Goal: Communication & Community: Answer question/provide support

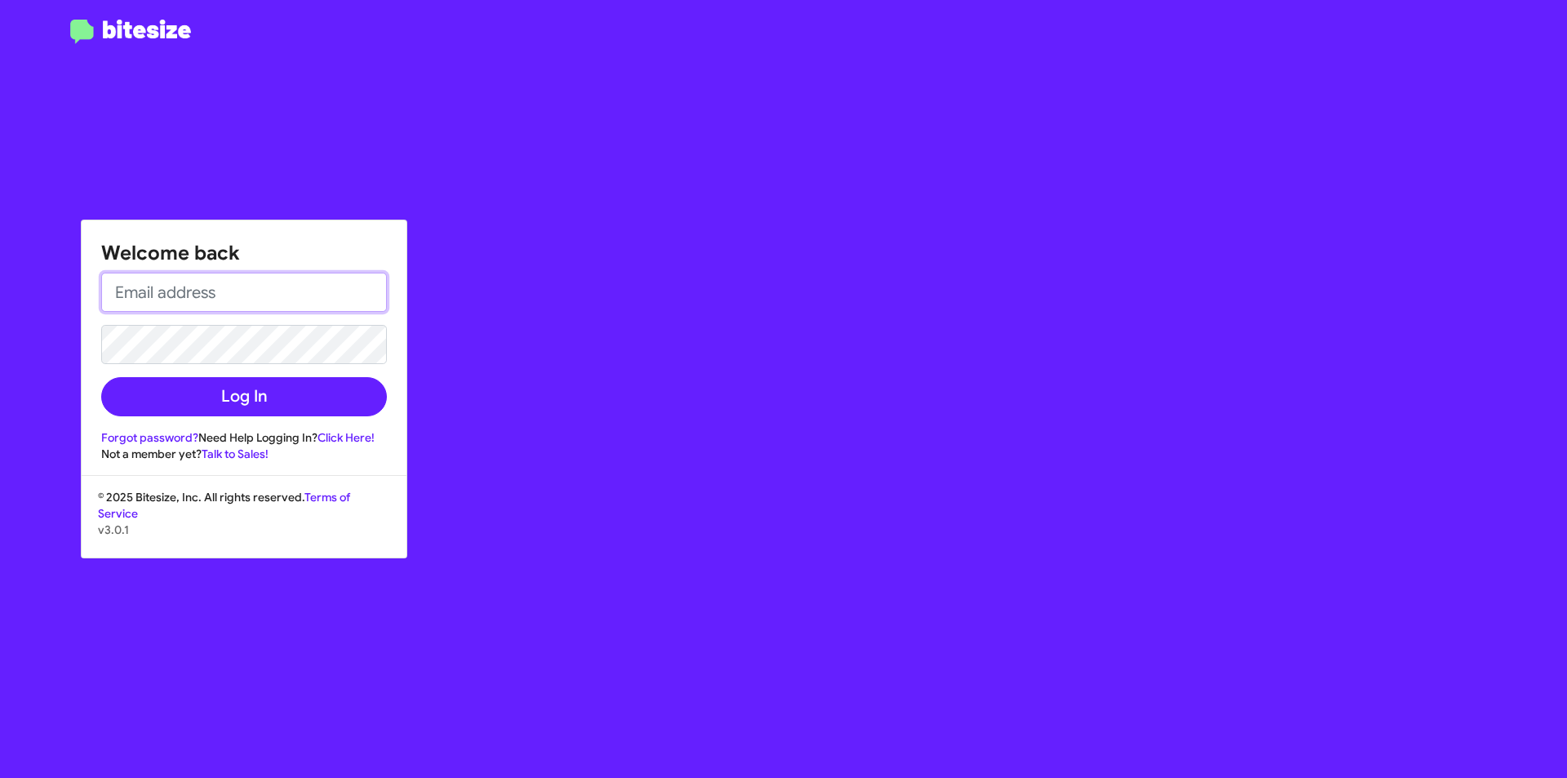
click at [228, 293] on input "email" at bounding box center [244, 292] width 286 height 39
type input "[EMAIL_ADDRESS][DOMAIN_NAME]"
click at [101, 377] on button "Log In" at bounding box center [244, 396] width 286 height 39
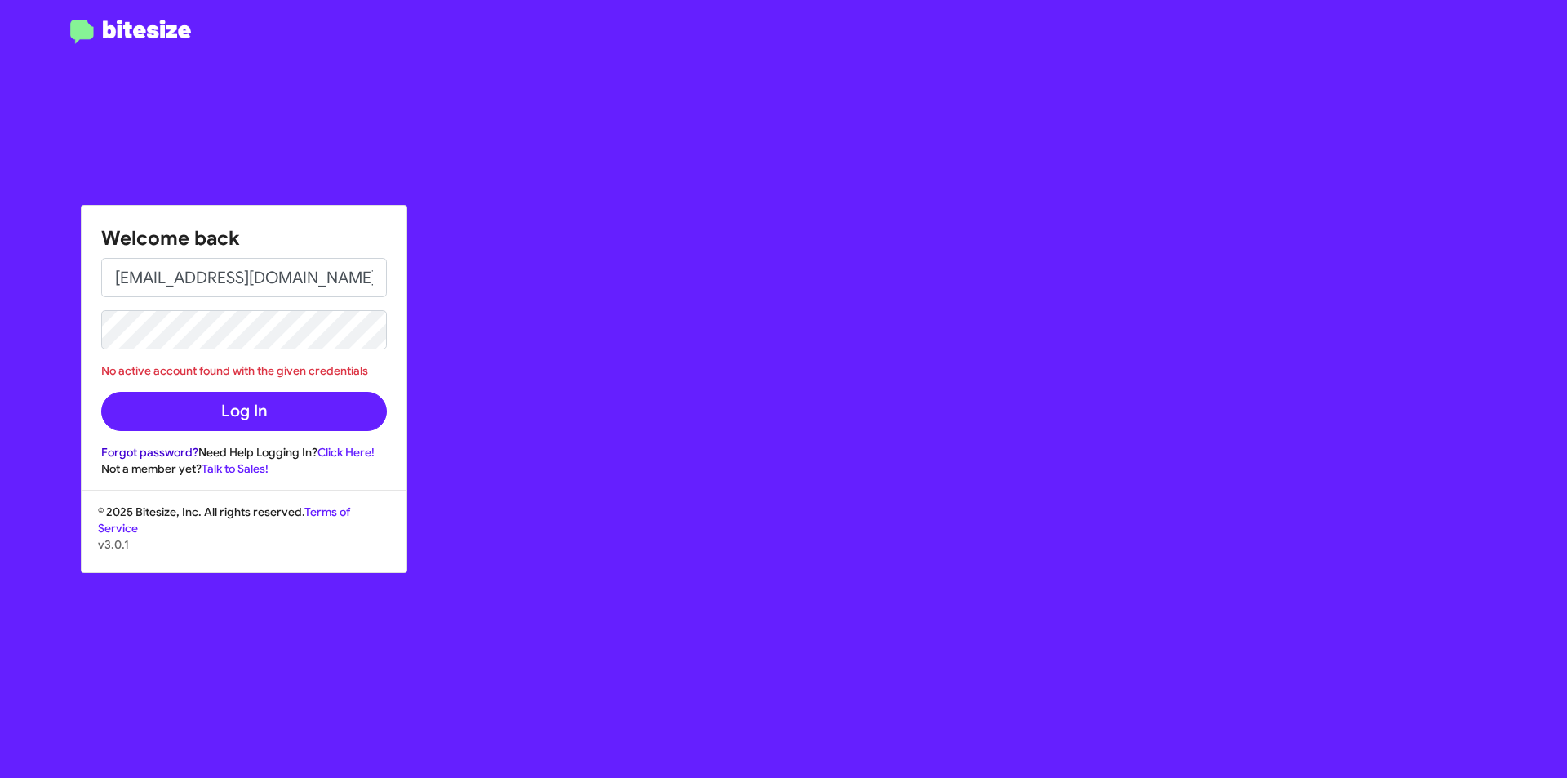
click at [190, 452] on link "Forgot password?" at bounding box center [149, 452] width 97 height 15
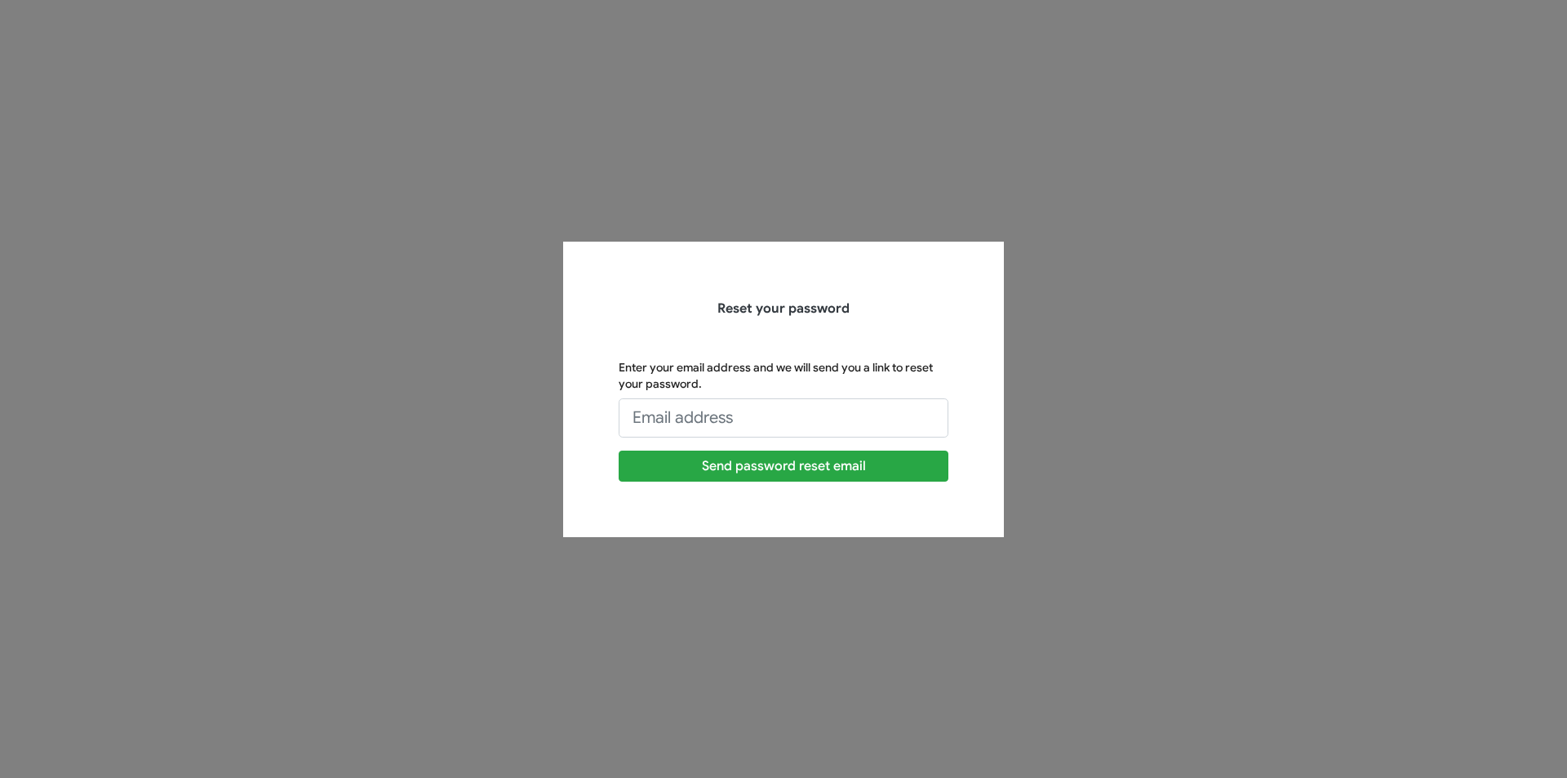
click at [644, 397] on div "Enter your email address and we will send you a link to reset your password. Th…" at bounding box center [784, 398] width 330 height 78
click at [664, 421] on input "Enter your email address and we will send you a link to reset your password." at bounding box center [784, 417] width 330 height 39
type input "[EMAIL_ADDRESS][DOMAIN_NAME]"
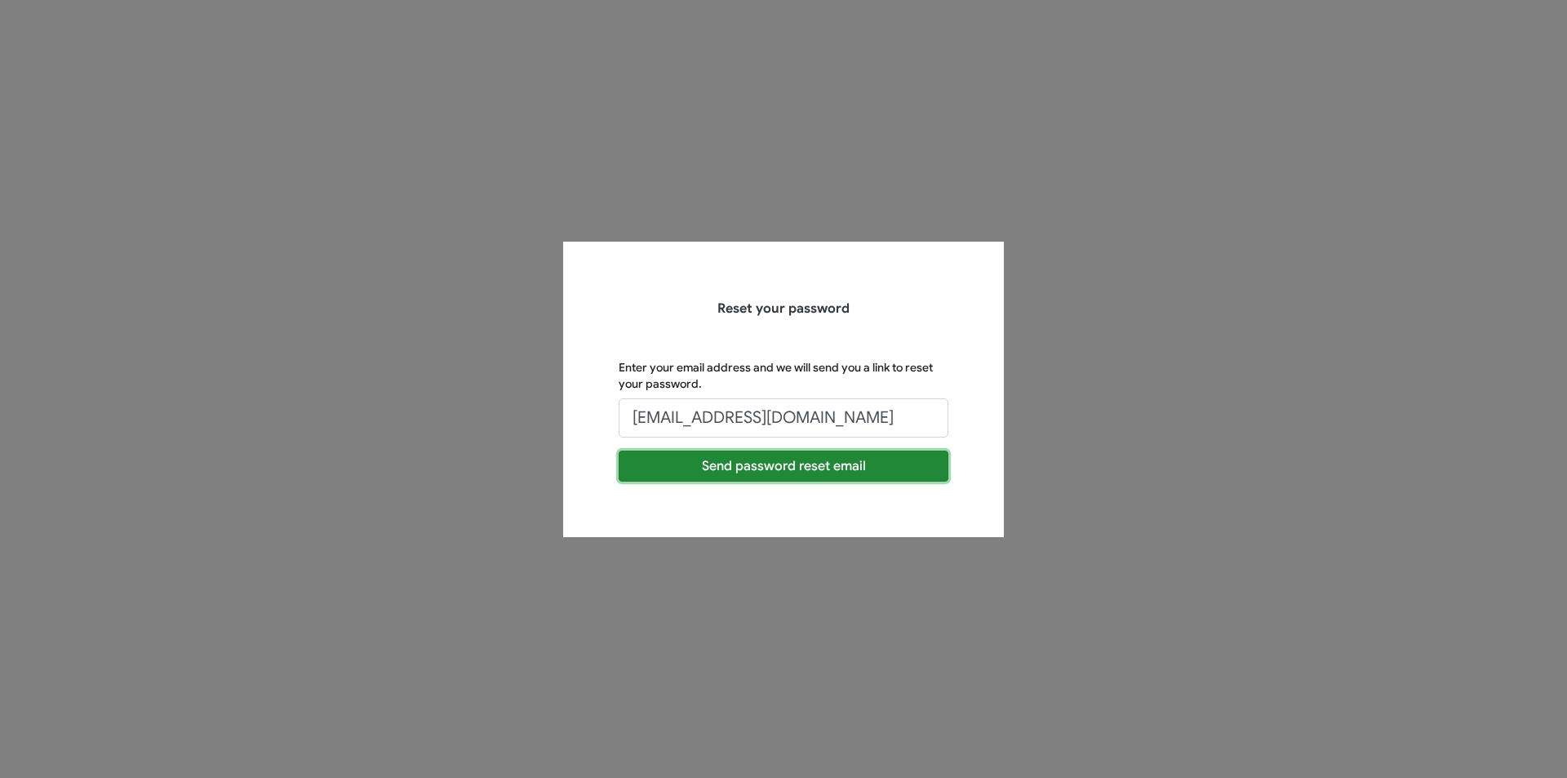
click at [755, 464] on button "Send password reset email" at bounding box center [784, 465] width 330 height 31
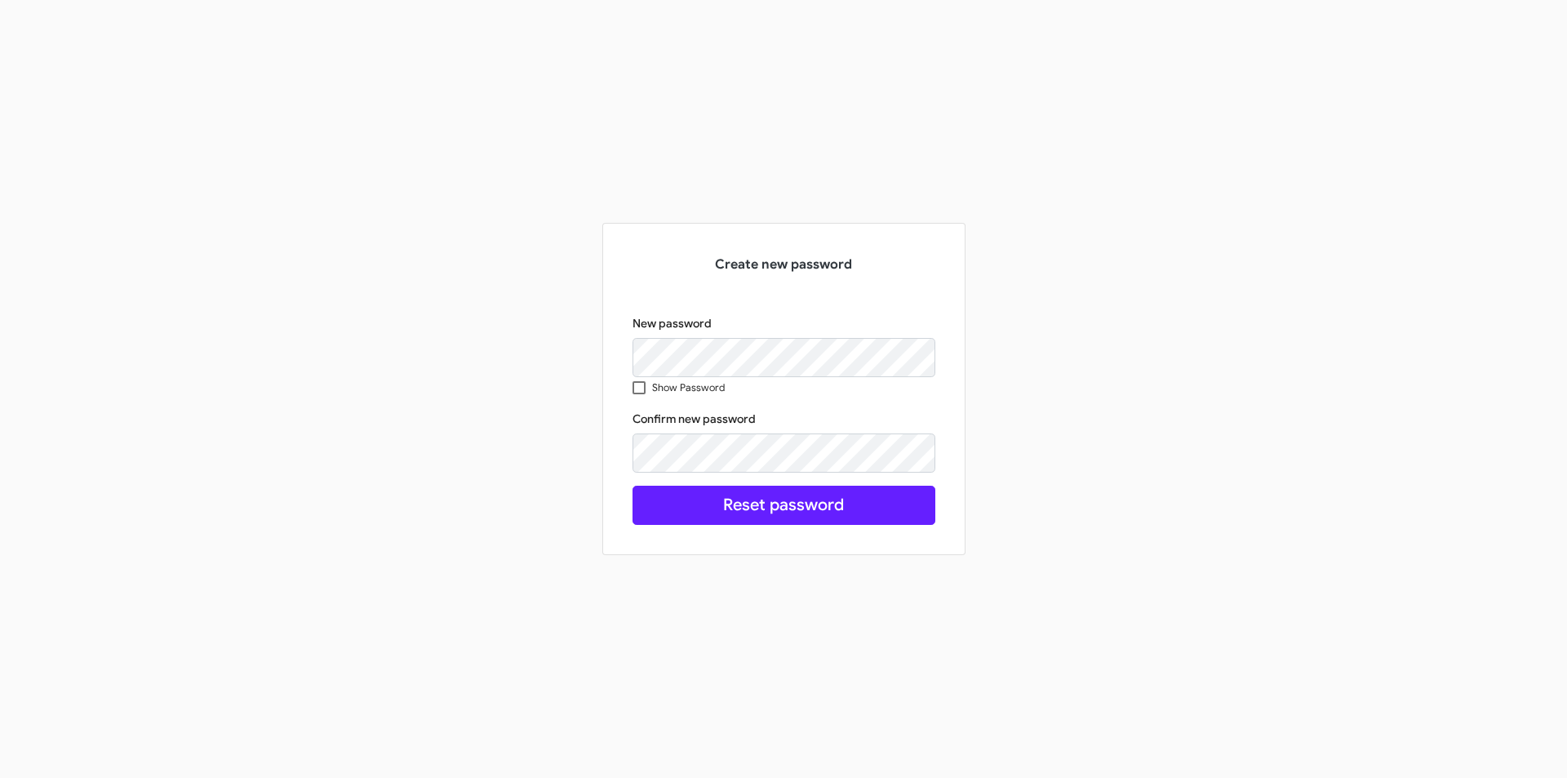
click at [643, 384] on span at bounding box center [638, 387] width 13 height 13
click at [639, 394] on input "Show Password" at bounding box center [638, 394] width 1 height 1
checkbox input "true"
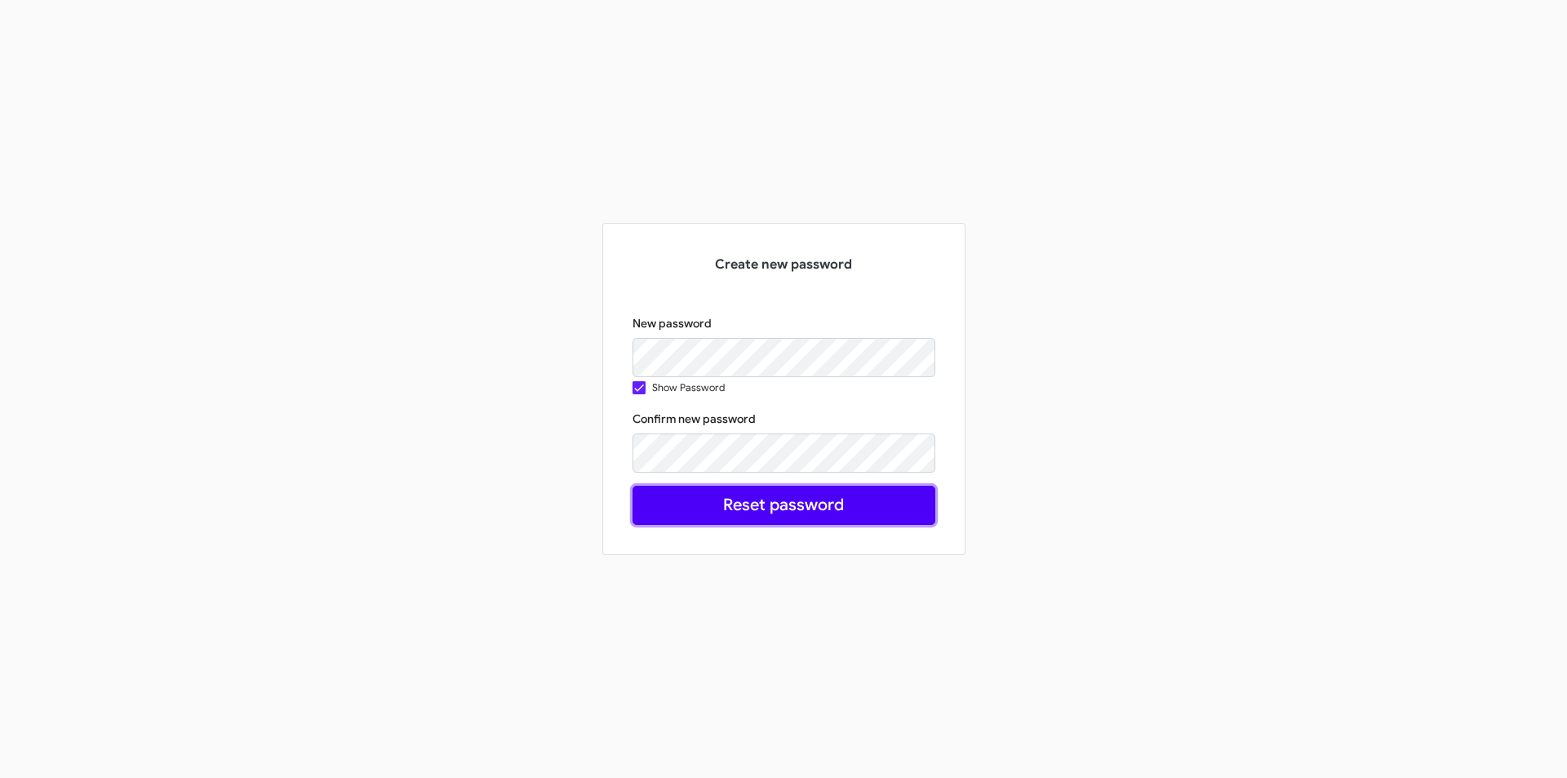
click at [771, 517] on button "Reset password" at bounding box center [783, 505] width 303 height 39
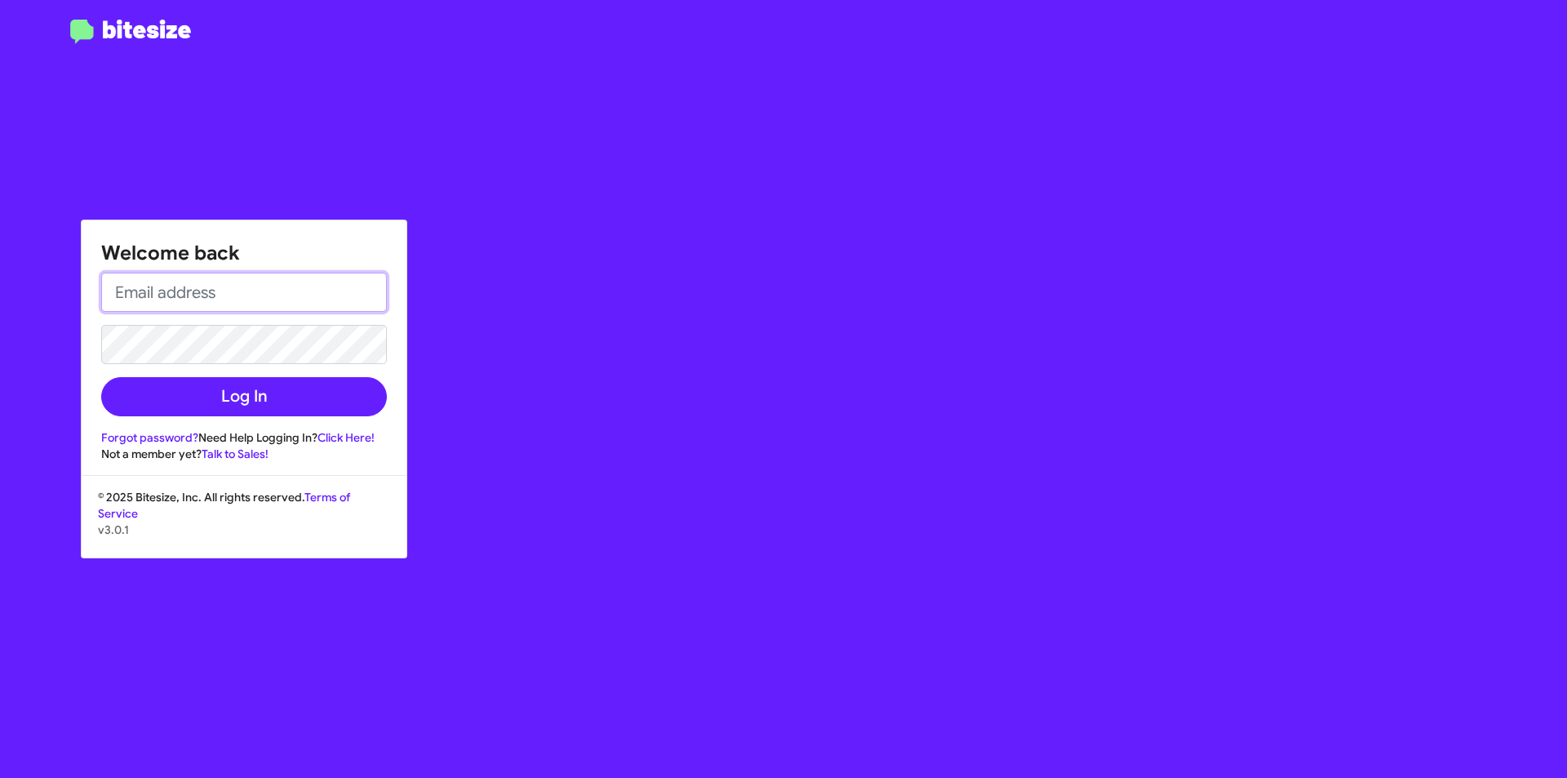
click at [278, 290] on input "email" at bounding box center [244, 292] width 286 height 39
type input "[EMAIL_ADDRESS][DOMAIN_NAME]"
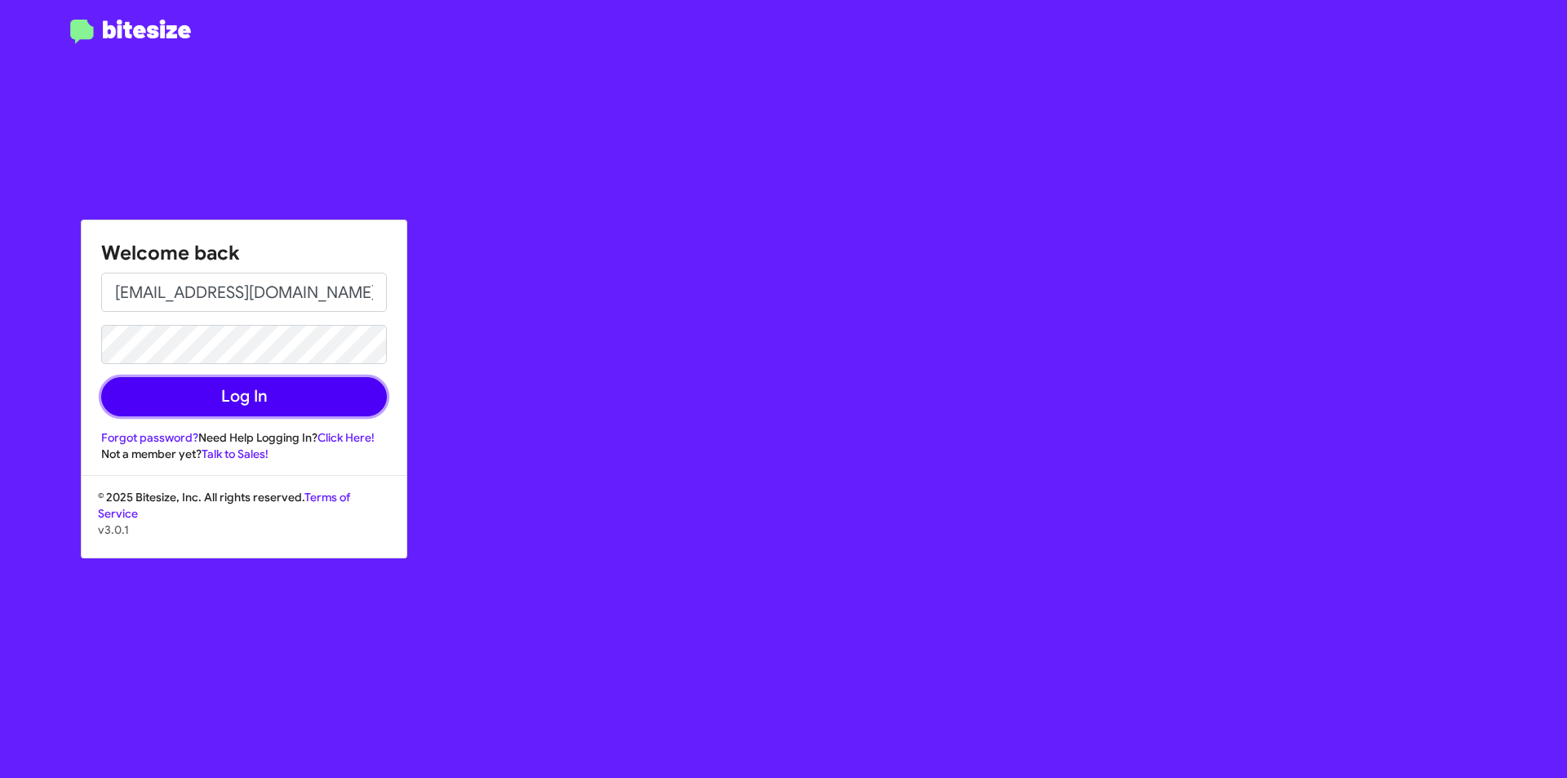
click at [253, 407] on button "Log In" at bounding box center [244, 396] width 286 height 39
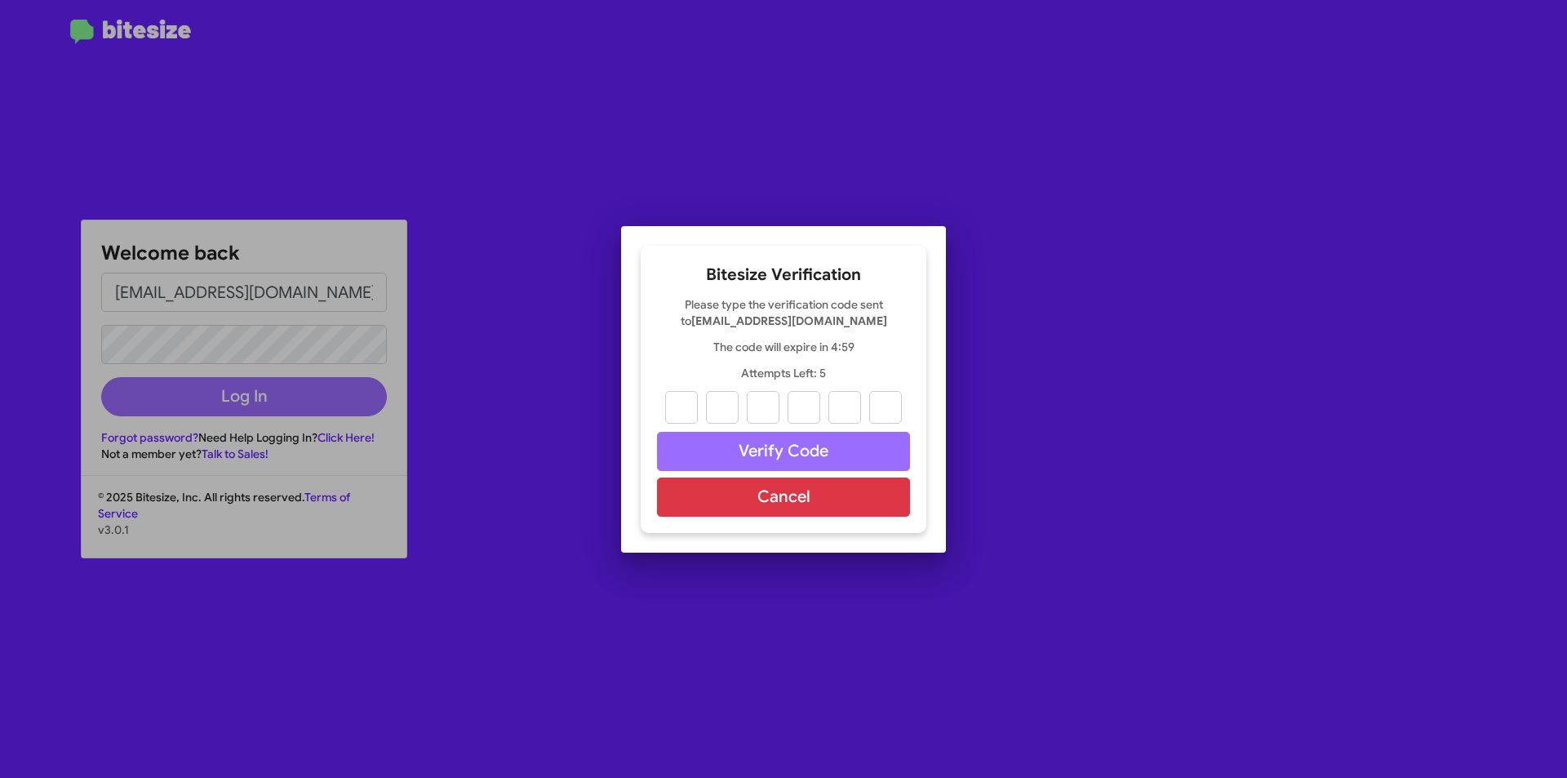
click at [682, 405] on input "text" at bounding box center [681, 407] width 33 height 33
type input "0"
type input "6"
type input "5"
type input "7"
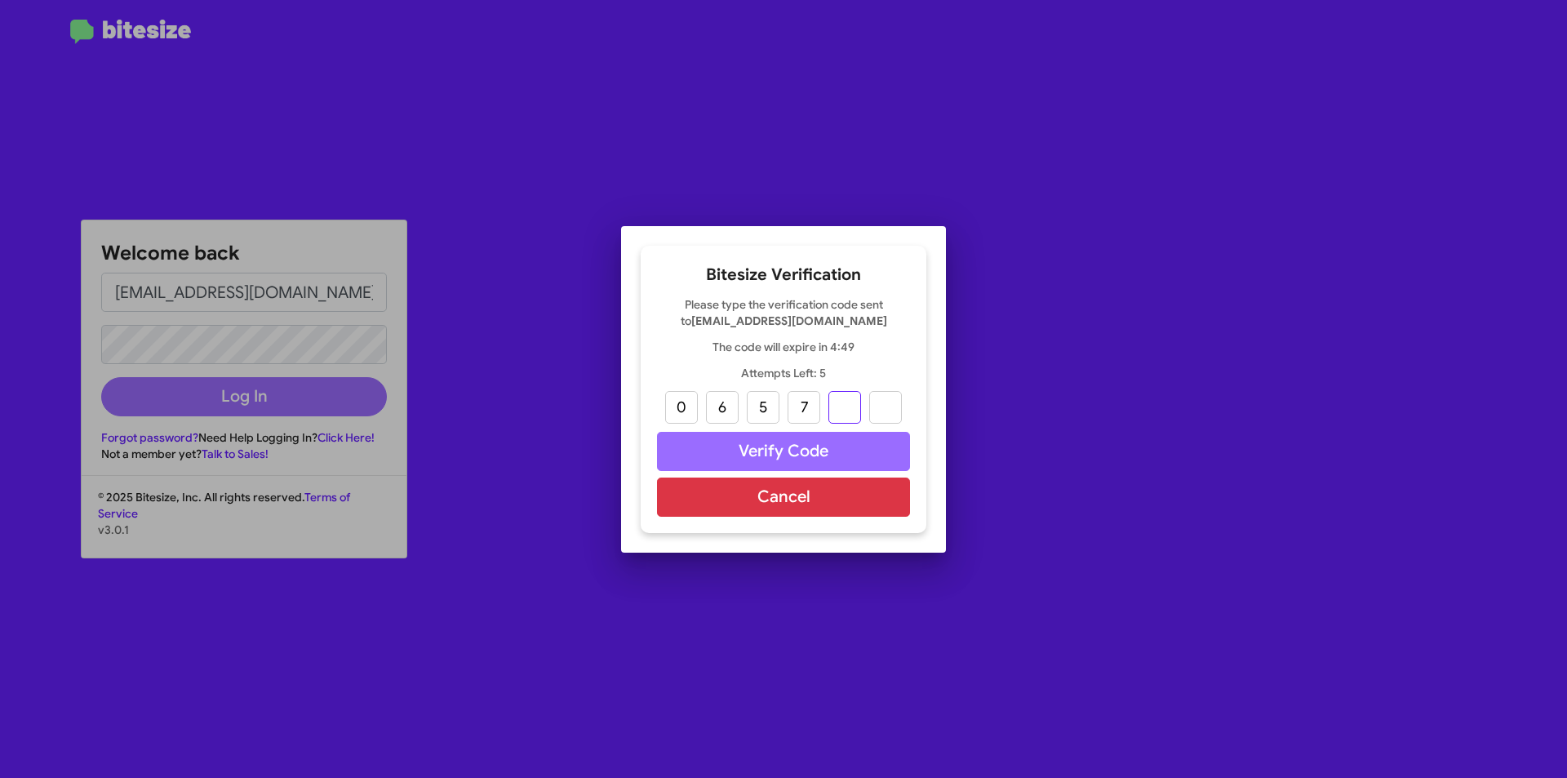
type input "0"
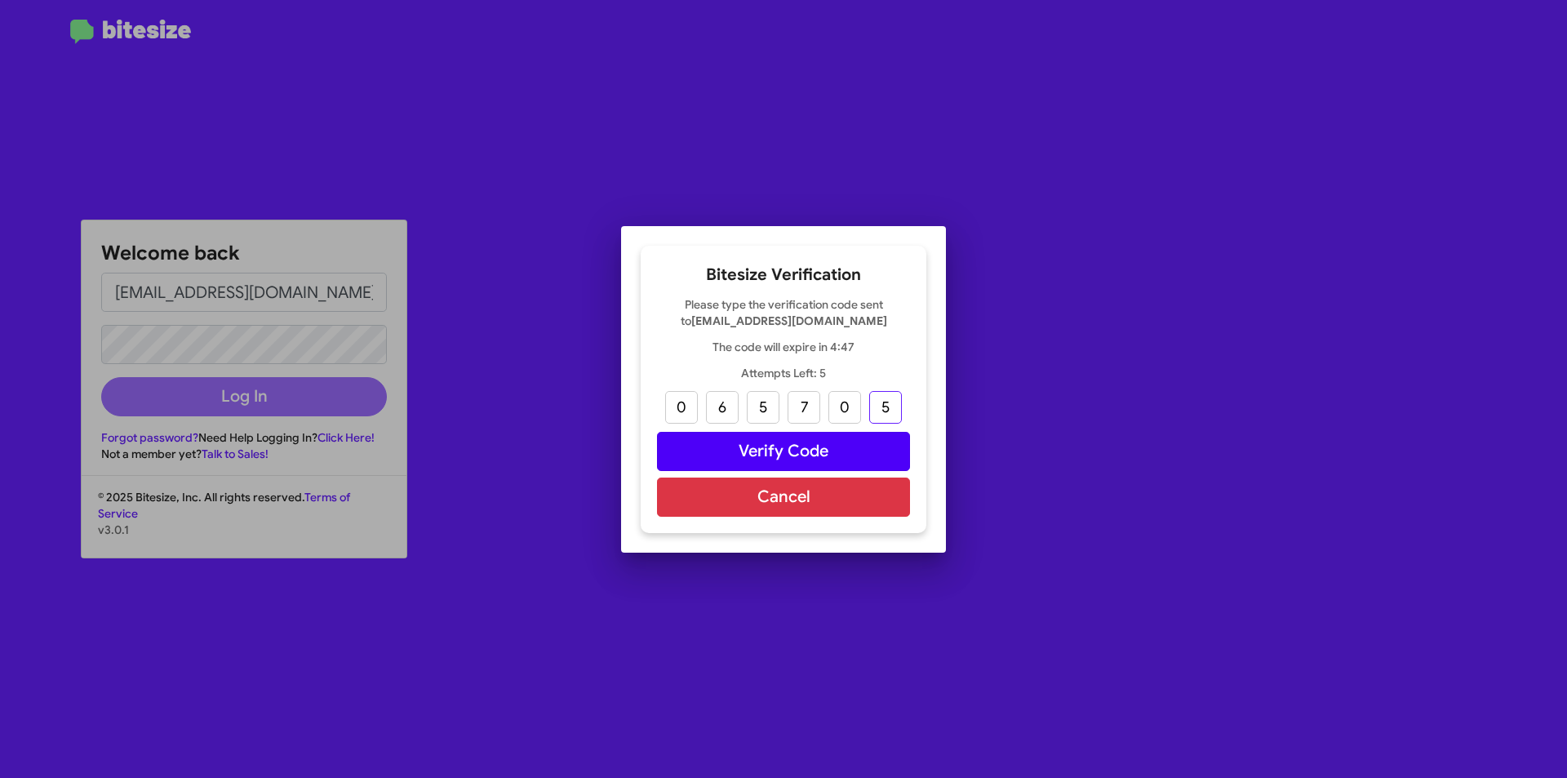
type input "5"
click at [809, 450] on button "Verify Code" at bounding box center [783, 451] width 253 height 39
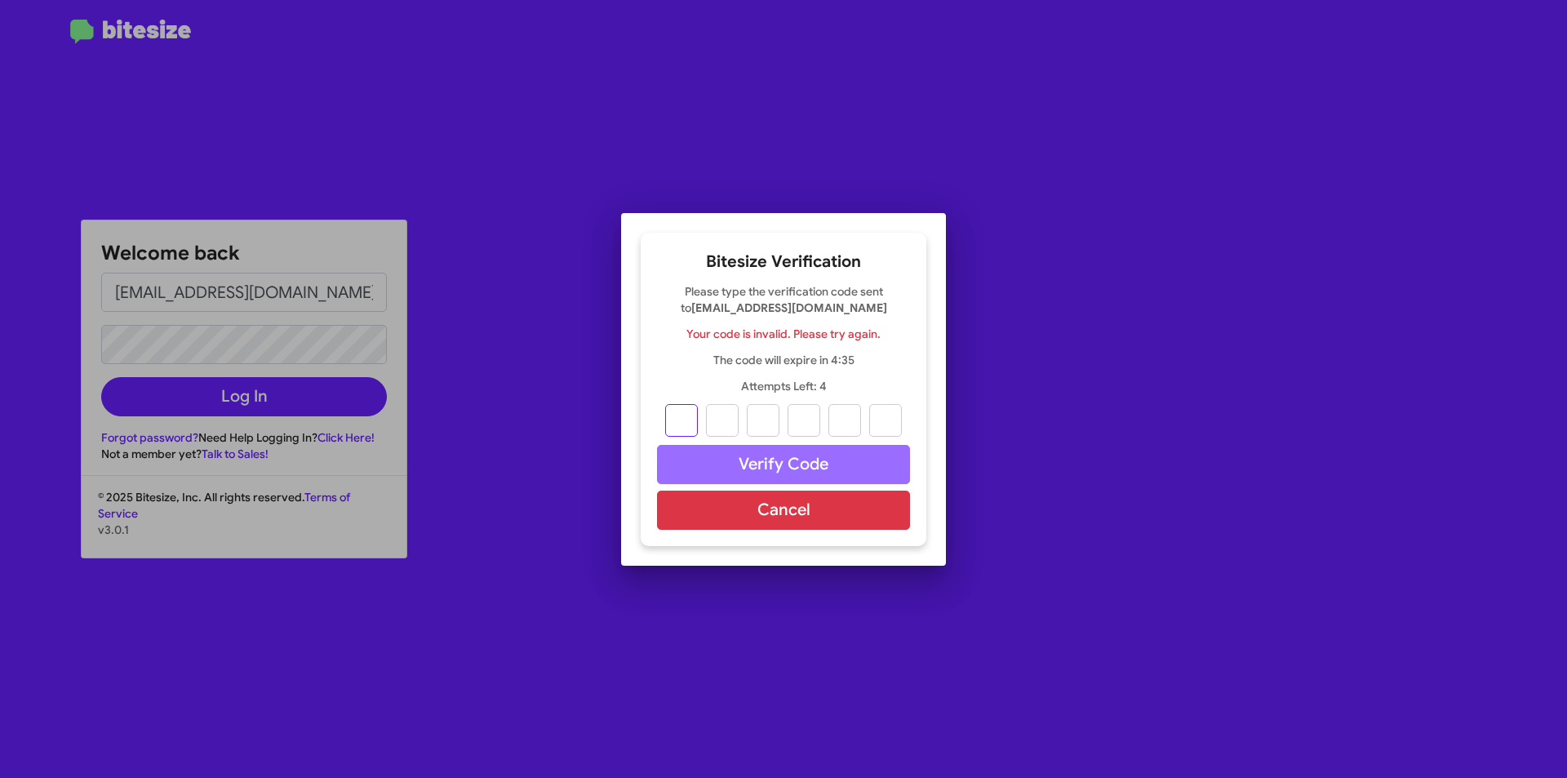
type input "0"
type input "6"
type input "5"
type input "7"
type input "0"
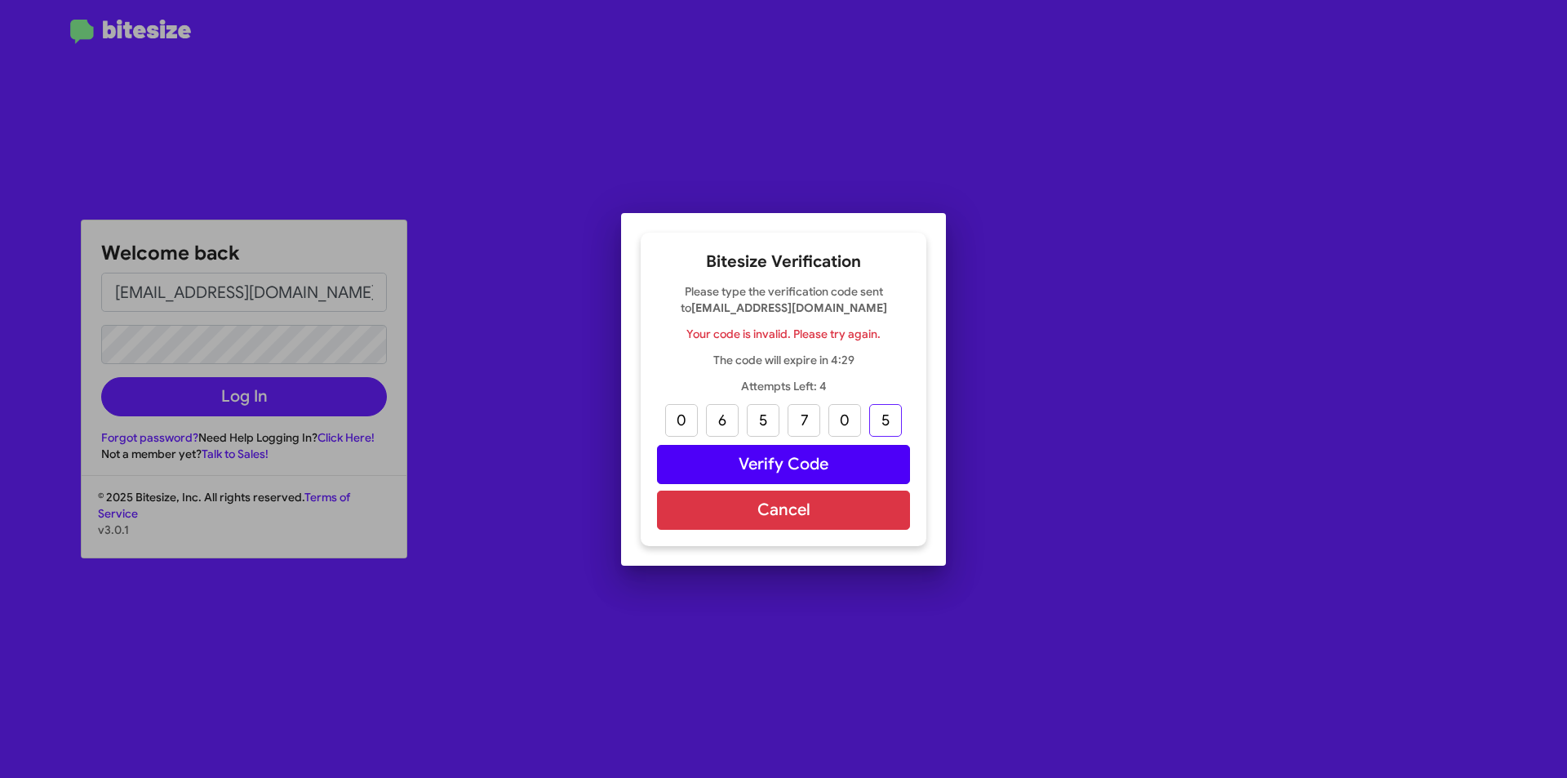
type input "5"
click at [783, 468] on button "Verify Code" at bounding box center [783, 464] width 253 height 39
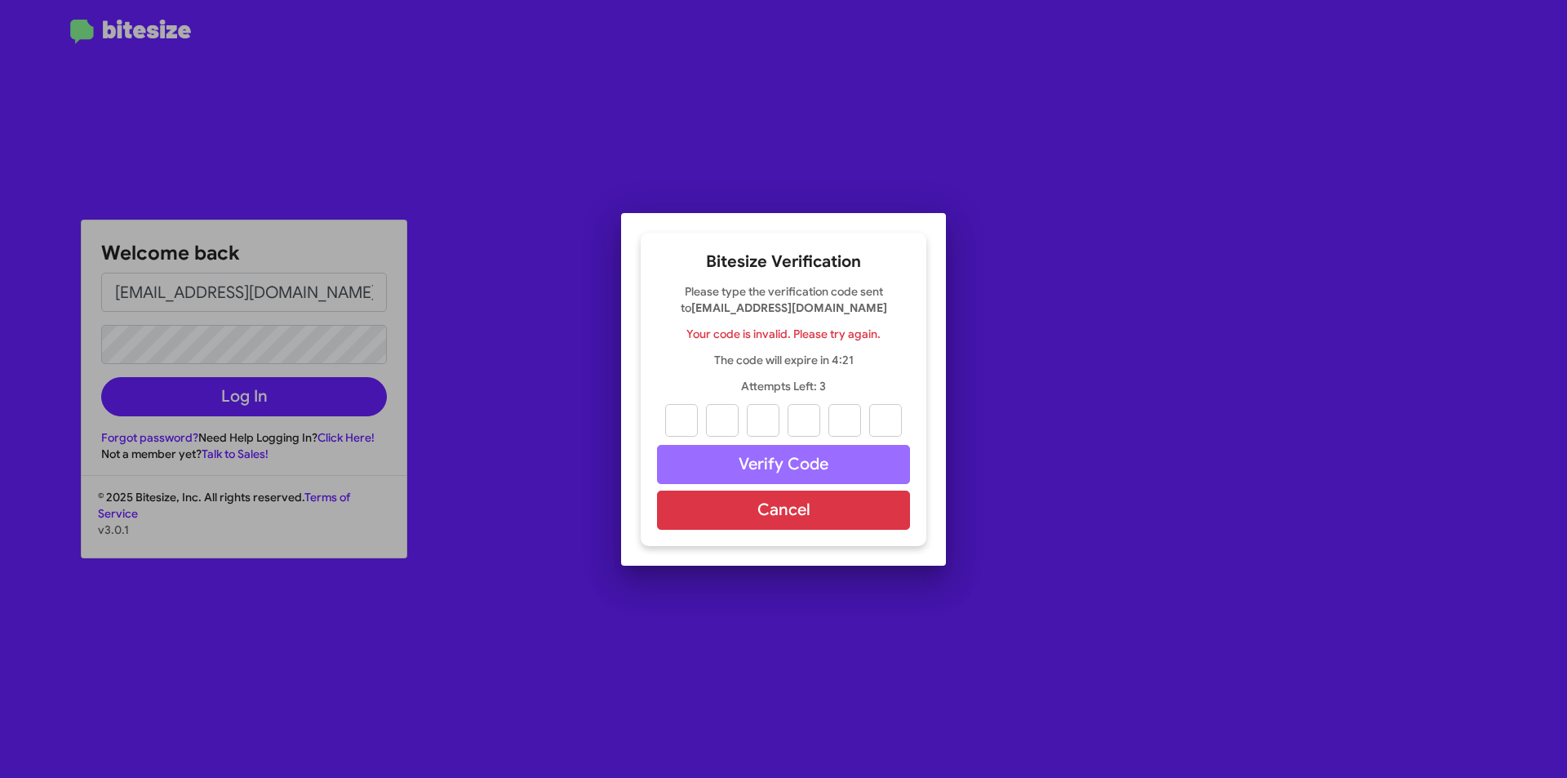
click at [215, 438] on div at bounding box center [783, 389] width 1567 height 778
click at [766, 512] on button "Cancel" at bounding box center [783, 509] width 253 height 39
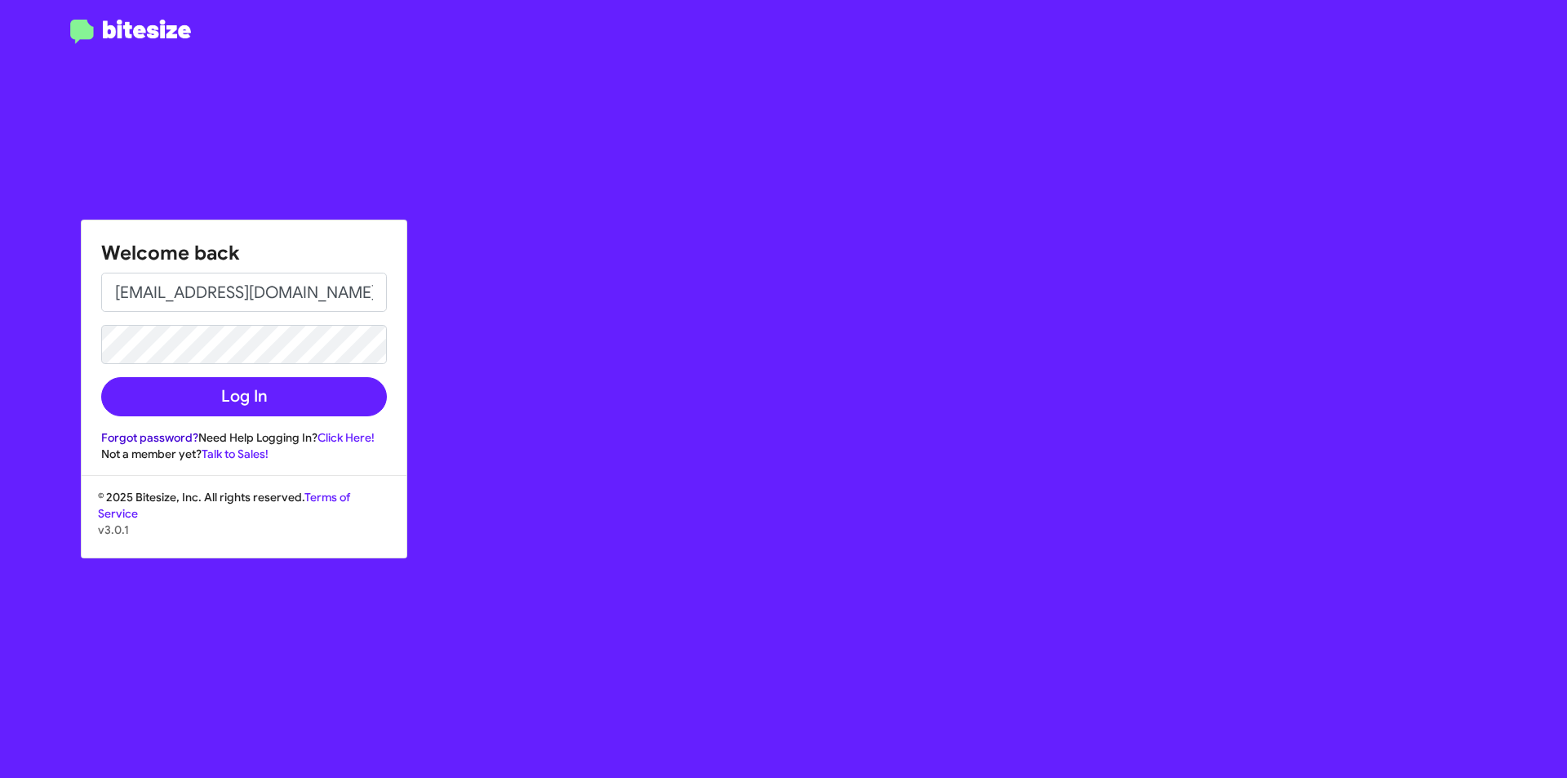
click at [157, 439] on link "Forgot password?" at bounding box center [149, 437] width 97 height 15
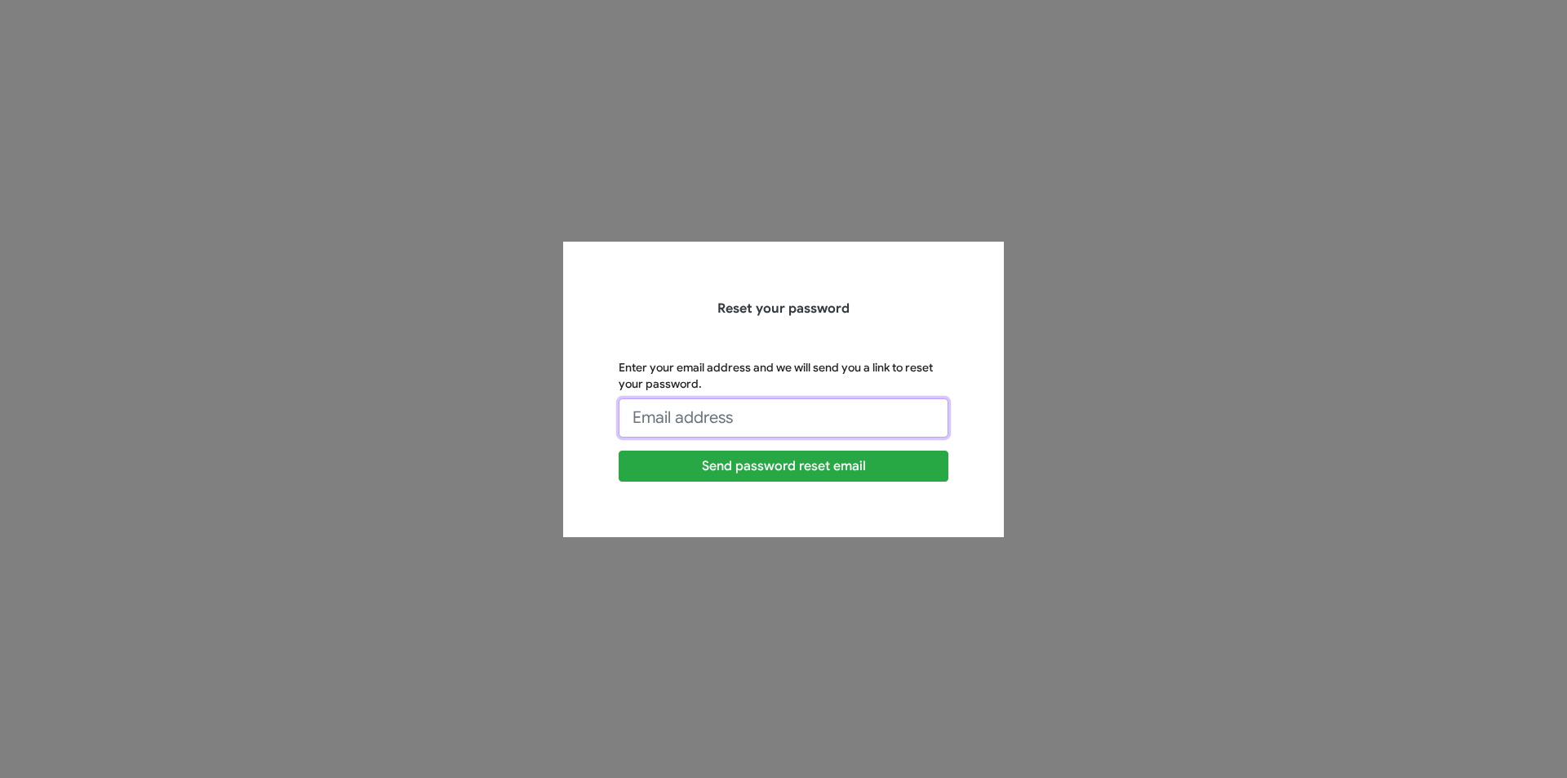
click at [721, 428] on input "Enter your email address and we will send you a link to reset your password." at bounding box center [784, 417] width 330 height 39
type input "[EMAIL_ADDRESS][DOMAIN_NAME]"
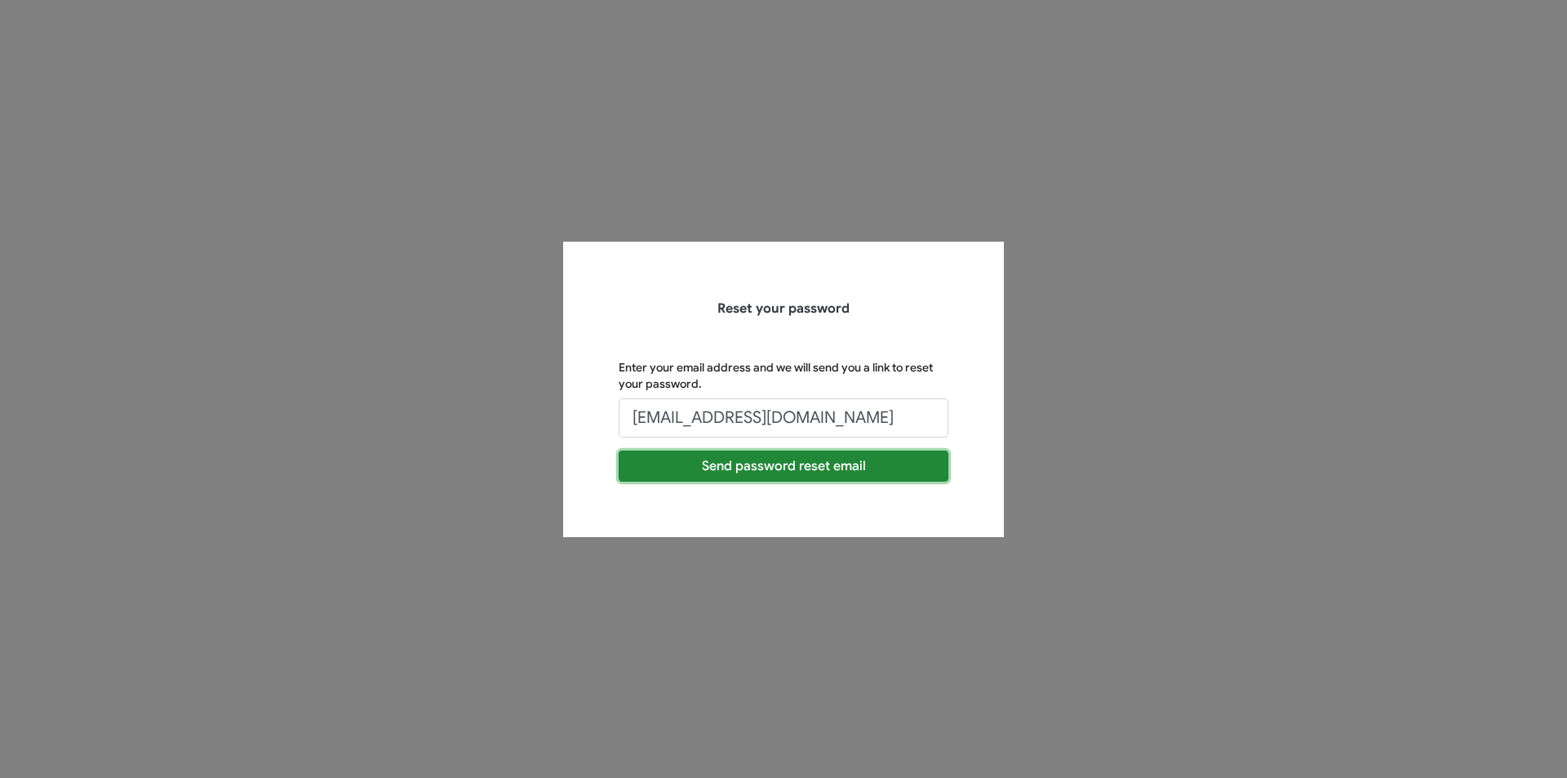
click at [773, 468] on button "Send password reset email" at bounding box center [784, 465] width 330 height 31
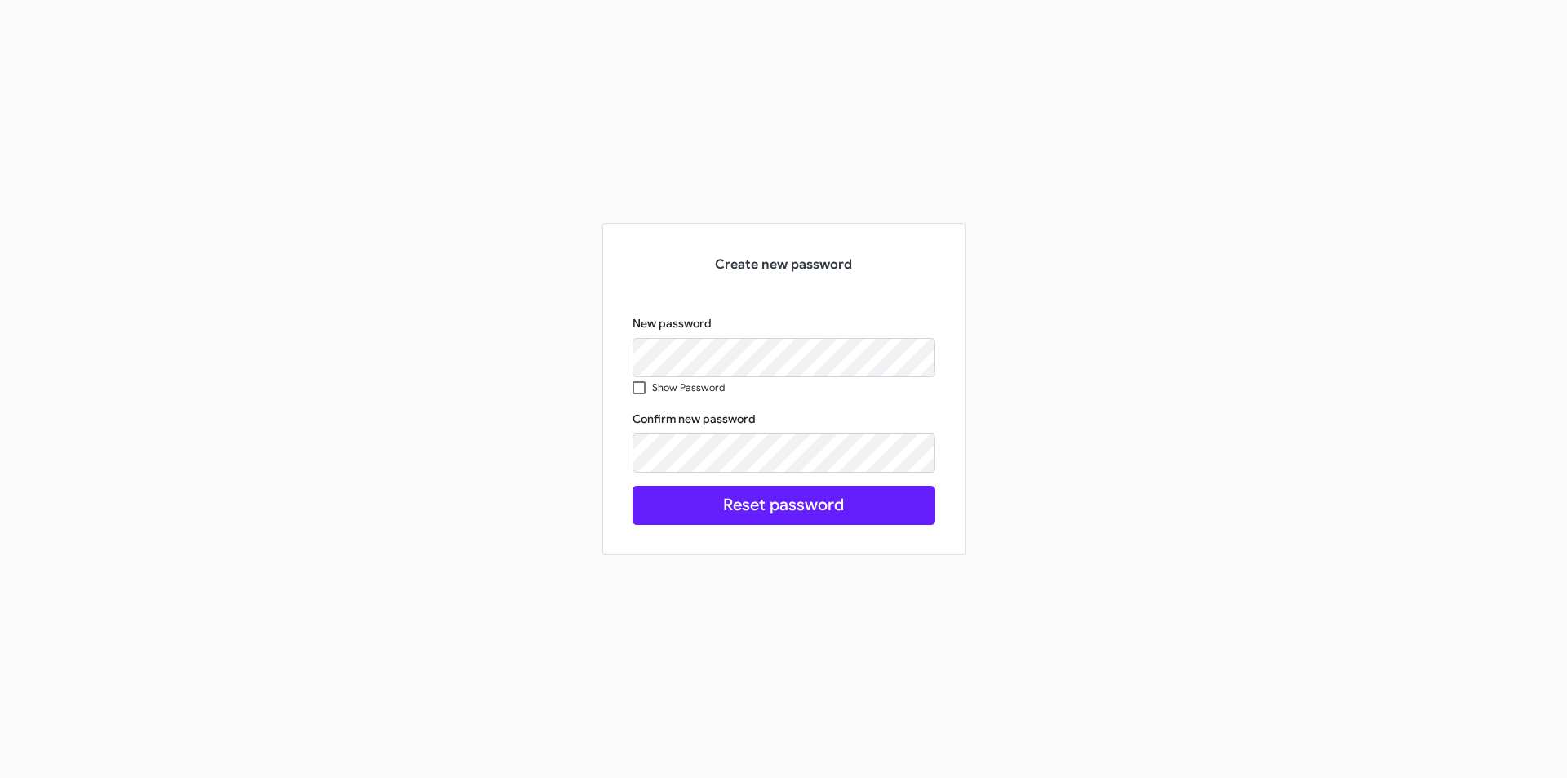
click at [641, 389] on span at bounding box center [638, 387] width 13 height 13
click at [639, 394] on input "Show Password" at bounding box center [638, 394] width 1 height 1
checkbox input "true"
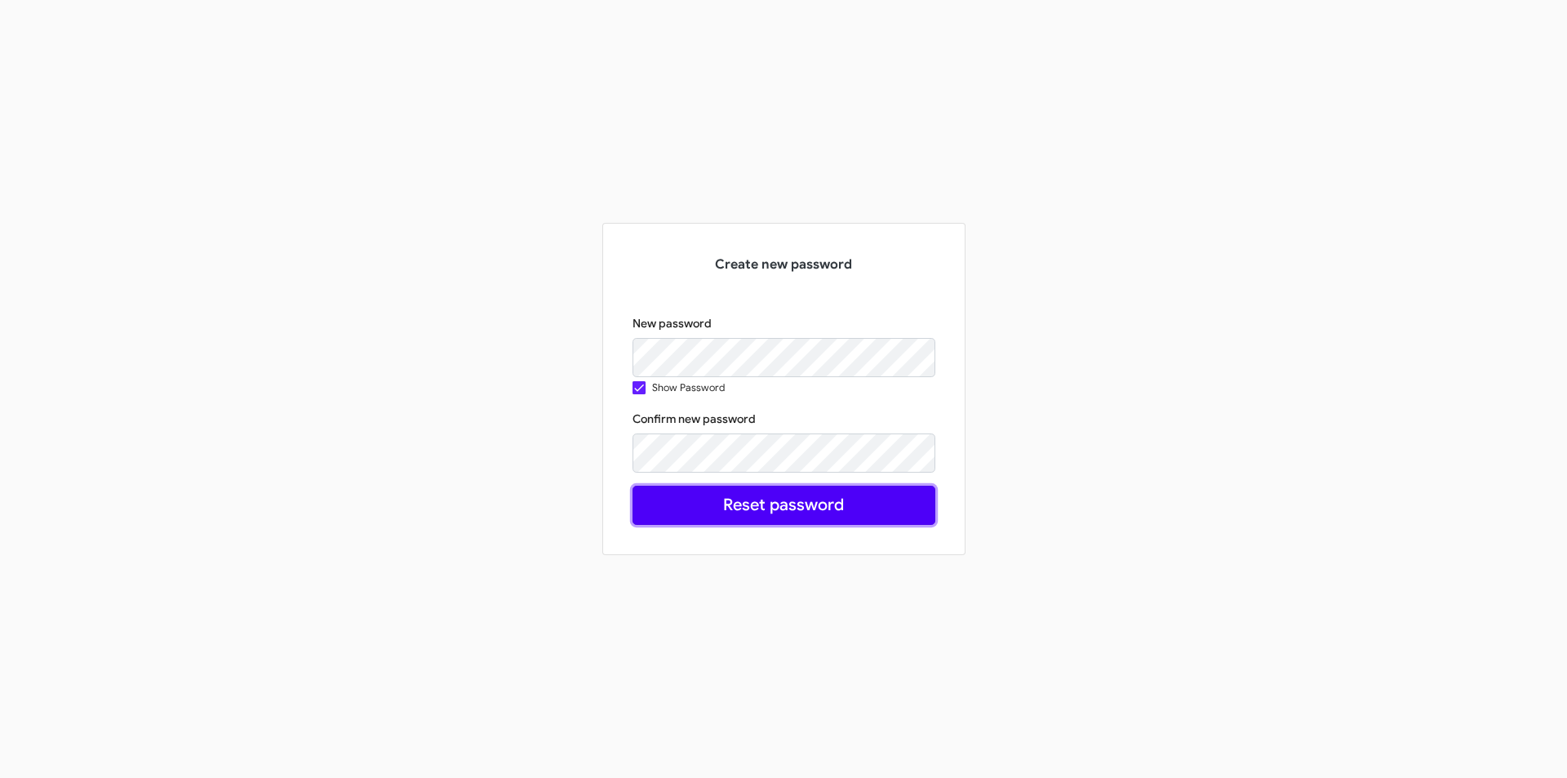
click at [699, 502] on button "Reset password" at bounding box center [783, 505] width 303 height 39
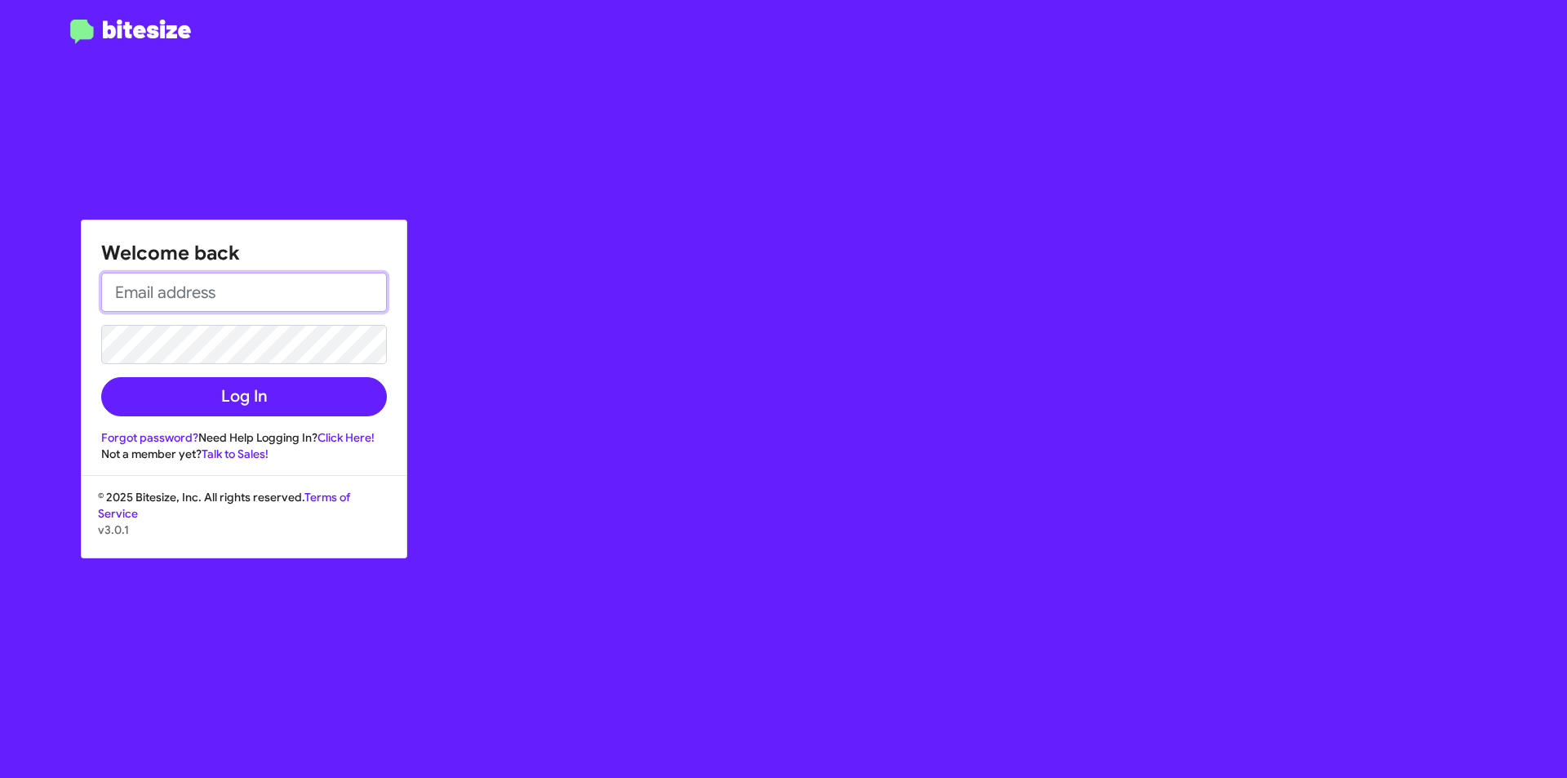
click at [312, 305] on input "email" at bounding box center [244, 292] width 286 height 39
type input "[EMAIL_ADDRESS][DOMAIN_NAME]"
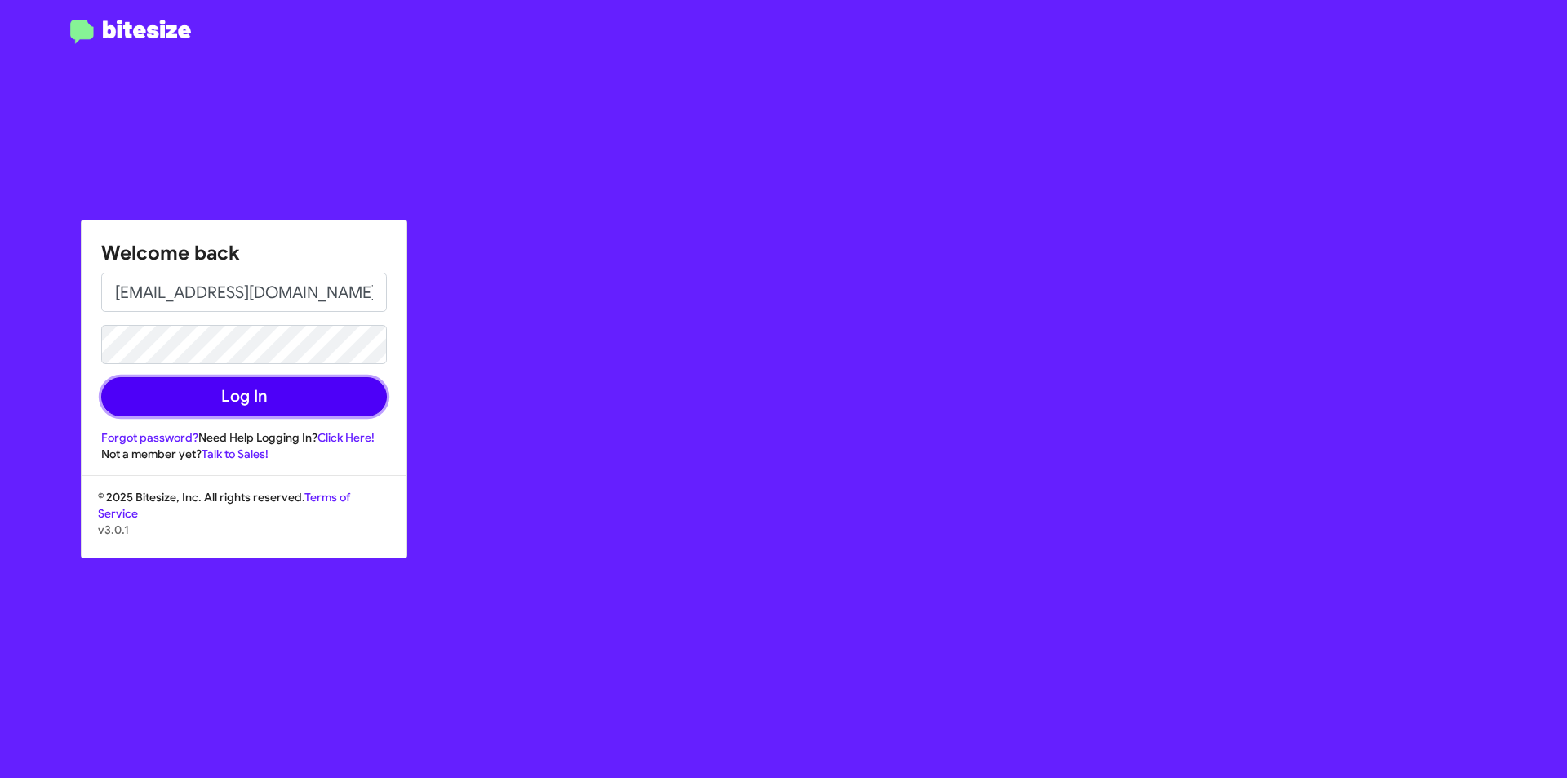
click at [249, 394] on button "Log In" at bounding box center [244, 396] width 286 height 39
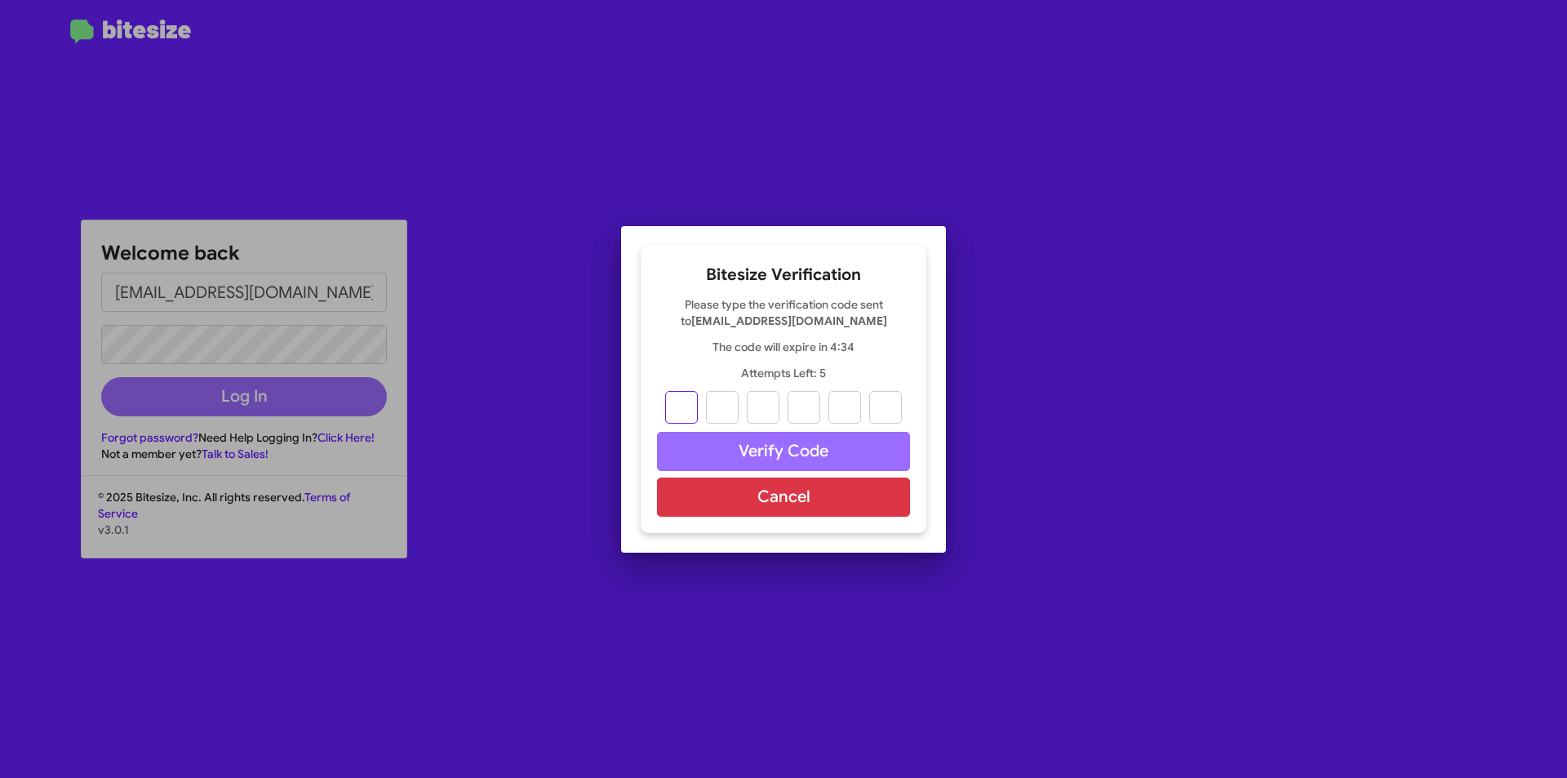
type input "0"
type input "7"
type input "6"
type input "4"
type input "0"
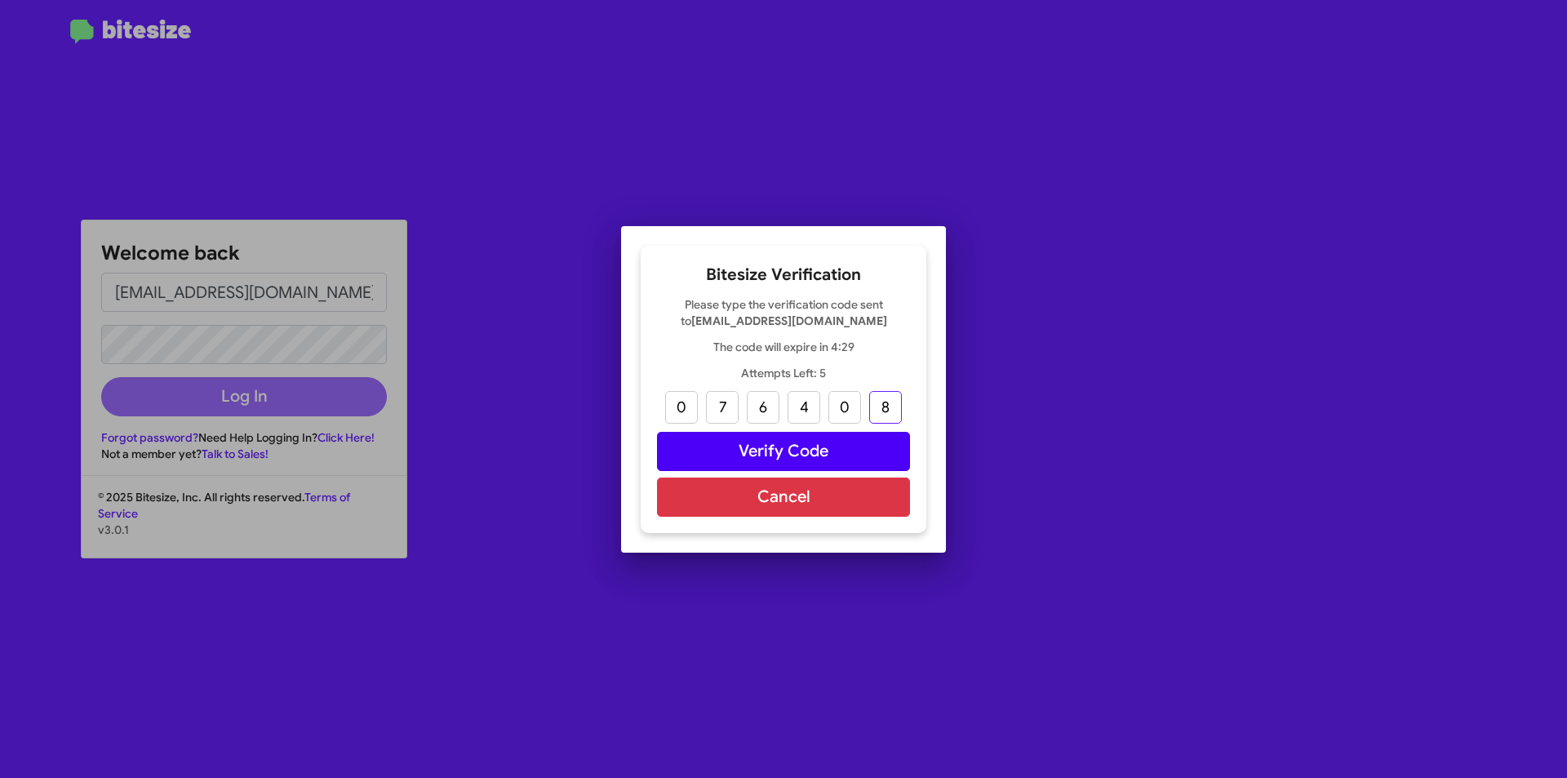
type input "8"
click at [734, 448] on button "Verify Code" at bounding box center [783, 451] width 253 height 39
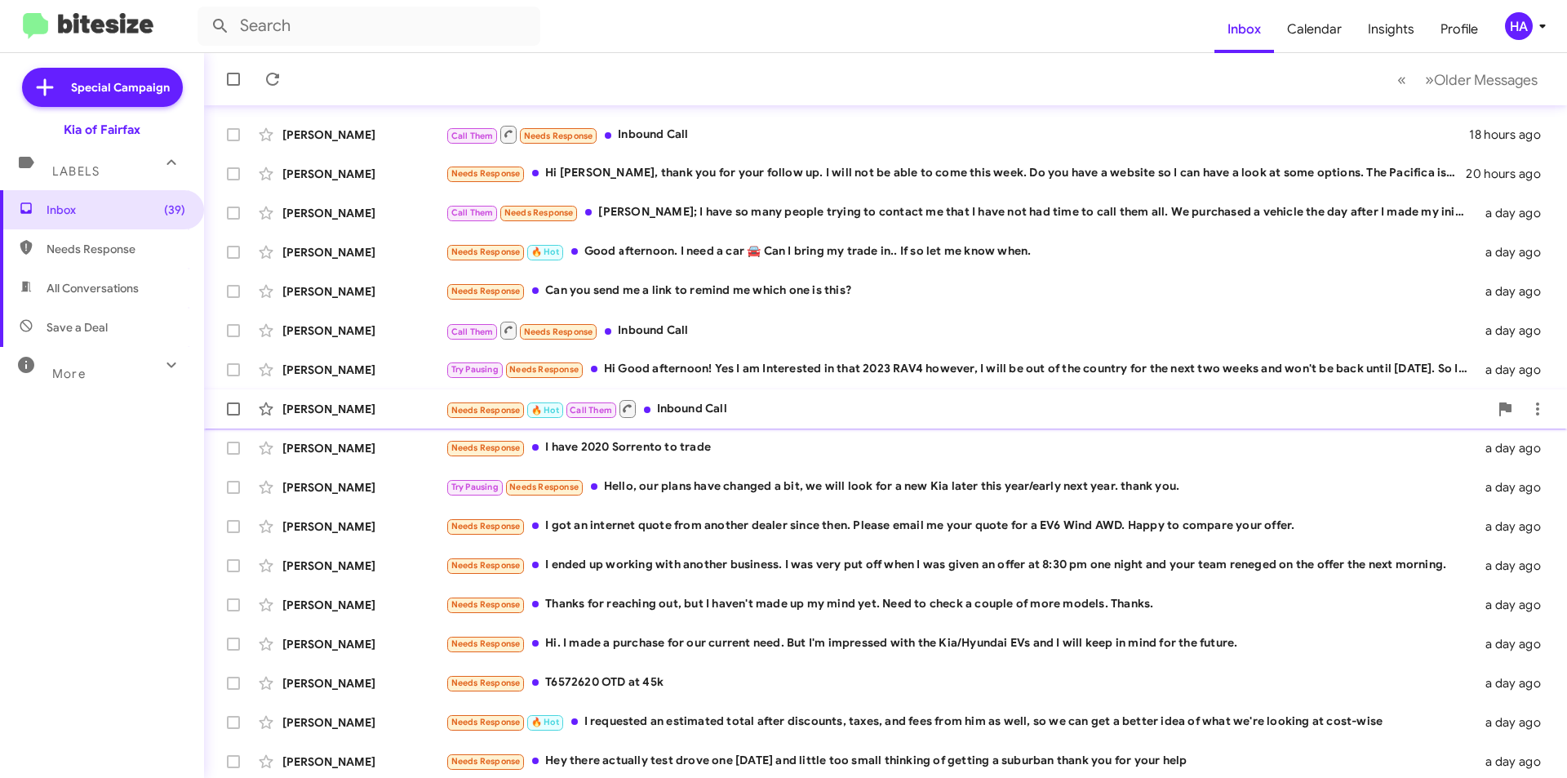
scroll to position [170, 0]
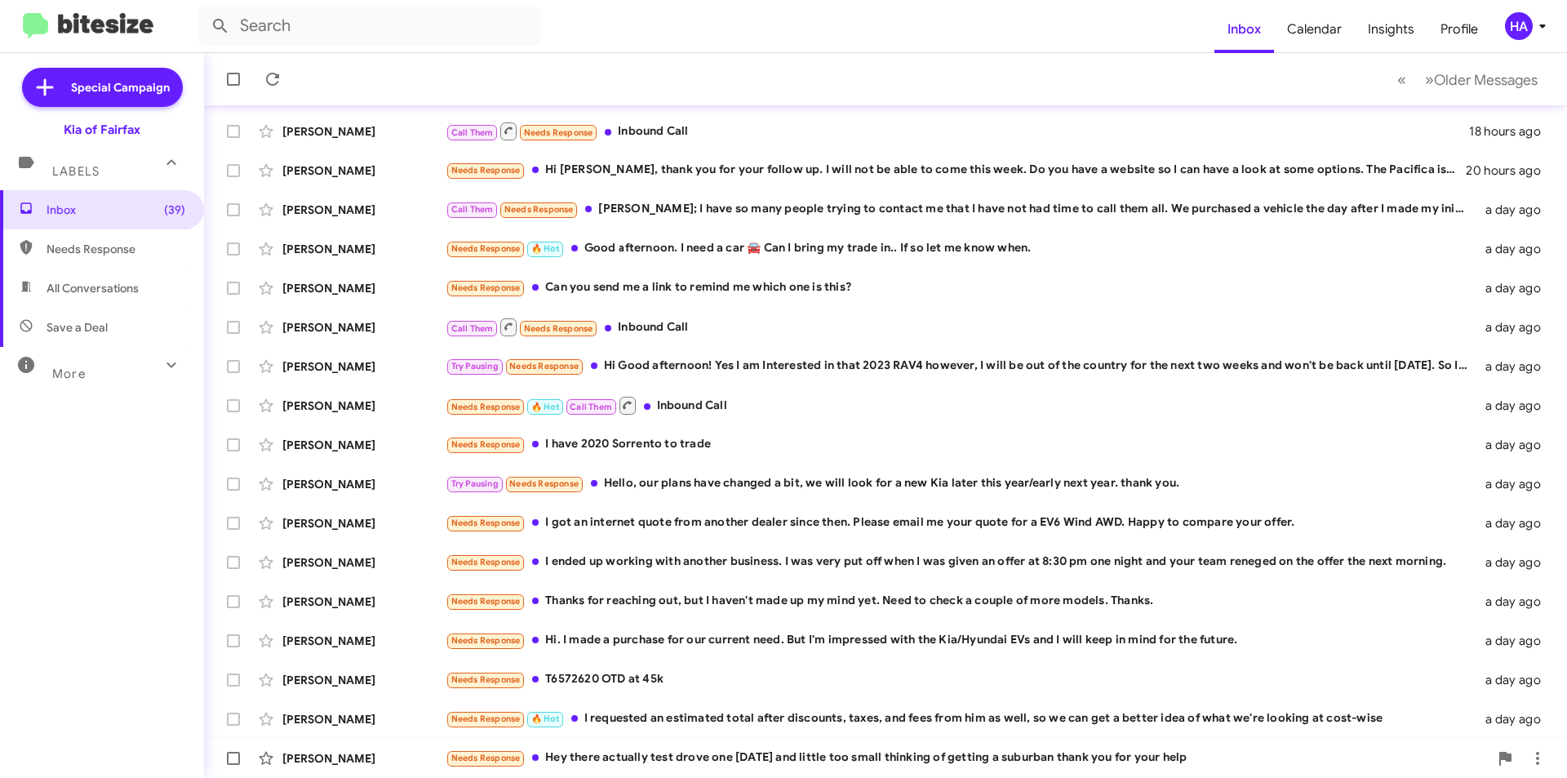
click at [711, 758] on div "Needs Response Hey there actually test drove one [DATE] and little too small th…" at bounding box center [967, 757] width 1043 height 19
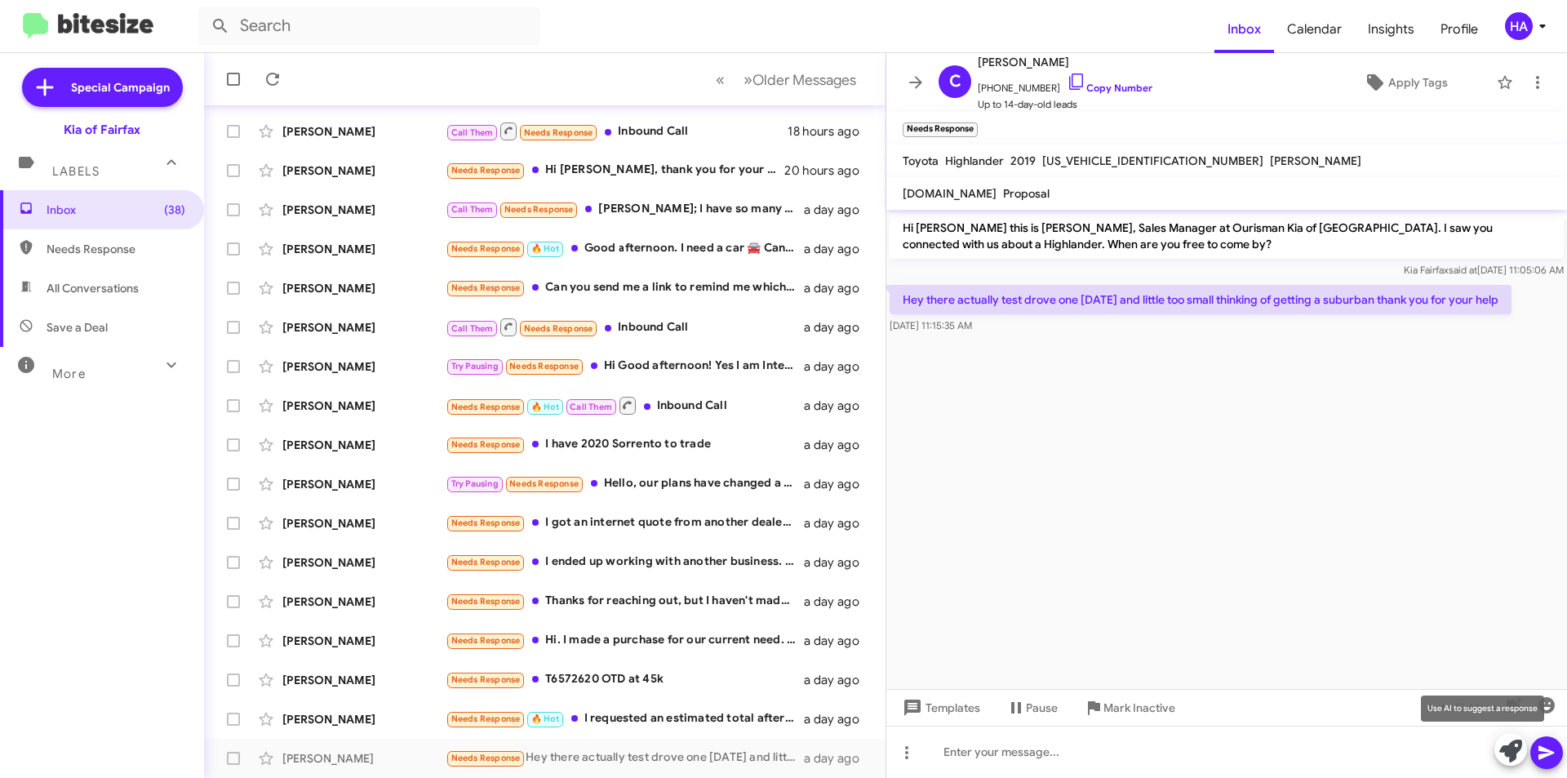
click at [1509, 753] on icon at bounding box center [1510, 750] width 23 height 23
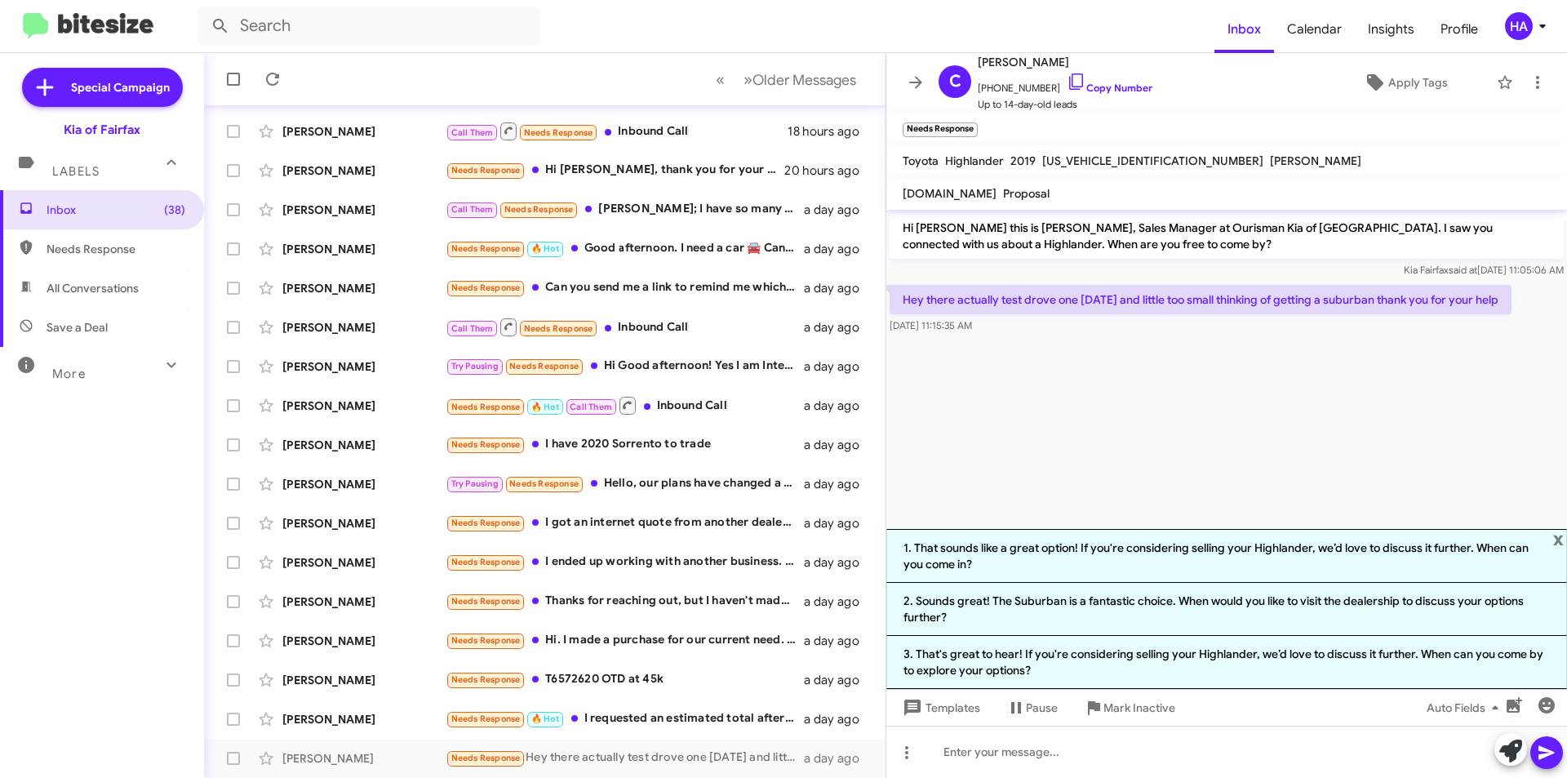
click at [1076, 441] on cdk-virtual-scroll-viewport "Hi [PERSON_NAME] this is [PERSON_NAME], Sales Manager at Ourisman Kia of [GEOGR…" at bounding box center [1226, 369] width 681 height 319
click at [1047, 755] on div at bounding box center [1226, 751] width 681 height 52
click at [1544, 750] on icon at bounding box center [1546, 753] width 16 height 14
click at [650, 724] on div "Needs Response 🔥 Hot I requested an estimated total after discounts, taxes, and…" at bounding box center [626, 718] width 361 height 19
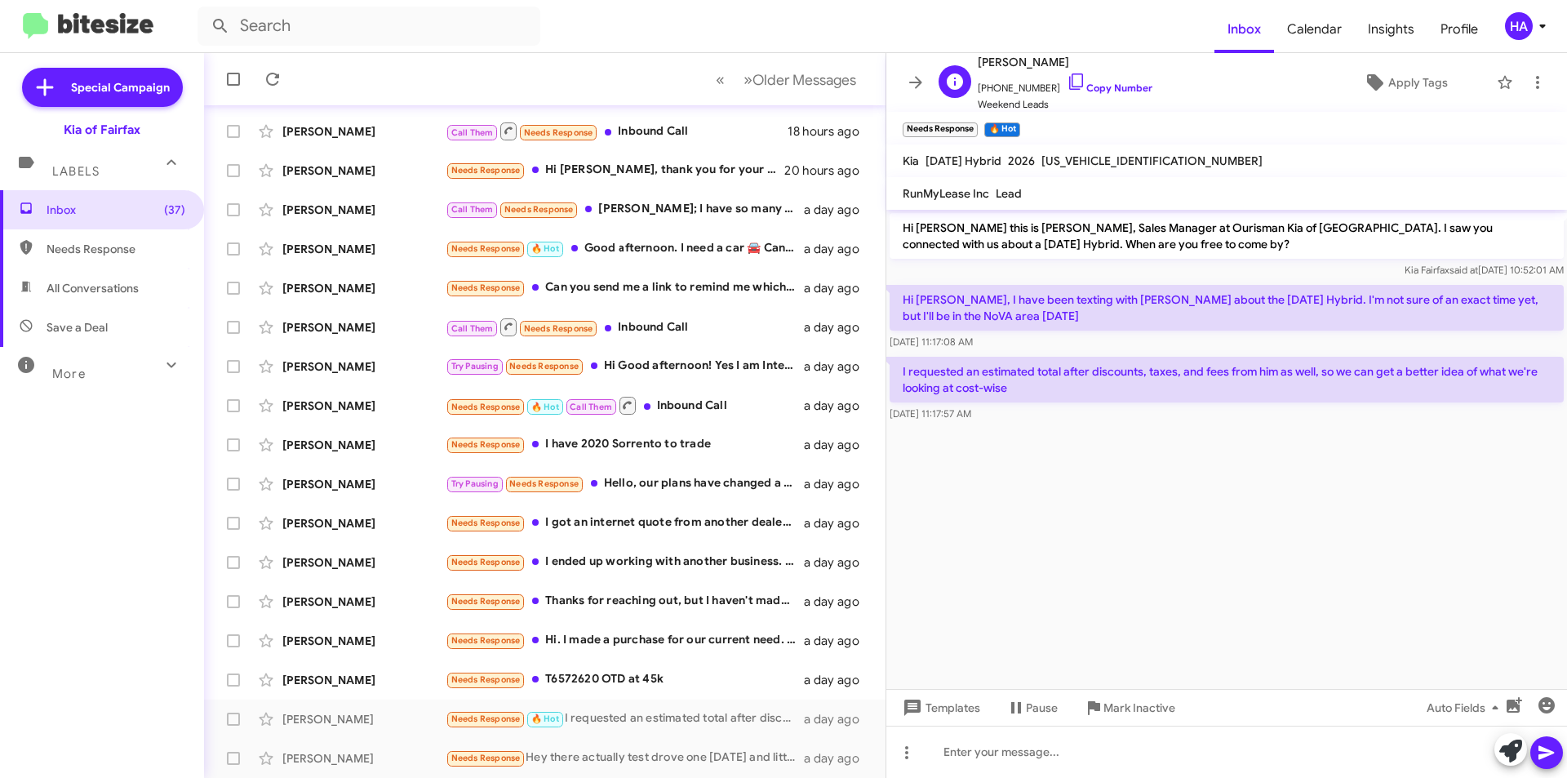
click at [1008, 85] on span "[PHONE_NUMBER] Copy Number" at bounding box center [1065, 84] width 175 height 24
click at [1122, 84] on link "Copy Number" at bounding box center [1109, 88] width 86 height 12
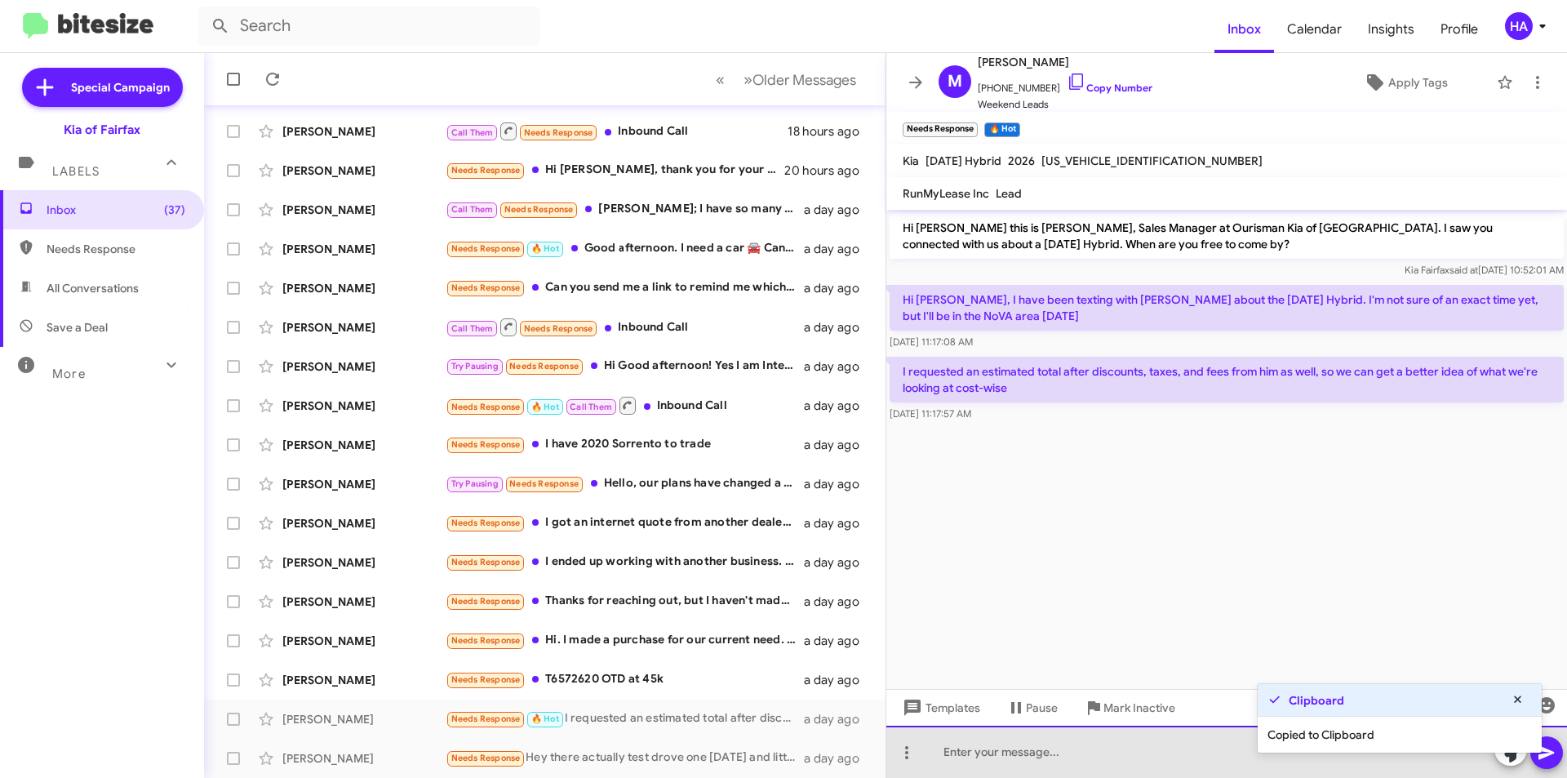
click at [1058, 763] on div at bounding box center [1226, 751] width 681 height 52
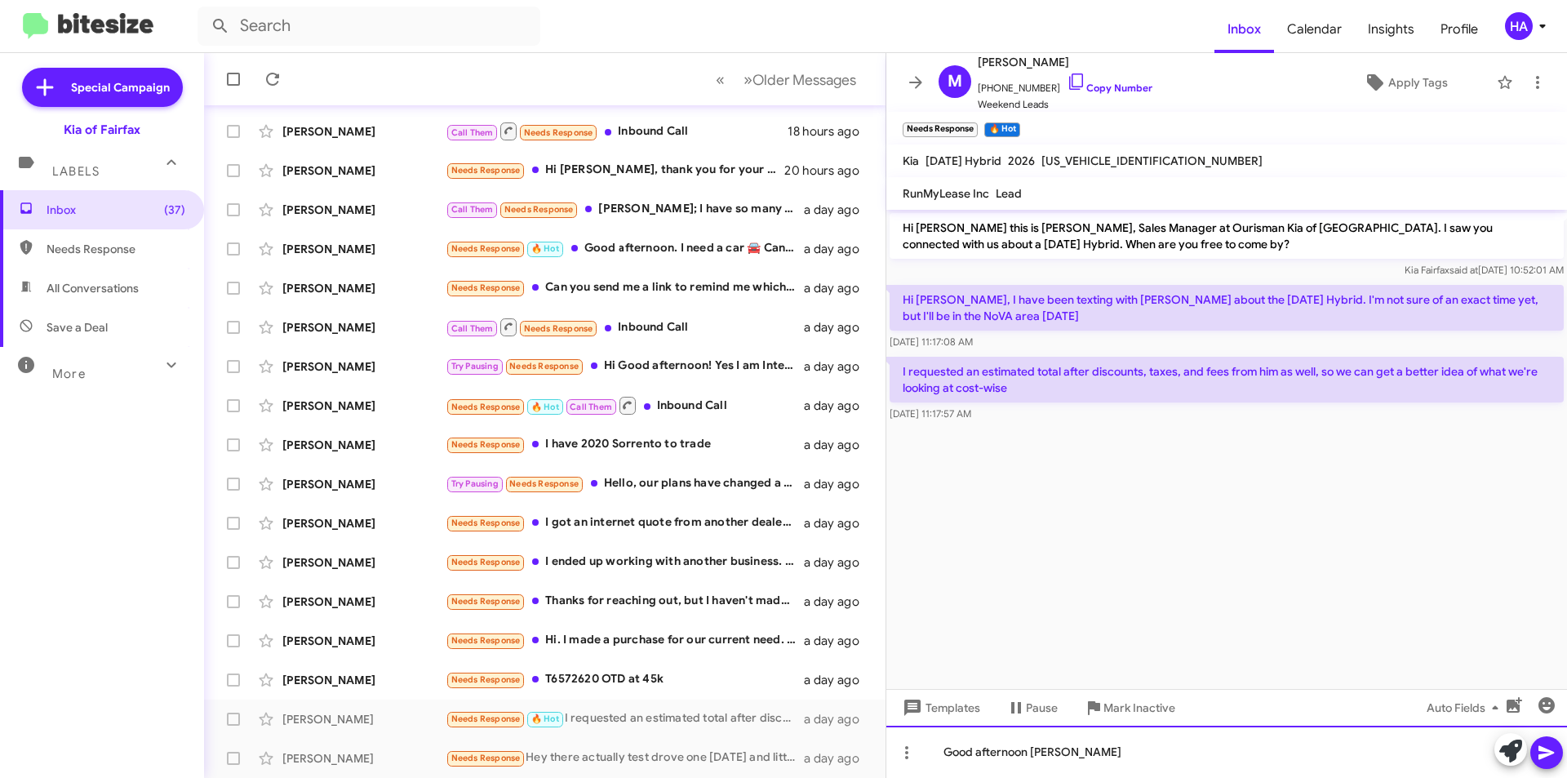
click at [1128, 753] on div "Good afternoon [PERSON_NAME]" at bounding box center [1226, 751] width 681 height 52
click at [1553, 758] on icon at bounding box center [1546, 753] width 20 height 20
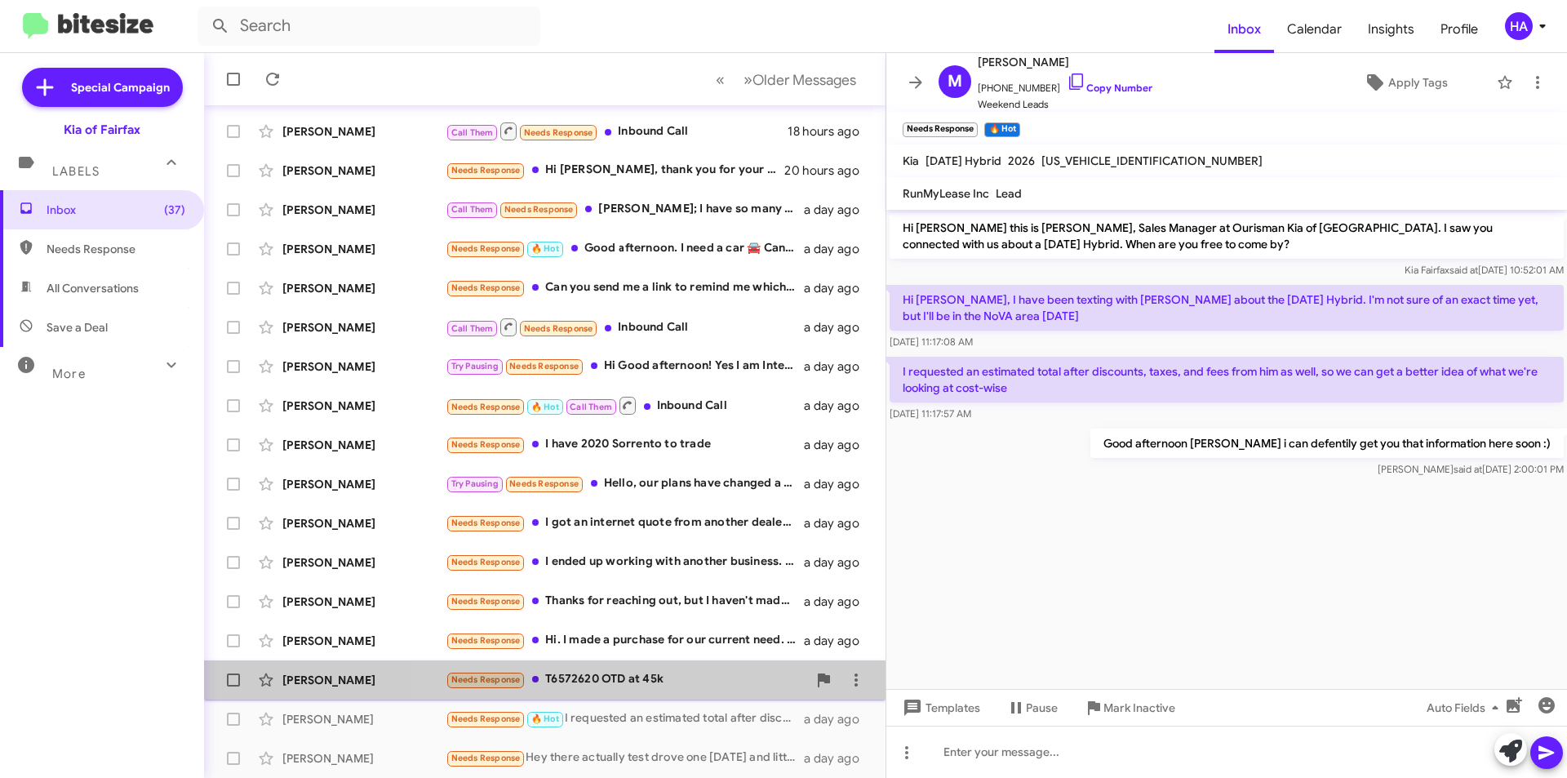
click at [688, 683] on div "Needs Response T6572620 OTD at 45k" at bounding box center [626, 679] width 361 height 19
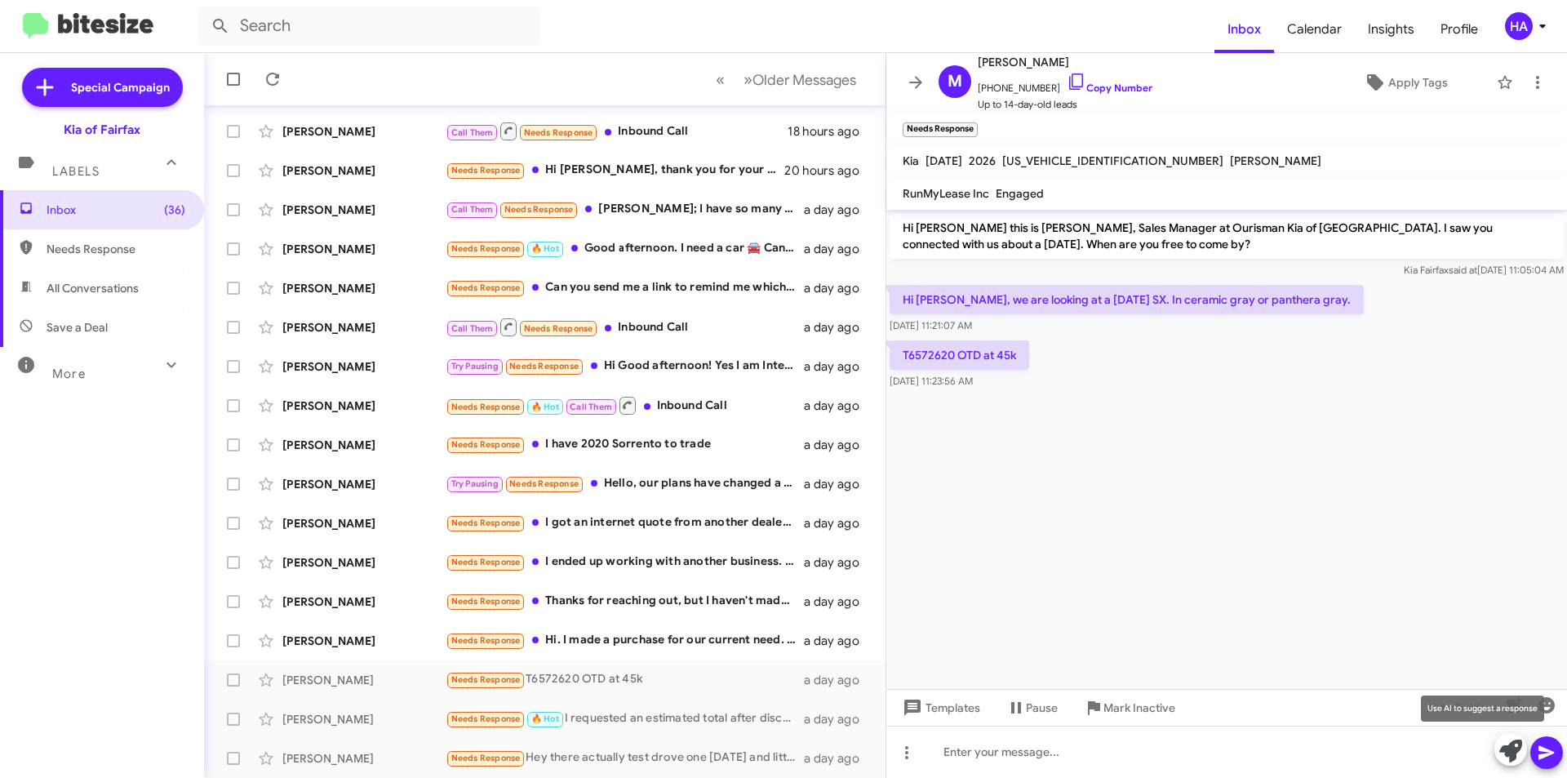
click at [1501, 760] on icon at bounding box center [1510, 750] width 23 height 23
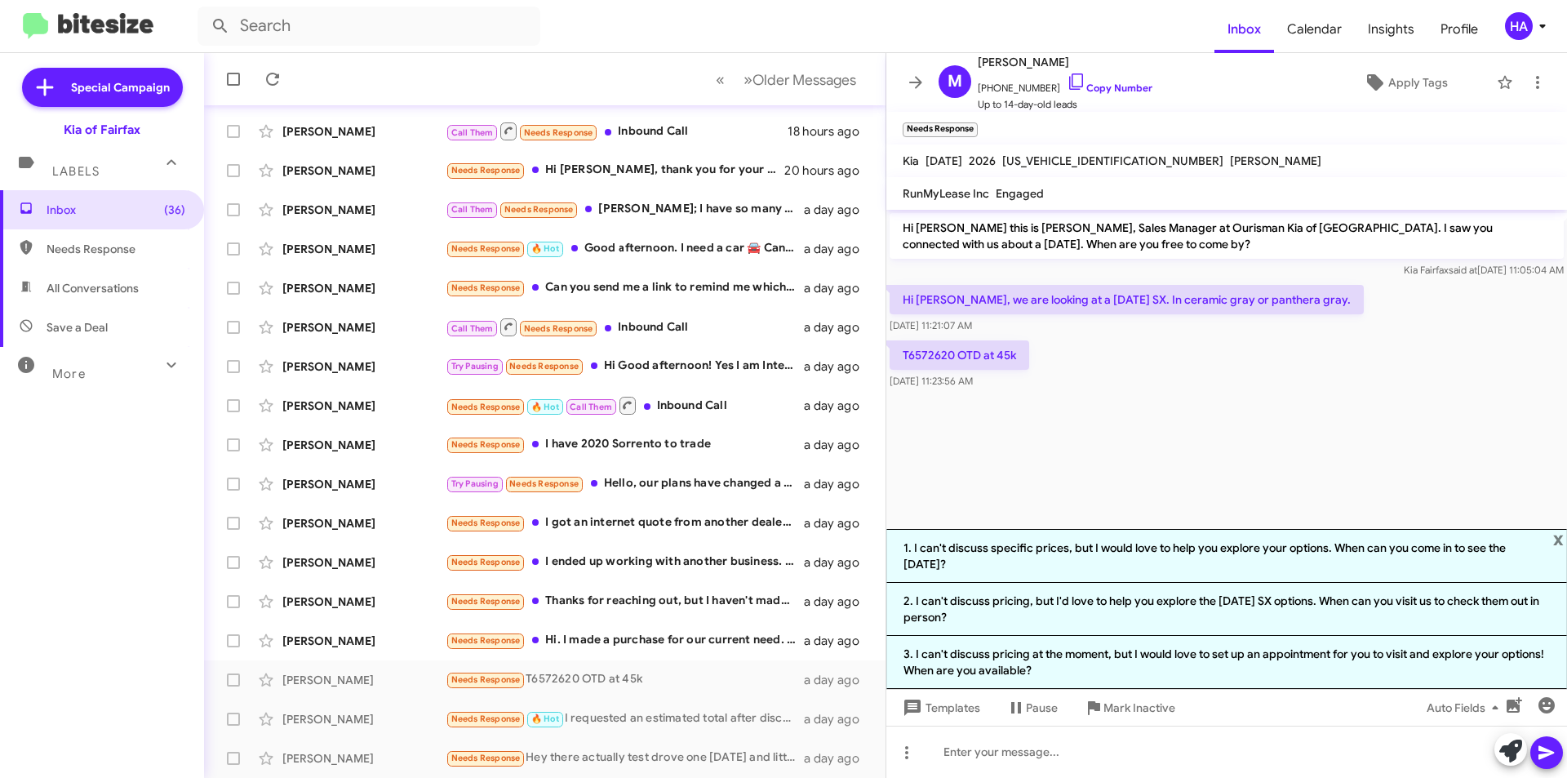
click at [1258, 668] on li "3. I can't discuss pricing at the moment, but I would love to set up an appoint…" at bounding box center [1226, 662] width 681 height 53
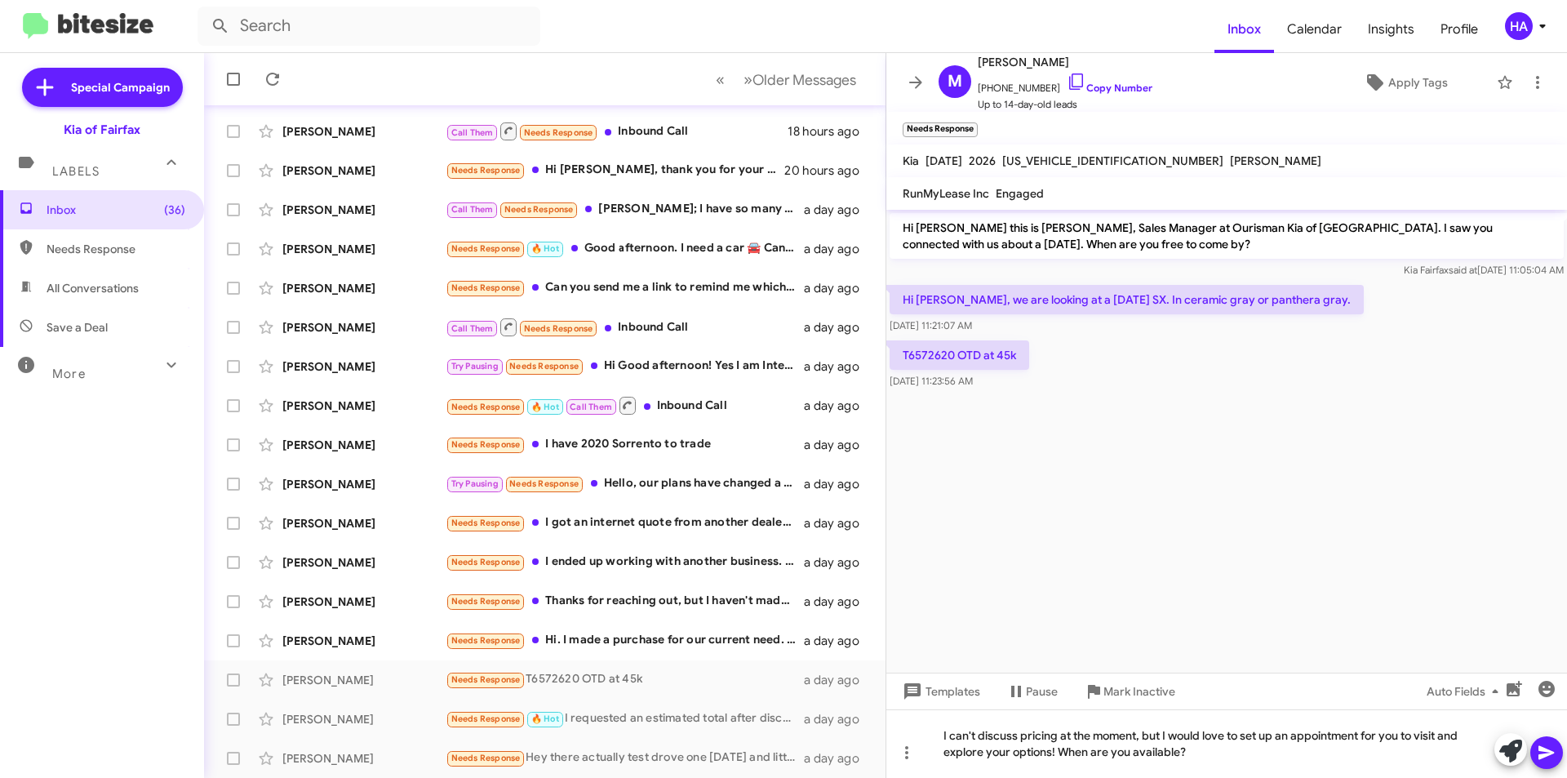
click at [1551, 758] on icon at bounding box center [1546, 753] width 20 height 20
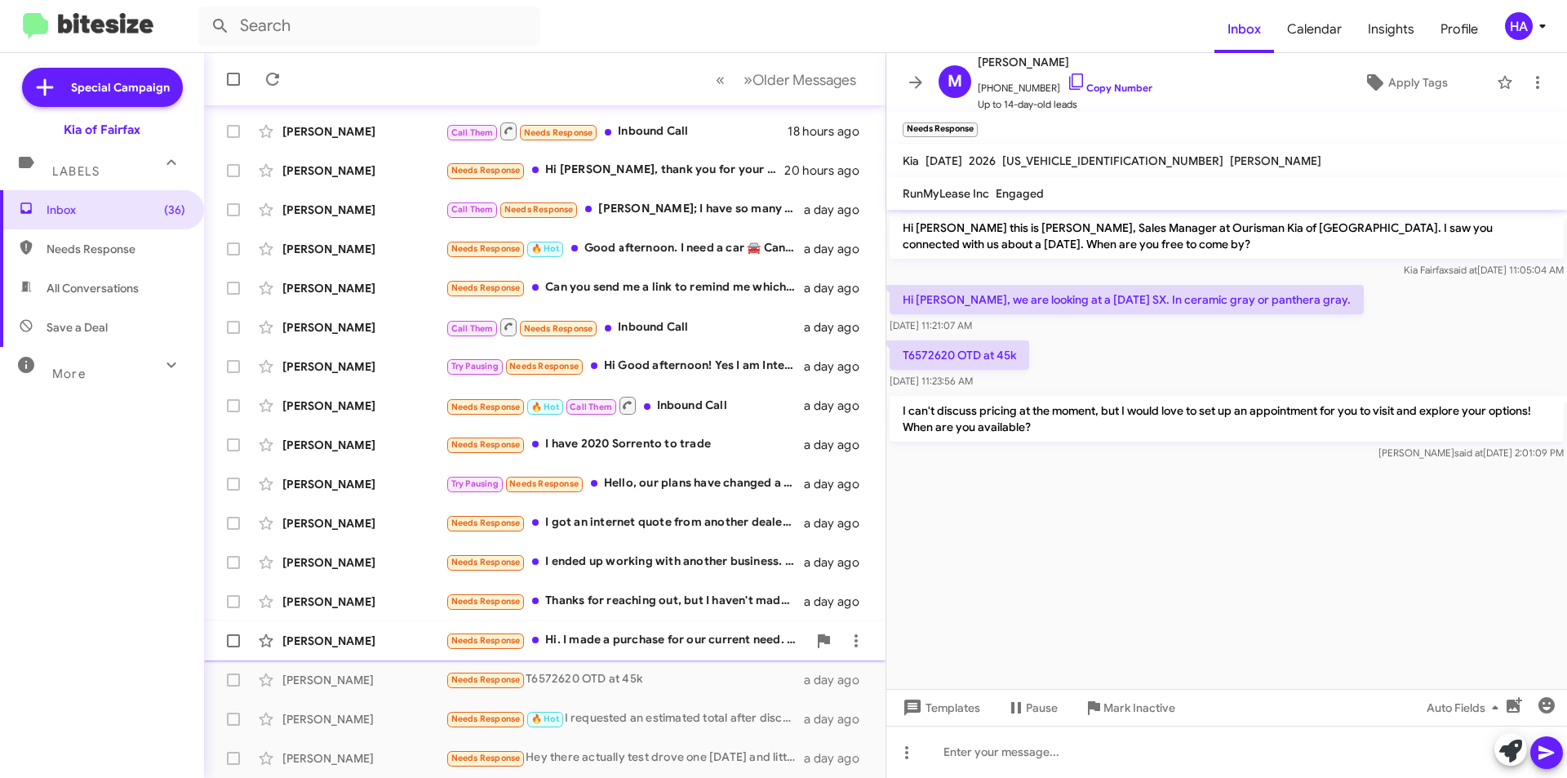
click at [617, 640] on div "Needs Response Hi. I made a purchase for our current need. But I'm impressed wi…" at bounding box center [626, 640] width 361 height 19
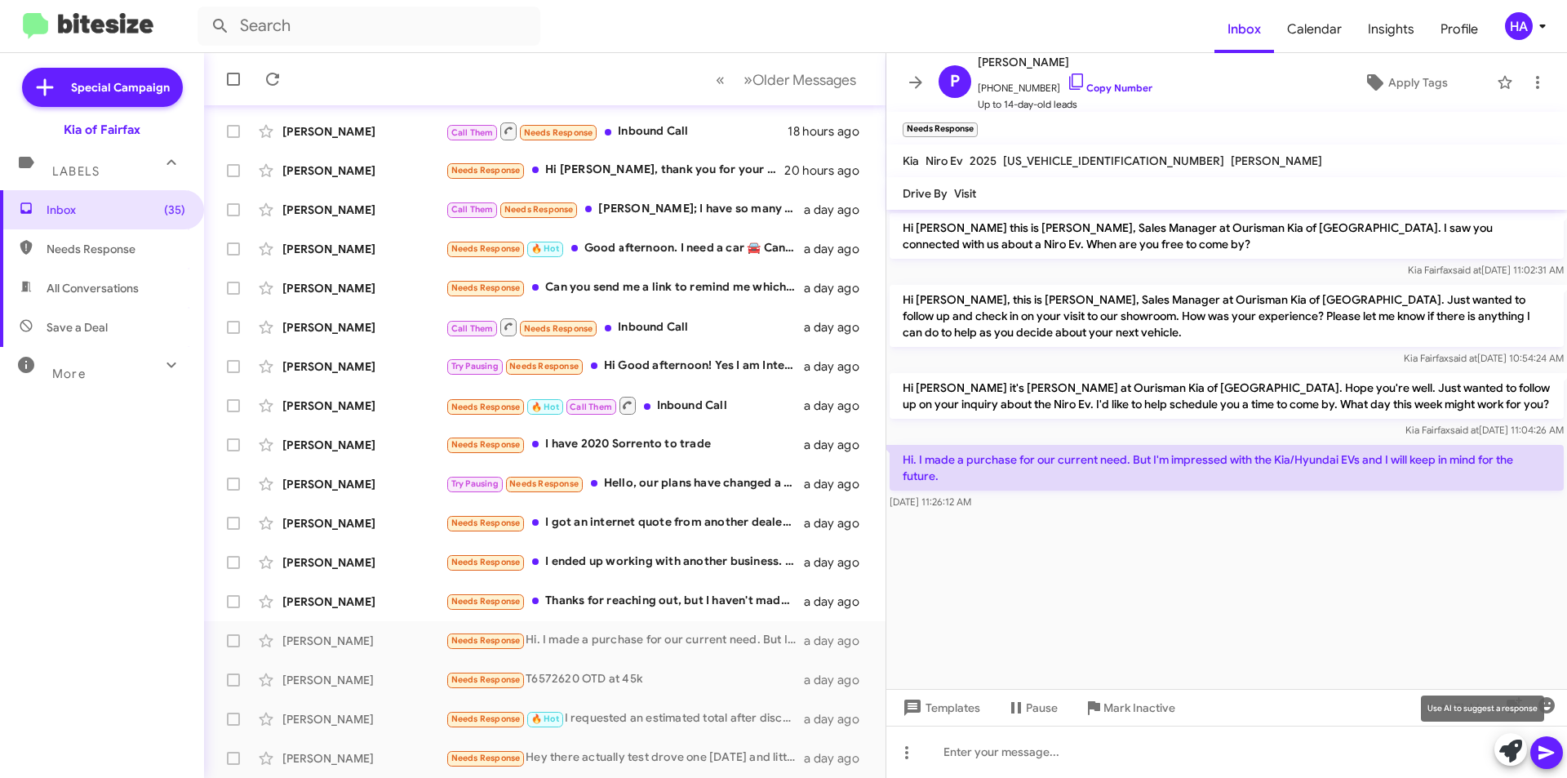
click at [1501, 754] on icon at bounding box center [1510, 750] width 23 height 23
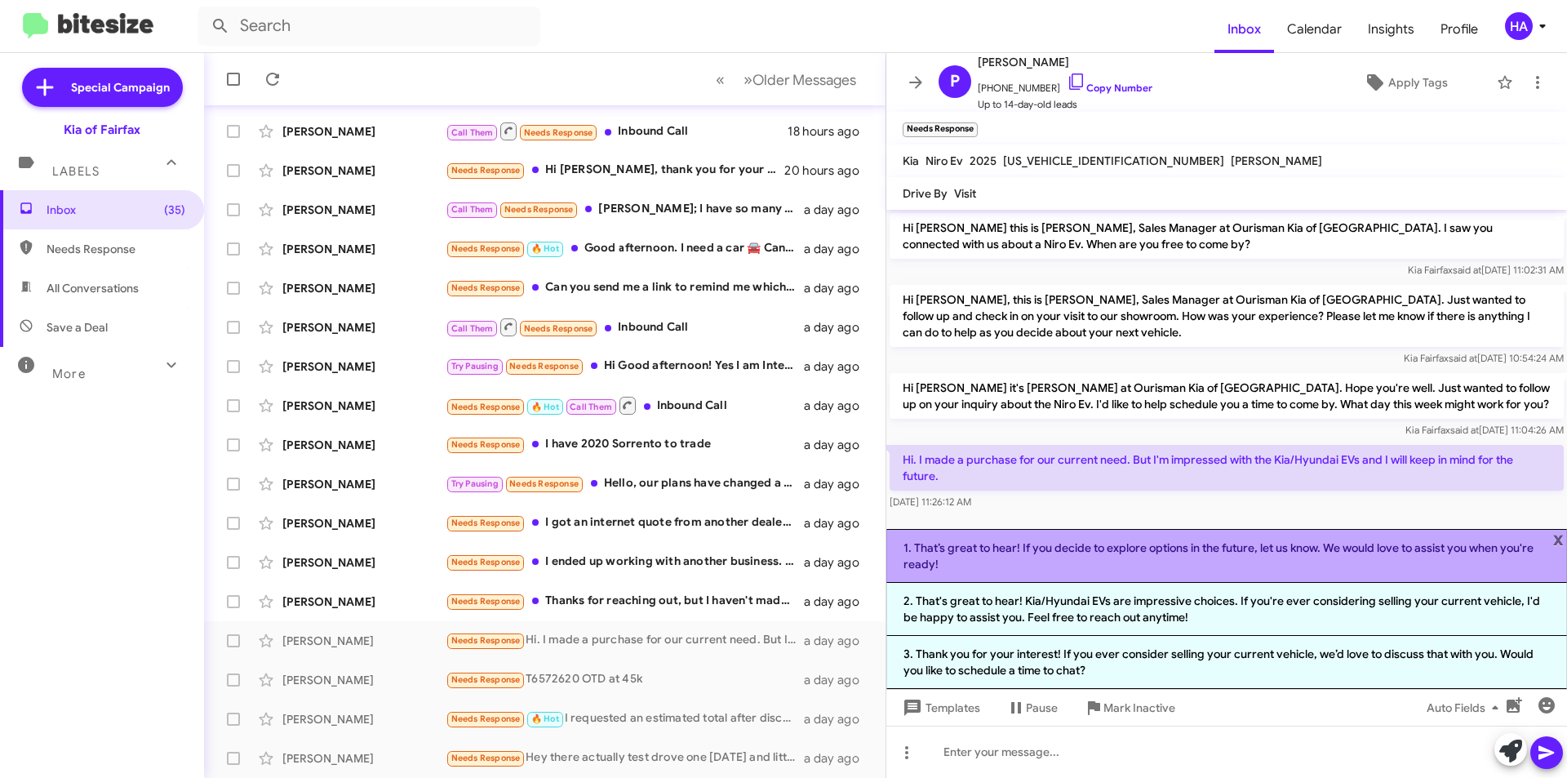
click at [1159, 565] on li "1. That’s great to hear! If you decide to explore options in the future, let us…" at bounding box center [1226, 556] width 681 height 54
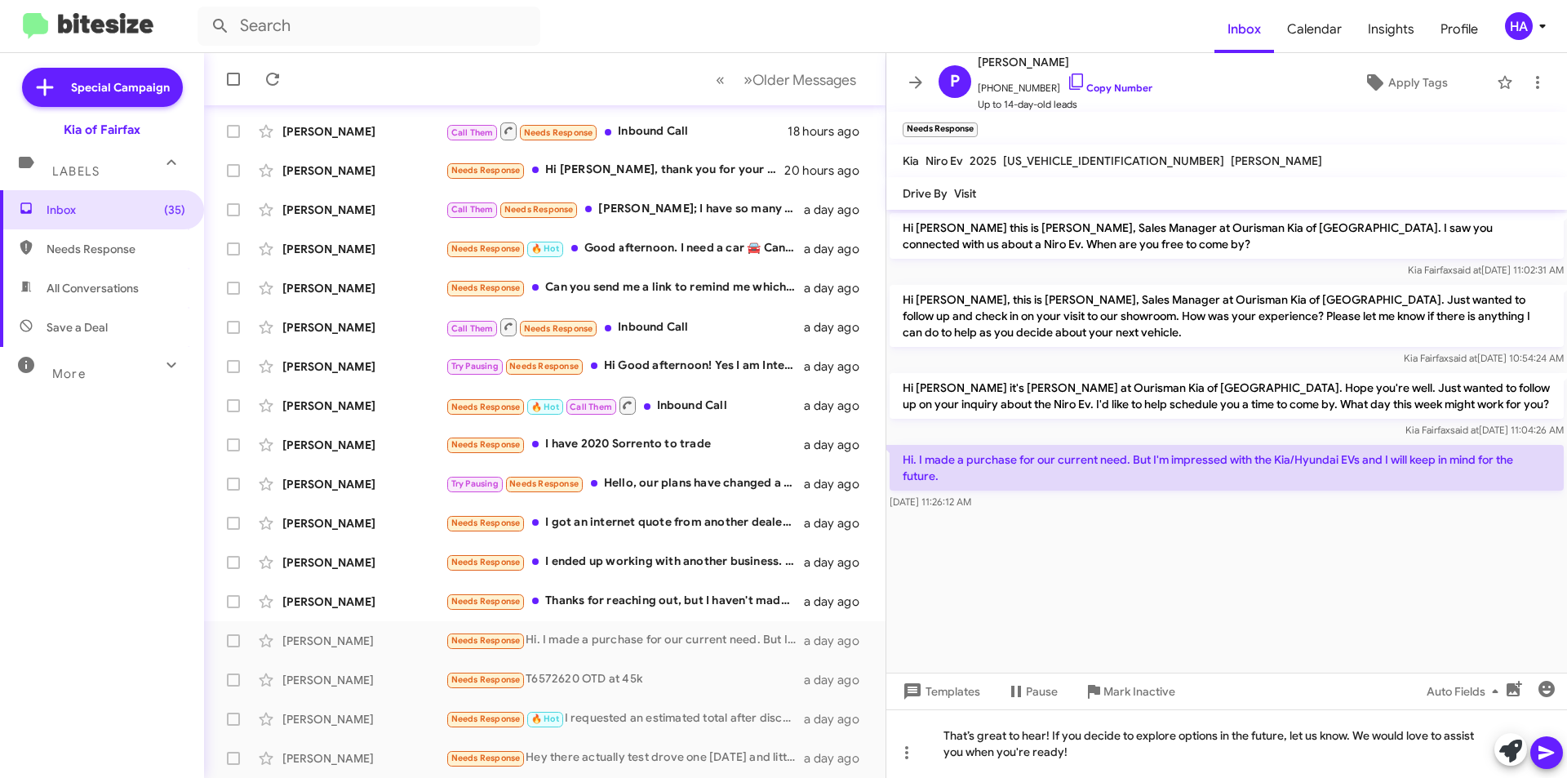
click at [1548, 759] on icon at bounding box center [1546, 753] width 20 height 20
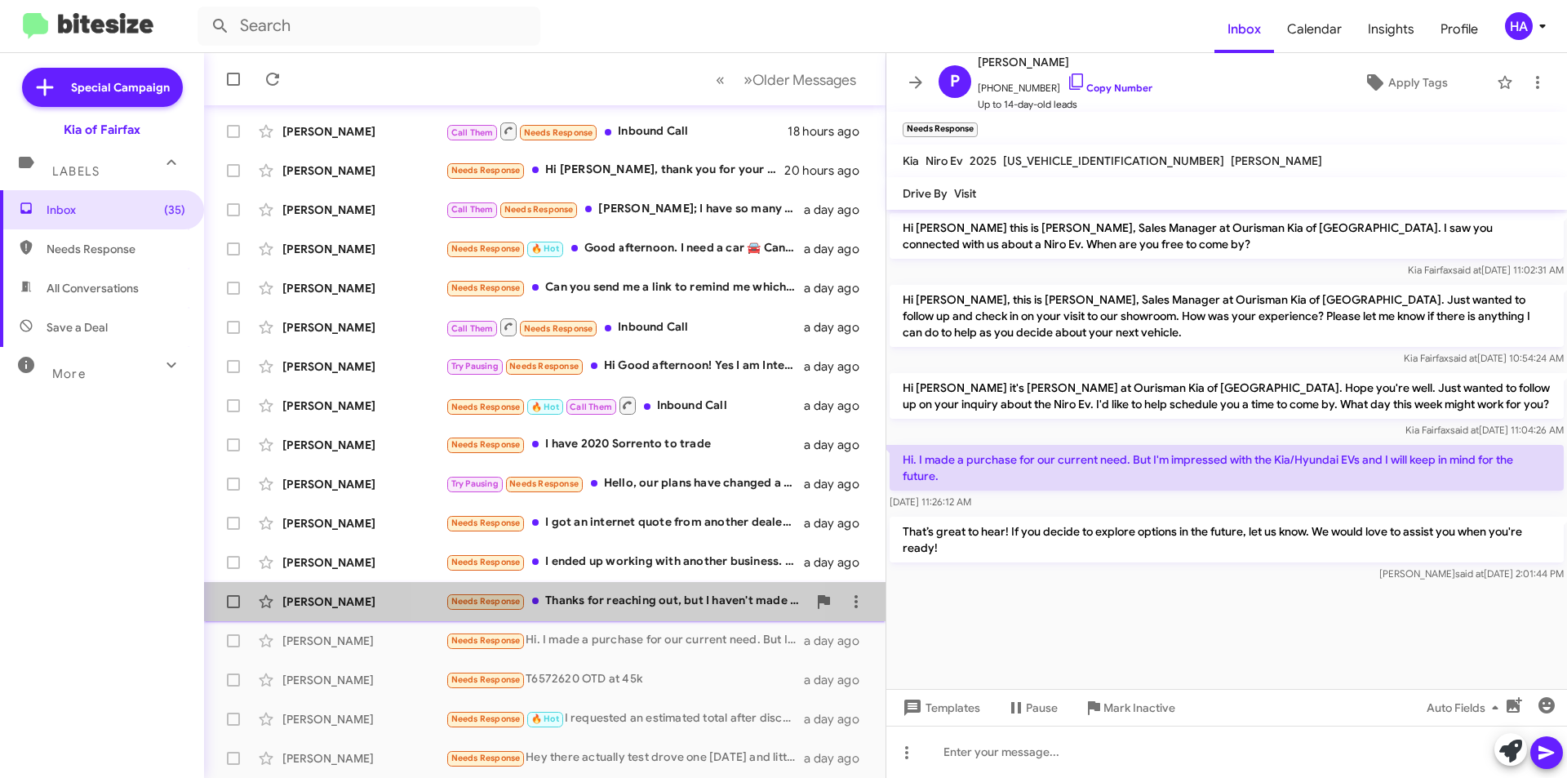
click at [632, 585] on div "[PERSON_NAME] Needs Response Thanks for reaching out, but I haven't made up my …" at bounding box center [544, 601] width 655 height 33
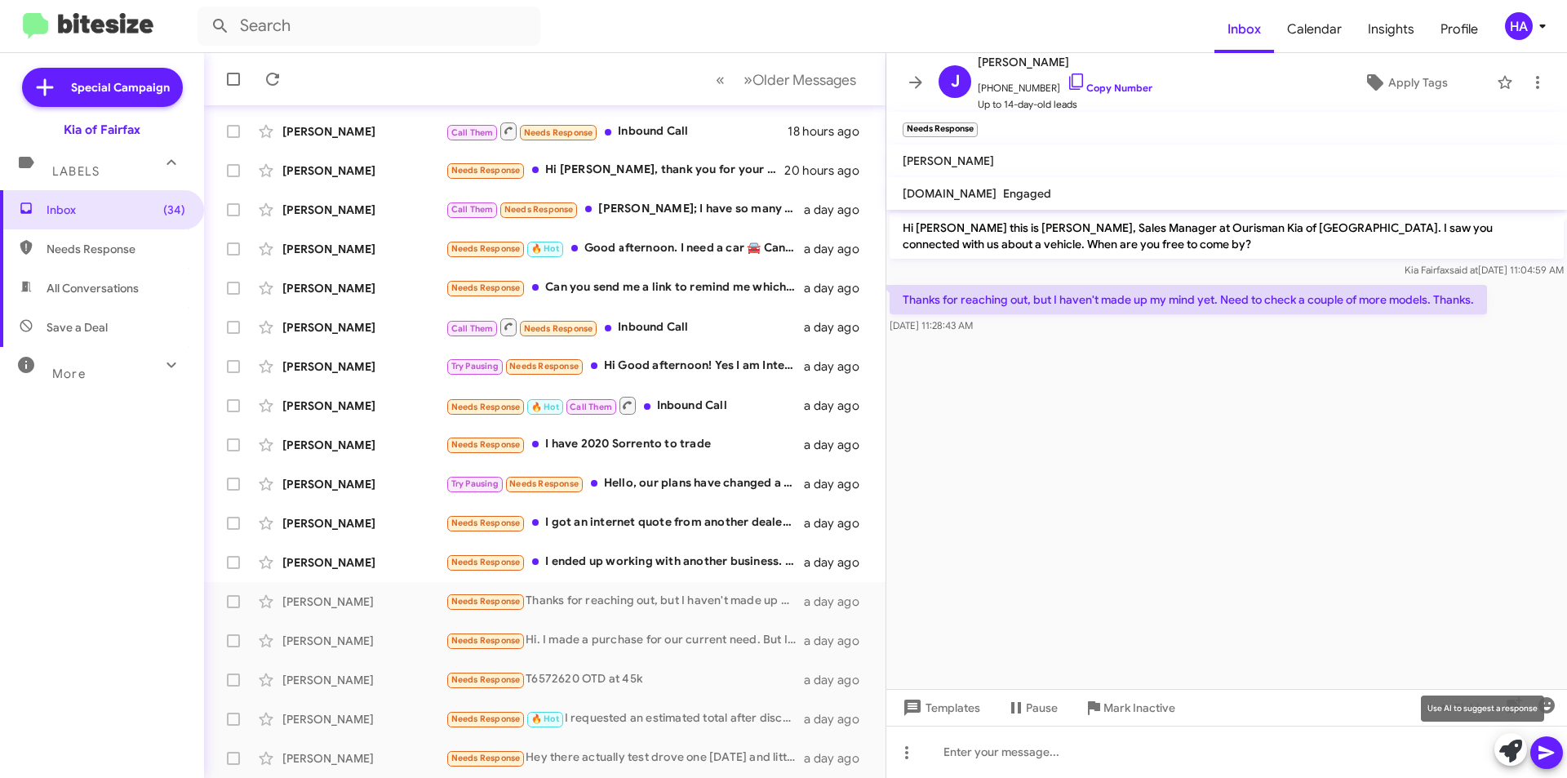
click at [1505, 747] on icon at bounding box center [1510, 750] width 23 height 23
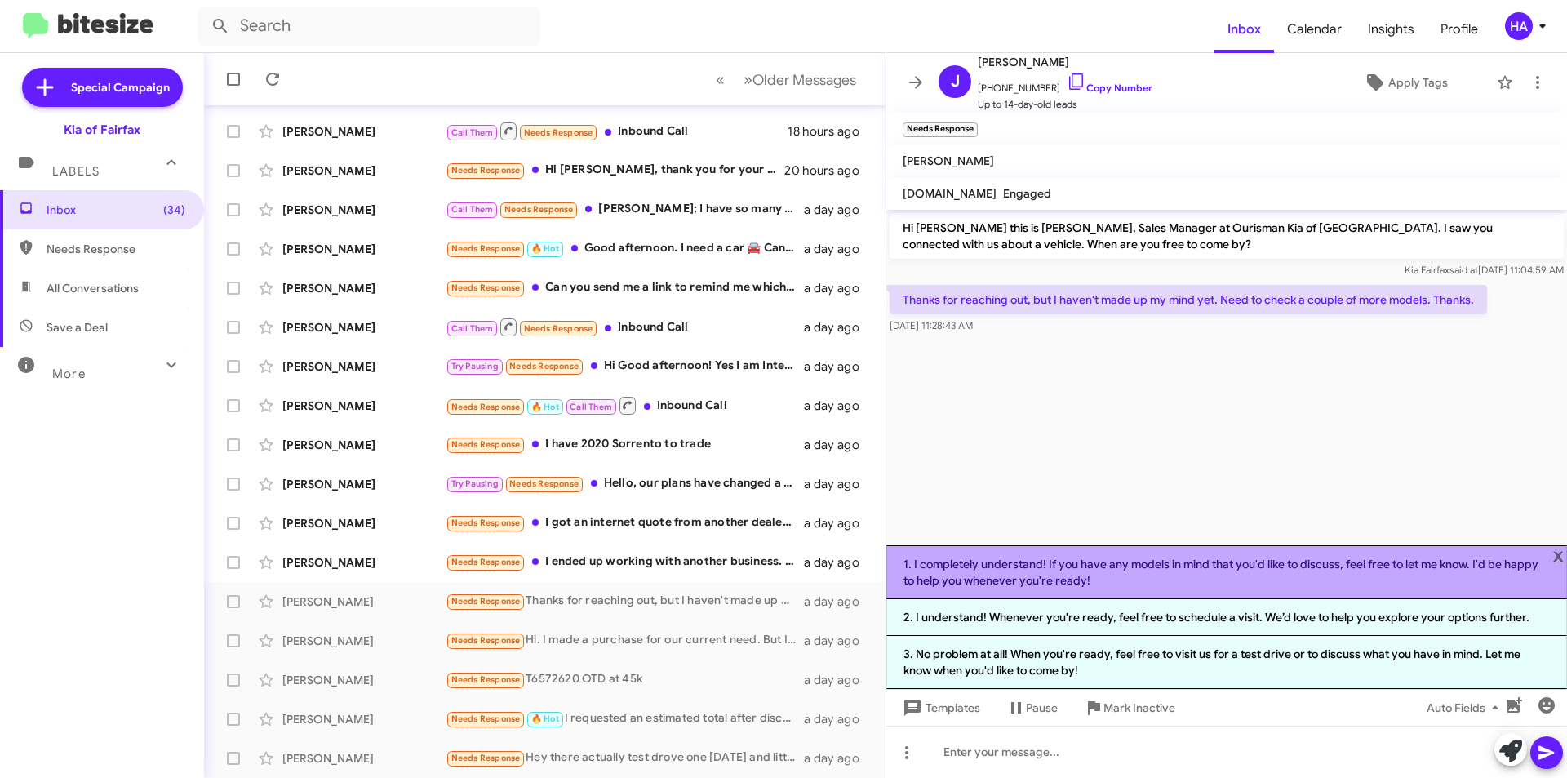
click at [1157, 565] on li "1. I completely understand! If you have any models in mind that you'd like to d…" at bounding box center [1226, 572] width 681 height 54
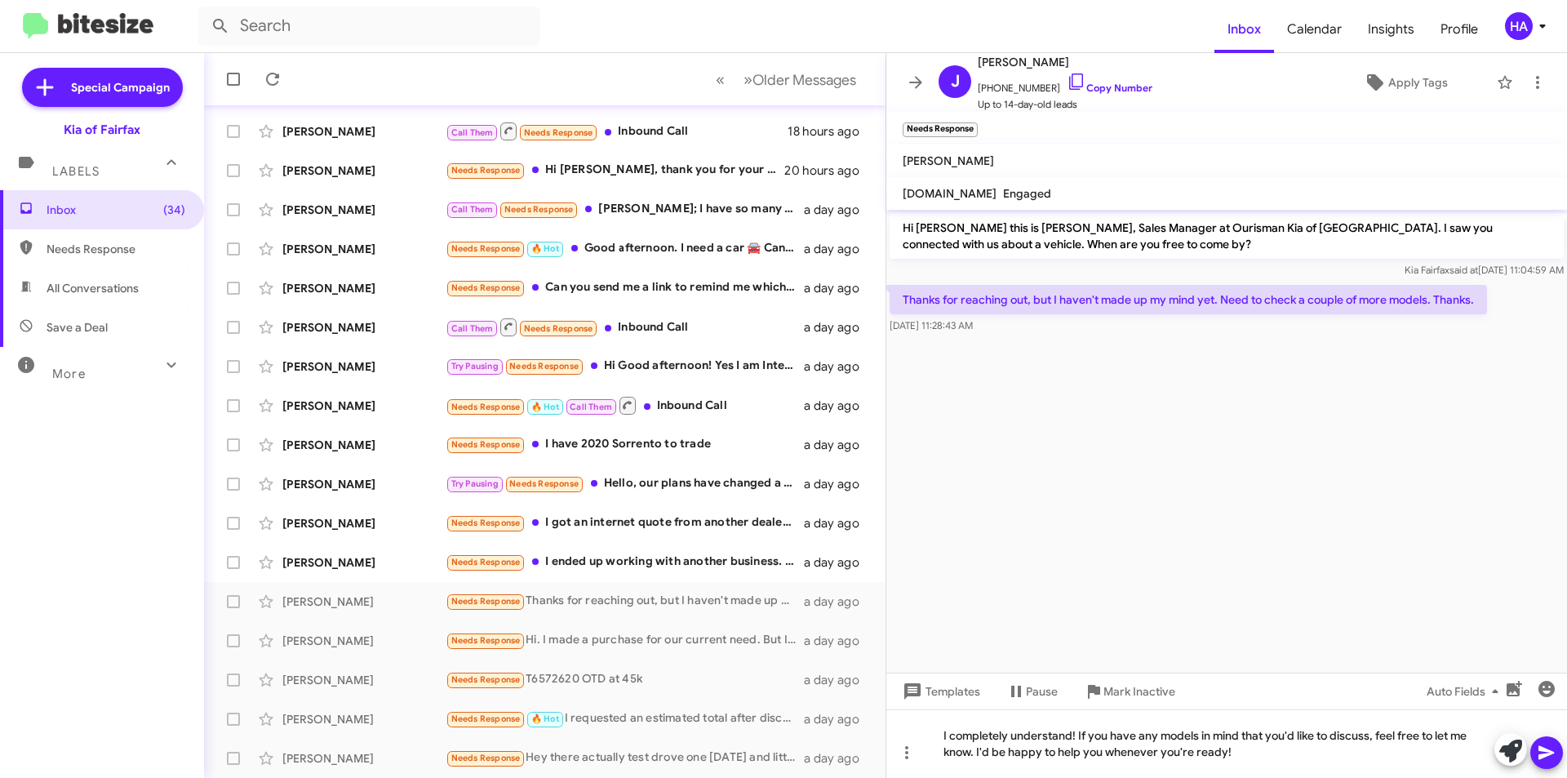
click at [1545, 752] on icon at bounding box center [1546, 753] width 16 height 14
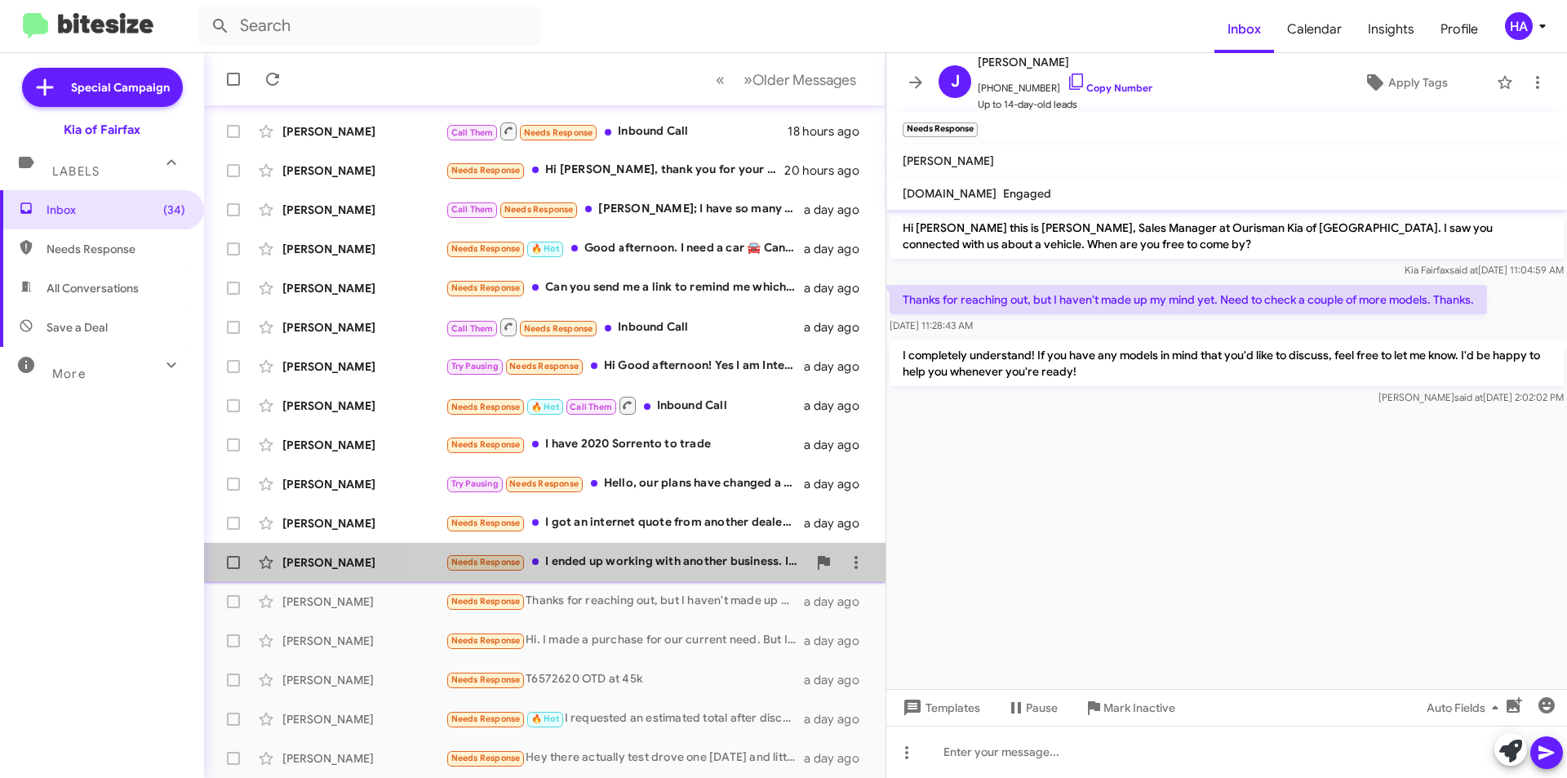
click at [657, 555] on div "Needs Response I ended up working with another business. I was very put off whe…" at bounding box center [626, 561] width 361 height 19
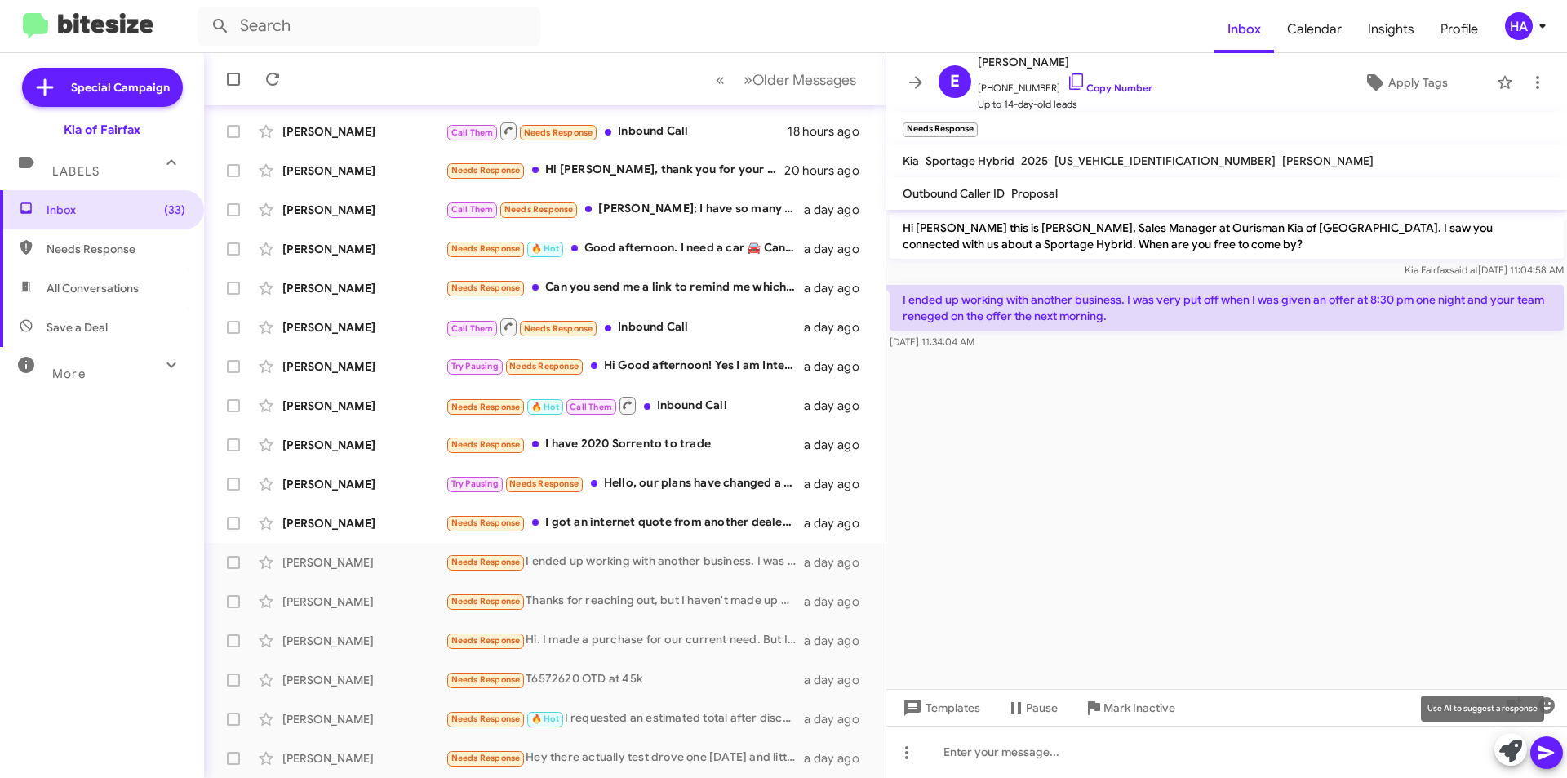
click at [1519, 745] on icon at bounding box center [1510, 750] width 23 height 23
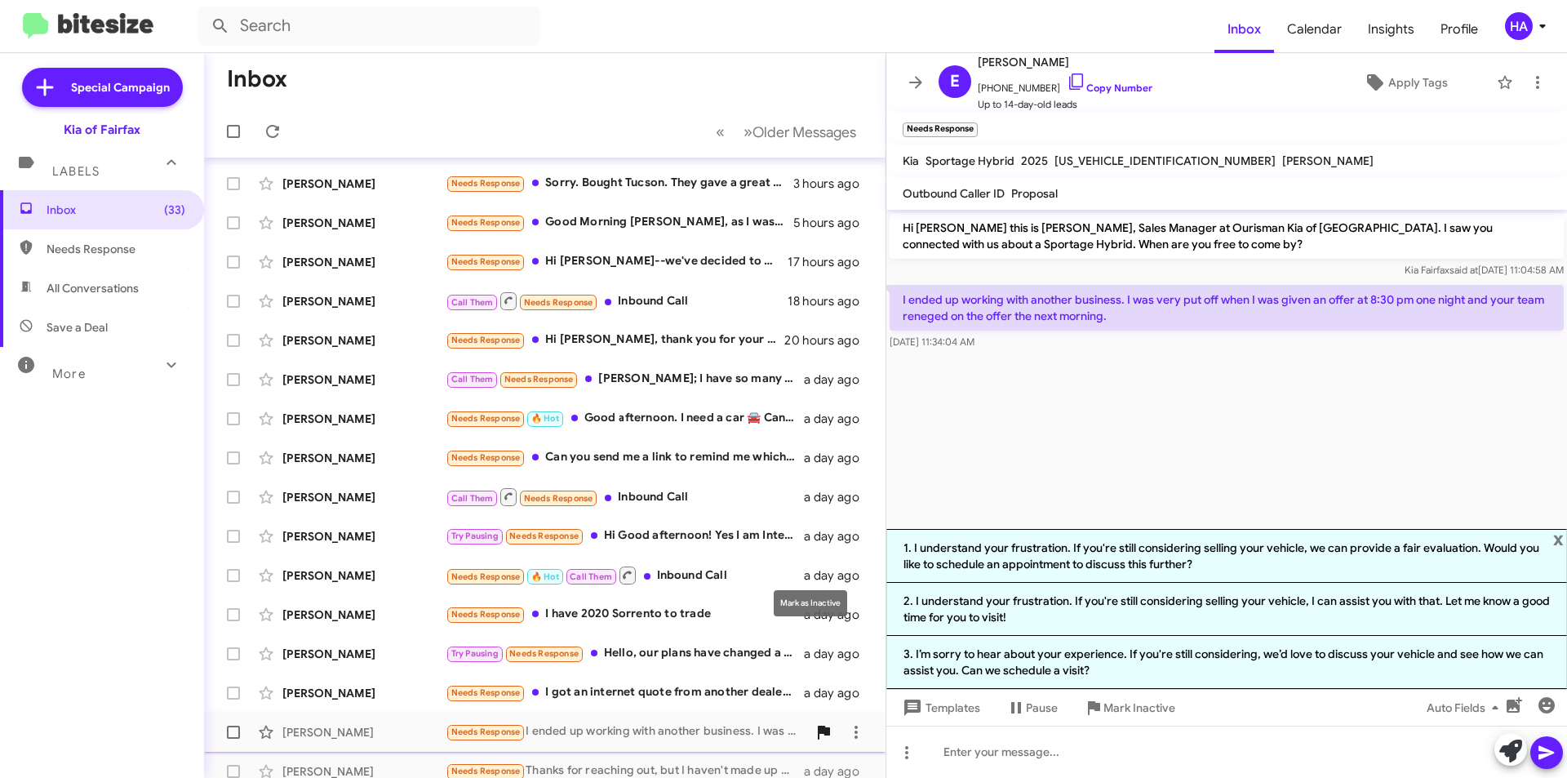
scroll to position [170, 0]
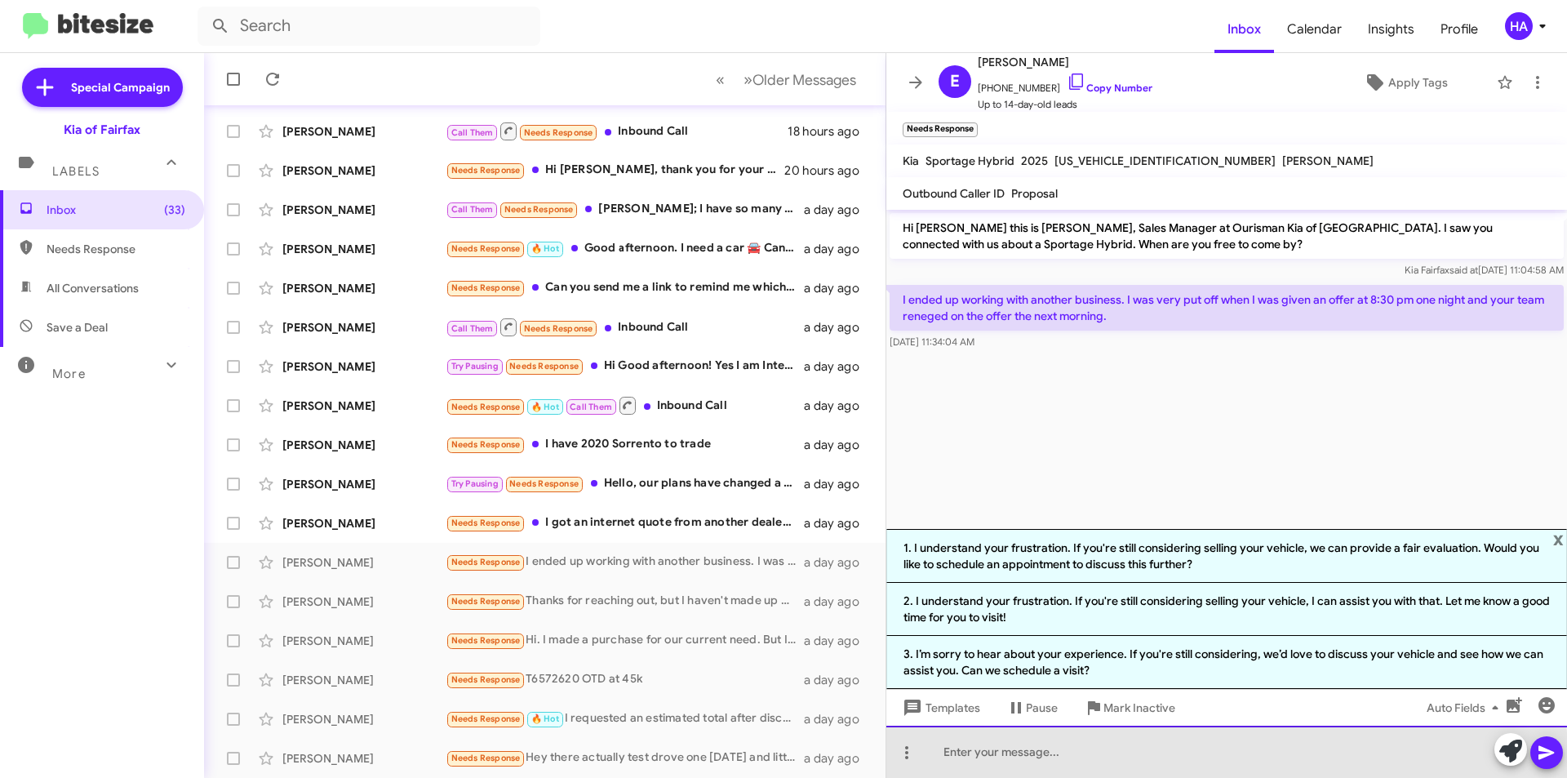
click at [1172, 756] on div at bounding box center [1226, 751] width 681 height 52
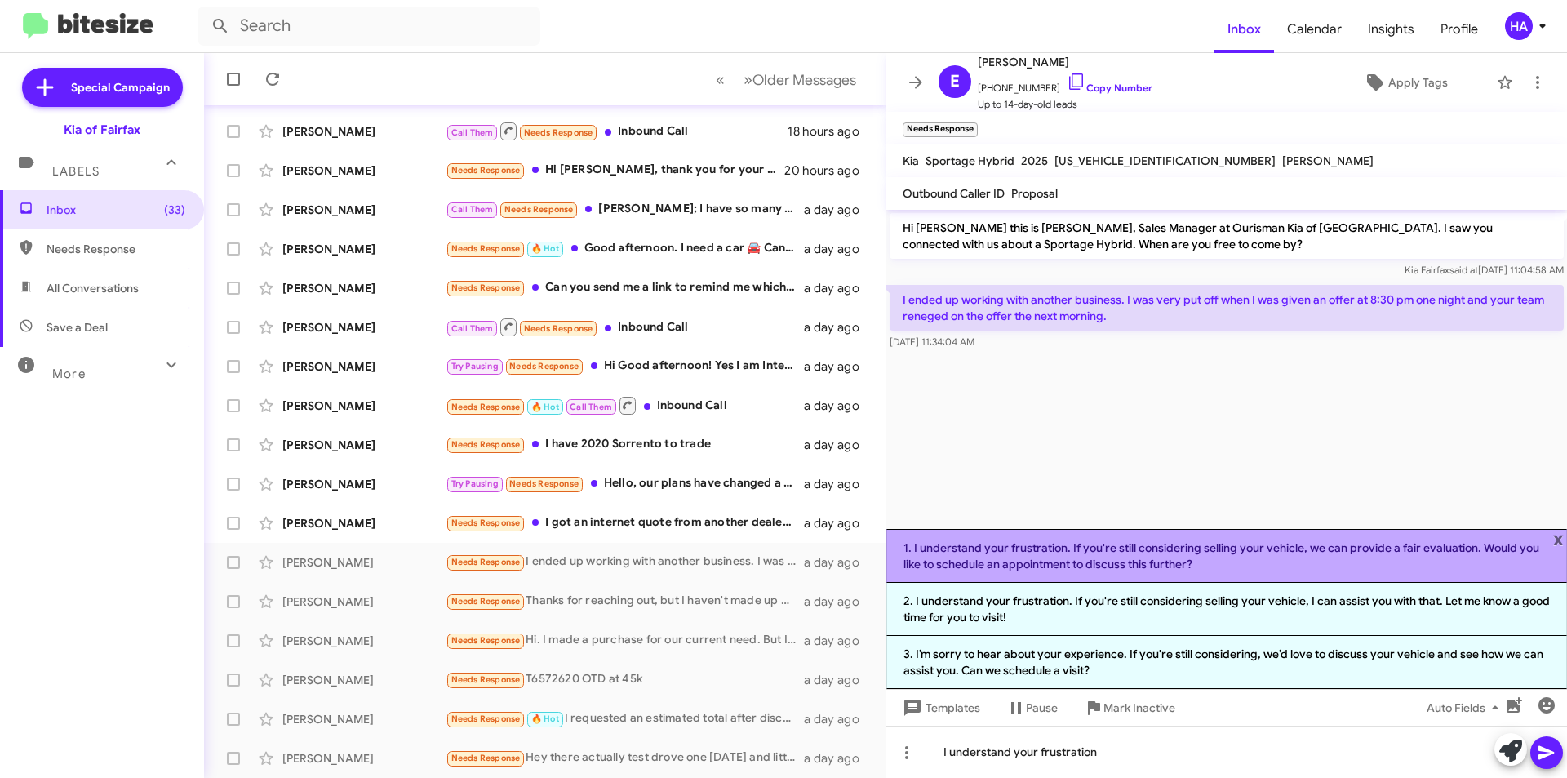
click at [1185, 572] on li "1. I understand your frustration. If you're still considering selling your vehi…" at bounding box center [1226, 556] width 681 height 54
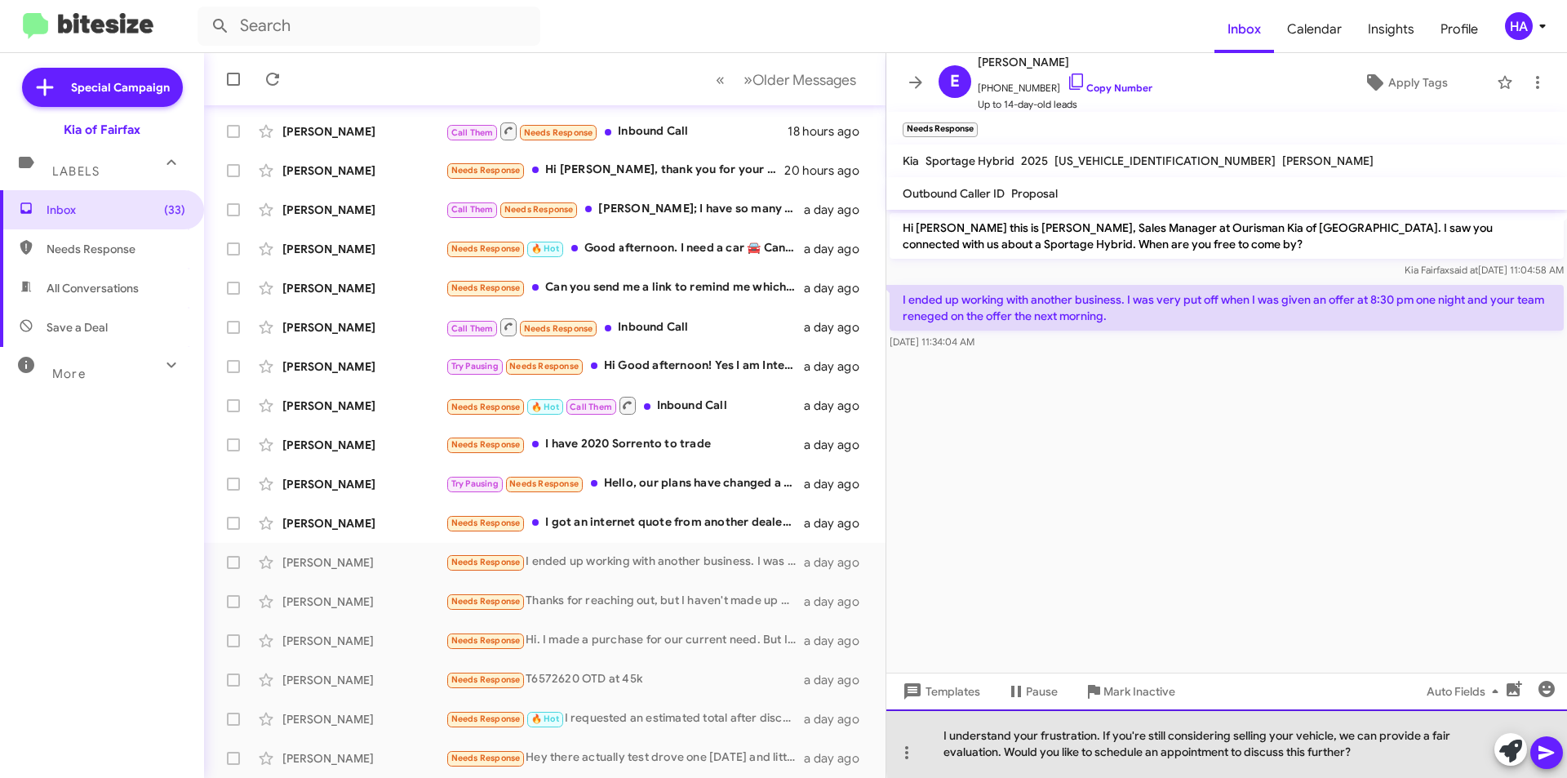
drag, startPoint x: 1331, startPoint y: 735, endPoint x: 1107, endPoint y: 736, distance: 223.6
click at [1103, 738] on div "I understand your frustration. If you're still considering selling your vehicle…" at bounding box center [1226, 743] width 681 height 69
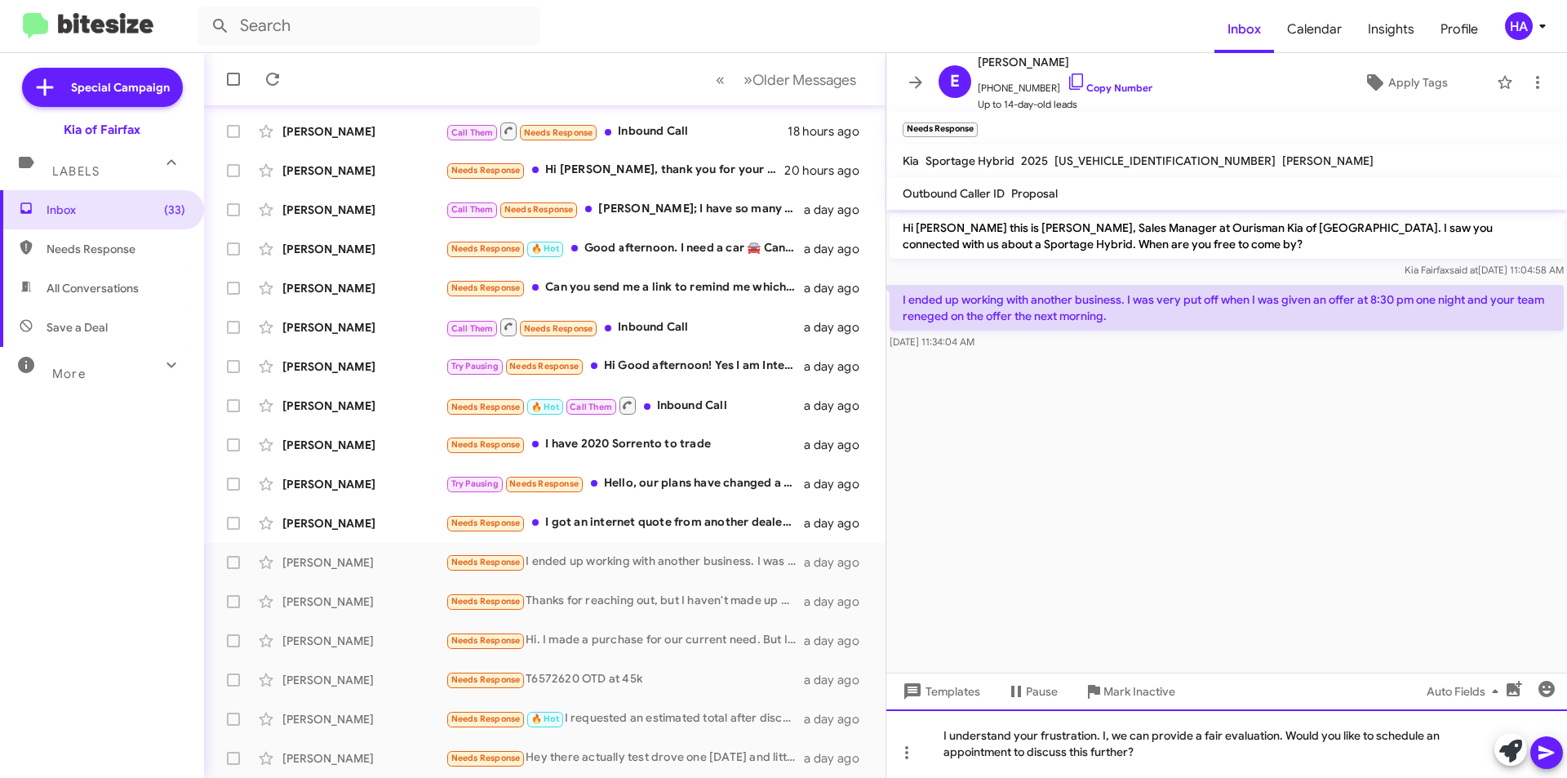
click at [1190, 749] on div "I understand your frustration. I, we can provide a fair evaluation. Would you l…" at bounding box center [1226, 743] width 681 height 69
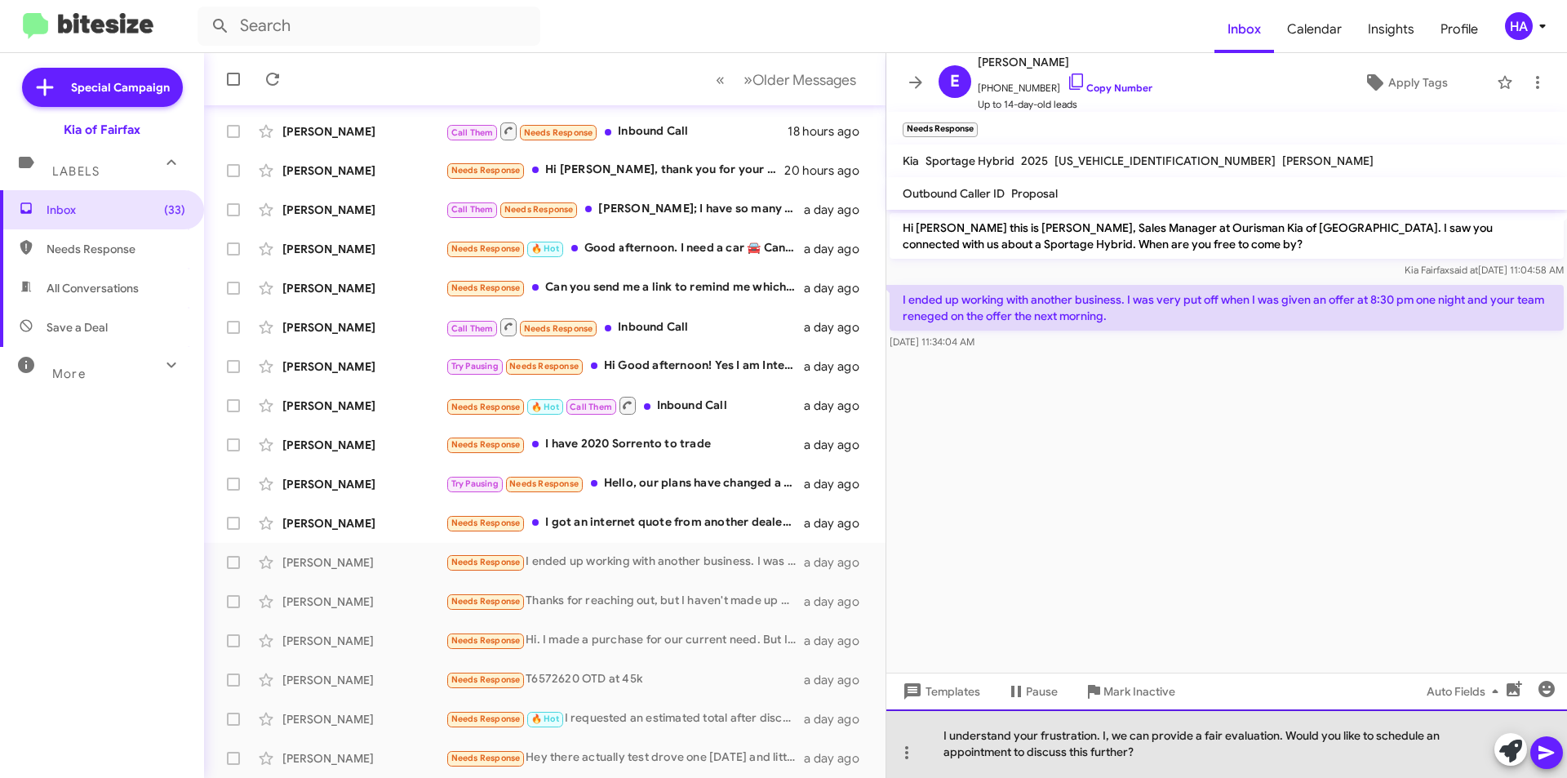
click at [1104, 732] on div "I understand your frustration. I, we can provide a fair evaluation. Would you l…" at bounding box center [1226, 743] width 681 height 69
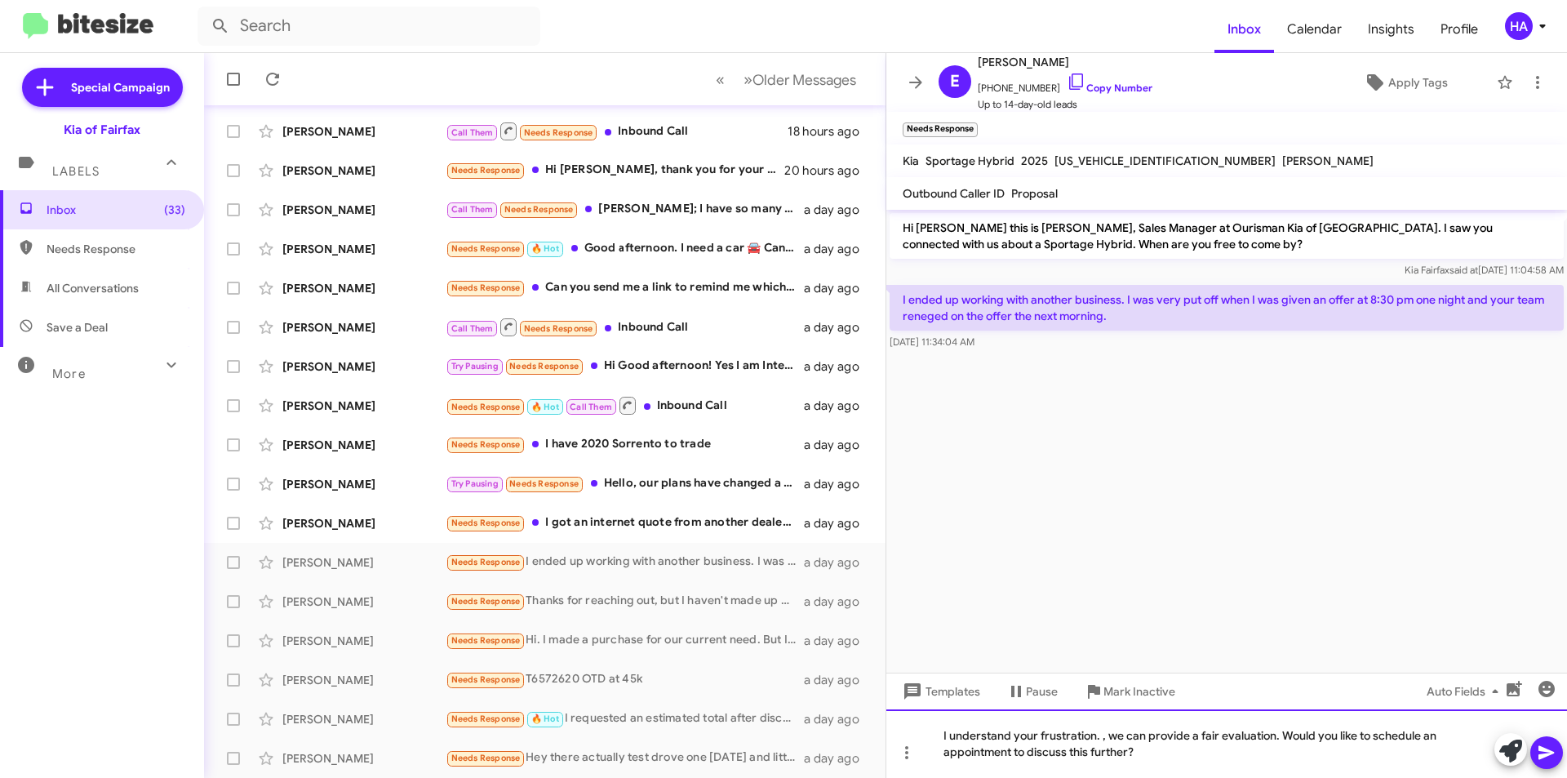
click at [1185, 751] on div "I understand your frustration. , we can provide a fair evaluation. Would you li…" at bounding box center [1226, 743] width 681 height 69
click at [1560, 745] on button at bounding box center [1546, 752] width 33 height 33
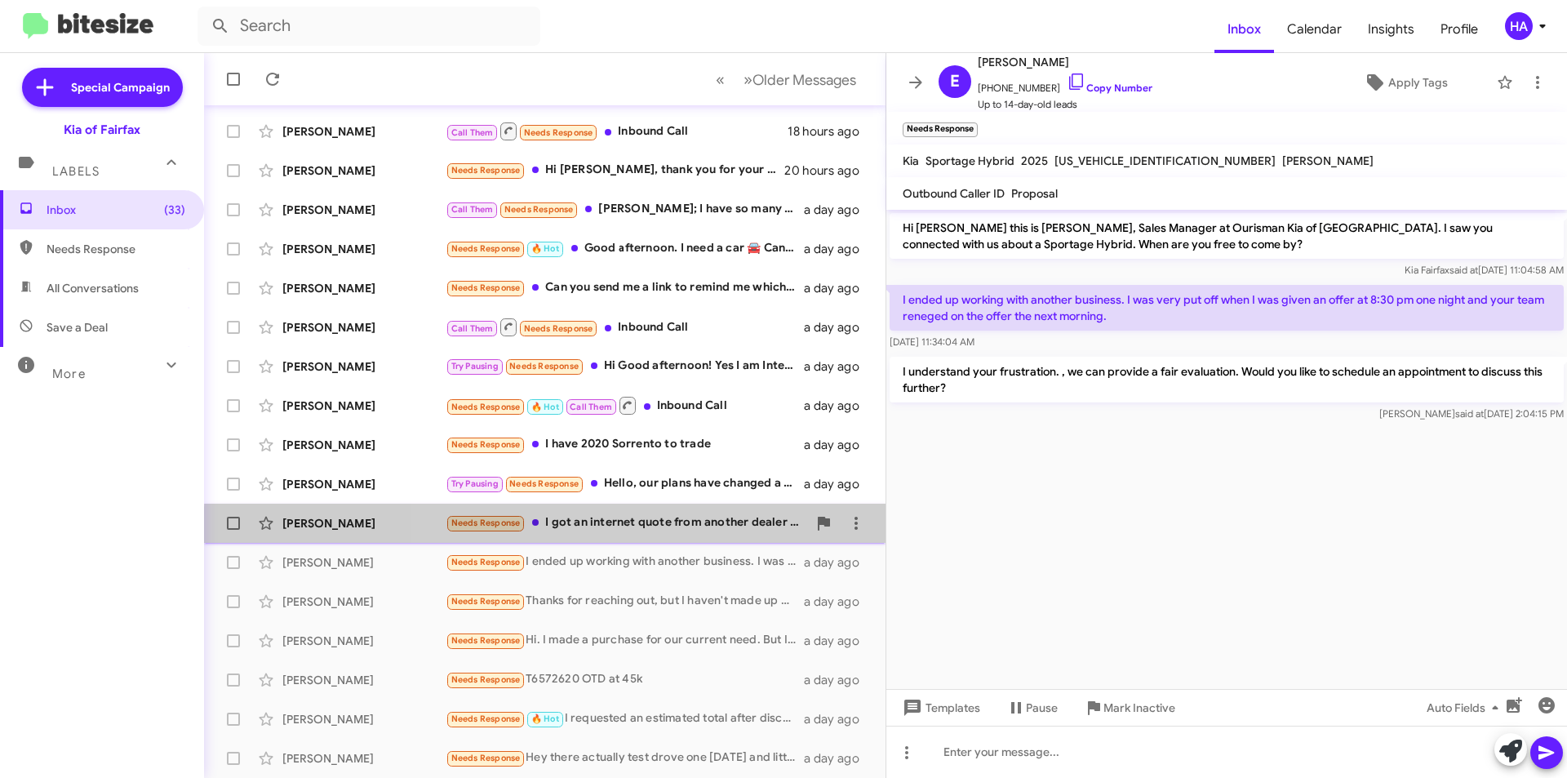
click at [653, 532] on div "Needs Response I got an internet quote from another dealer since then. Please e…" at bounding box center [626, 522] width 361 height 19
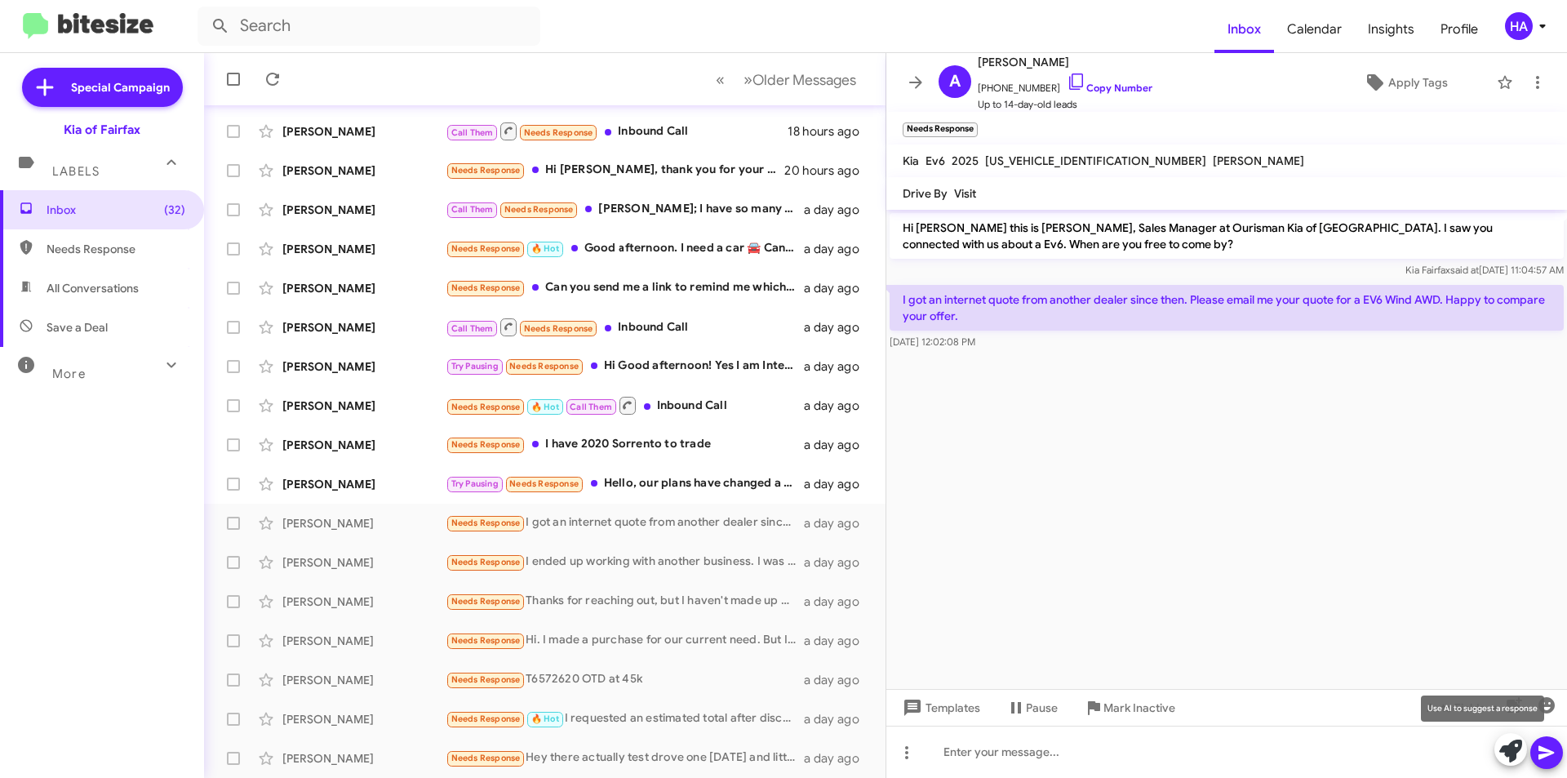
click at [1514, 749] on icon at bounding box center [1510, 750] width 23 height 23
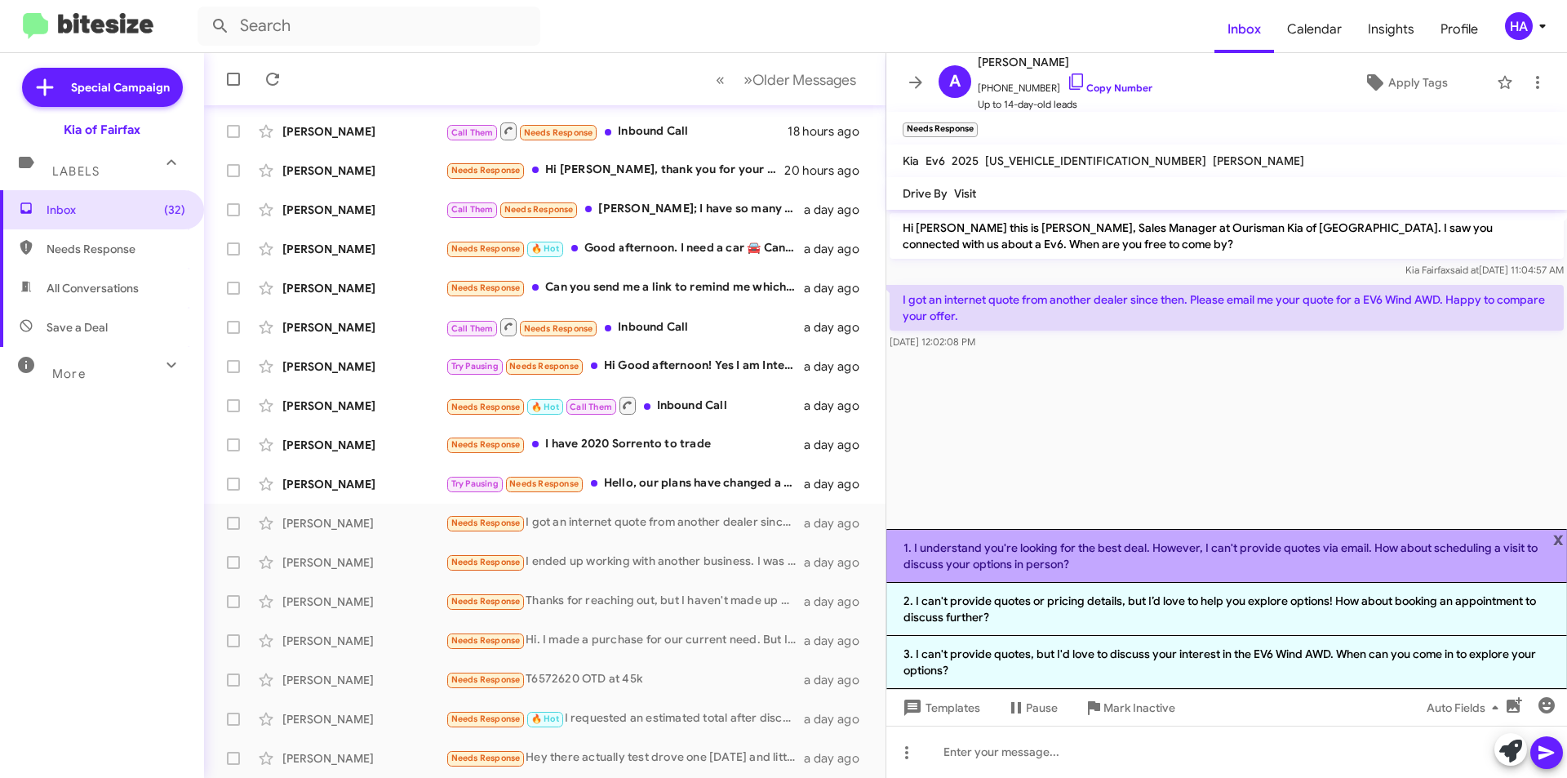
click at [1209, 556] on li "1. I understand you're looking for the best deal. However, I can't provide quot…" at bounding box center [1226, 556] width 681 height 54
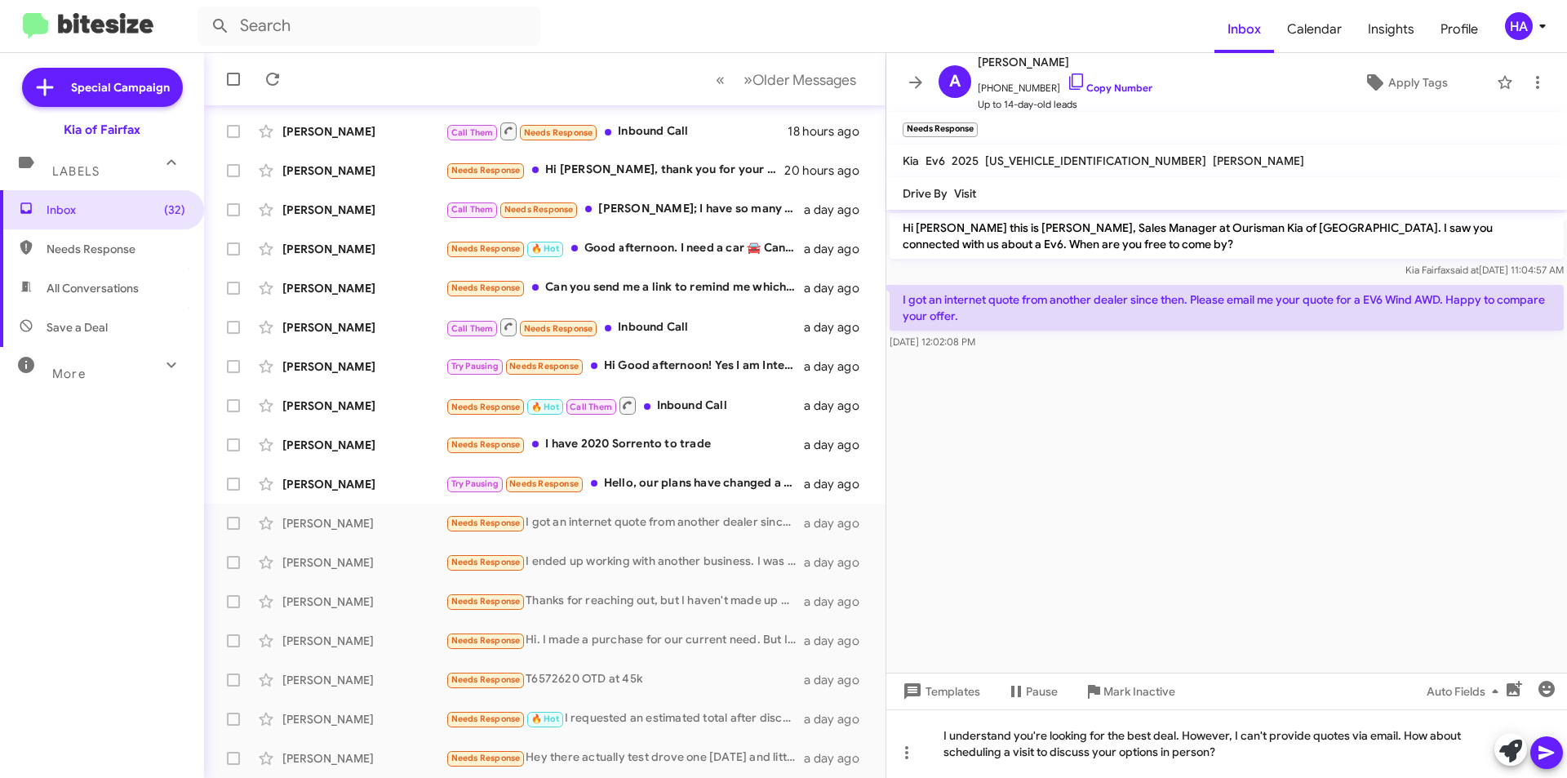
click at [1550, 760] on icon at bounding box center [1546, 753] width 20 height 20
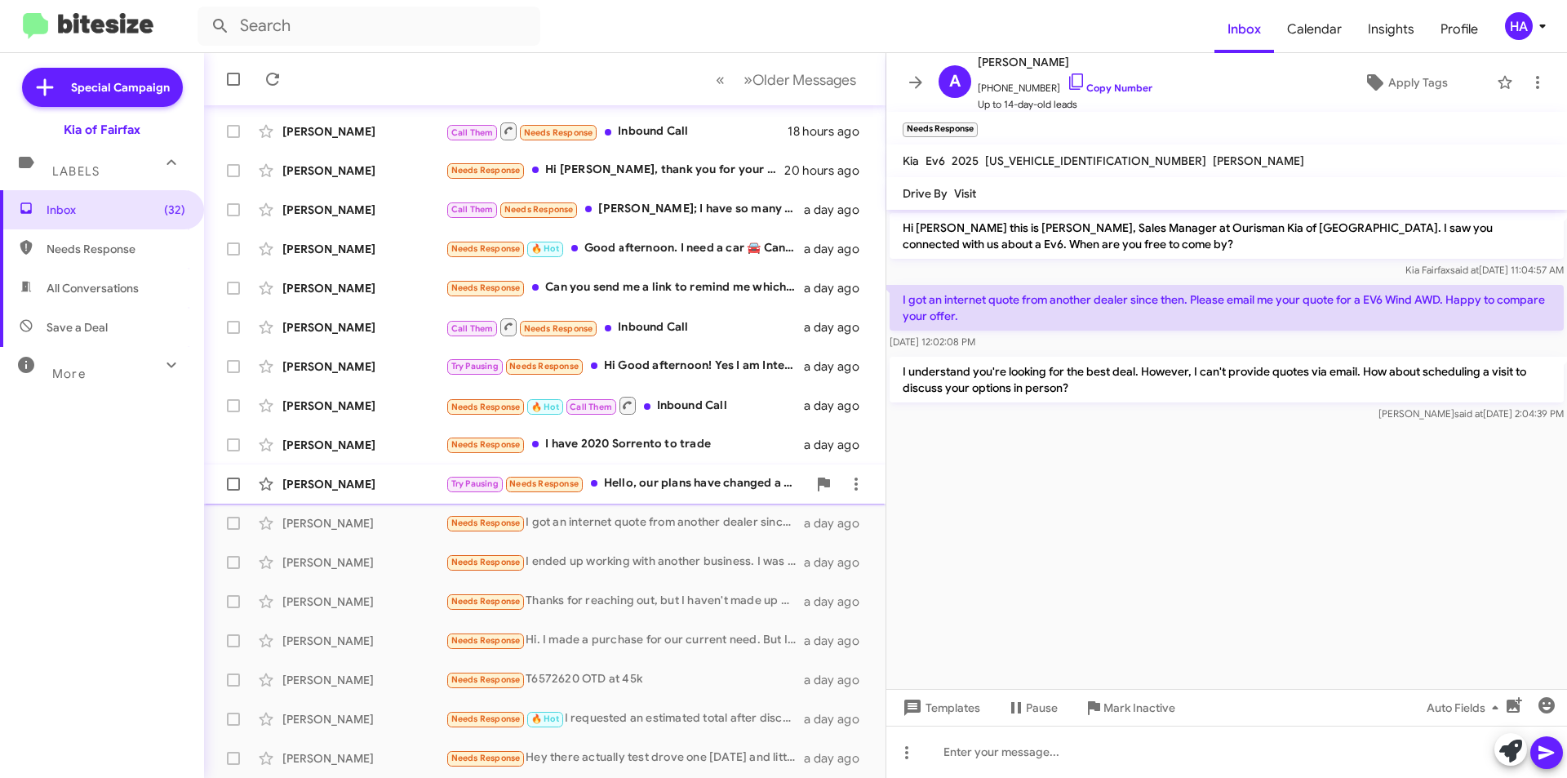
click at [662, 491] on div "Try Pausing Needs Response Hello, our plans have changed a bit, we will look fo…" at bounding box center [626, 483] width 361 height 19
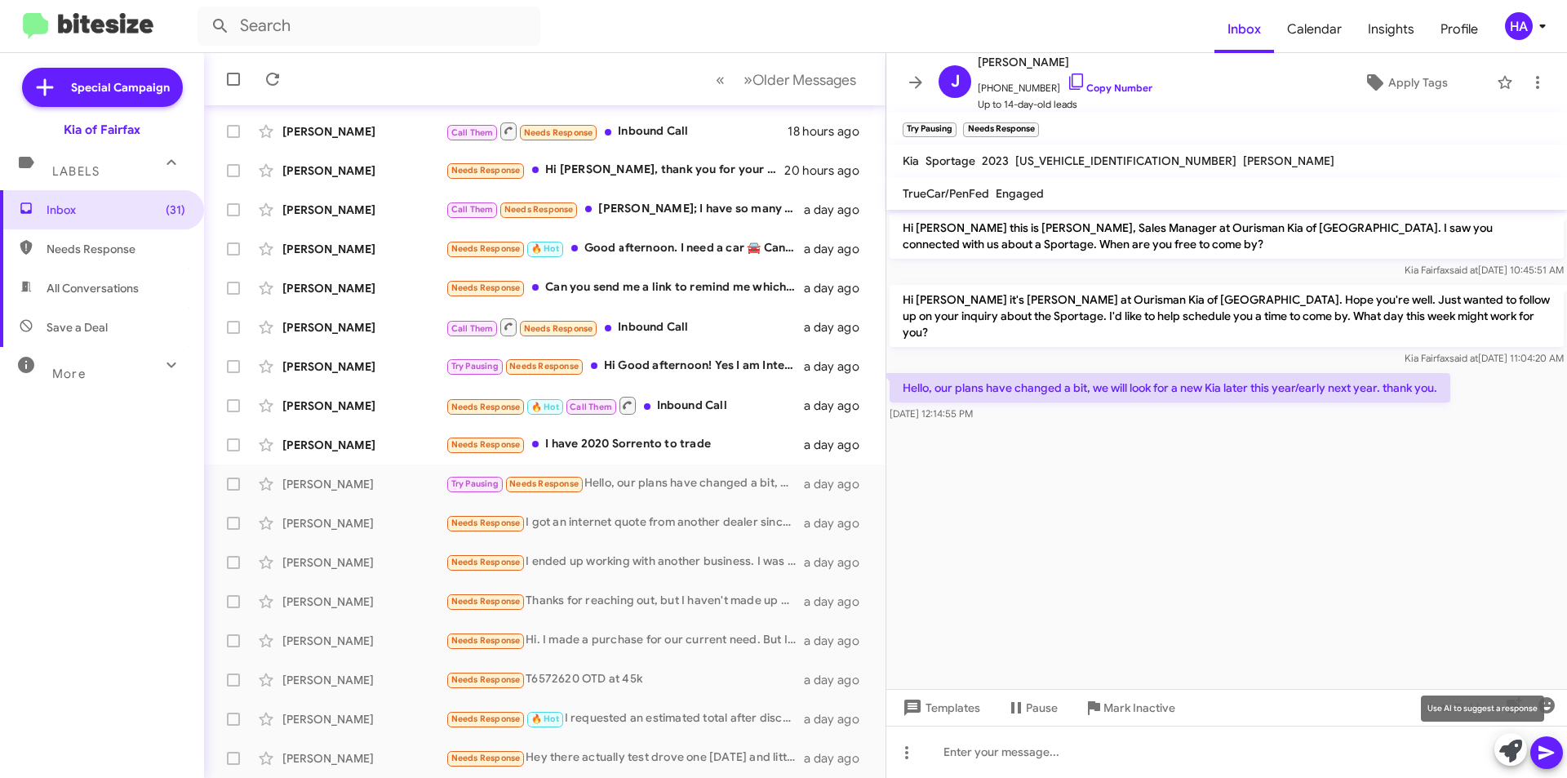
click at [1507, 756] on icon at bounding box center [1510, 750] width 23 height 23
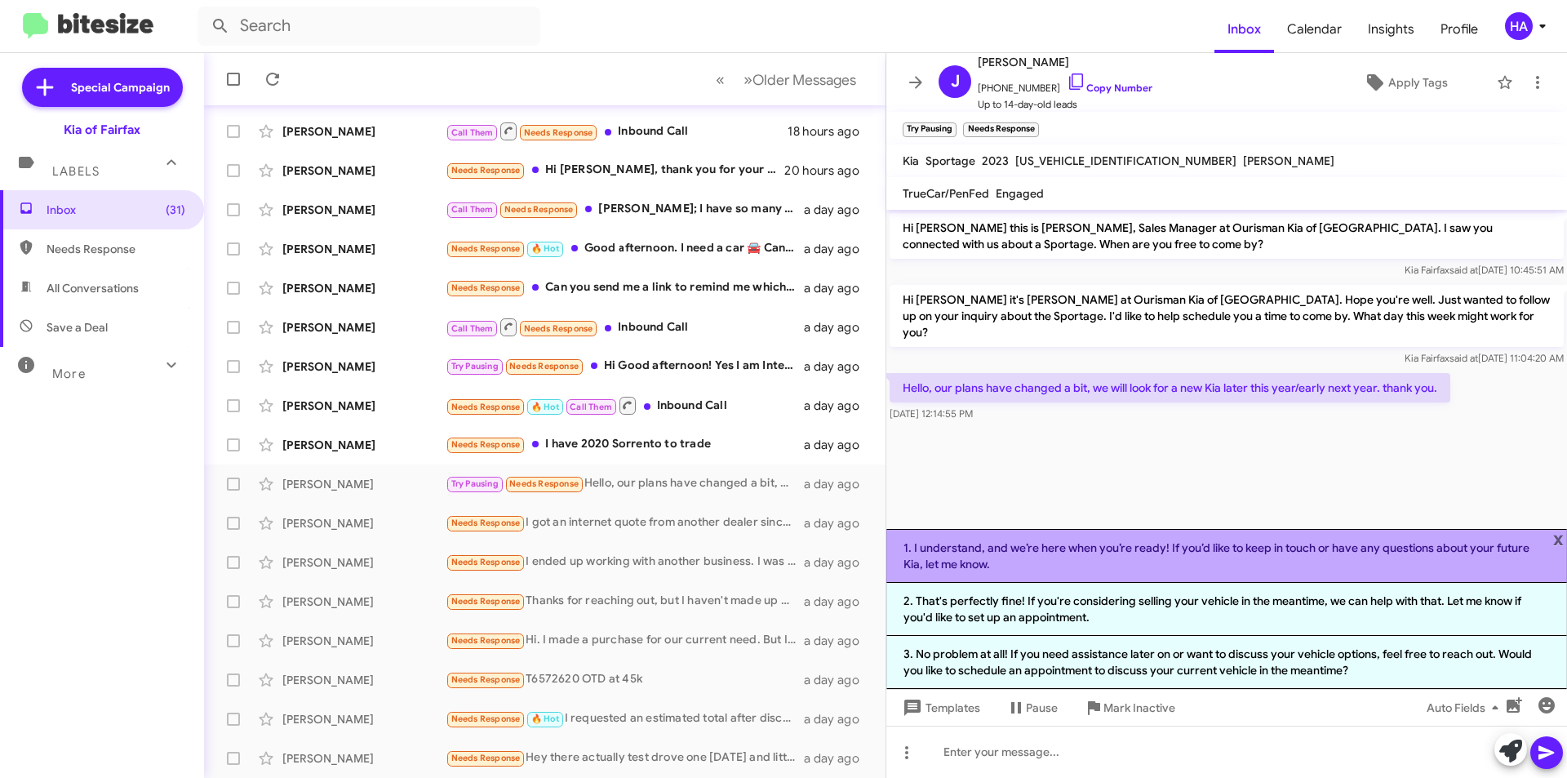
click at [1270, 557] on li "1. I understand, and we’re here when you’re ready! If you’d like to keep in tou…" at bounding box center [1226, 556] width 681 height 54
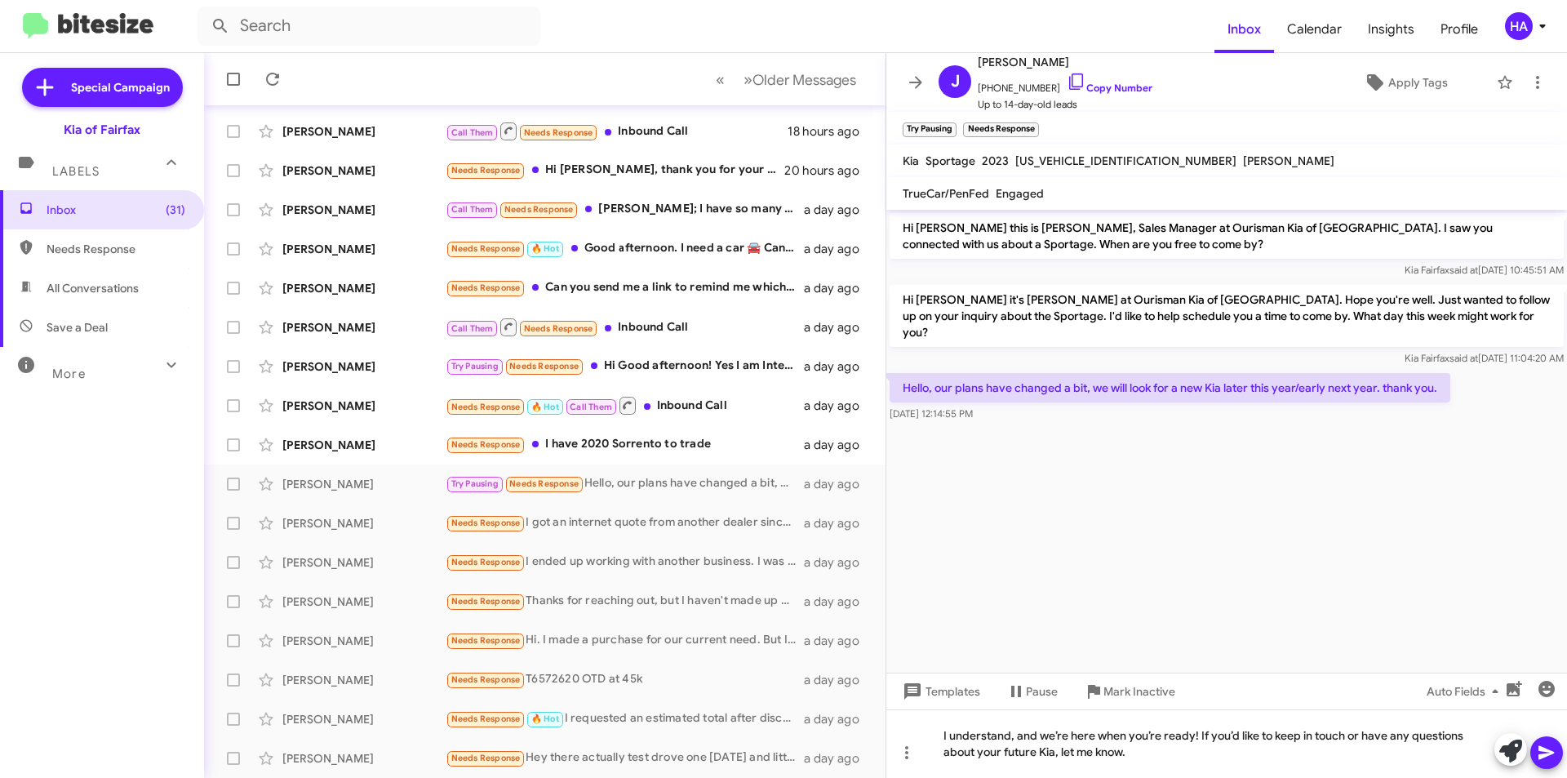
click at [1556, 758] on button at bounding box center [1546, 752] width 33 height 33
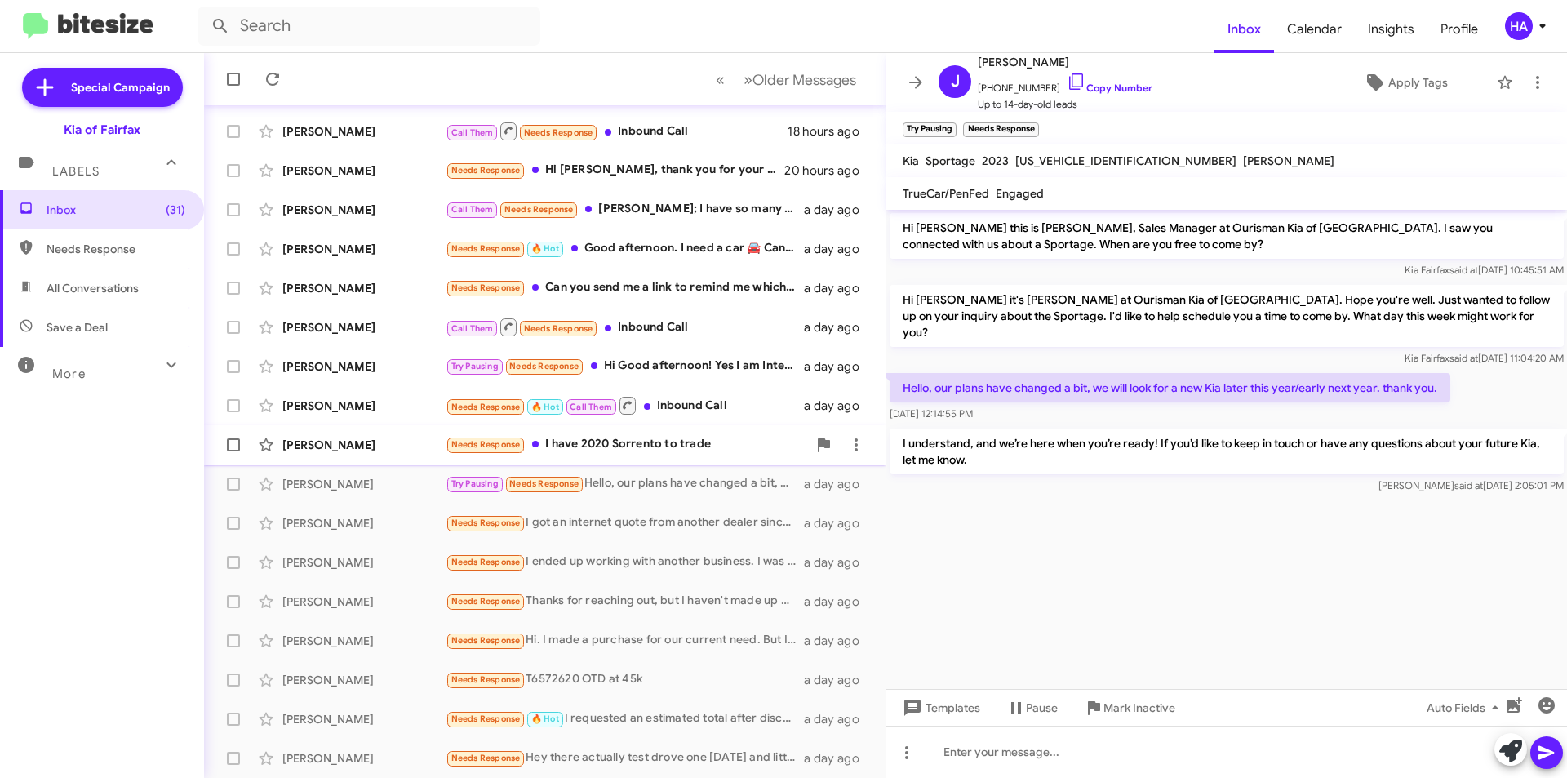
click at [619, 453] on div "Needs Response I have 2020 Sorrento to trade" at bounding box center [626, 444] width 361 height 19
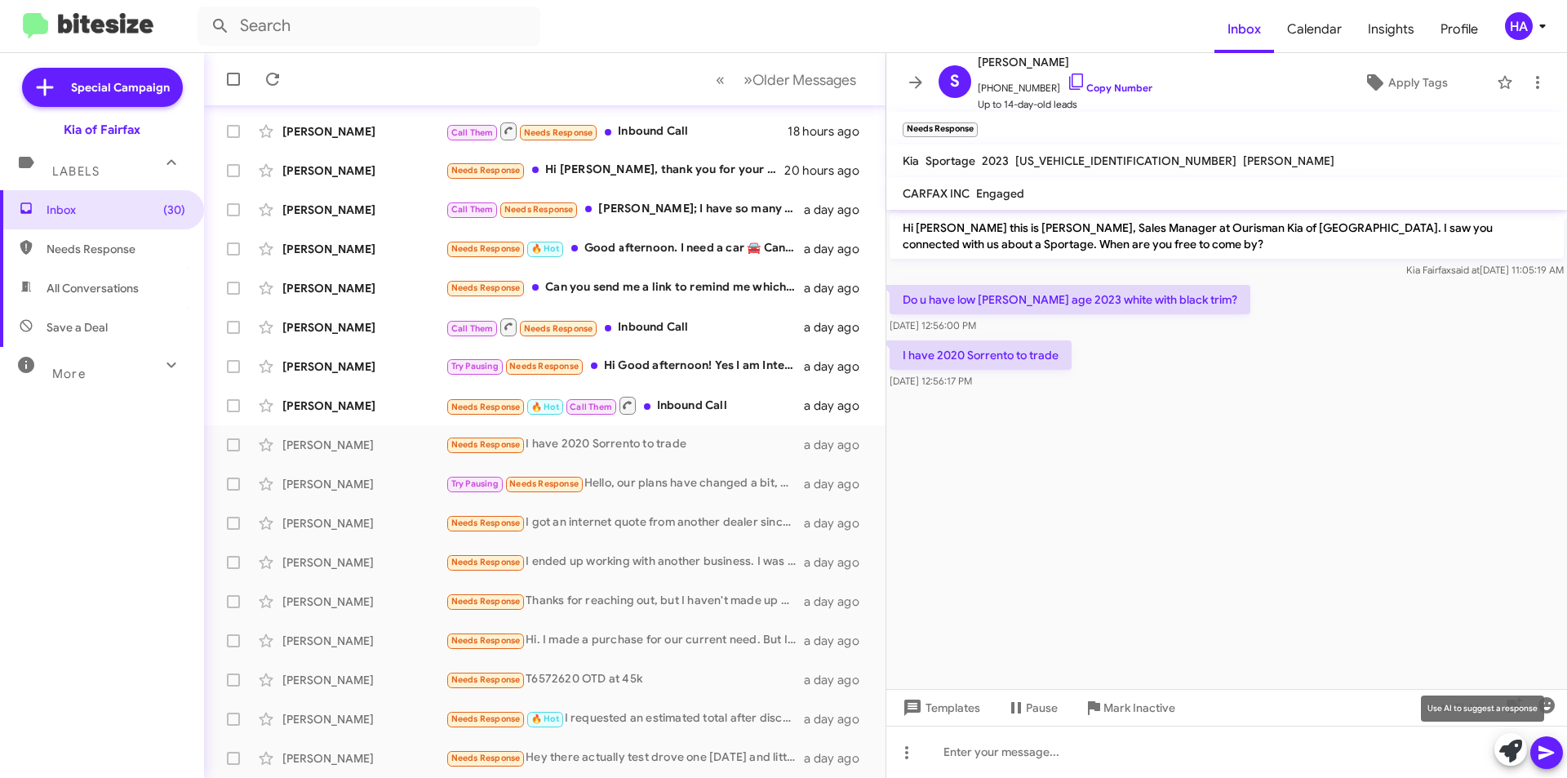
click at [1516, 751] on icon at bounding box center [1510, 750] width 23 height 23
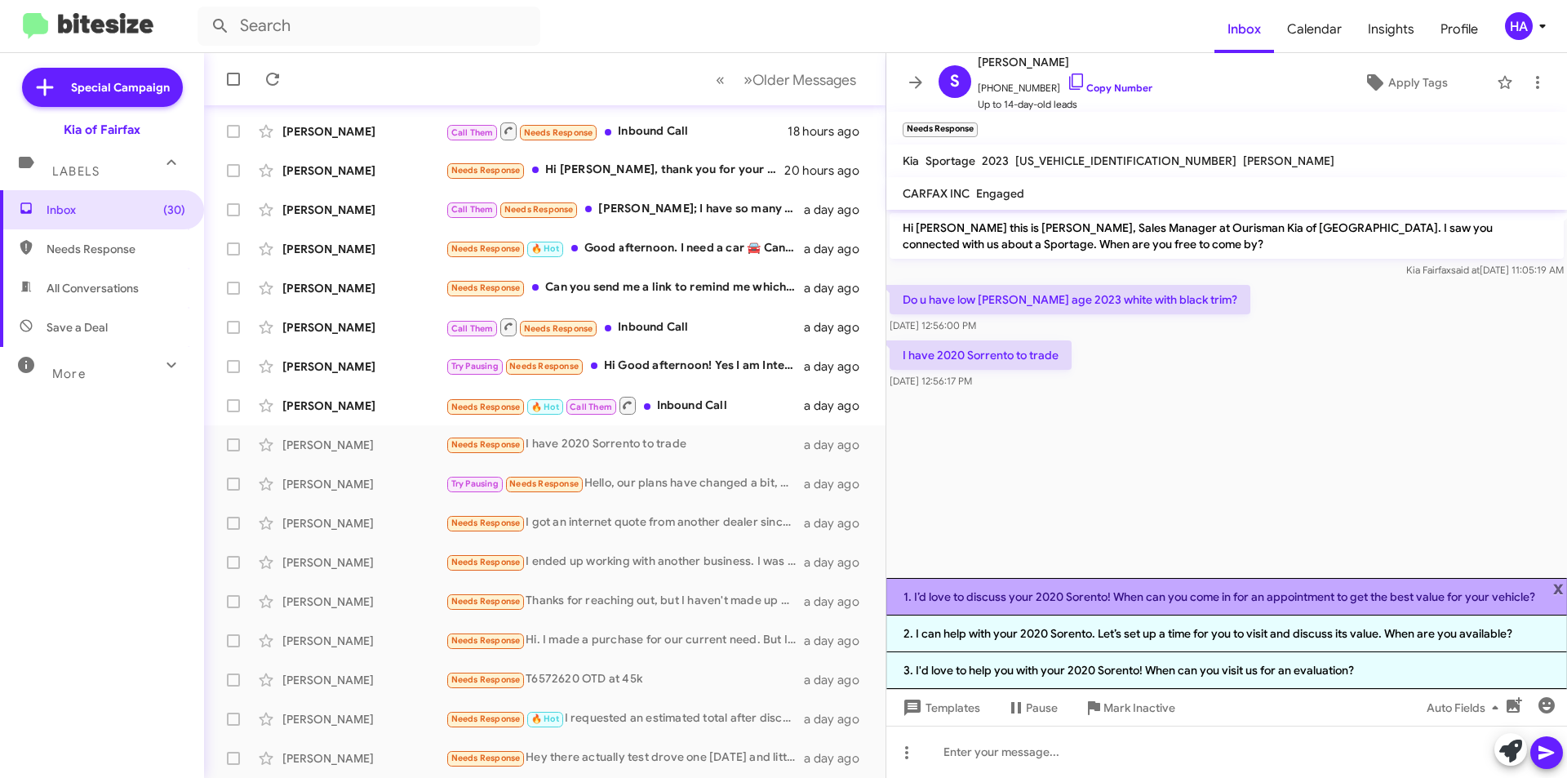
click at [1195, 613] on li "1. I’d love to discuss your 2020 Sorento! When can you come in for an appointme…" at bounding box center [1226, 597] width 681 height 38
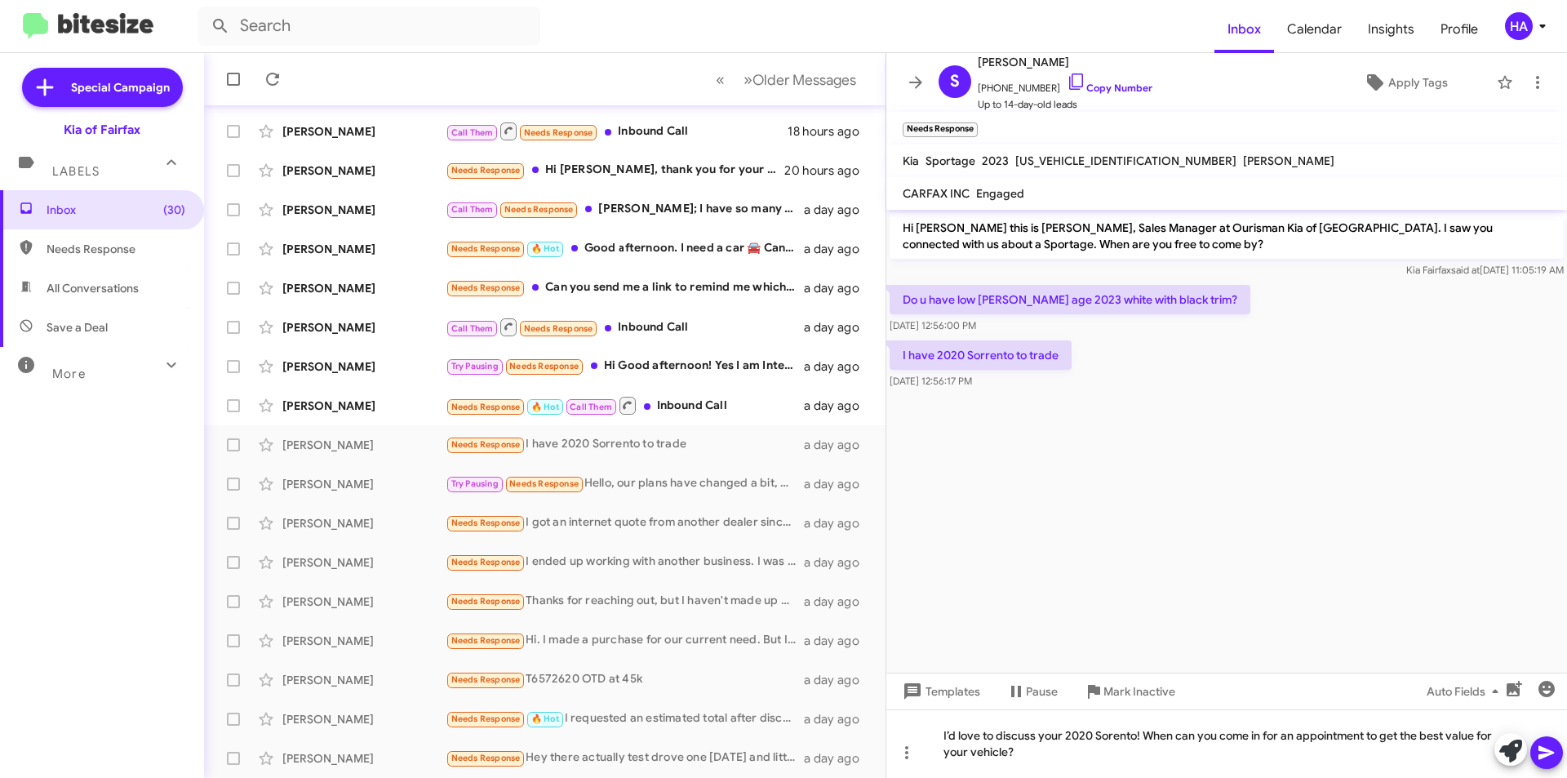
click at [1548, 752] on icon at bounding box center [1546, 753] width 16 height 14
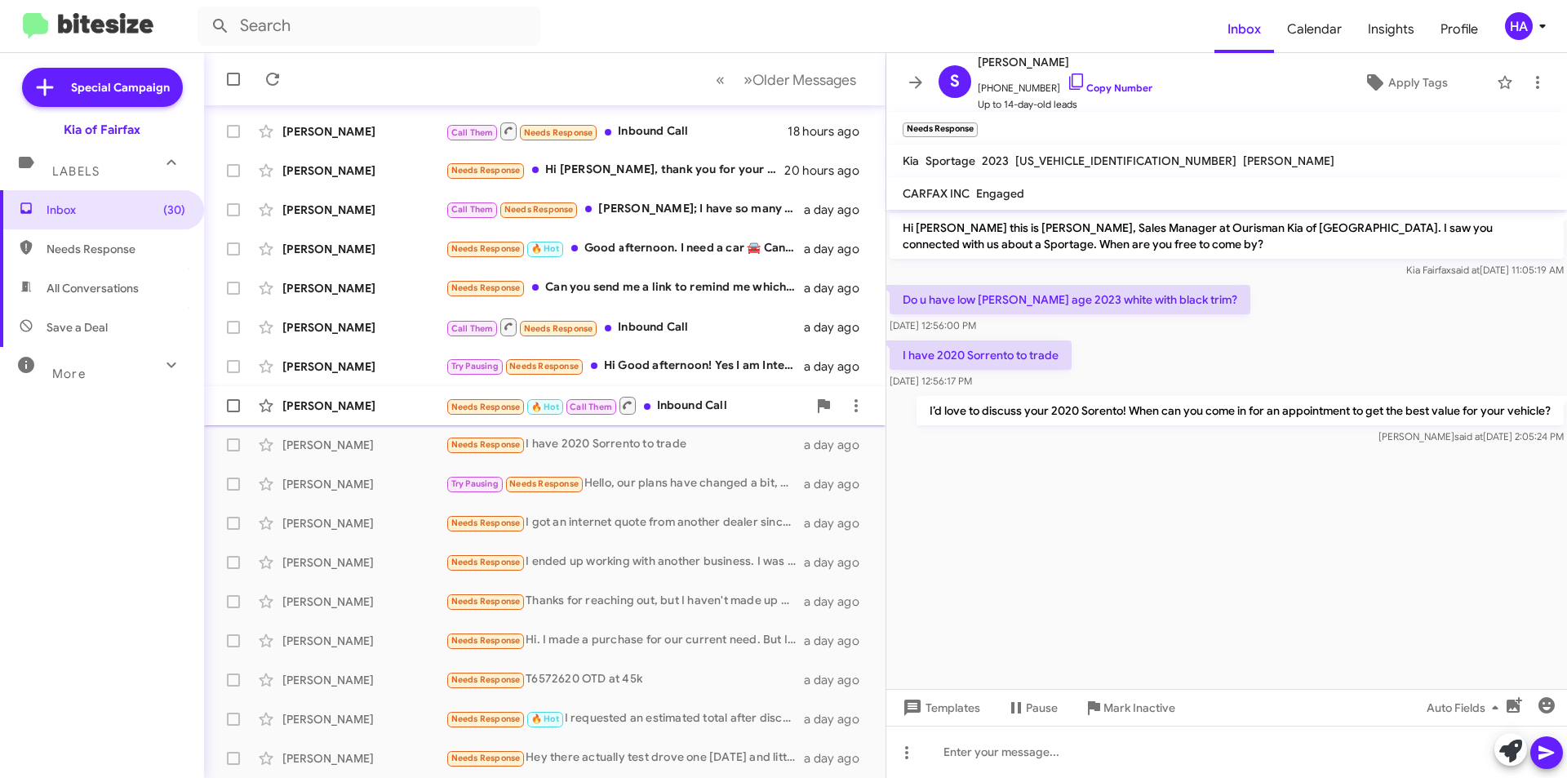
click at [729, 410] on div "Needs Response 🔥 Hot Call Them Inbound Call" at bounding box center [626, 405] width 361 height 20
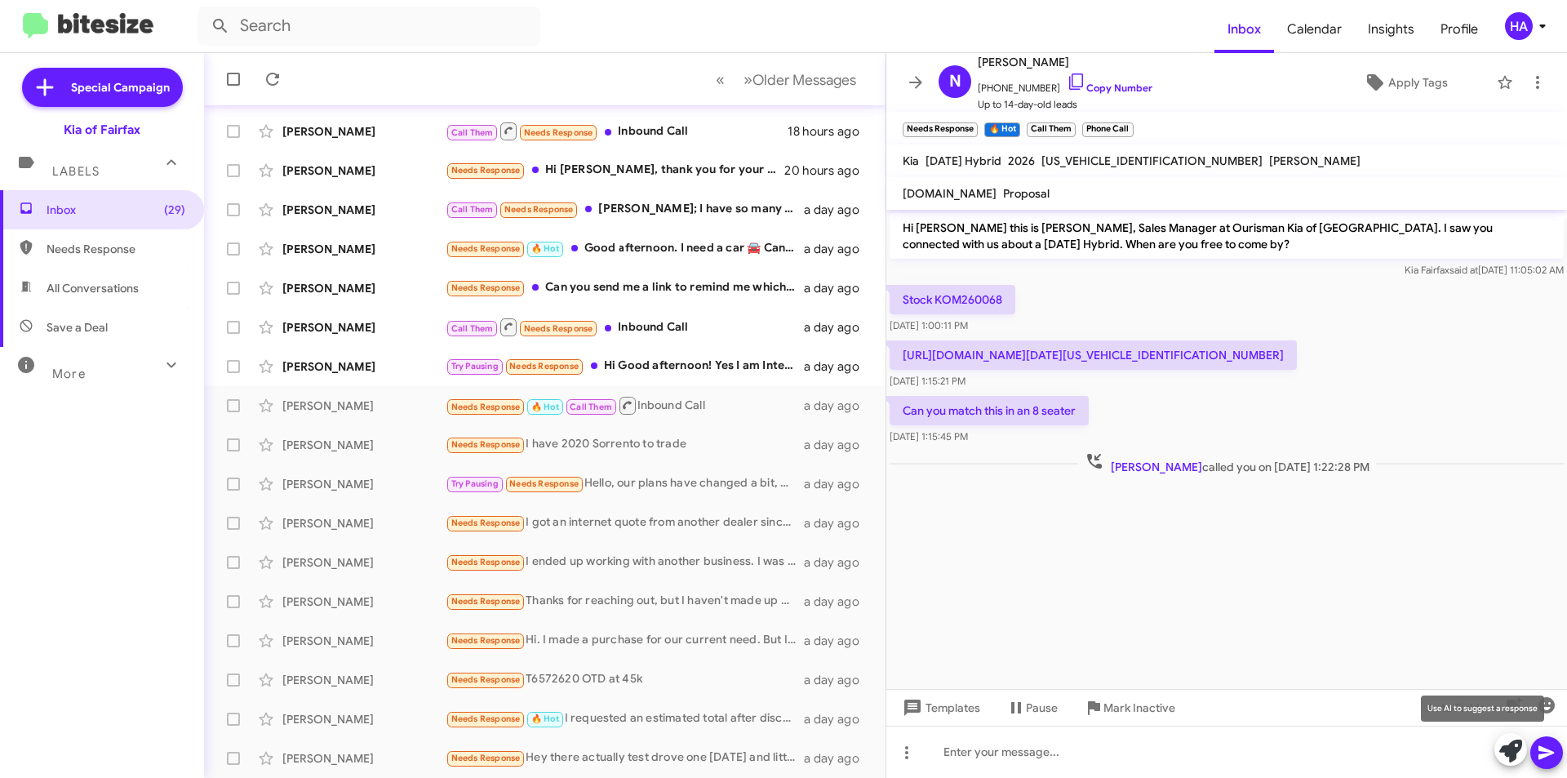
click at [1514, 743] on icon at bounding box center [1510, 750] width 23 height 23
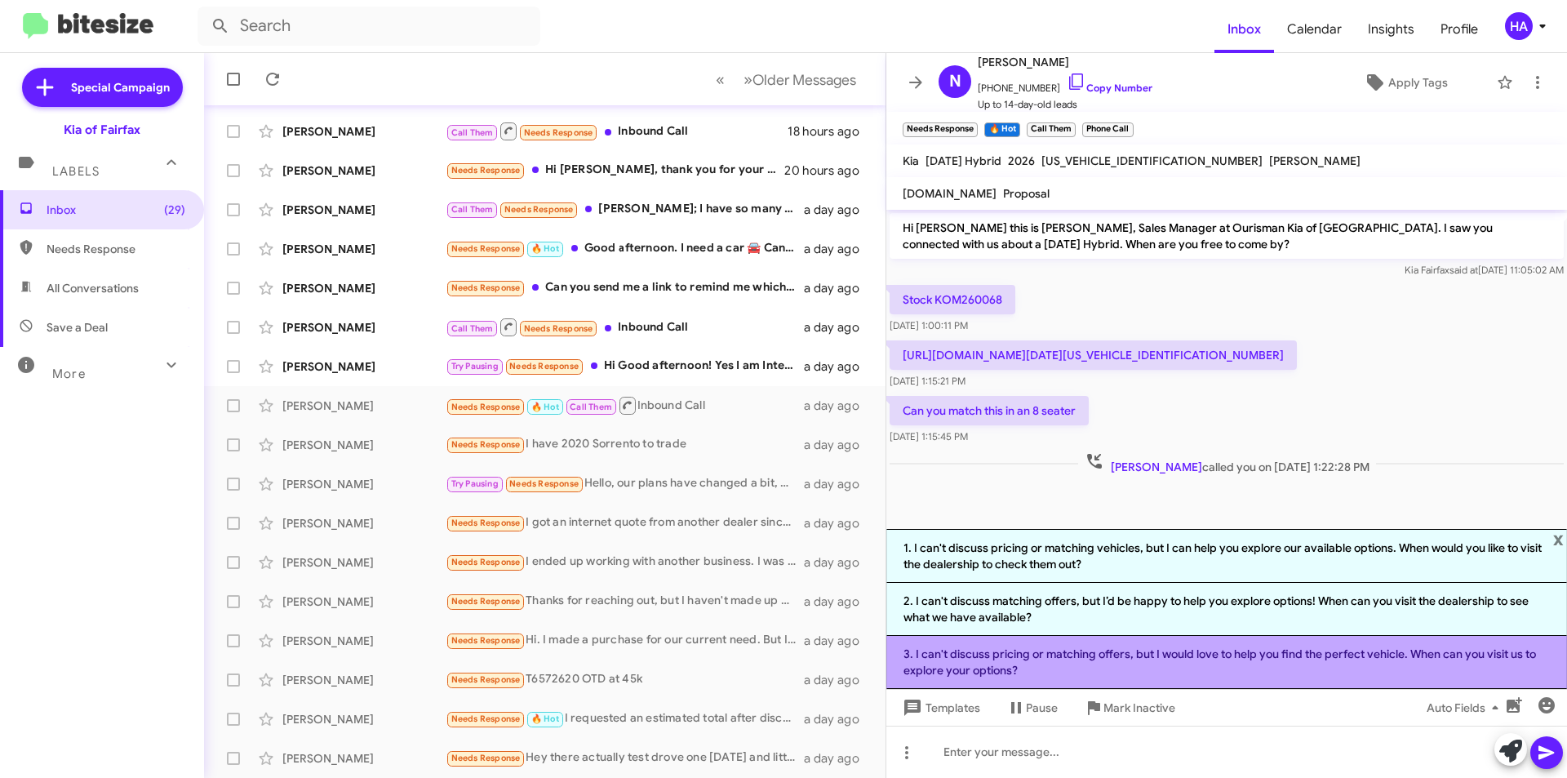
click at [1252, 658] on li "3. I can't discuss pricing or matching offers, but I would love to help you fin…" at bounding box center [1226, 662] width 681 height 53
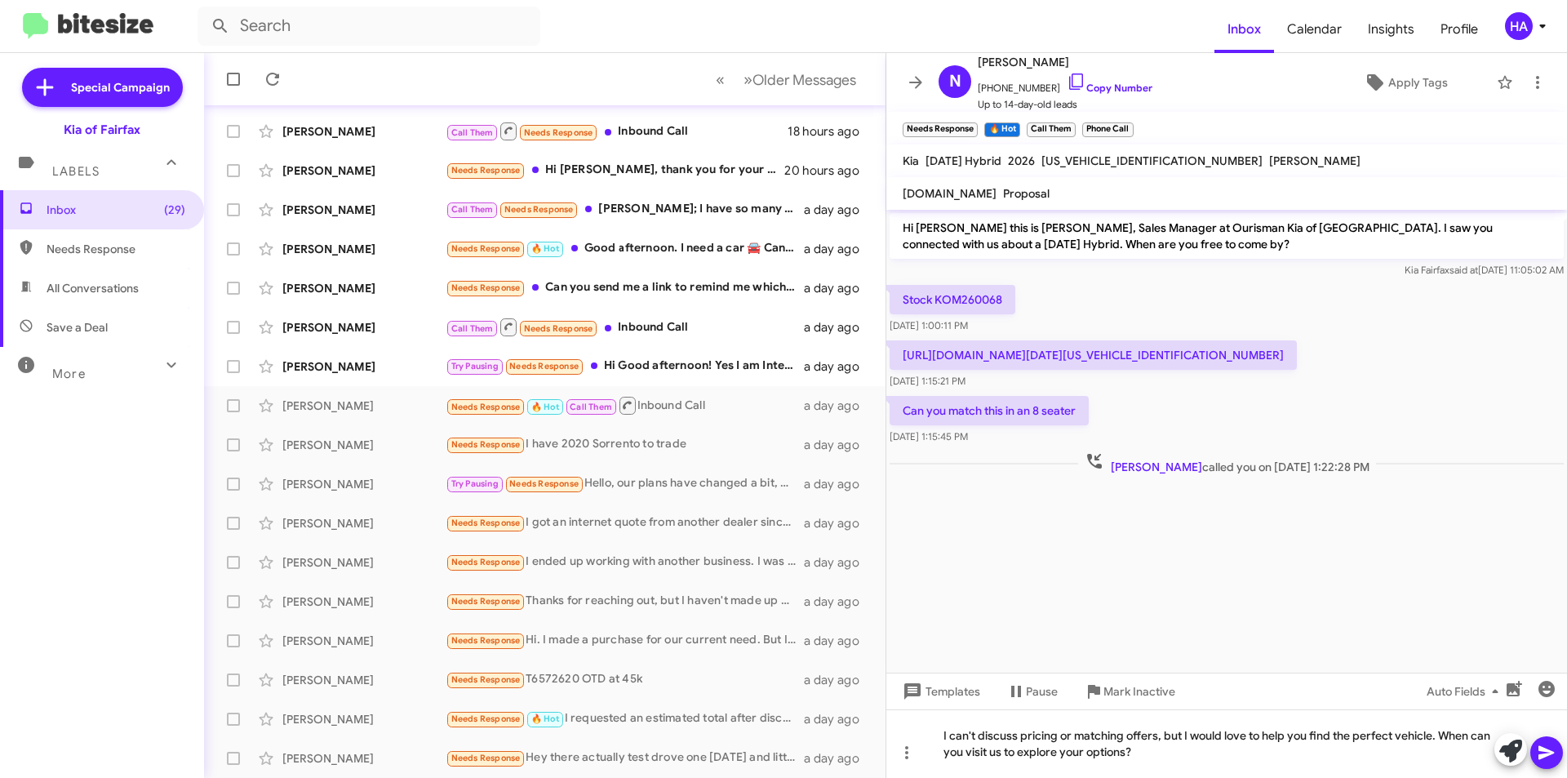
click at [1554, 748] on icon at bounding box center [1546, 753] width 20 height 20
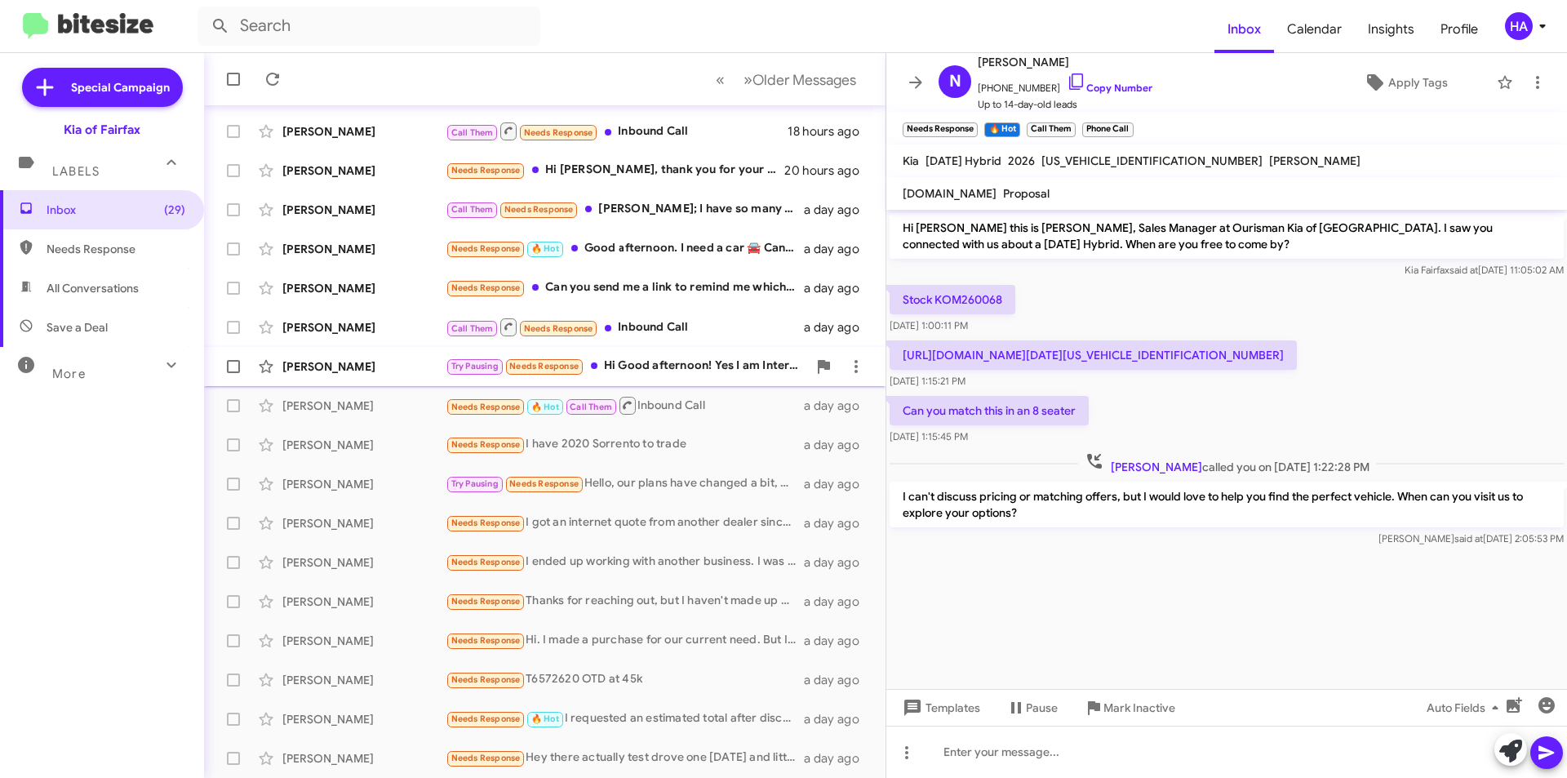
click at [614, 357] on div "Try Pausing Needs Response Hi Good afternoon! Yes I am Interested in that 2023 …" at bounding box center [626, 366] width 361 height 19
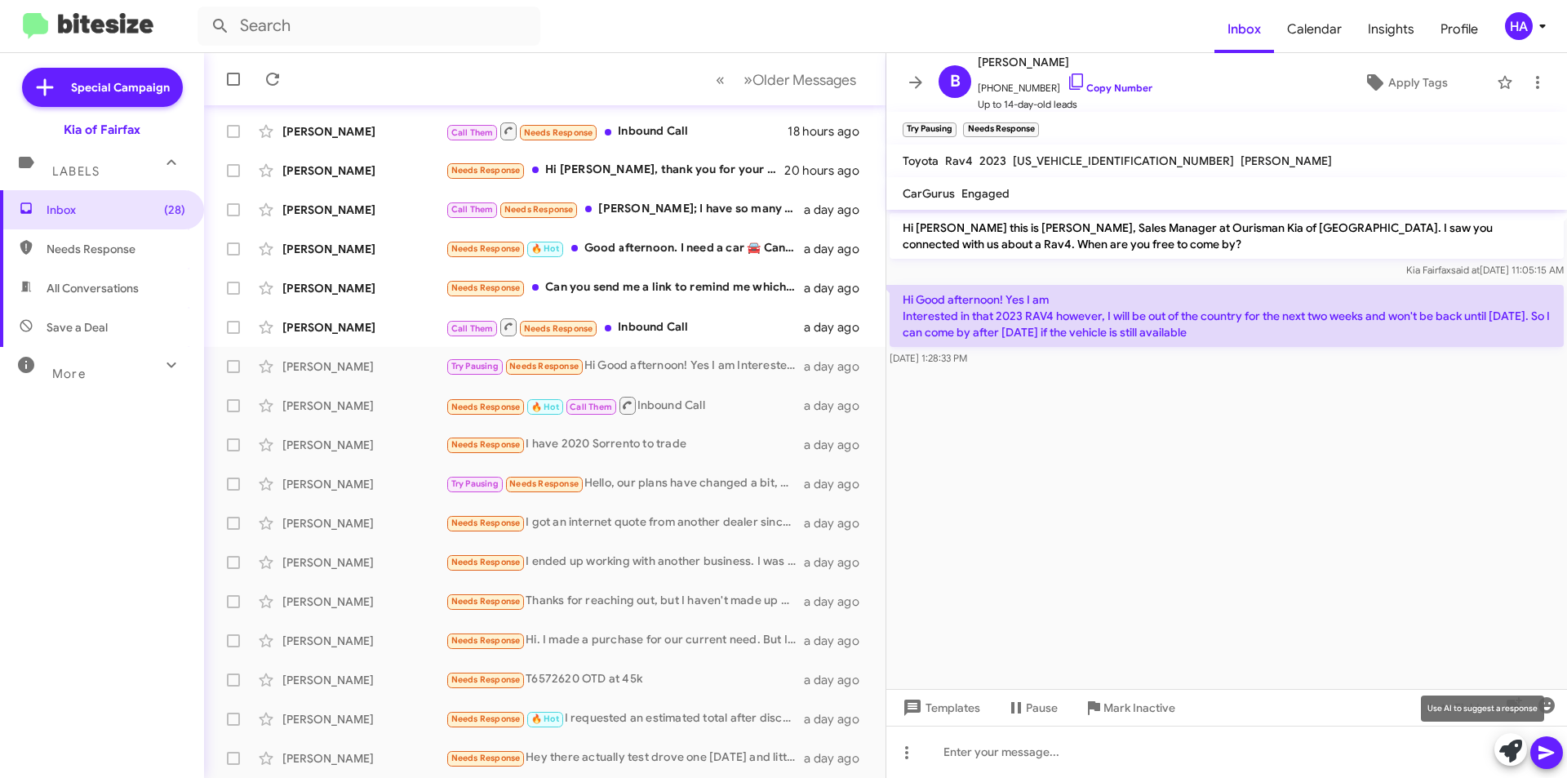
click at [1504, 754] on icon at bounding box center [1510, 750] width 23 height 23
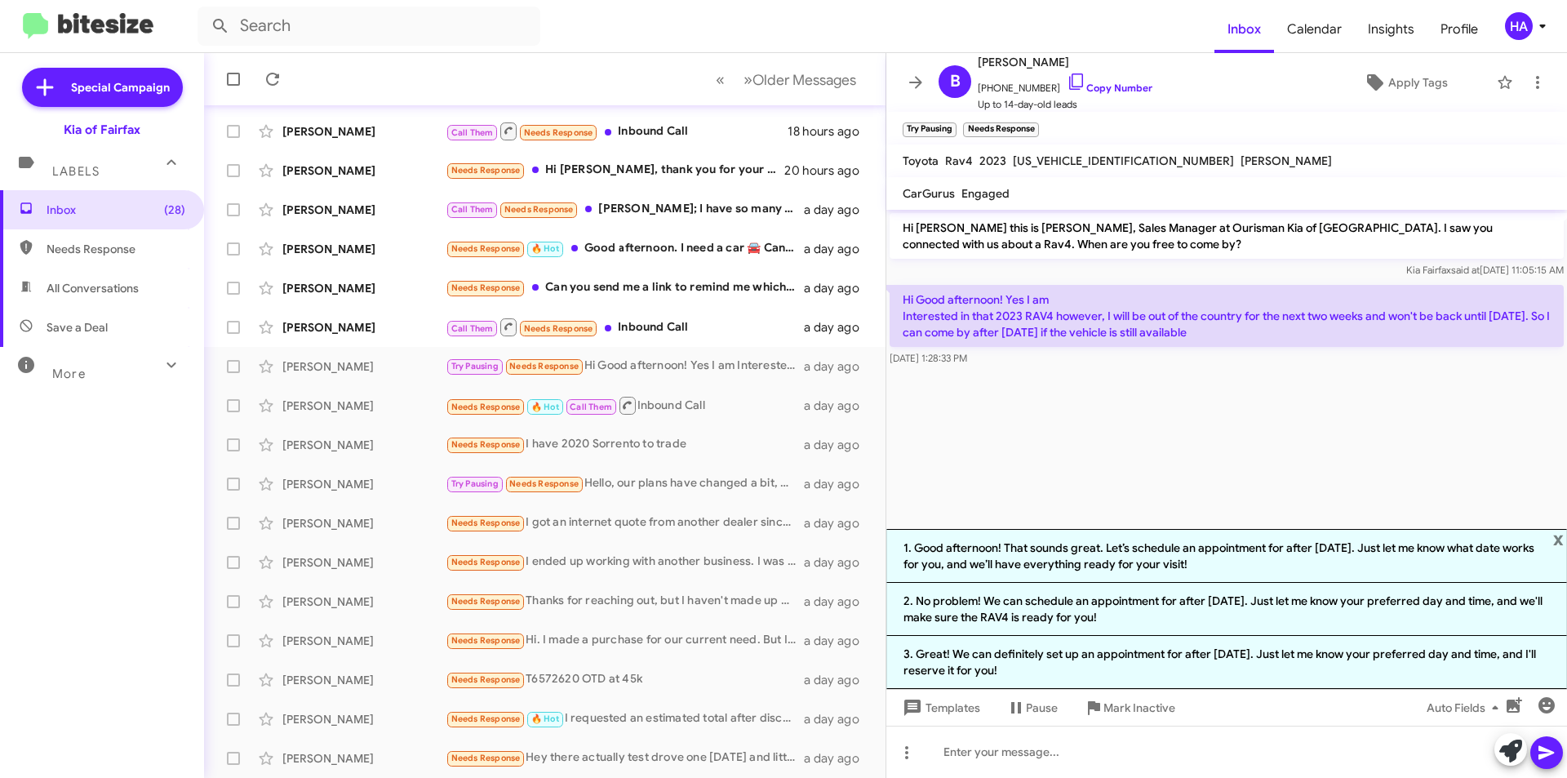
click at [1071, 482] on cdk-virtual-scroll-viewport "Hi [PERSON_NAME] this is [PERSON_NAME], Sales Manager at Ourisman Kia of [GEOGR…" at bounding box center [1226, 369] width 681 height 319
click at [1022, 738] on div at bounding box center [1226, 751] width 681 height 52
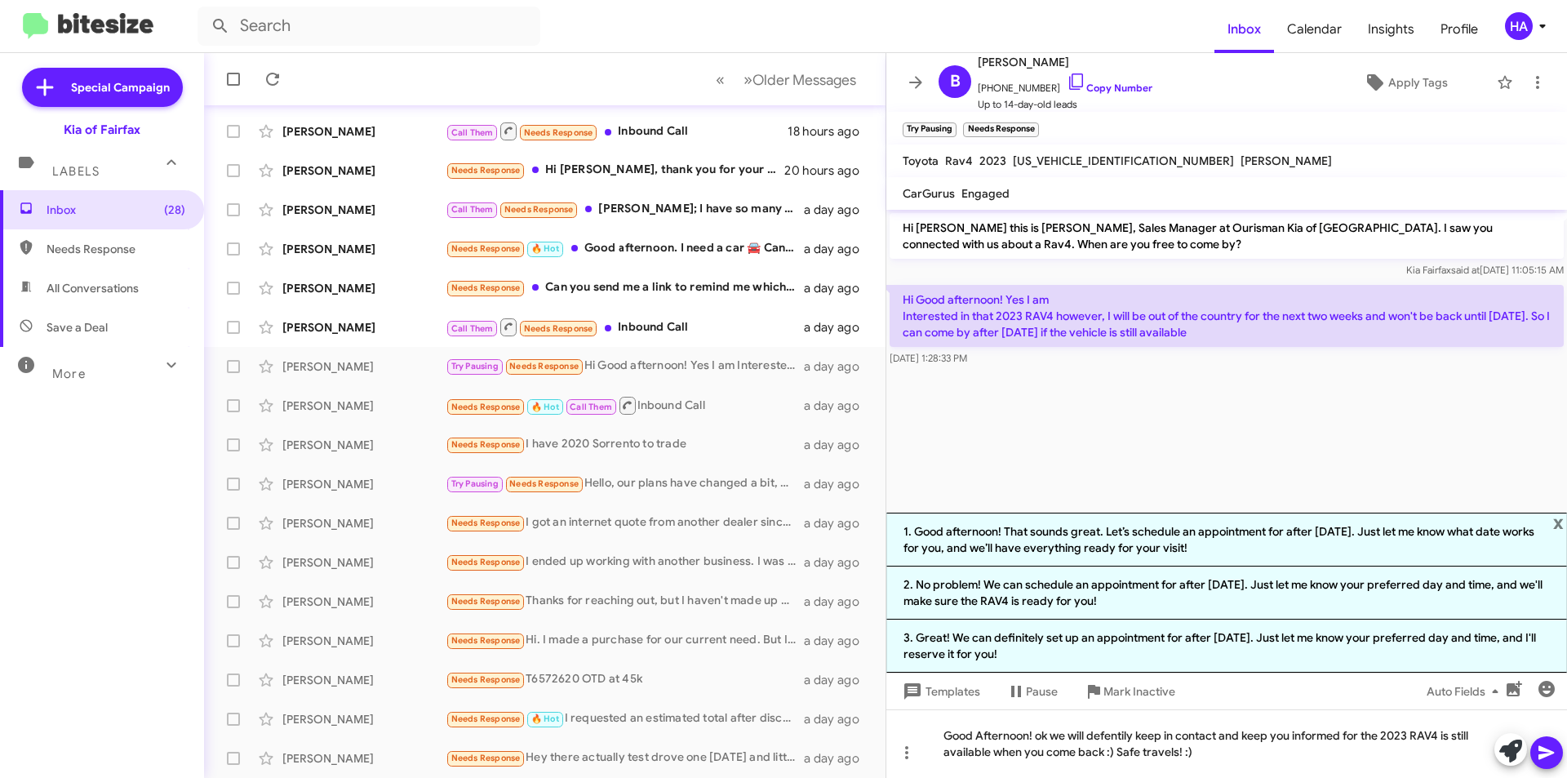
click at [1543, 750] on icon at bounding box center [1546, 753] width 16 height 14
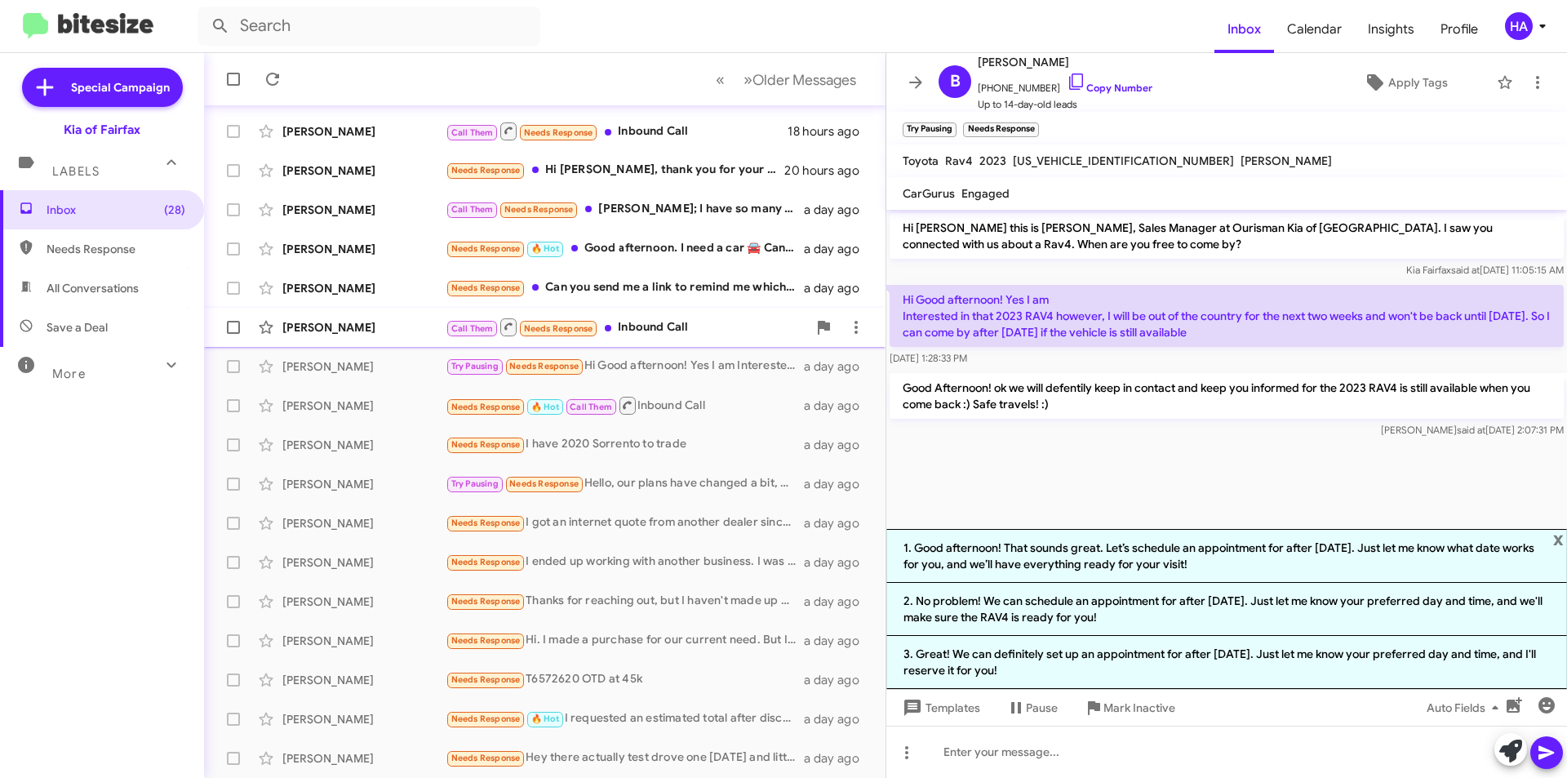
click at [727, 327] on div "Call Them Needs Response Inbound Call" at bounding box center [626, 327] width 361 height 20
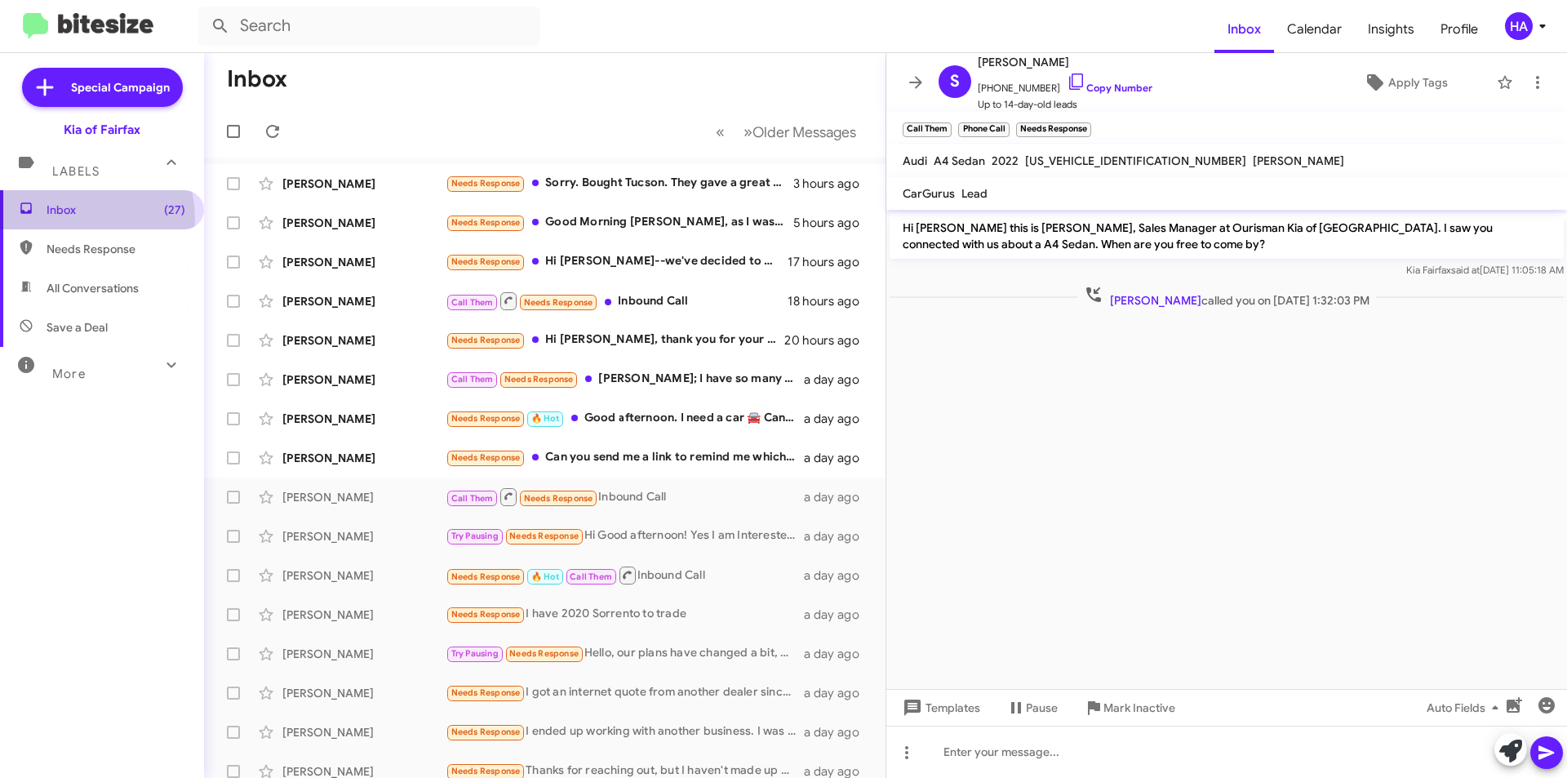
click at [69, 219] on span "Inbox (27)" at bounding box center [102, 209] width 204 height 39
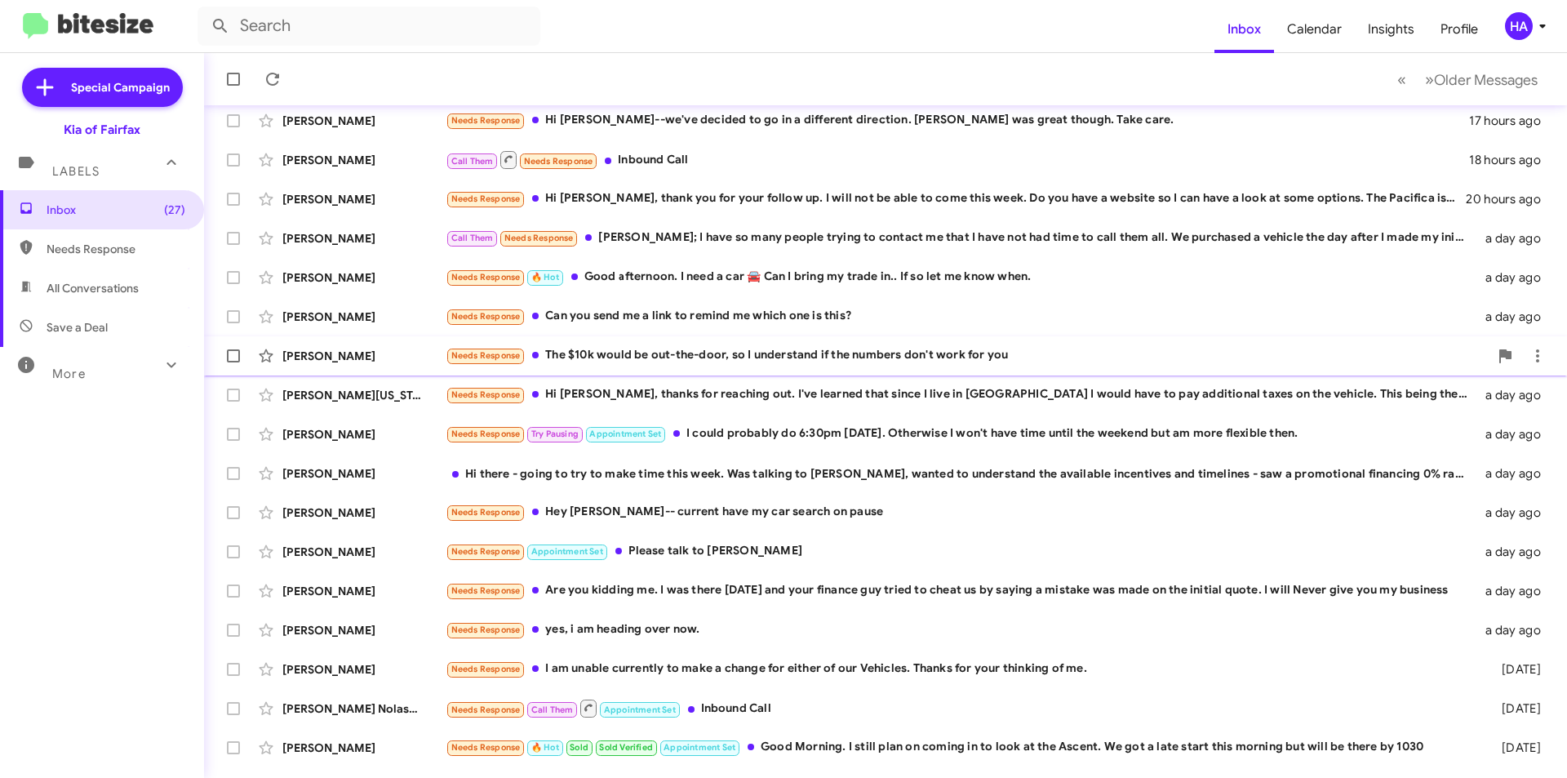
scroll to position [170, 0]
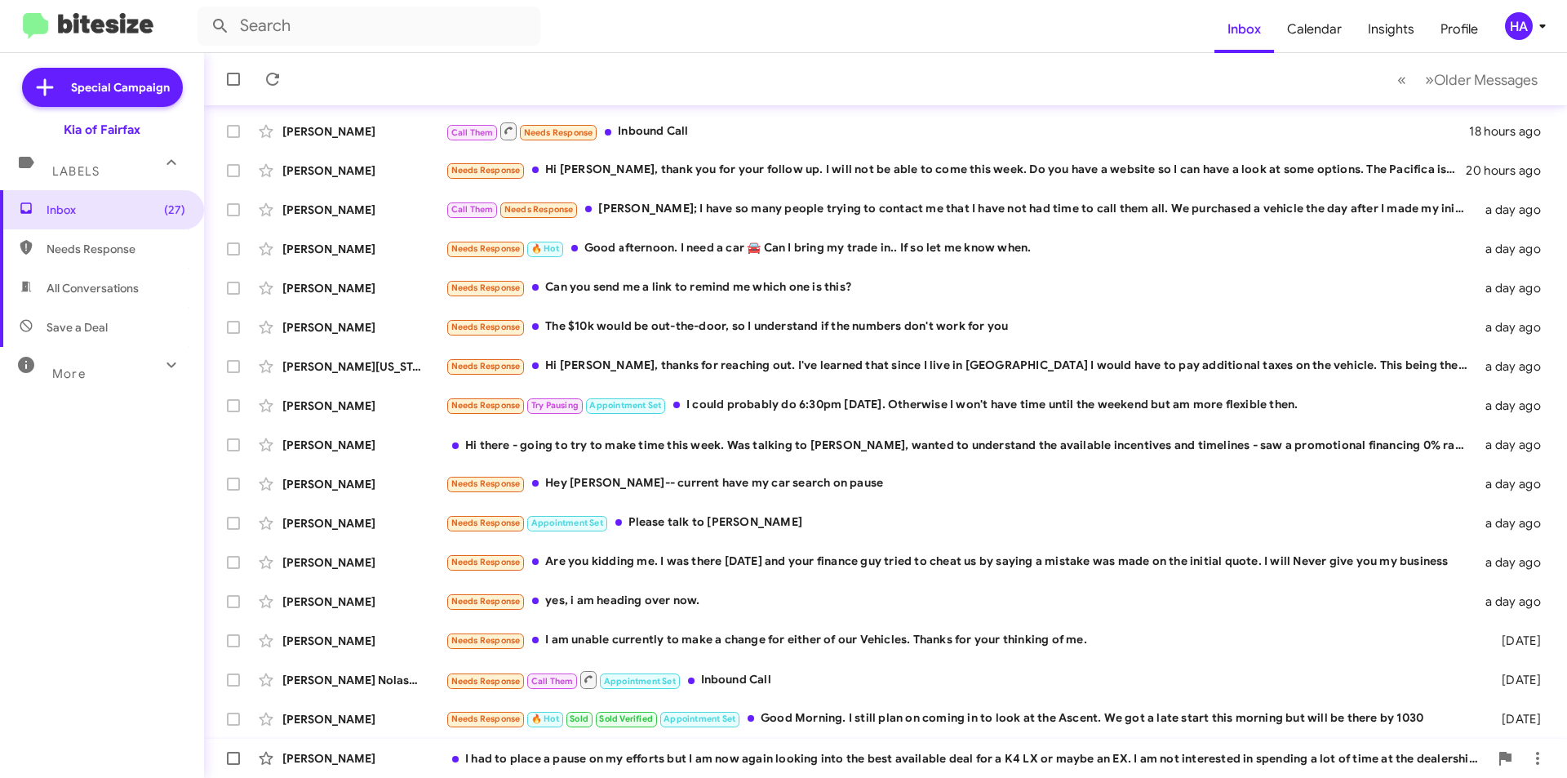
click at [958, 756] on div "I had to place a pause on my efforts but I am now again looking into the best a…" at bounding box center [967, 758] width 1043 height 16
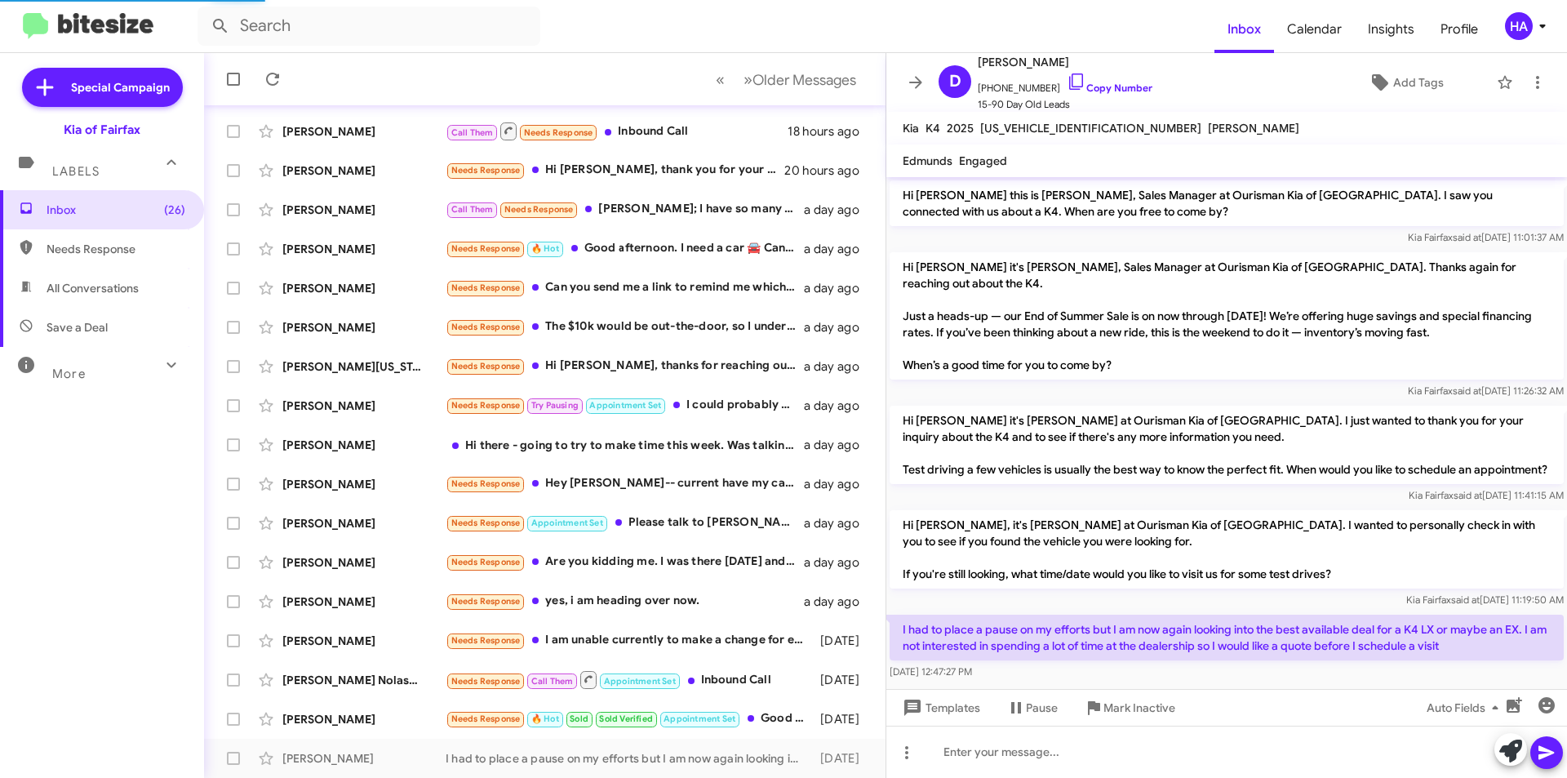
scroll to position [15, 0]
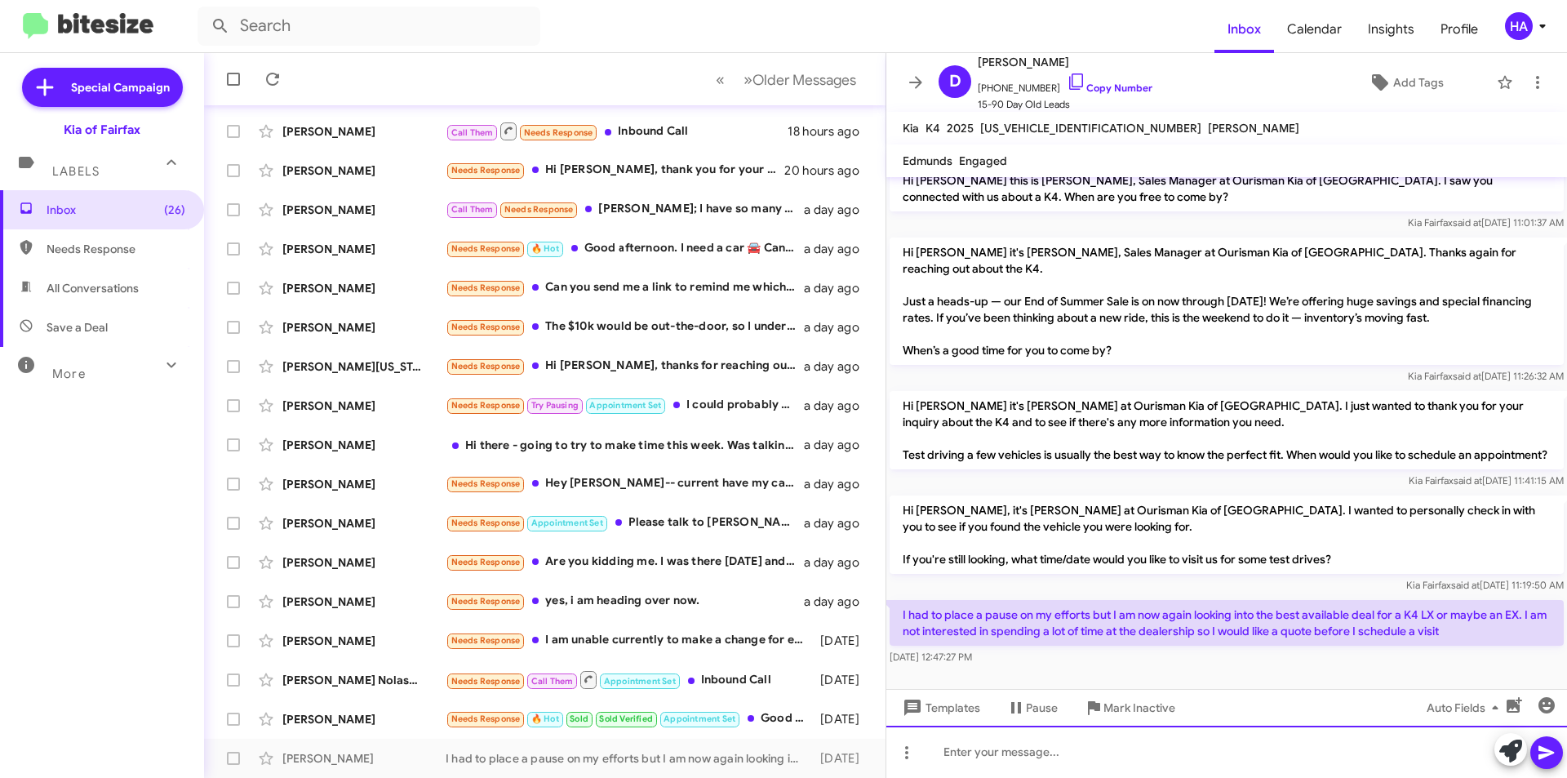
click at [1038, 746] on div at bounding box center [1226, 751] width 681 height 52
click at [1044, 747] on div at bounding box center [1226, 751] width 681 height 52
click at [1510, 747] on icon at bounding box center [1510, 750] width 23 height 23
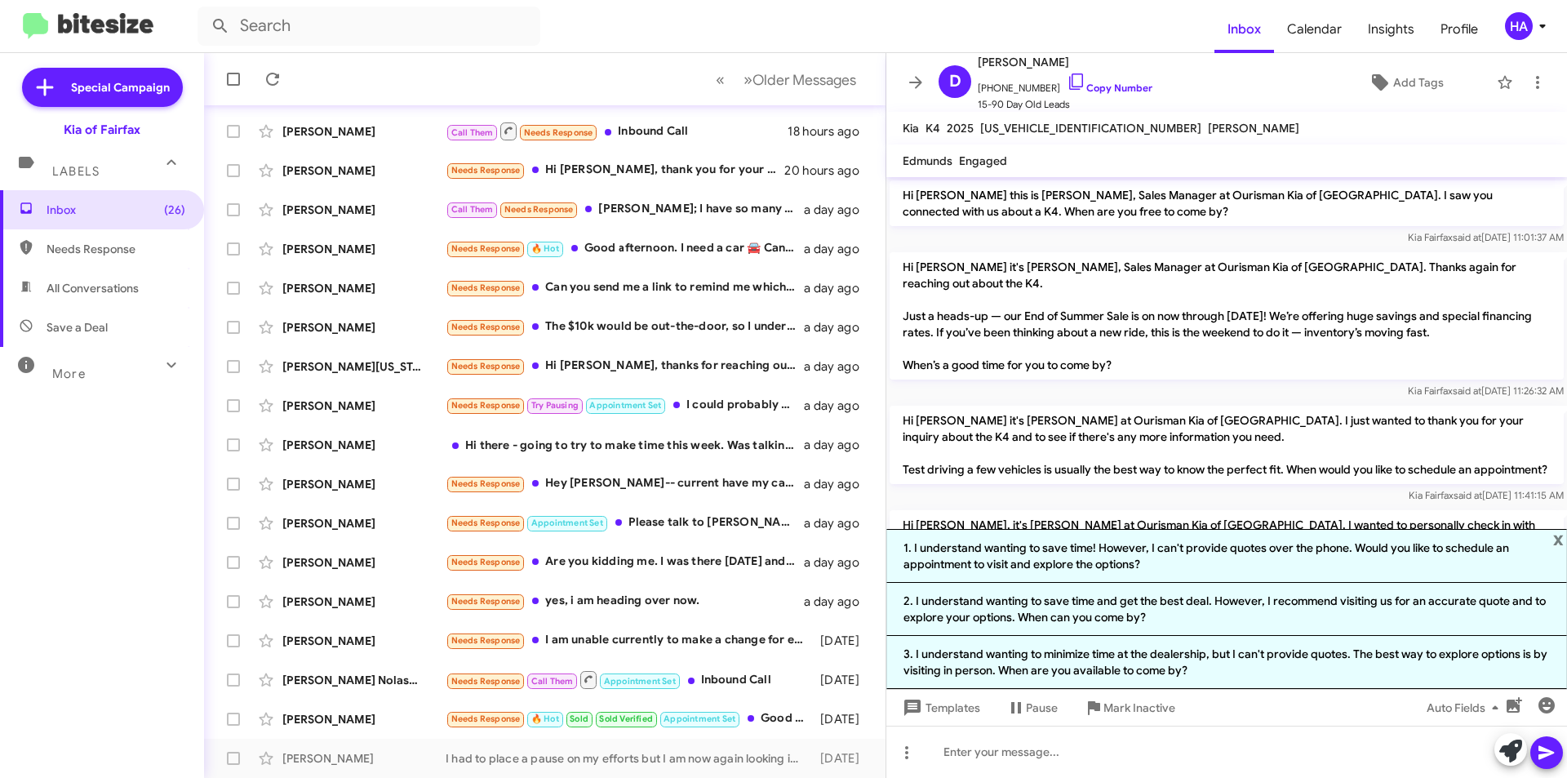
scroll to position [175, 0]
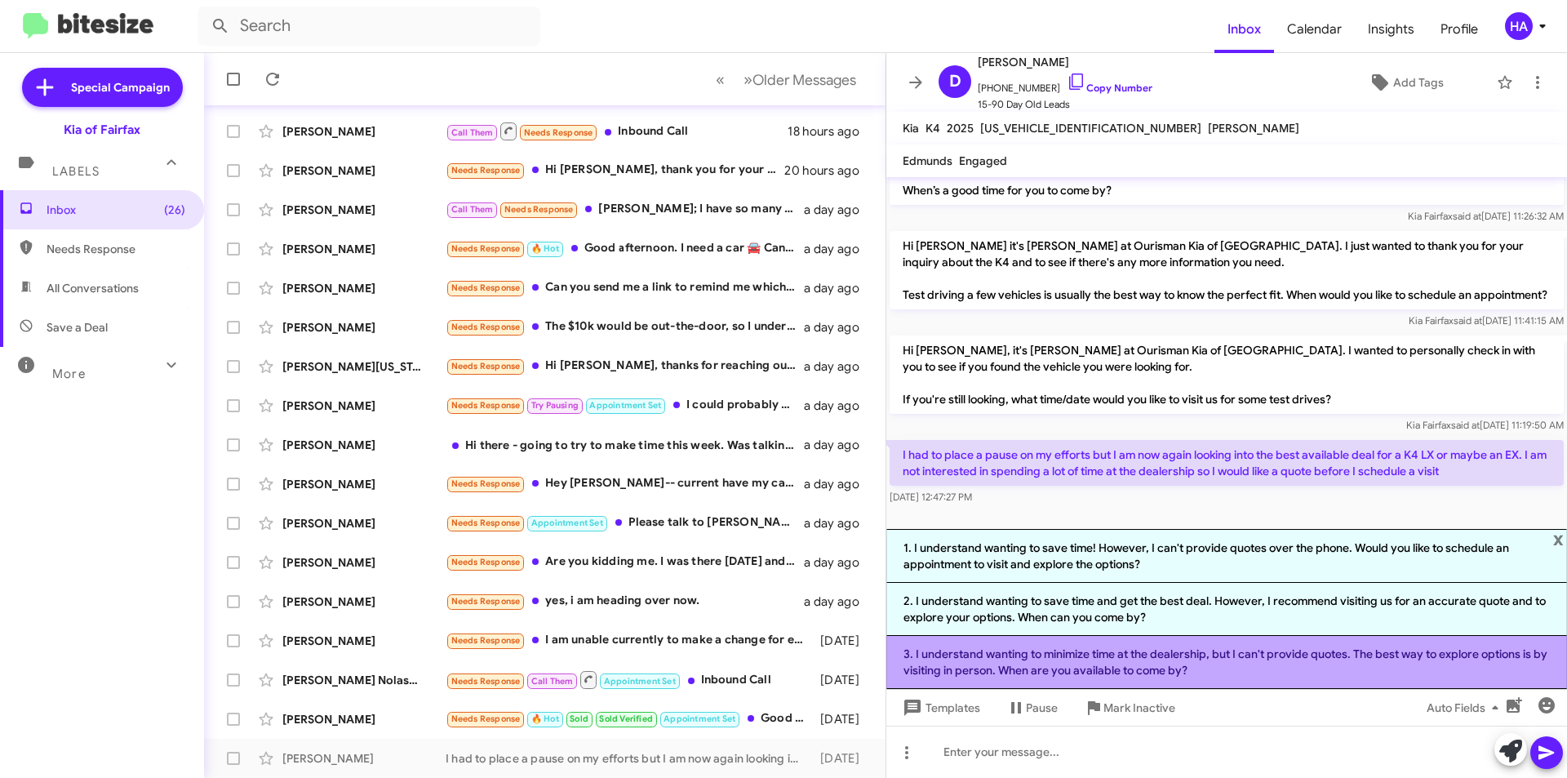
click at [1245, 651] on li "3. I understand wanting to minimize time at the dealership, but I can't provide…" at bounding box center [1226, 662] width 681 height 53
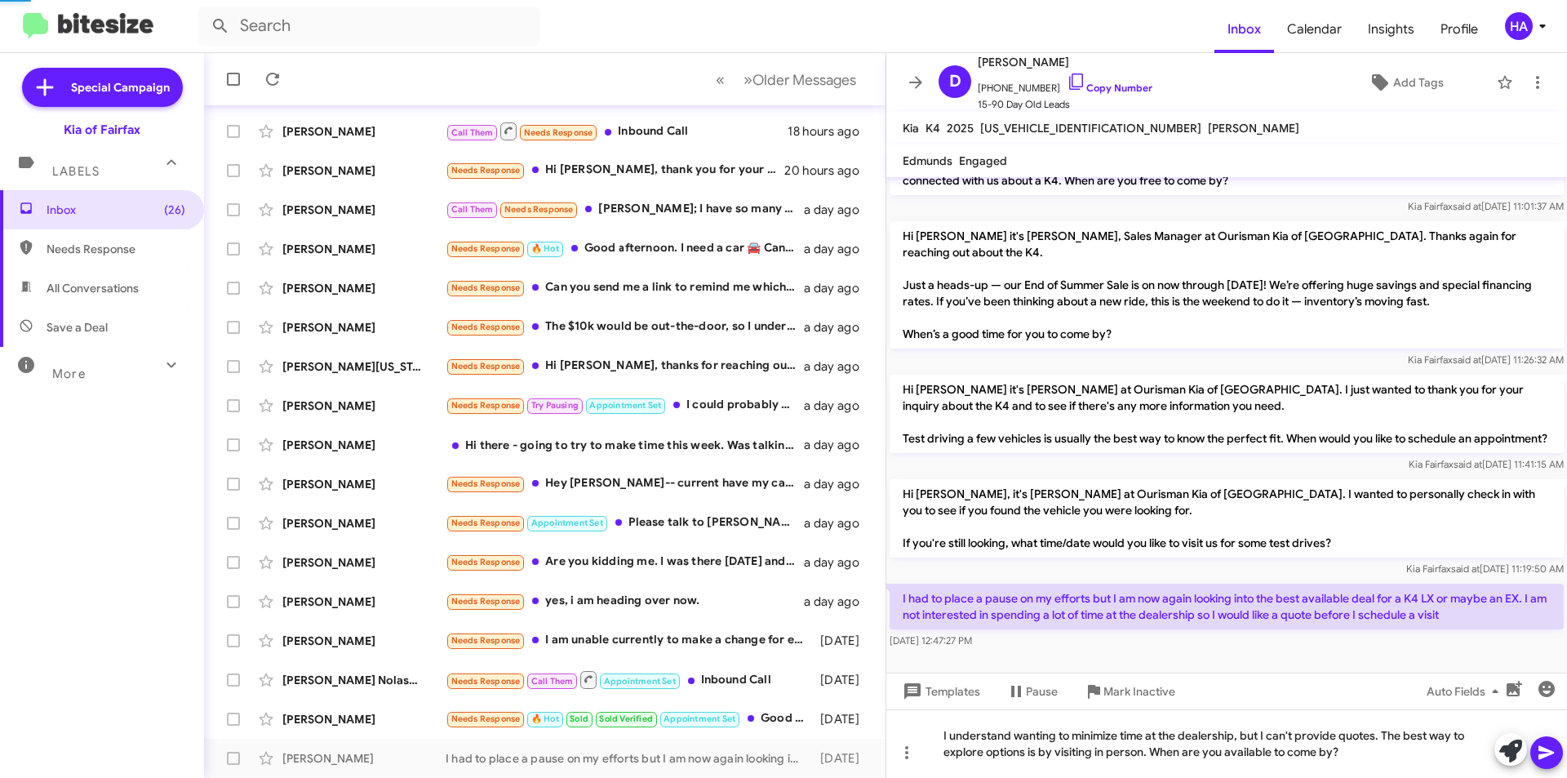
scroll to position [31, 0]
click at [1554, 756] on icon at bounding box center [1546, 753] width 20 height 20
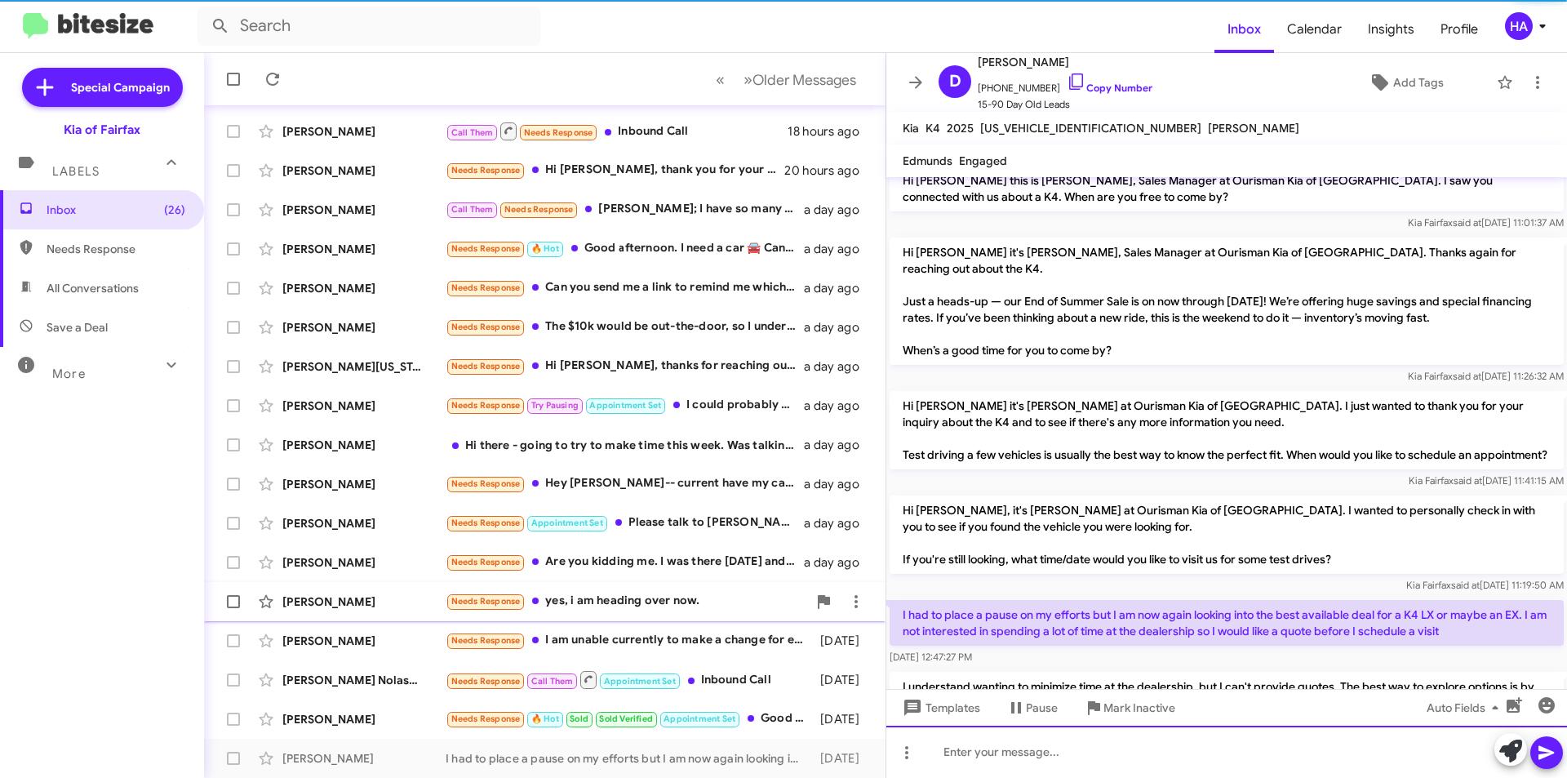
scroll to position [91, 0]
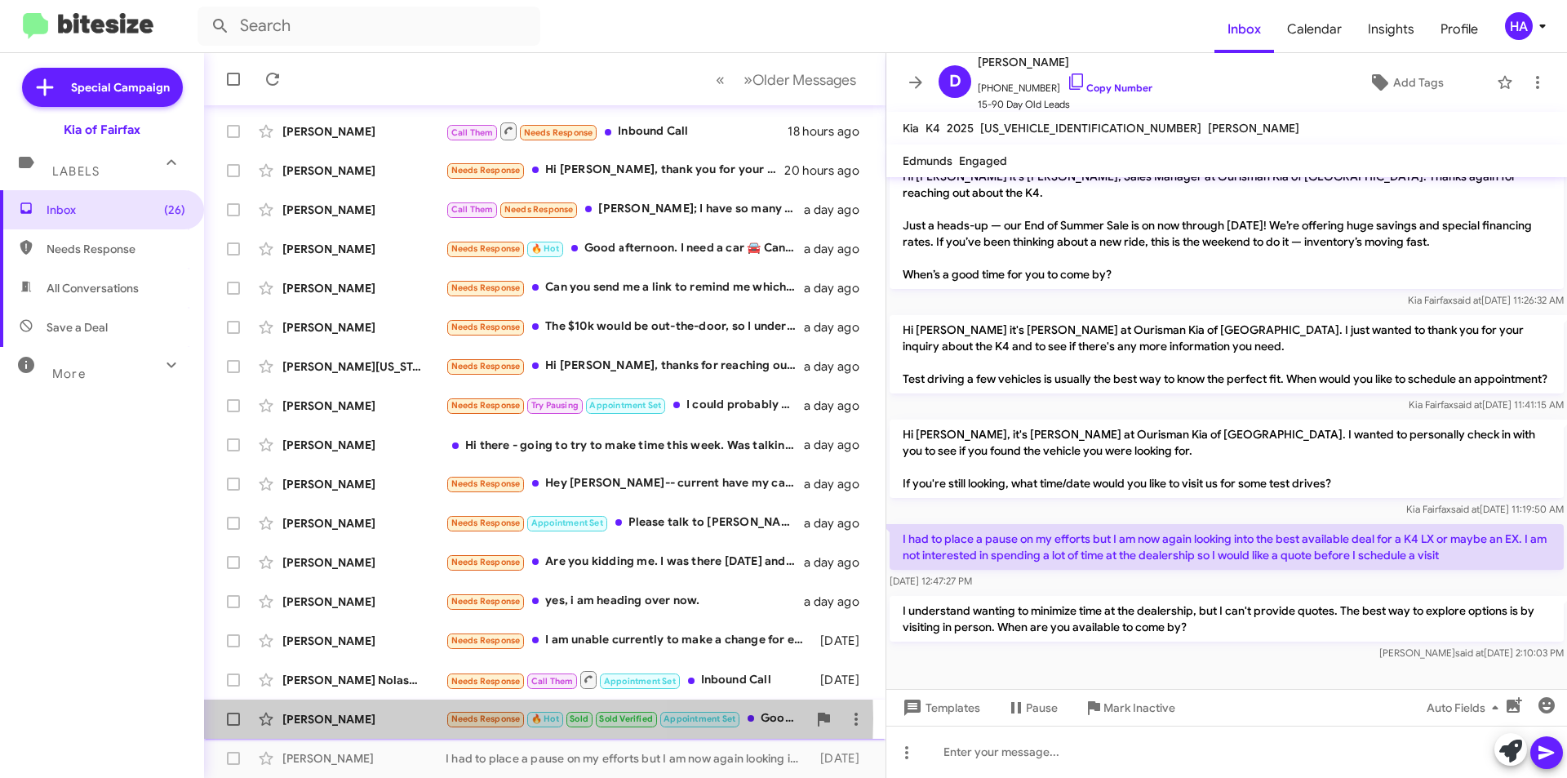
click at [355, 718] on div "[PERSON_NAME]" at bounding box center [363, 719] width 163 height 16
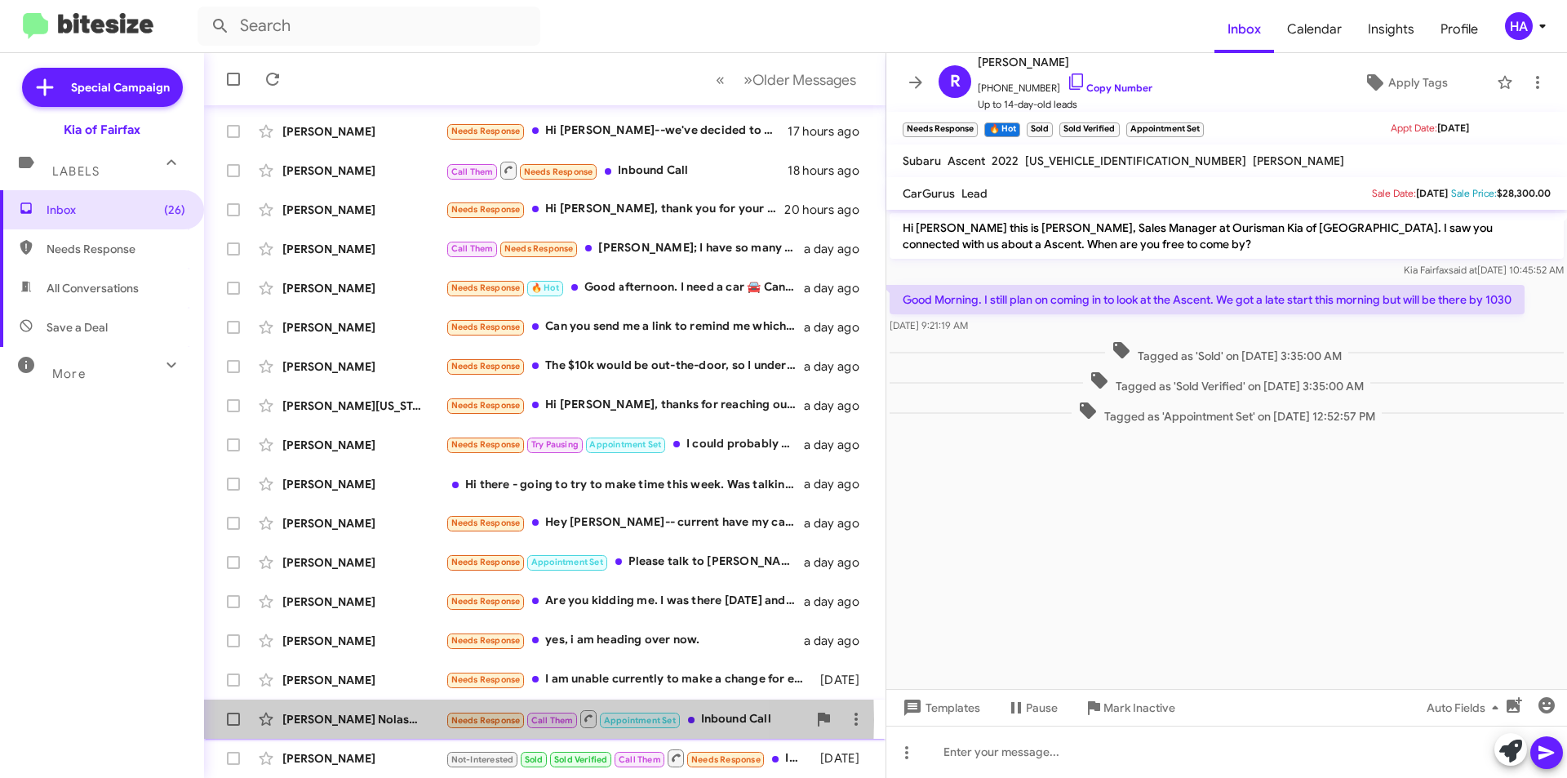
click at [406, 720] on div "[PERSON_NAME] Nolastname56099992" at bounding box center [363, 719] width 163 height 16
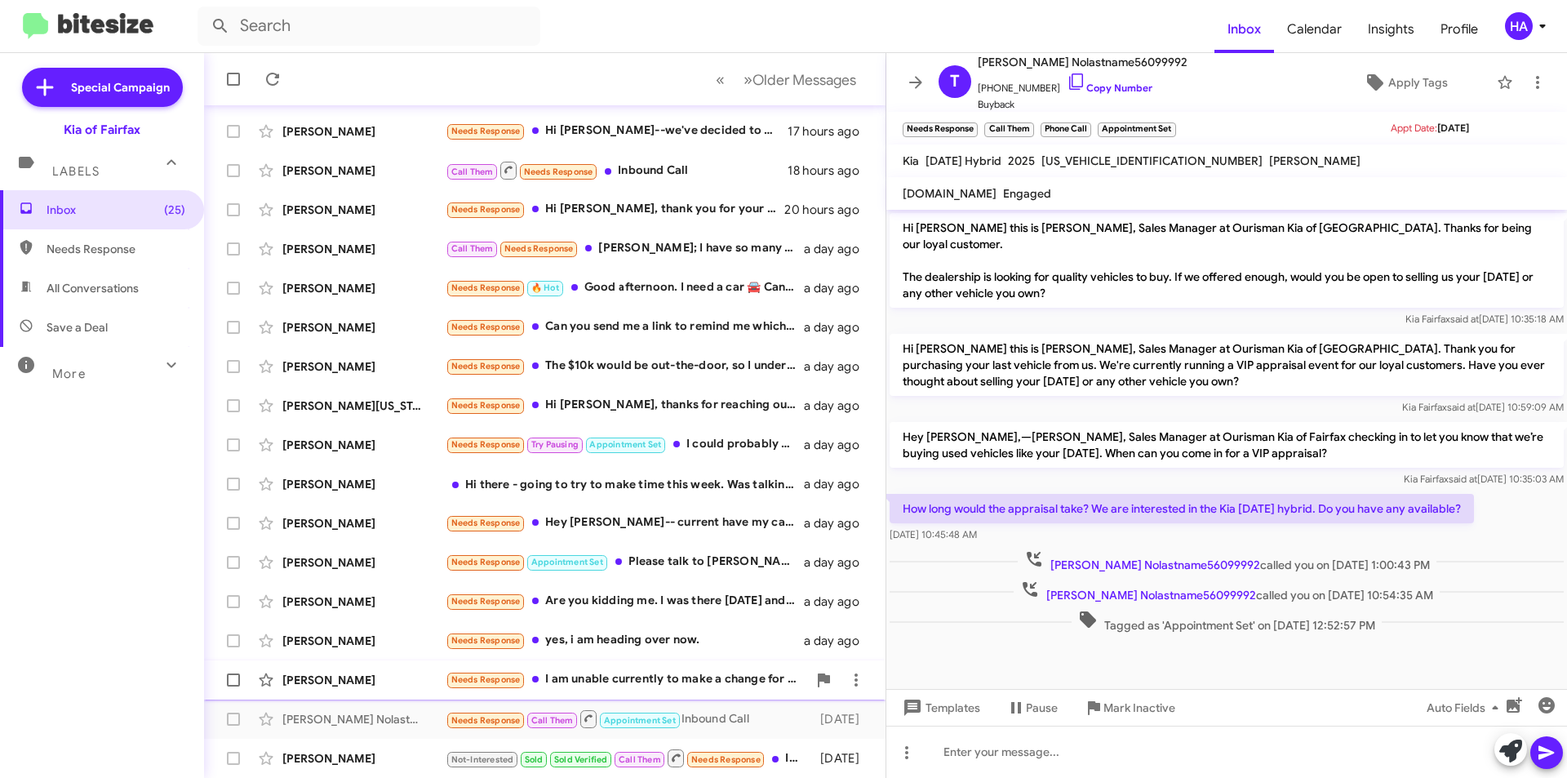
click at [390, 681] on div "[PERSON_NAME]" at bounding box center [363, 680] width 163 height 16
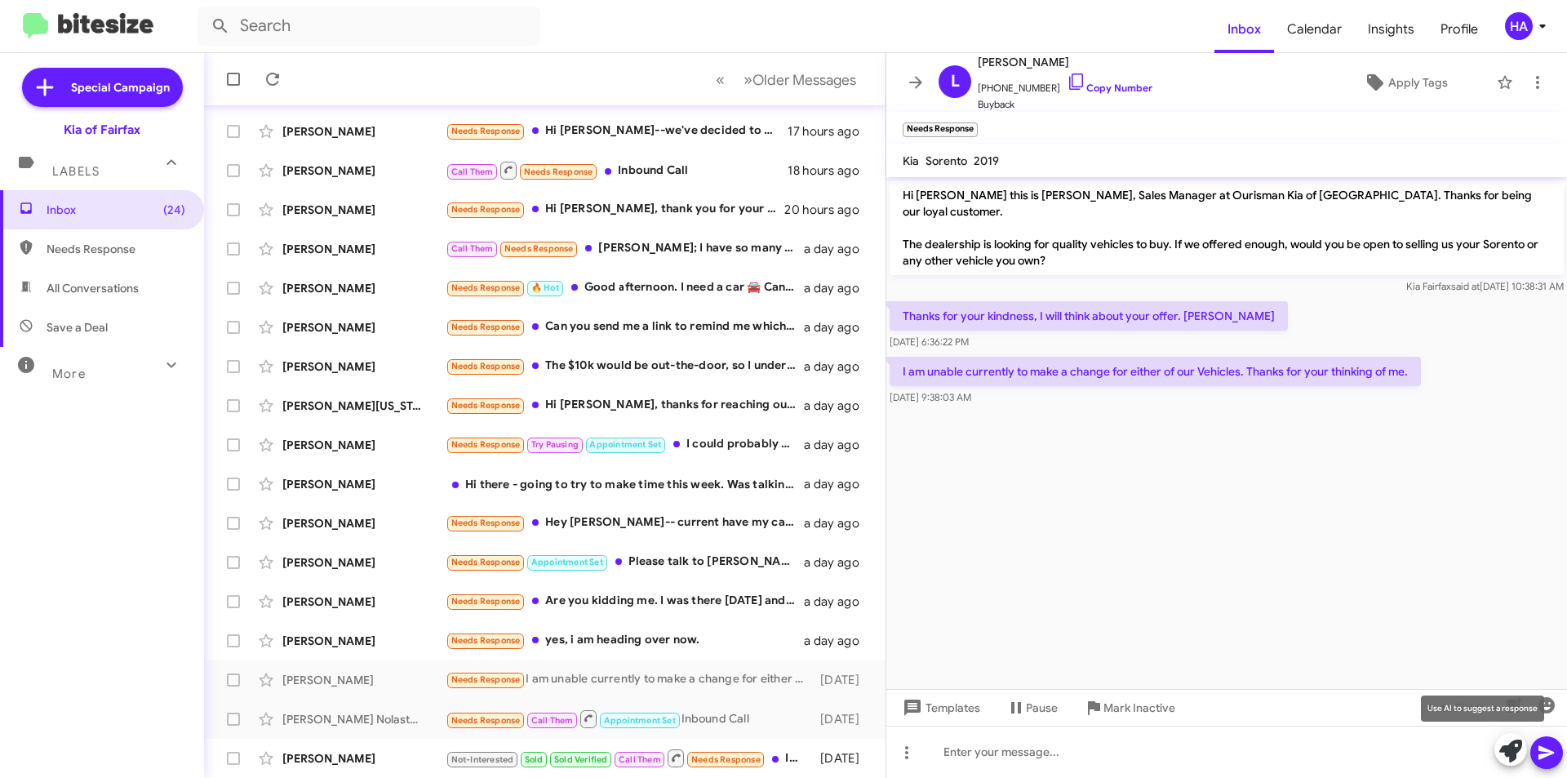
click at [1509, 748] on icon at bounding box center [1510, 750] width 23 height 23
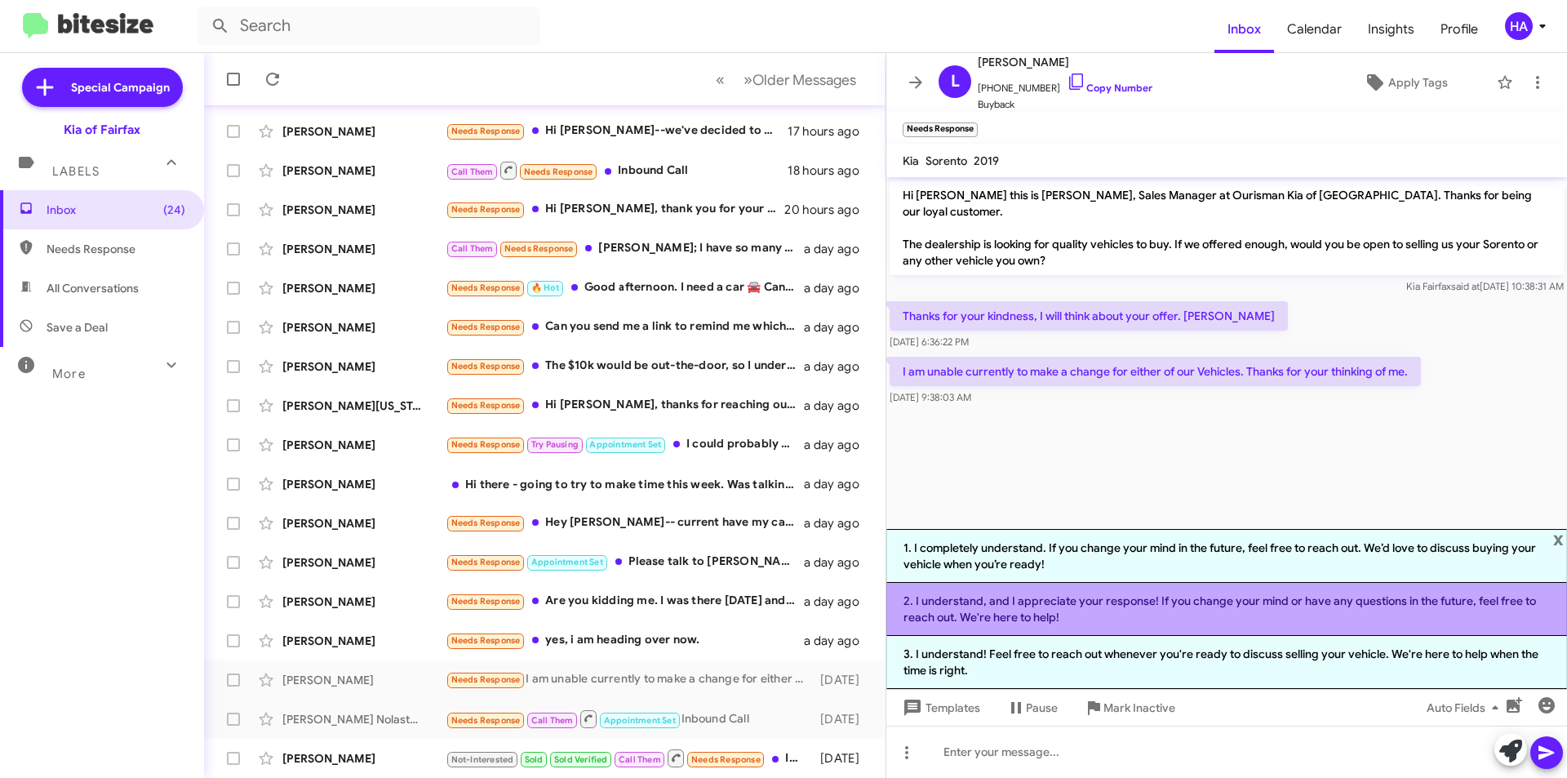
click at [1238, 607] on li "2. I understand, and I appreciate your response! If you change your mind or hav…" at bounding box center [1226, 609] width 681 height 53
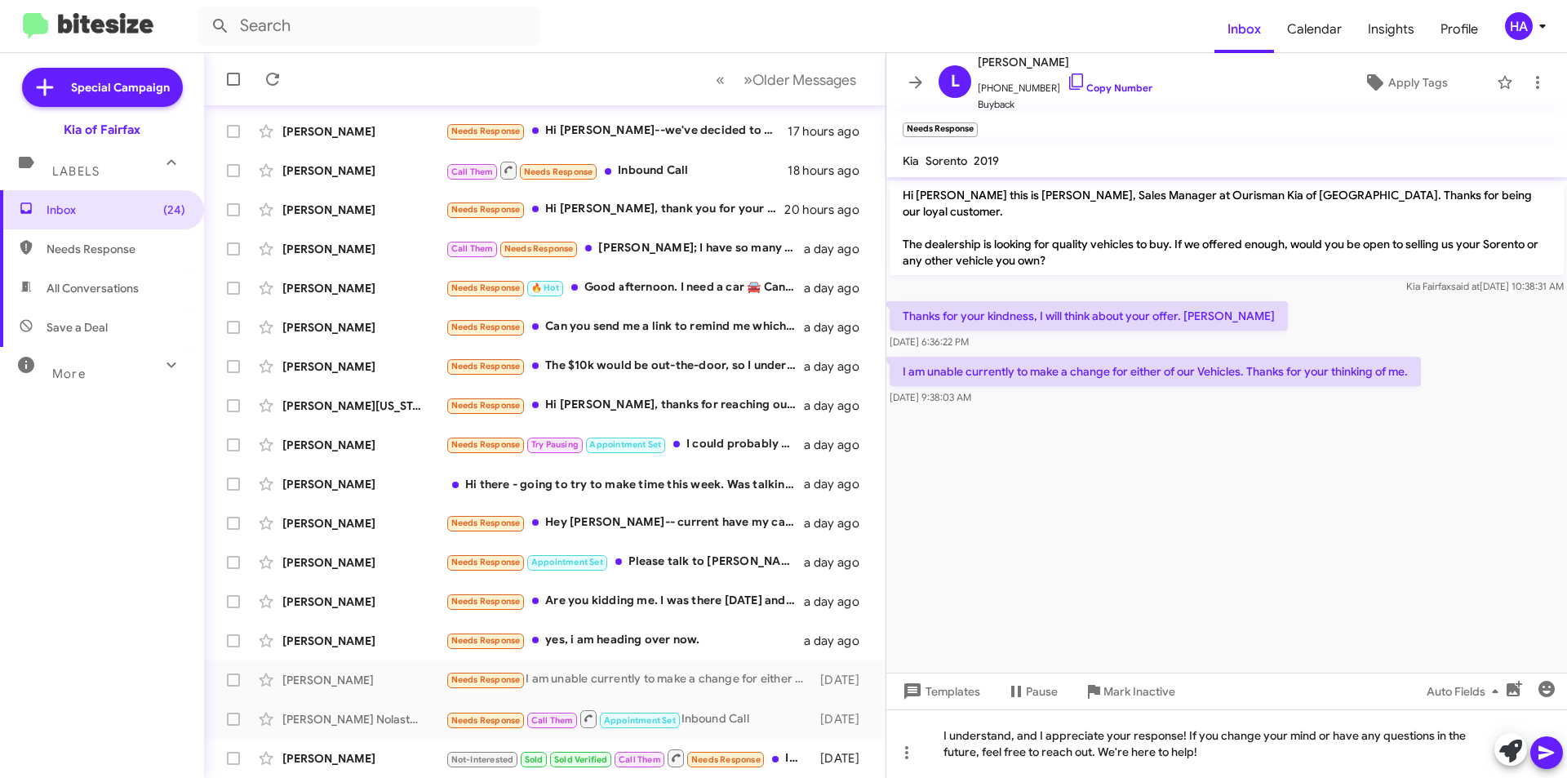
click at [1552, 760] on icon at bounding box center [1546, 753] width 20 height 20
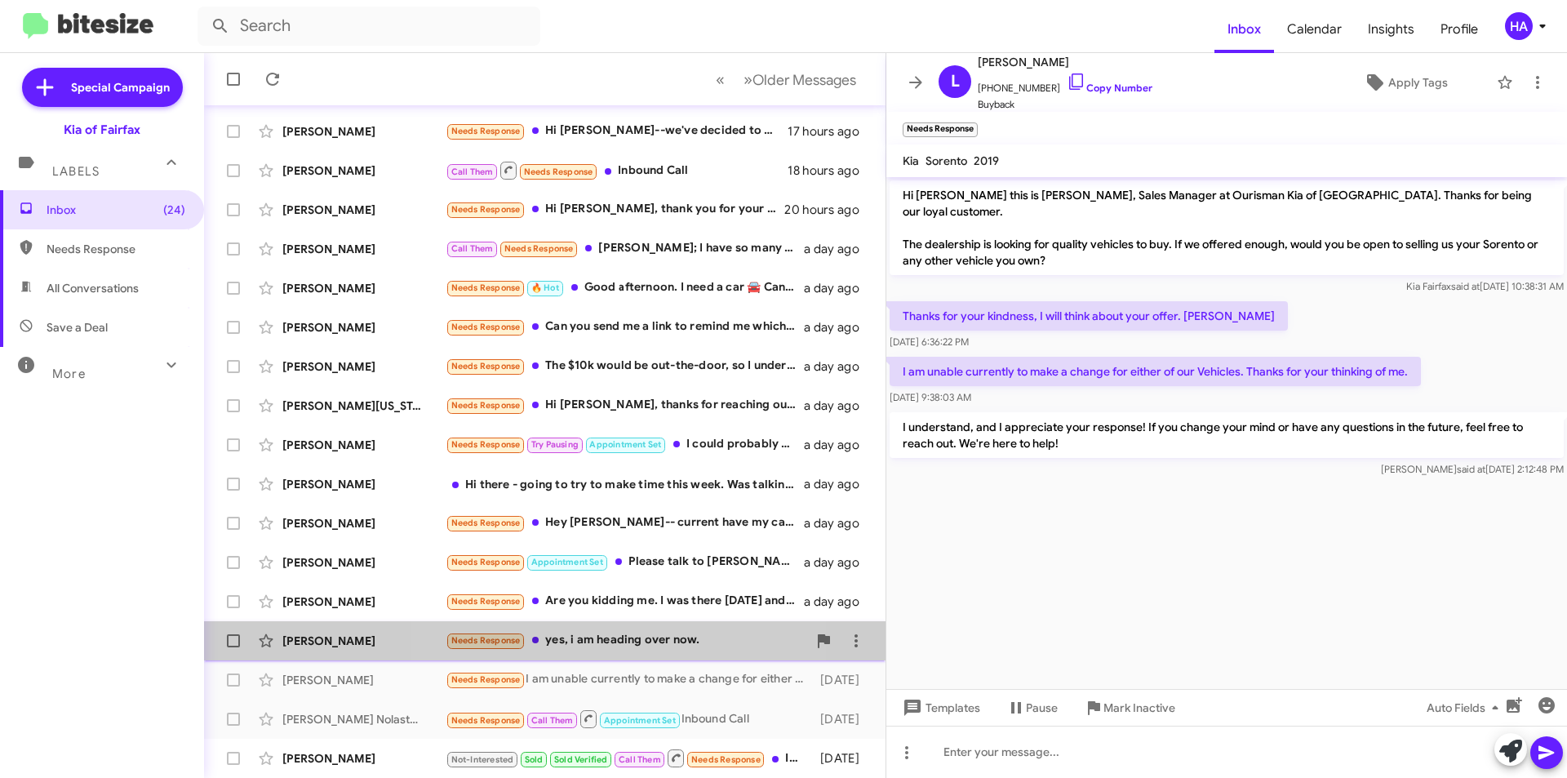
click at [628, 644] on div "Needs Response yes, i am heading over now." at bounding box center [626, 640] width 361 height 19
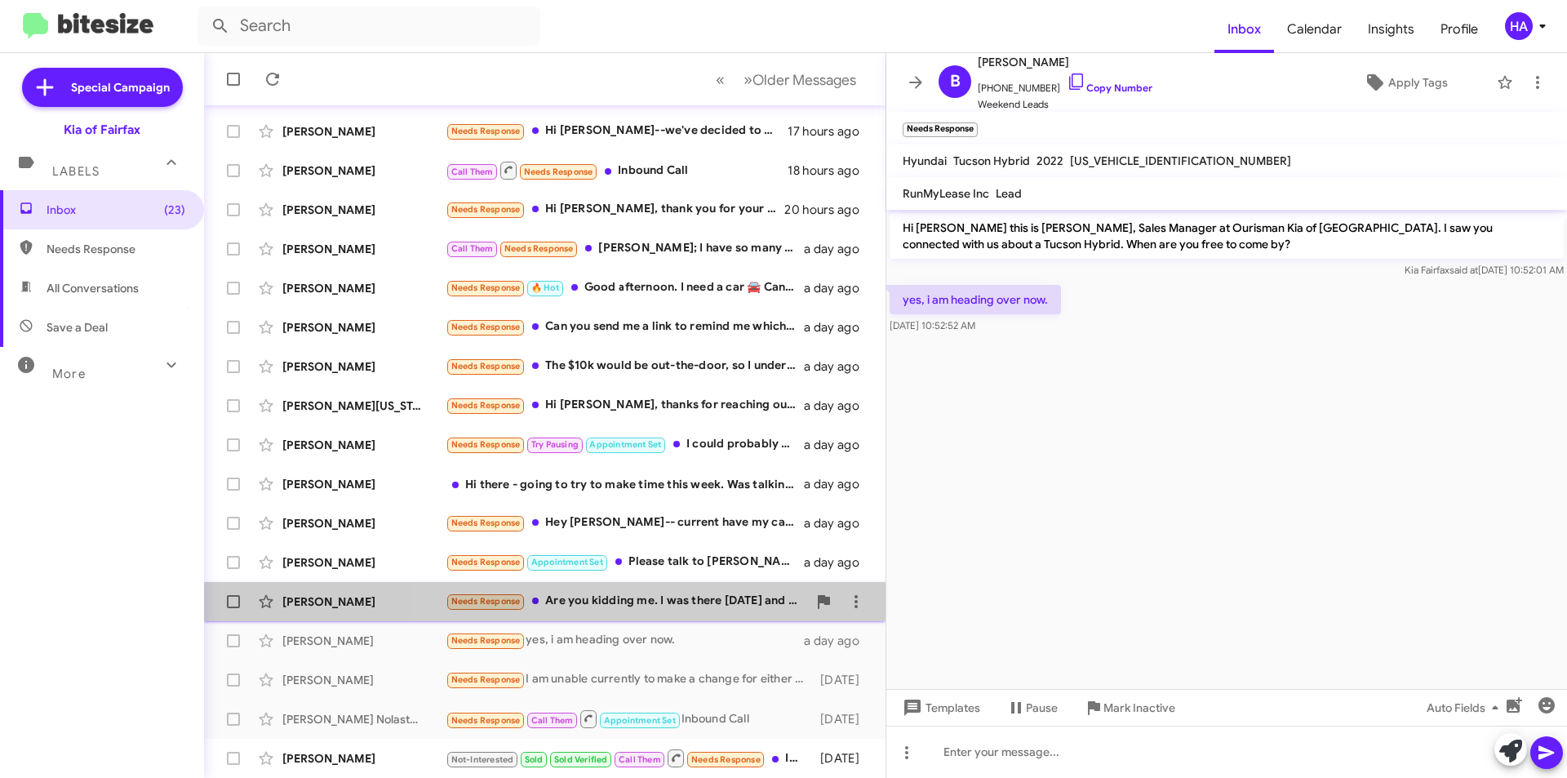
click at [701, 612] on div "[PERSON_NAME] Needs Response Are you kidding me. I was there [DATE] and your fi…" at bounding box center [544, 601] width 655 height 33
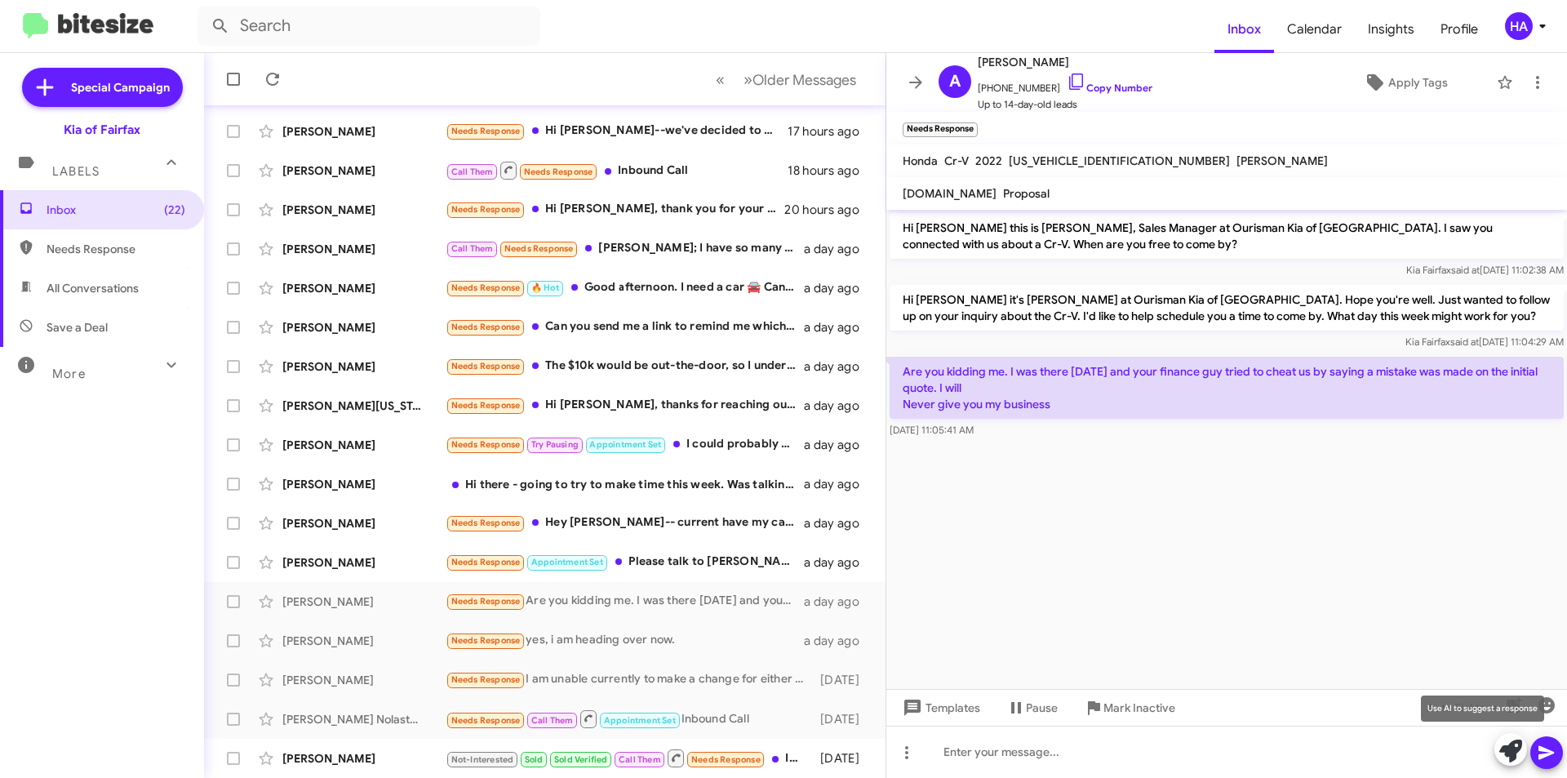
click at [1514, 748] on icon at bounding box center [1510, 750] width 23 height 23
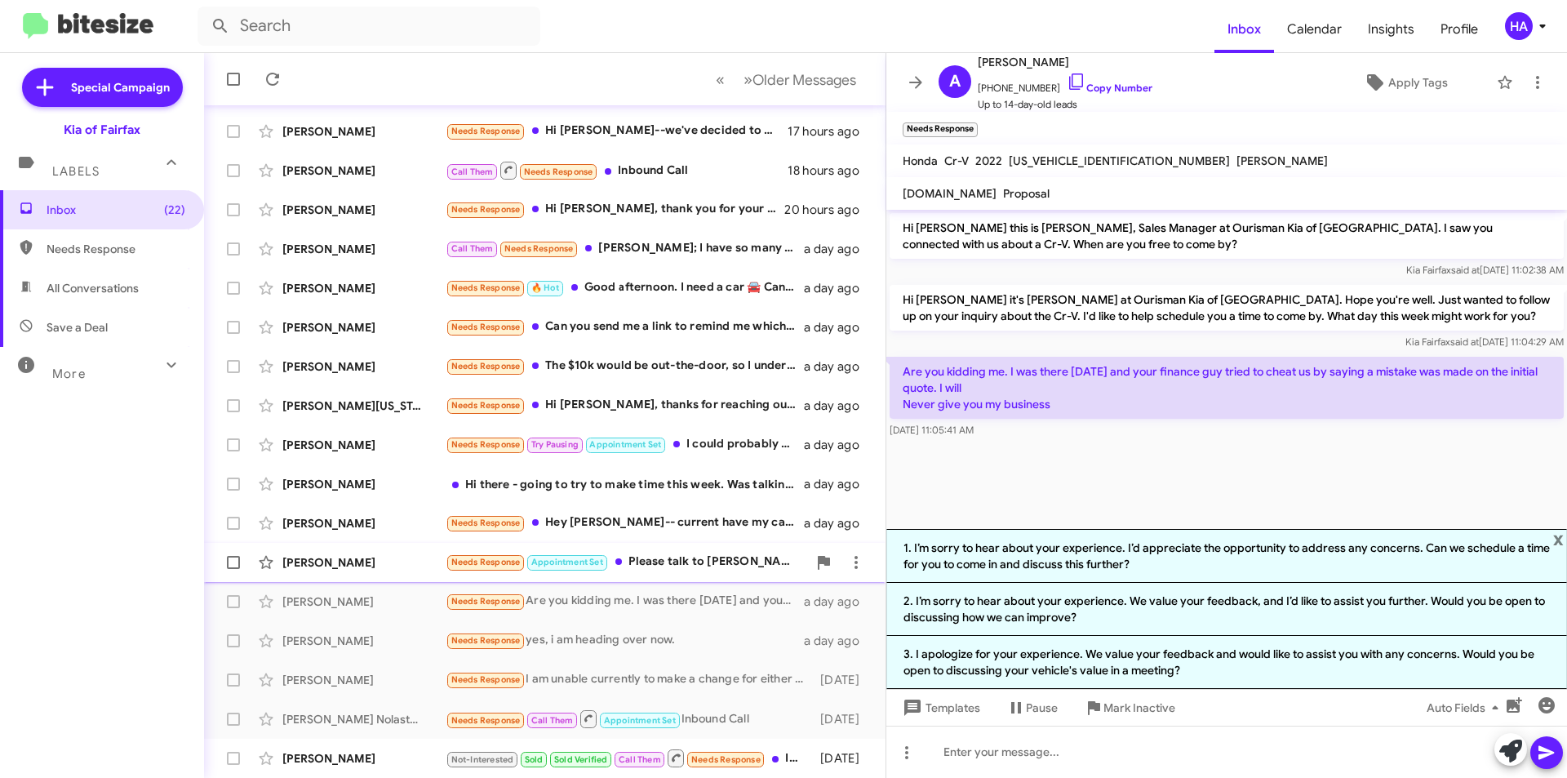
click at [692, 565] on div "Needs Response Appointment Set Please talk to [PERSON_NAME]" at bounding box center [626, 561] width 361 height 19
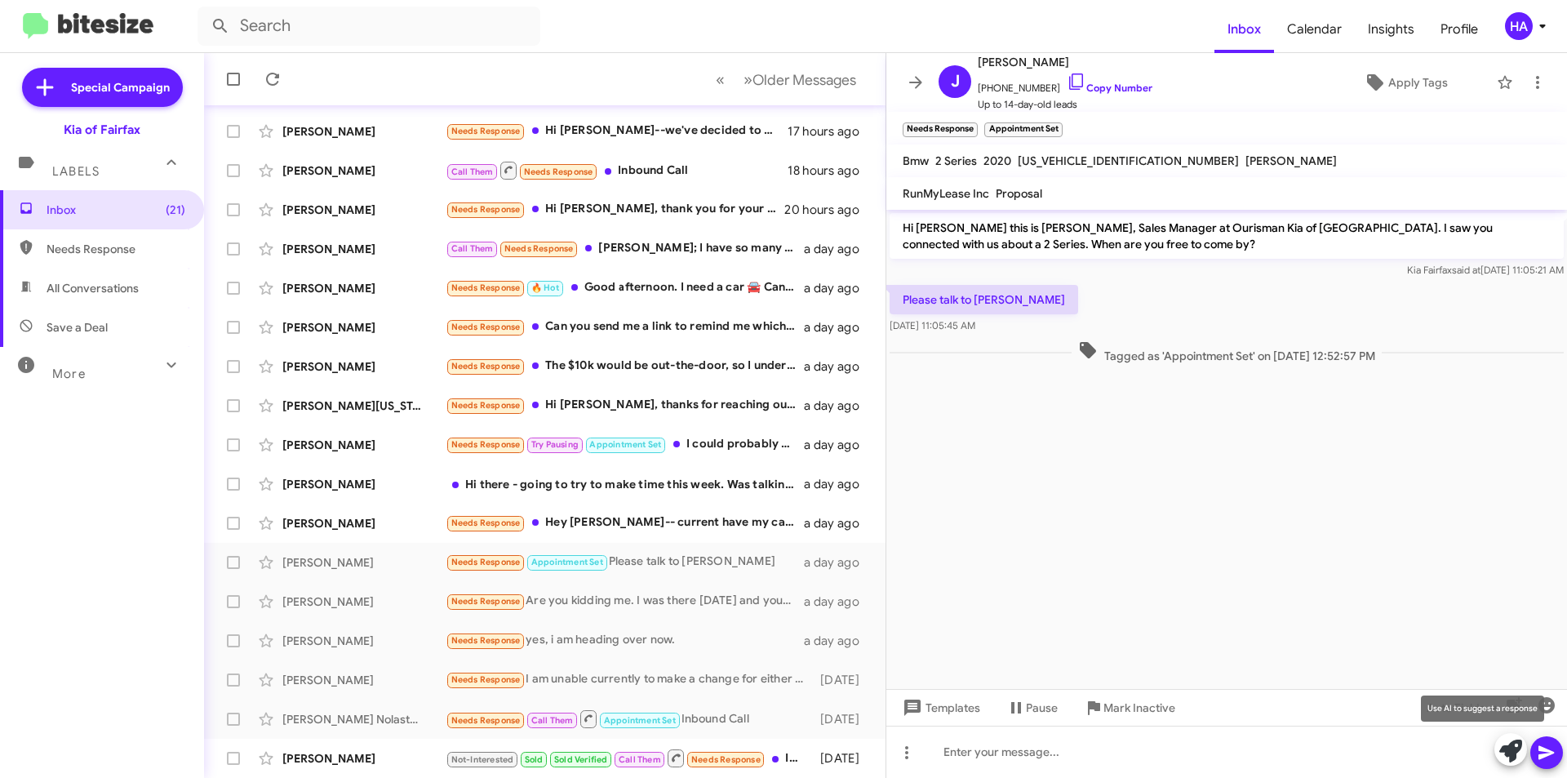
click at [1503, 747] on icon at bounding box center [1510, 750] width 23 height 23
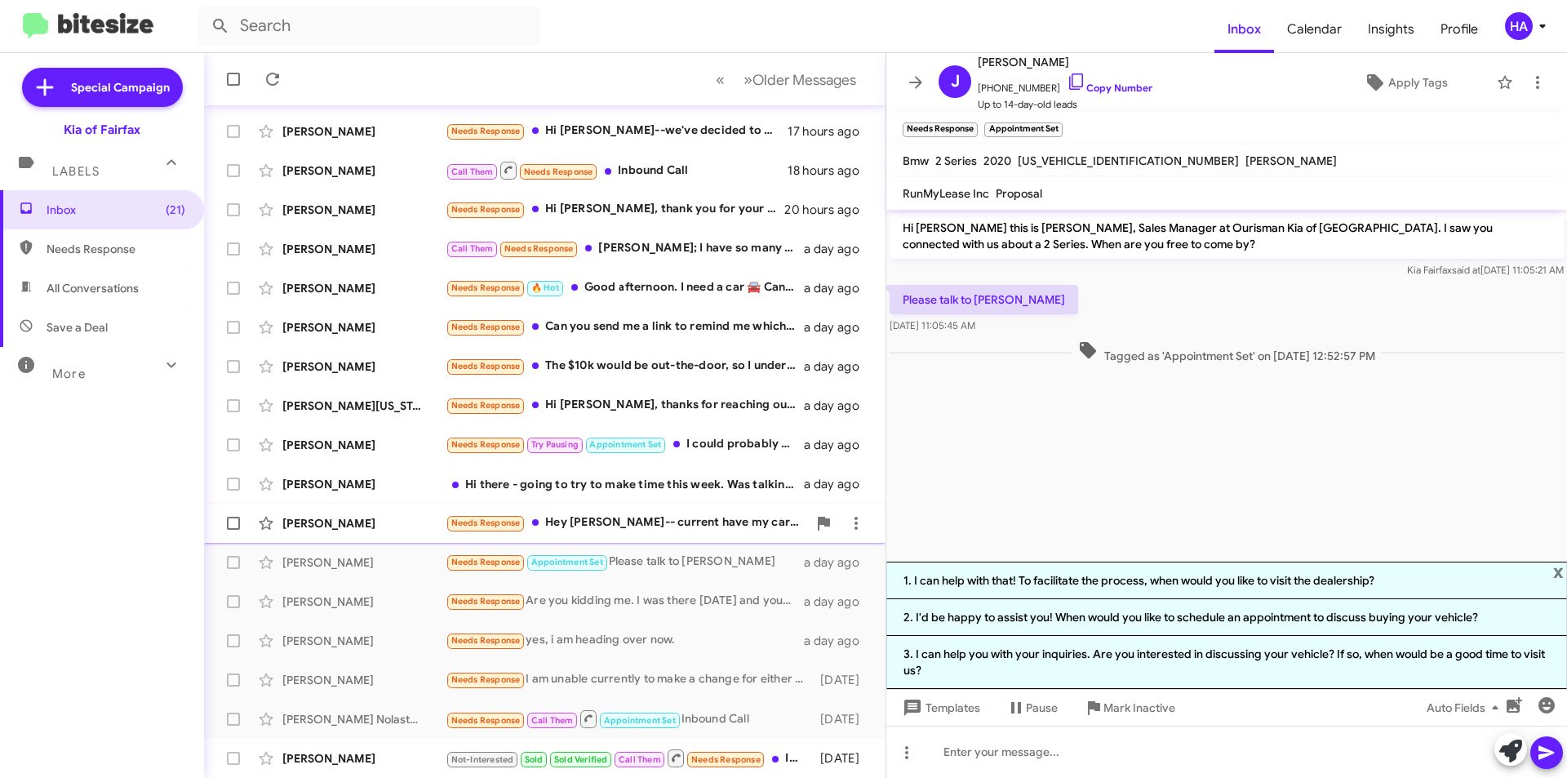
click at [646, 508] on div "[PERSON_NAME] Needs Response Hey [PERSON_NAME]-- current have my car search on …" at bounding box center [544, 523] width 655 height 33
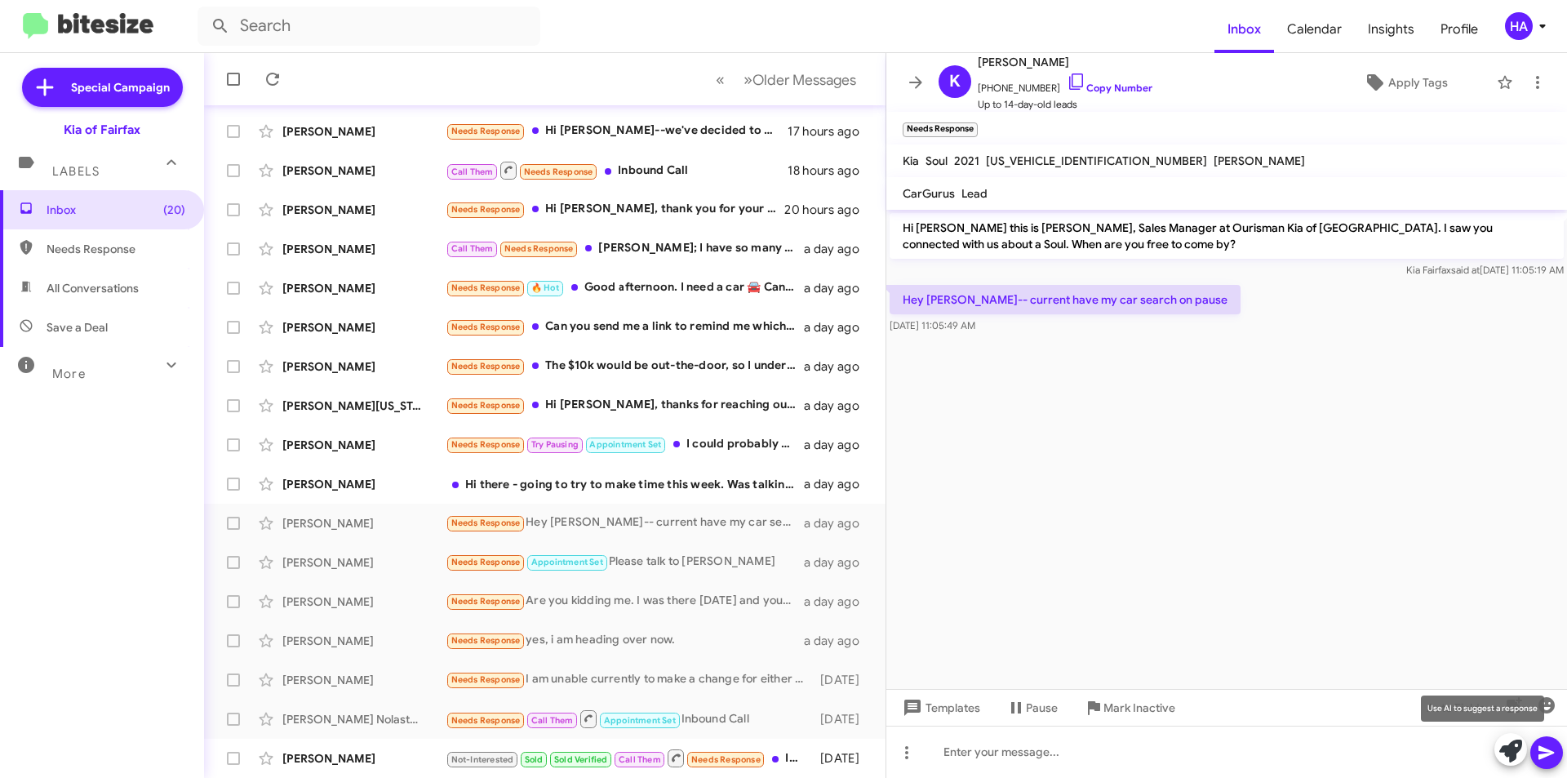
click at [1523, 756] on button at bounding box center [1510, 749] width 33 height 33
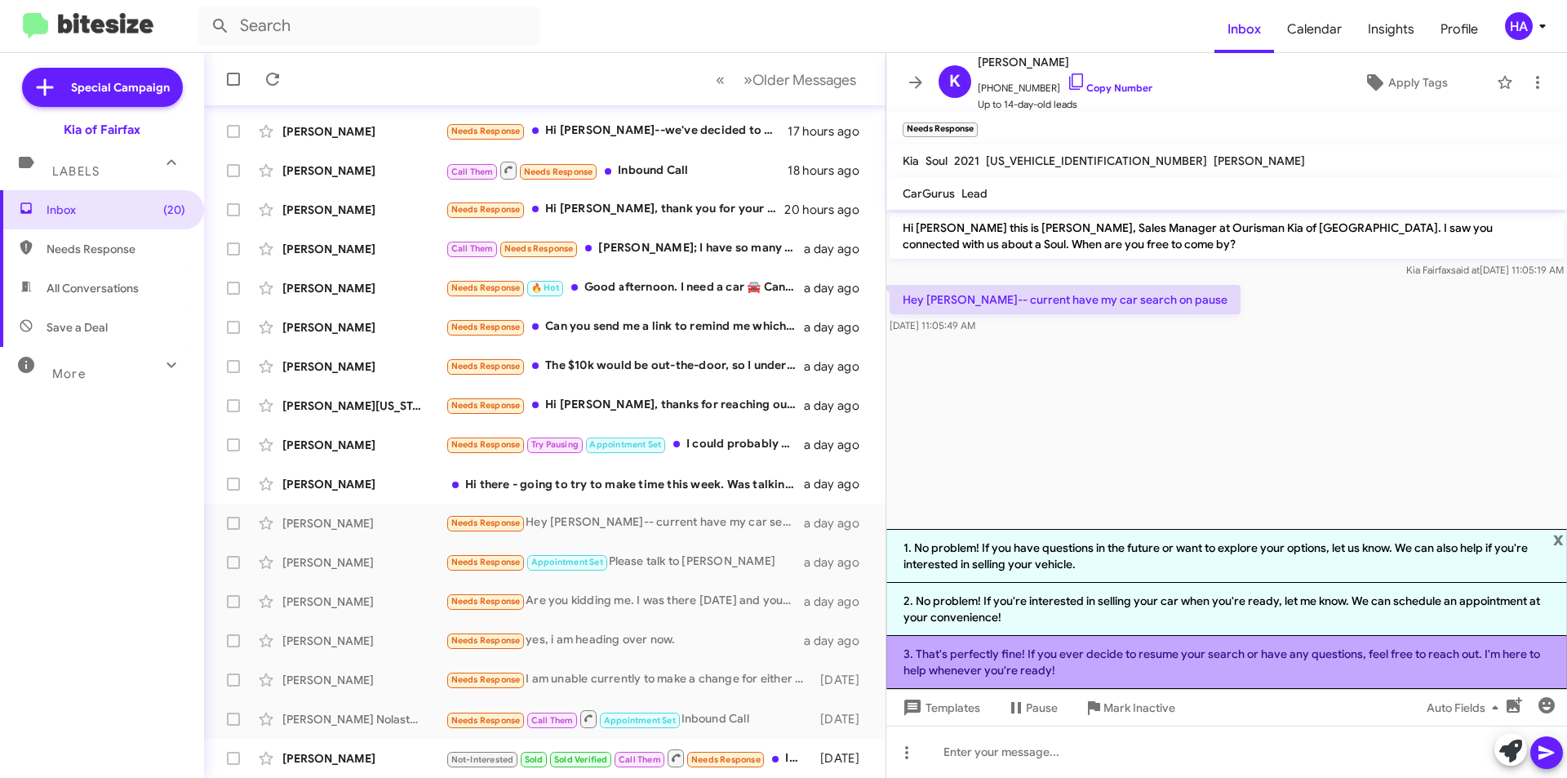
click at [1164, 657] on li "3. That's perfectly fine! If you ever decide to resume your search or have any …" at bounding box center [1226, 662] width 681 height 53
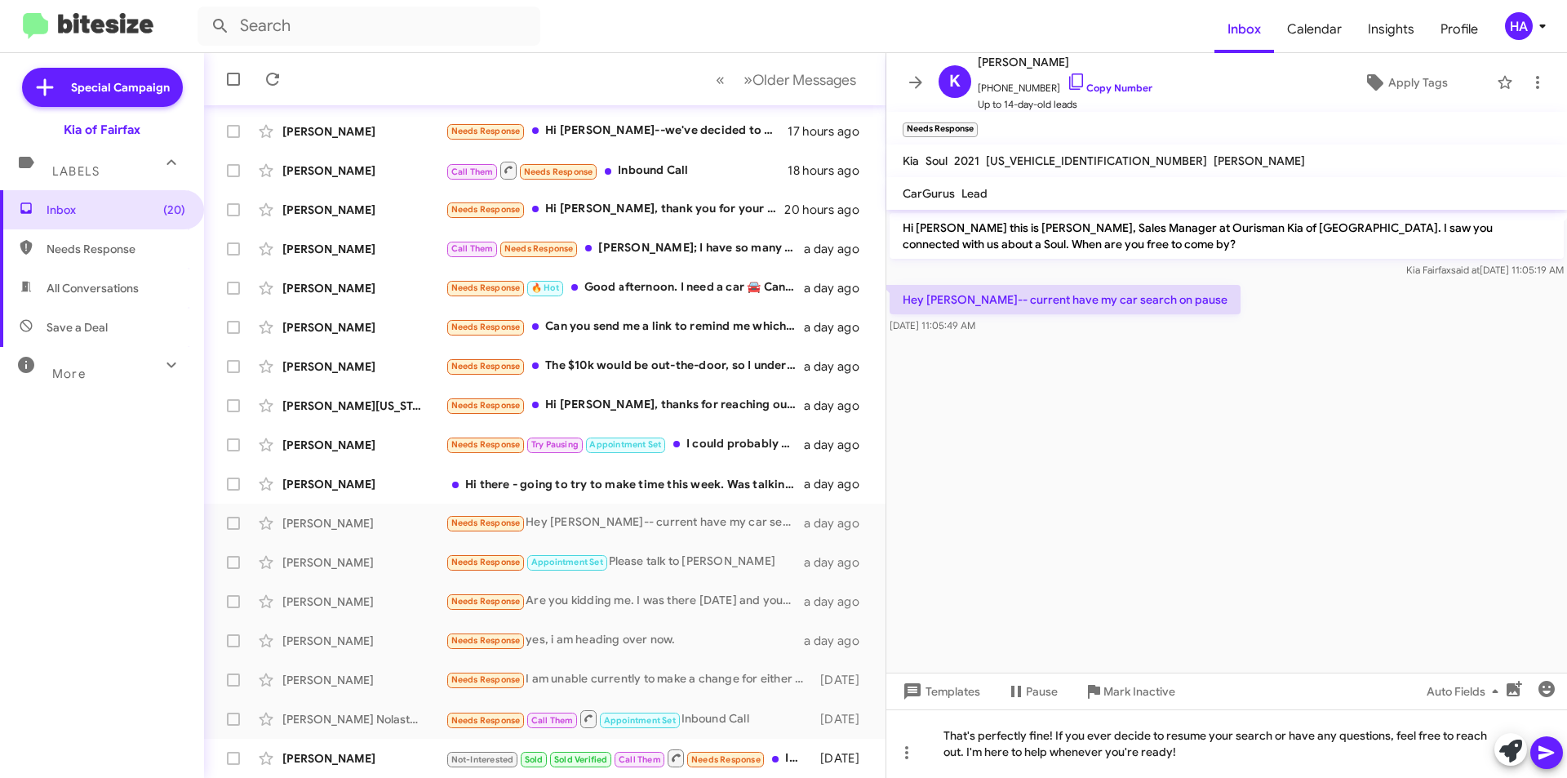
click at [1554, 750] on icon at bounding box center [1546, 753] width 20 height 20
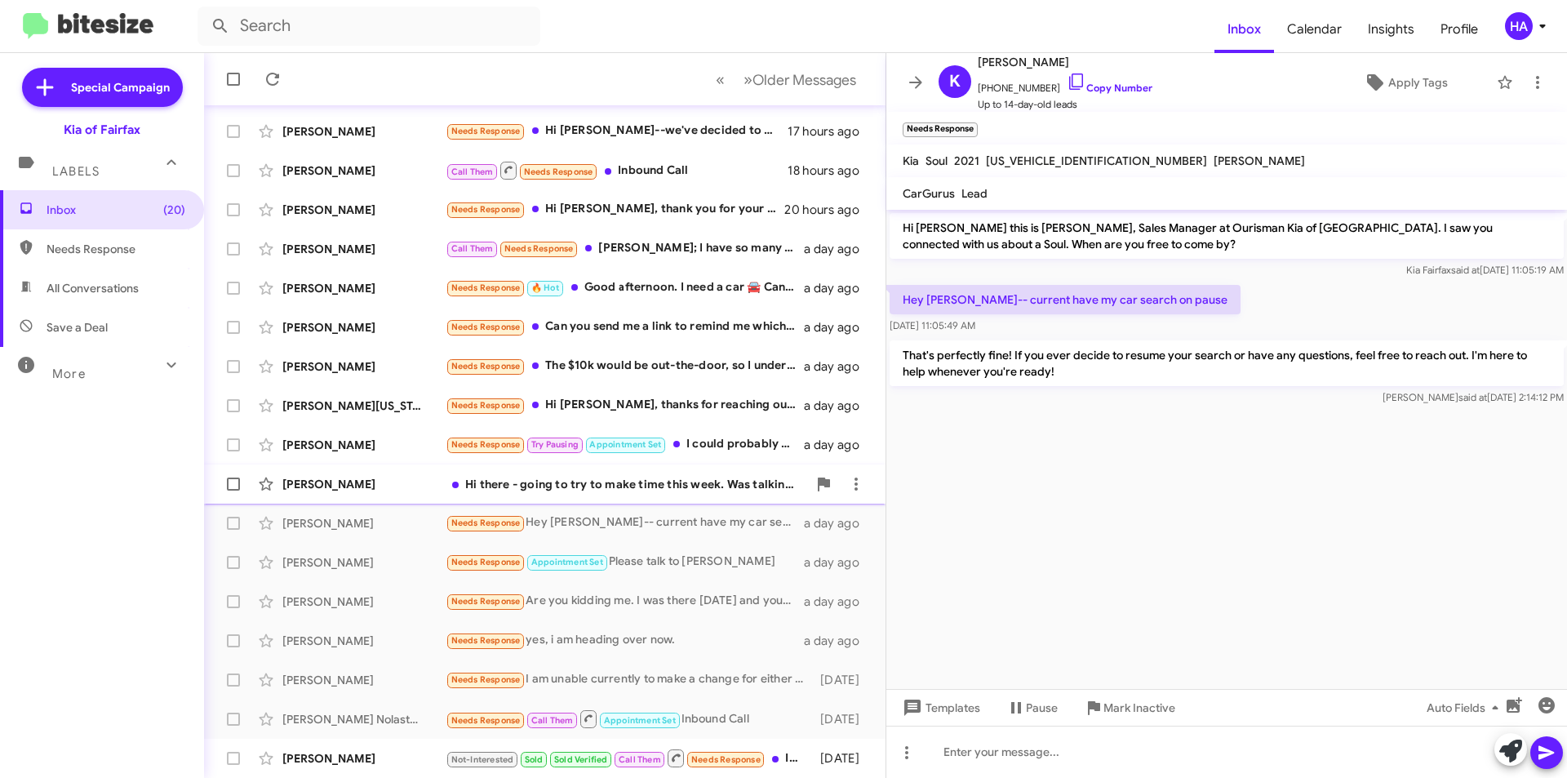
click at [694, 495] on div "[PERSON_NAME] Hi there - going to try to make time this week. Was talking to [P…" at bounding box center [544, 484] width 655 height 33
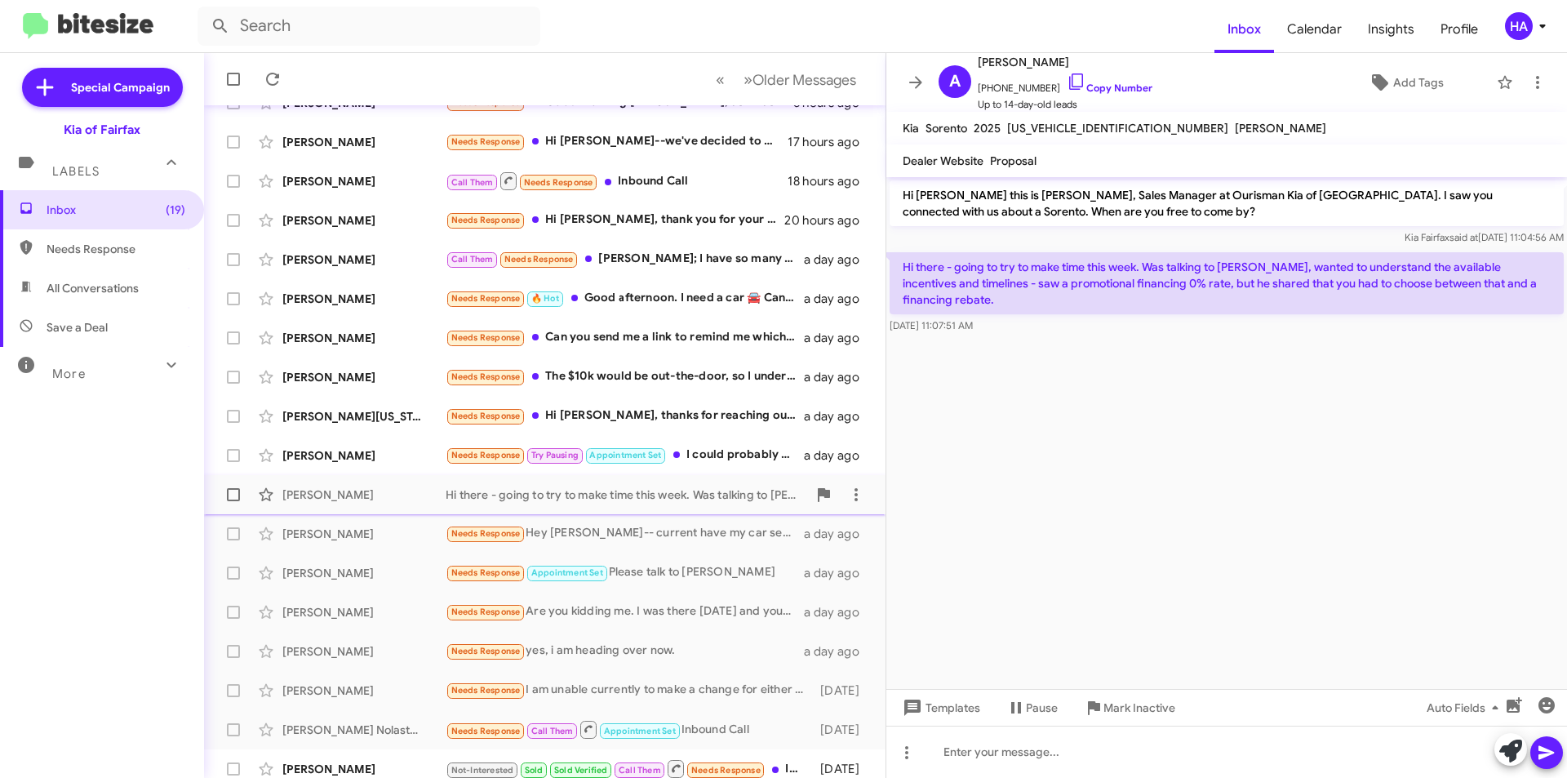
scroll to position [170, 0]
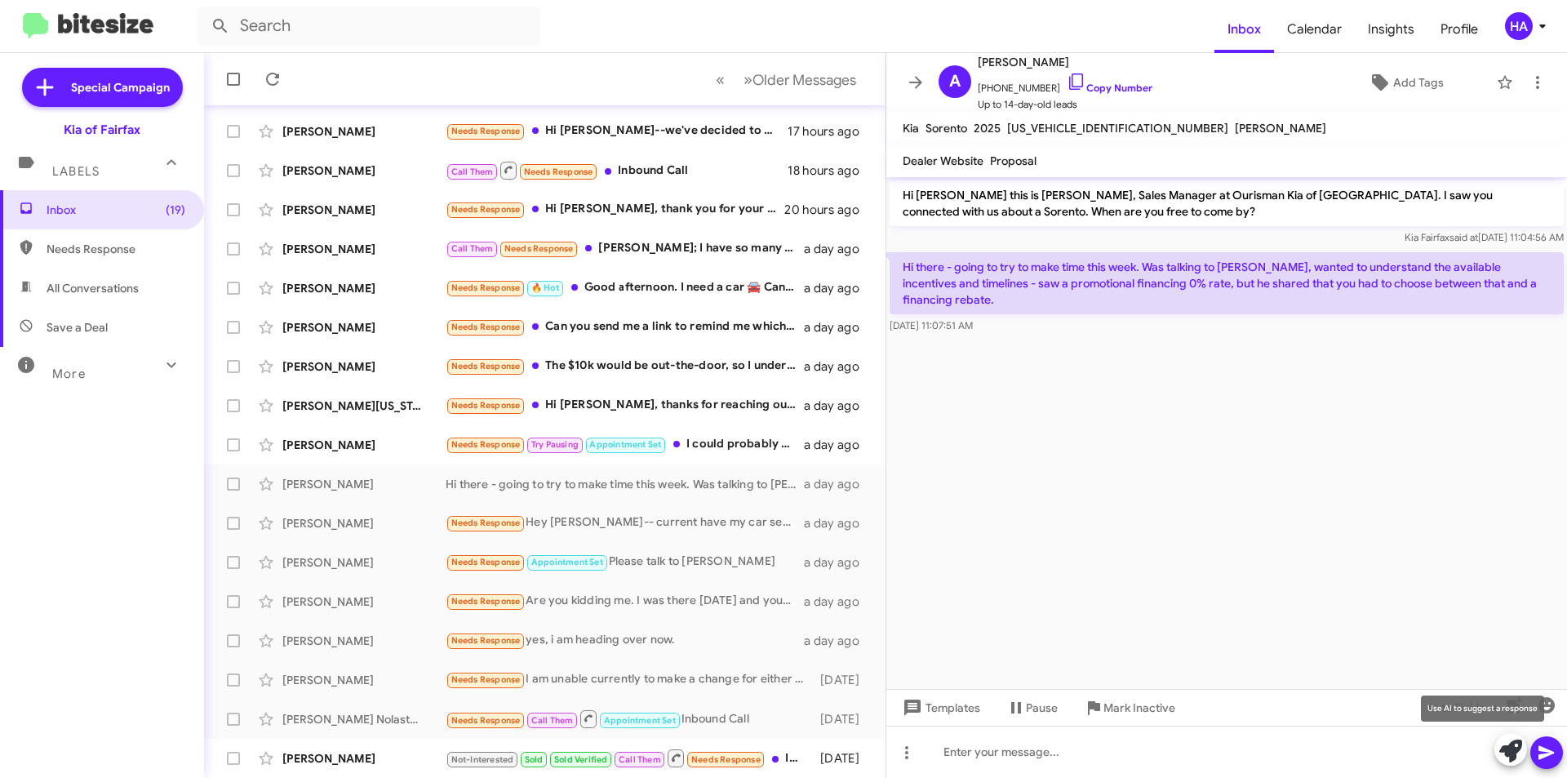
click at [1511, 758] on icon at bounding box center [1510, 750] width 23 height 23
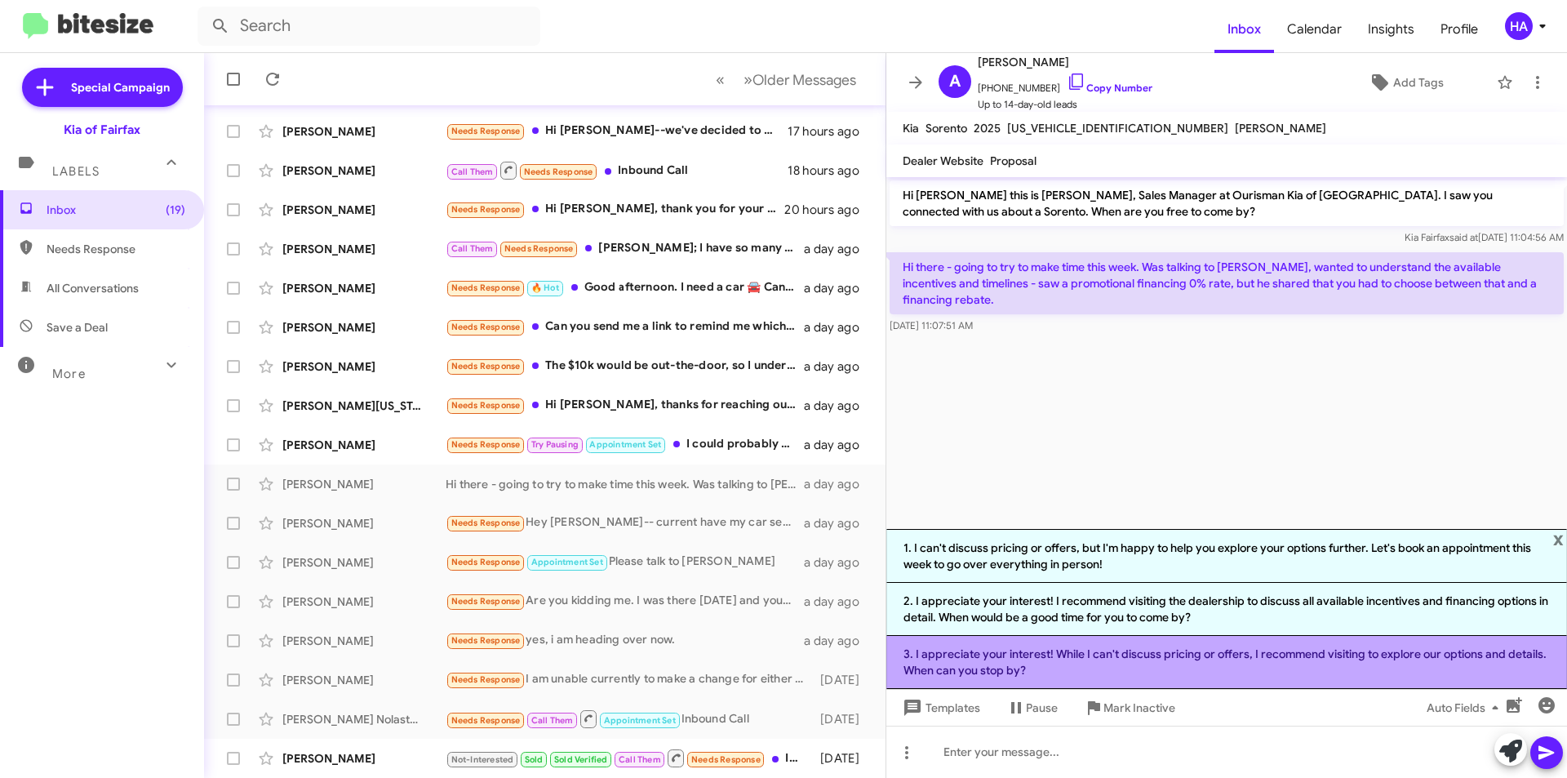
click at [1084, 662] on li "3. I appreciate your interest! While I can't discuss pricing or offers, I recom…" at bounding box center [1226, 662] width 681 height 53
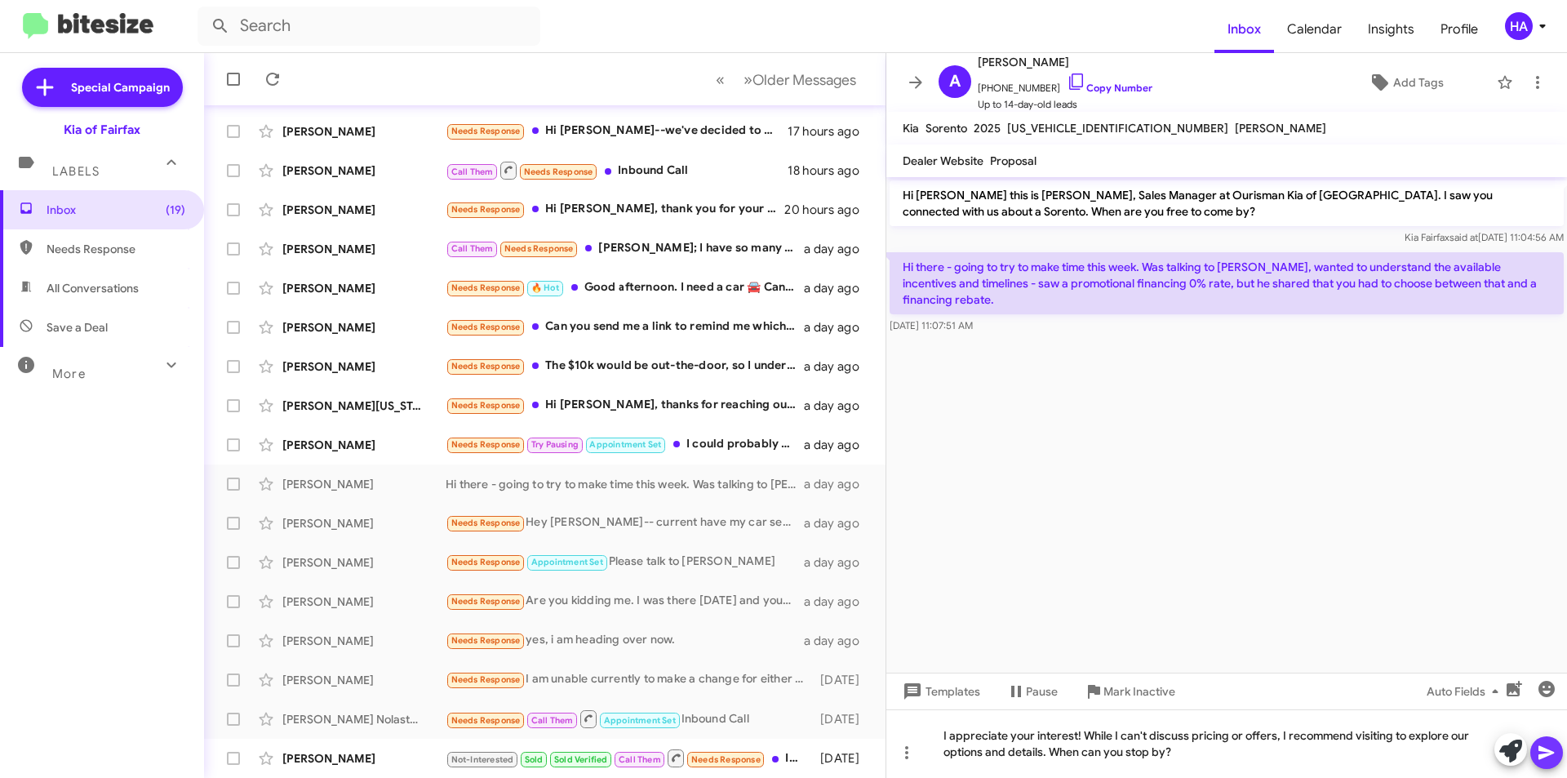
click at [1553, 748] on icon at bounding box center [1546, 753] width 20 height 20
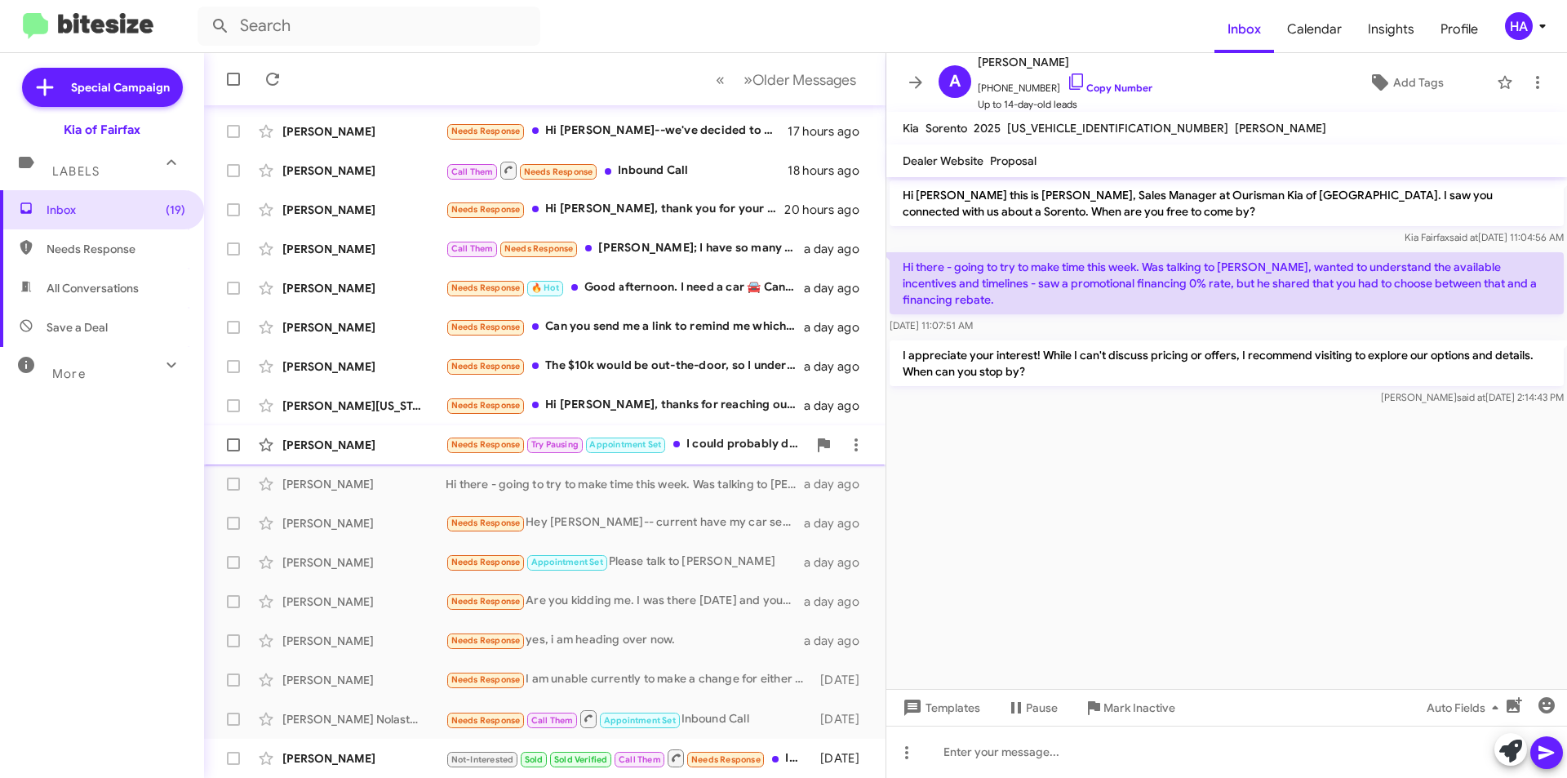
click at [718, 452] on div "Needs Response Try Pausing Appointment Set I could probably do 6:30pm [DATE]. O…" at bounding box center [626, 444] width 361 height 19
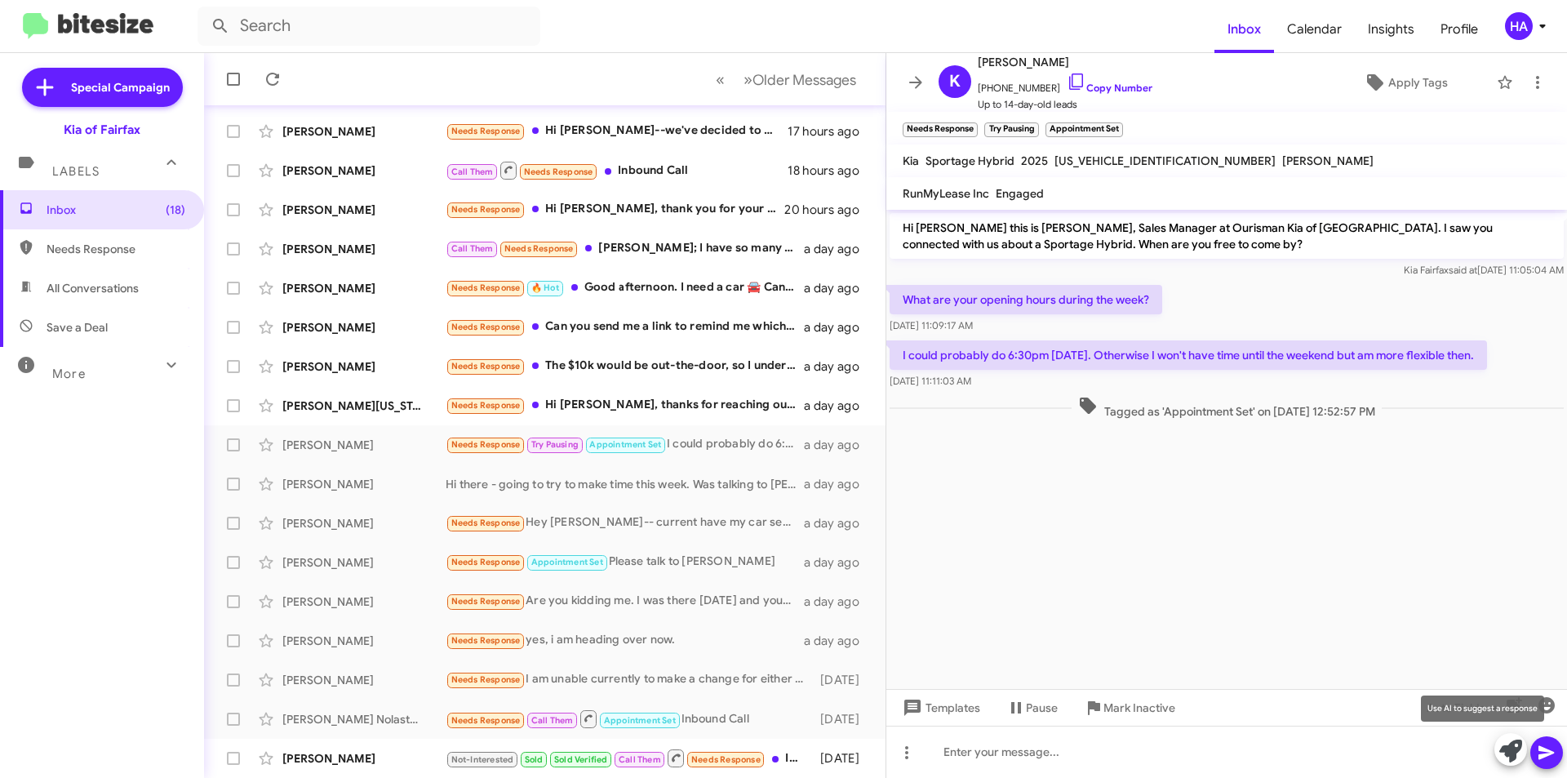
click at [1520, 748] on icon at bounding box center [1510, 750] width 23 height 23
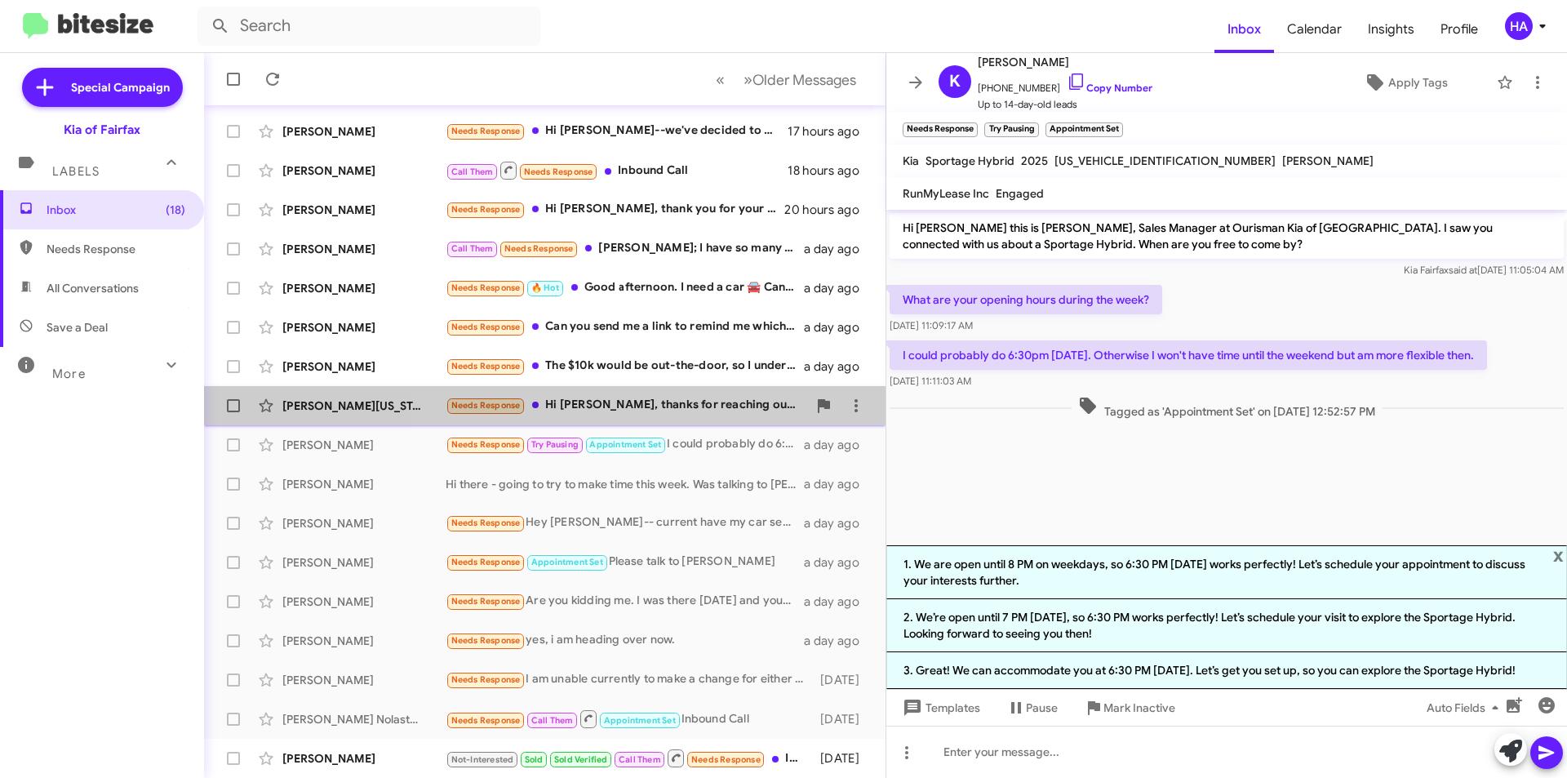
click at [702, 399] on div "Needs Response Hi [PERSON_NAME], thanks for reaching out. I've learned that sin…" at bounding box center [626, 405] width 361 height 19
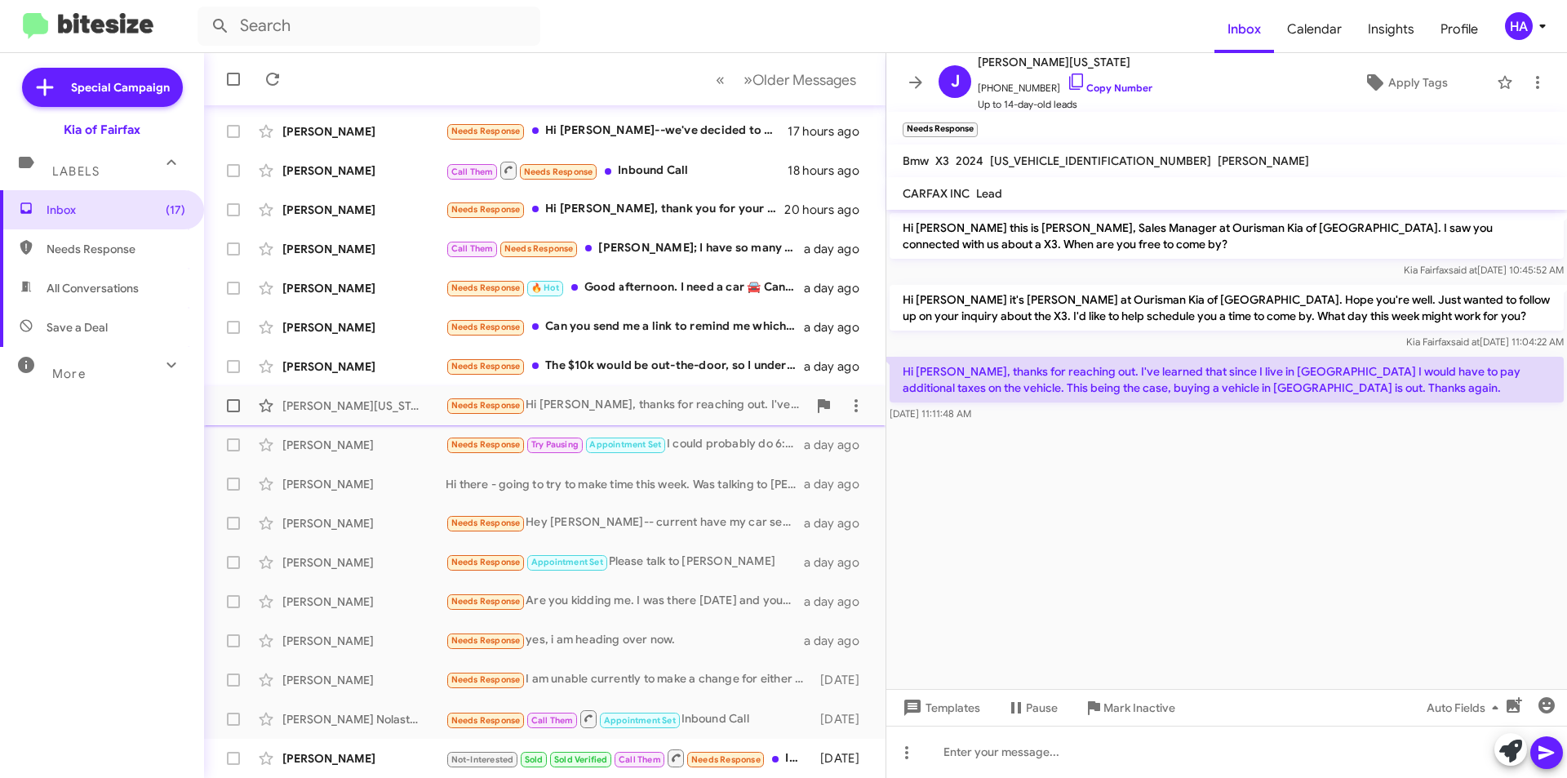
click at [693, 410] on div "Needs Response Hi [PERSON_NAME], thanks for reaching out. I've learned that sin…" at bounding box center [626, 405] width 361 height 19
click at [707, 444] on div "Needs Response Try Pausing Appointment Set I could probably do 6:30pm [DATE]. O…" at bounding box center [626, 444] width 361 height 19
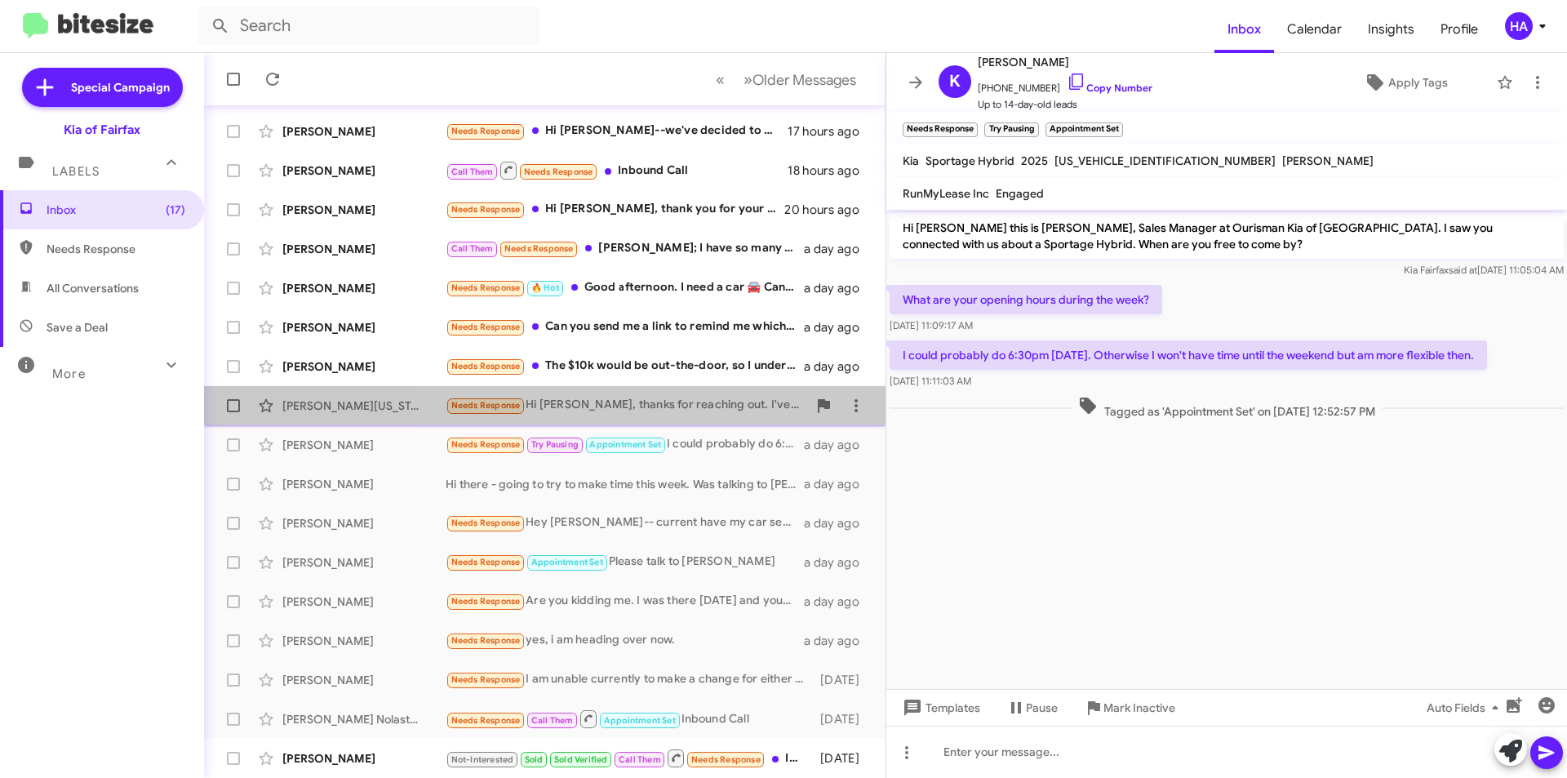
click at [698, 410] on div "Needs Response Hi [PERSON_NAME], thanks for reaching out. I've learned that sin…" at bounding box center [626, 405] width 361 height 19
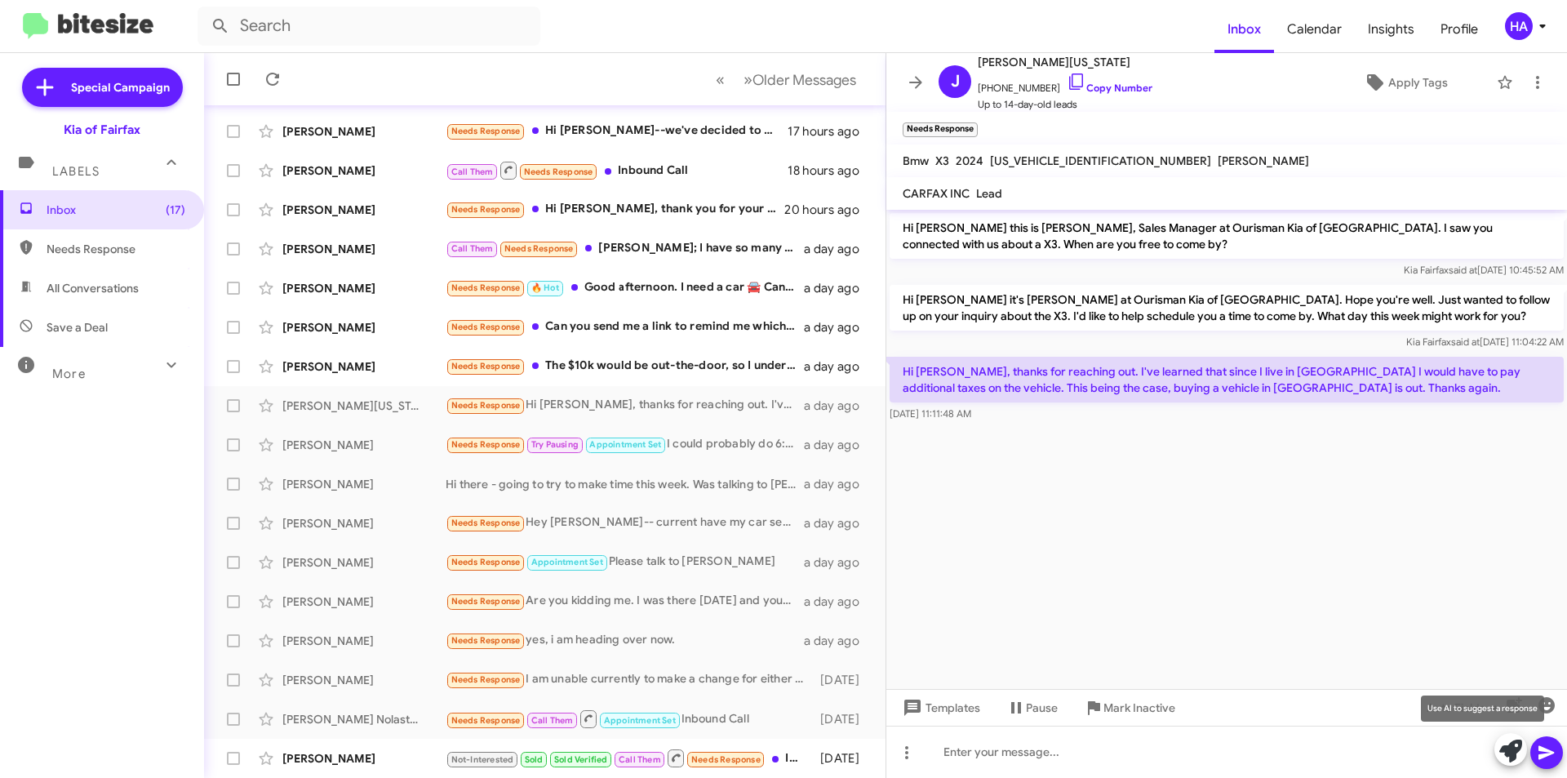
click at [1520, 747] on icon at bounding box center [1510, 750] width 23 height 23
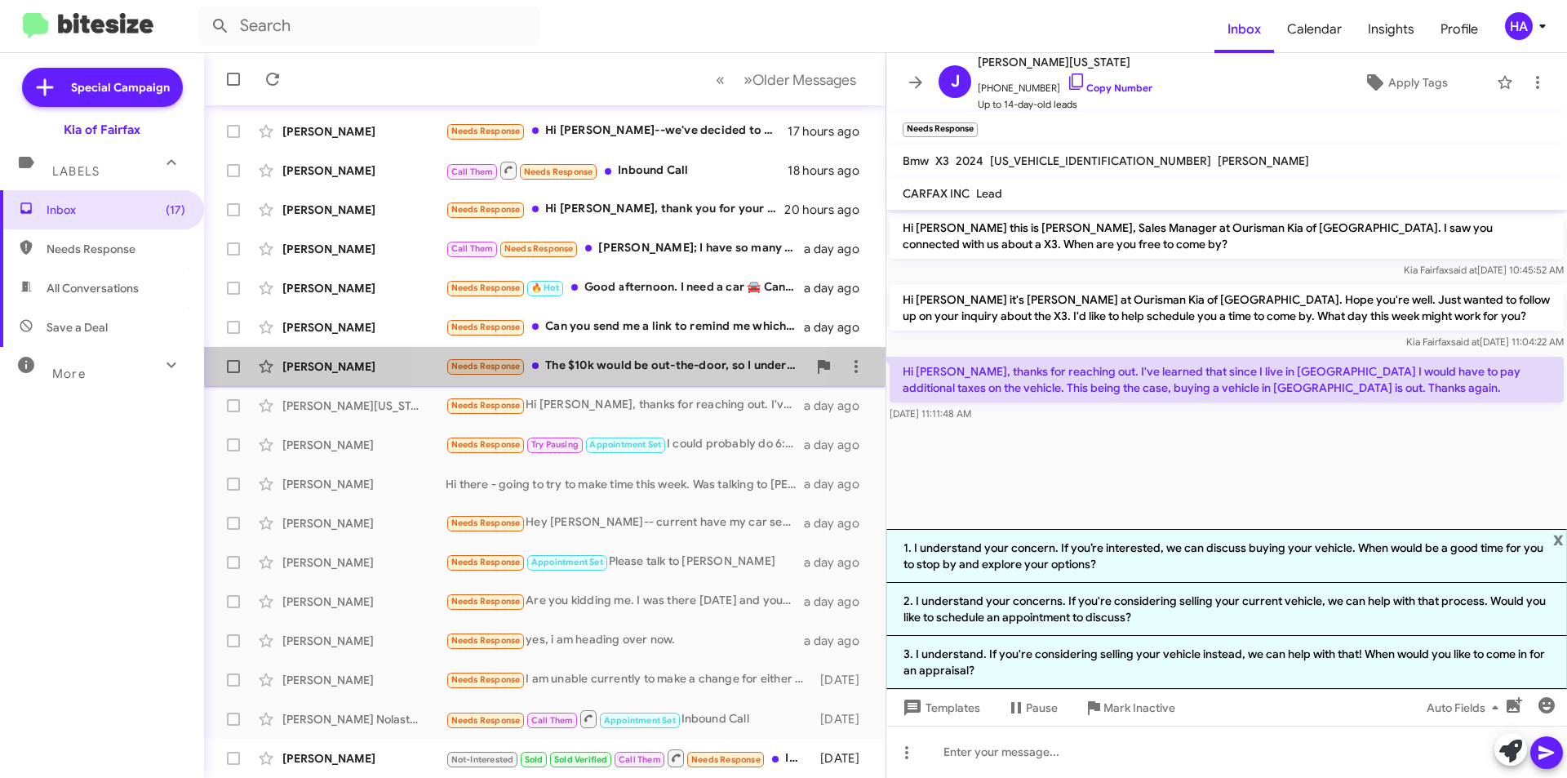
click at [592, 369] on div "Needs Response The $10k would be out-the-door, so I understand if the numbers d…" at bounding box center [626, 366] width 361 height 19
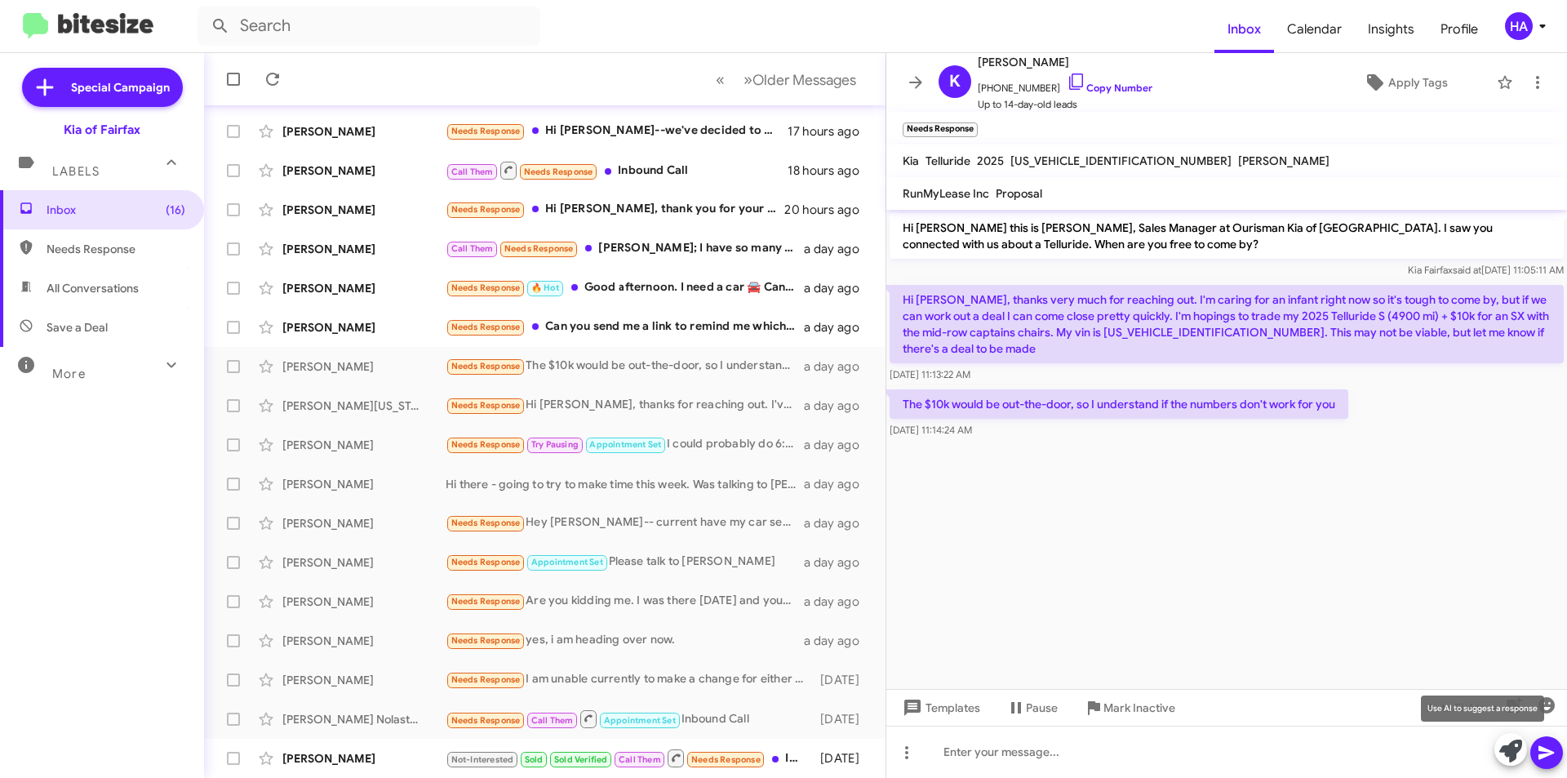
click at [1515, 754] on icon at bounding box center [1510, 750] width 23 height 23
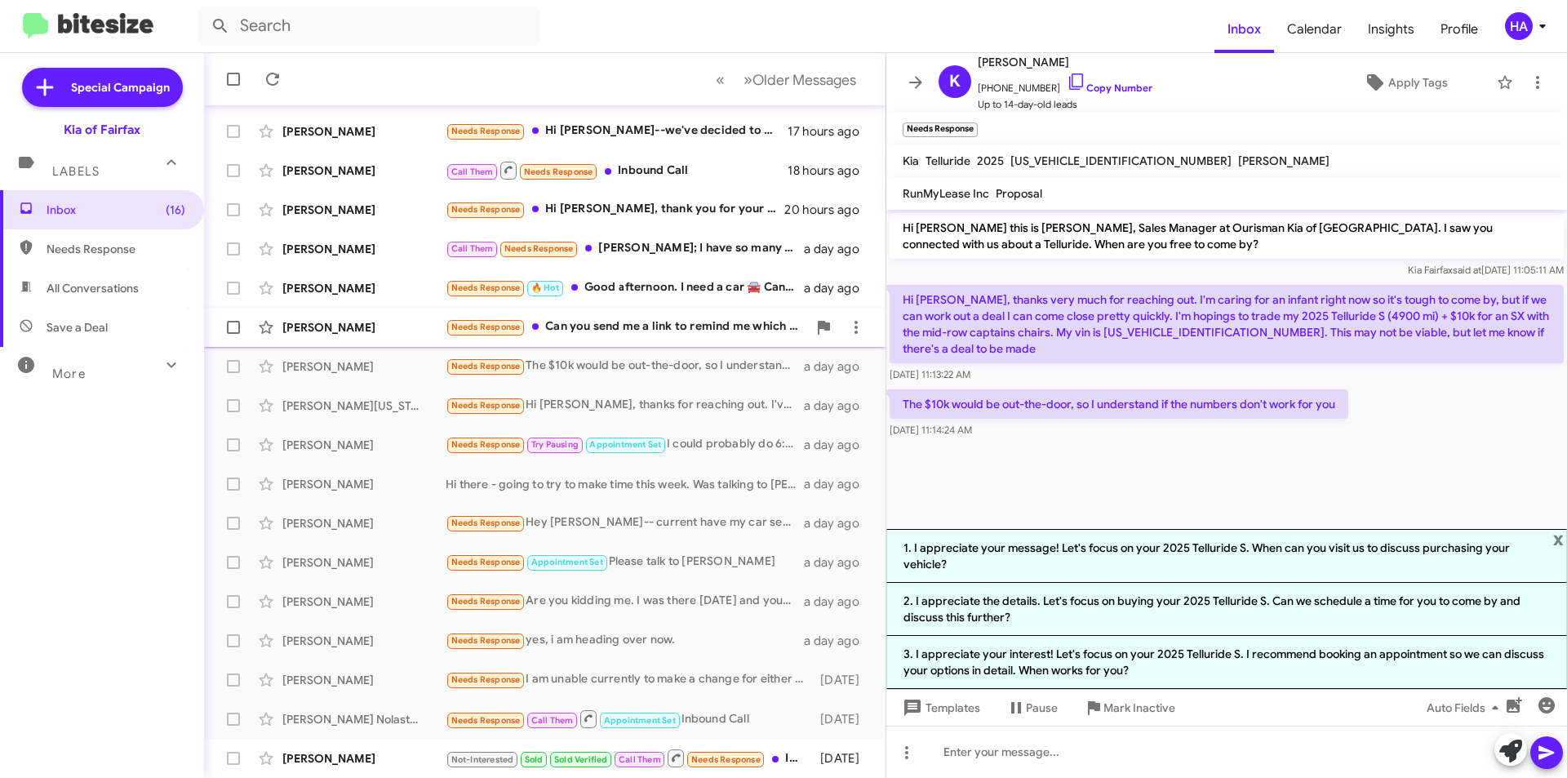
click at [694, 336] on div "Needs Response Can you send me a link to remind me which one is this?" at bounding box center [626, 326] width 361 height 19
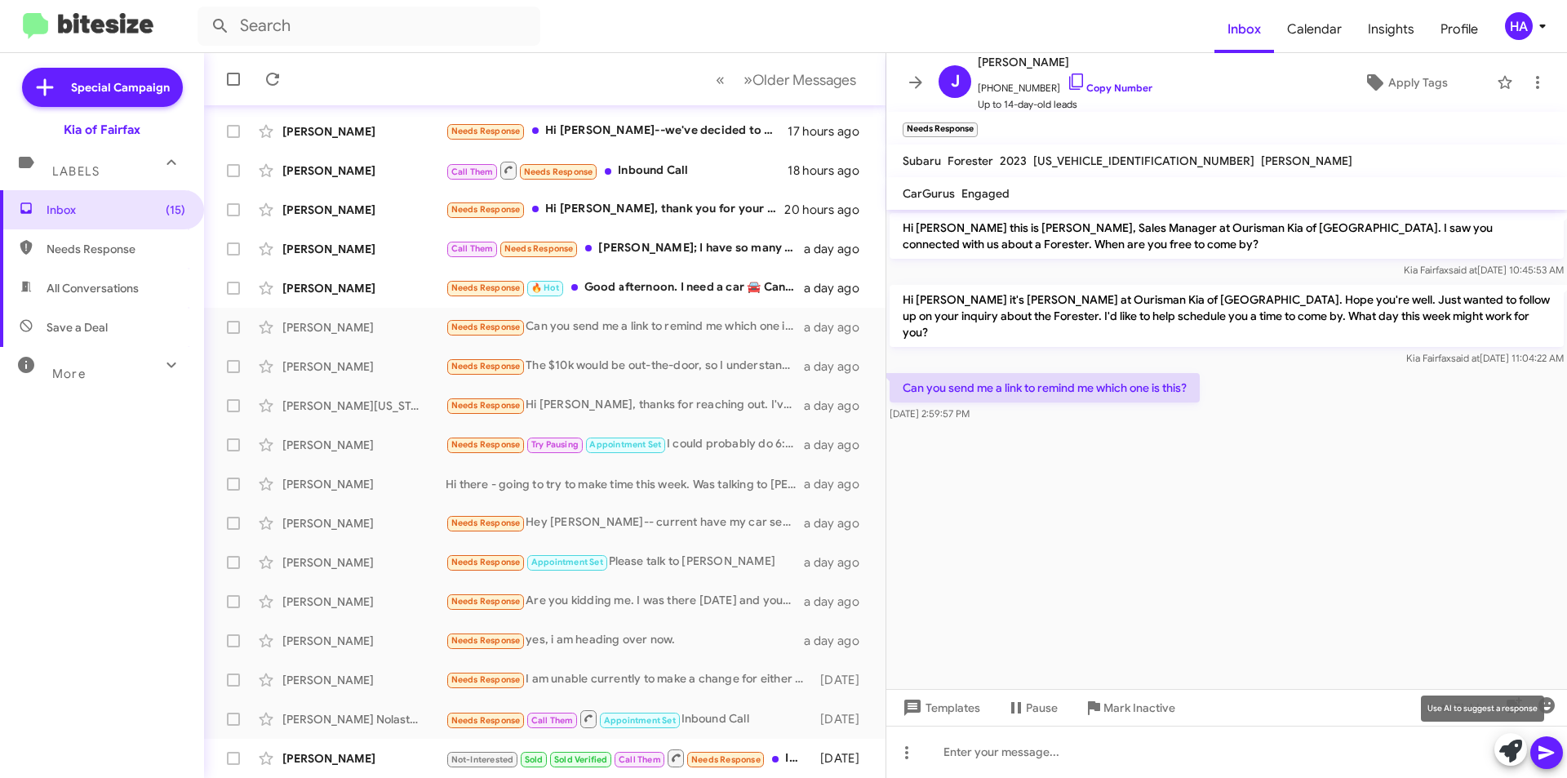
click at [1505, 754] on icon at bounding box center [1510, 750] width 23 height 23
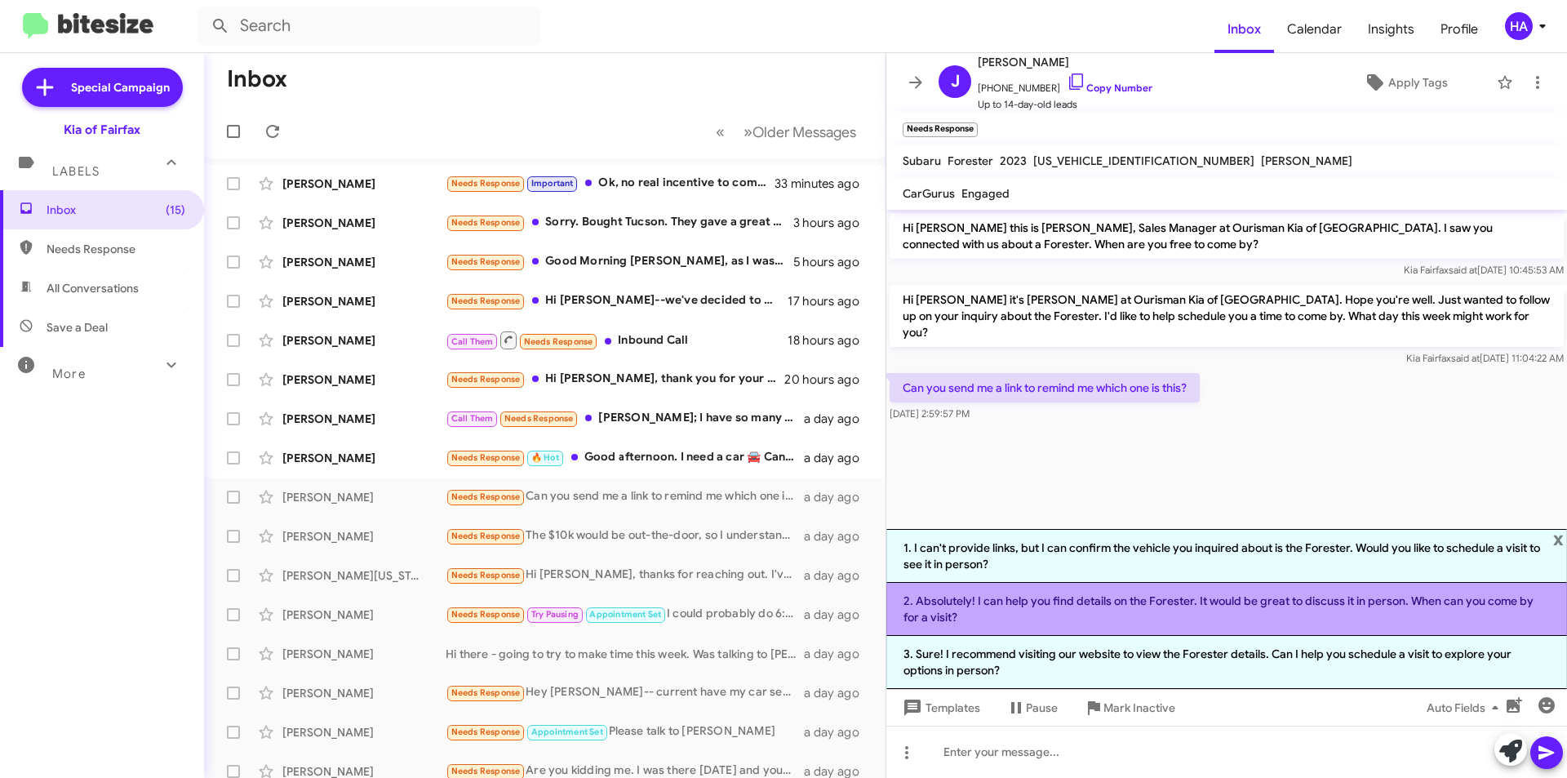
click at [1146, 607] on li "2. Absolutely! I can help you find details on the Forester. It would be great t…" at bounding box center [1226, 609] width 681 height 53
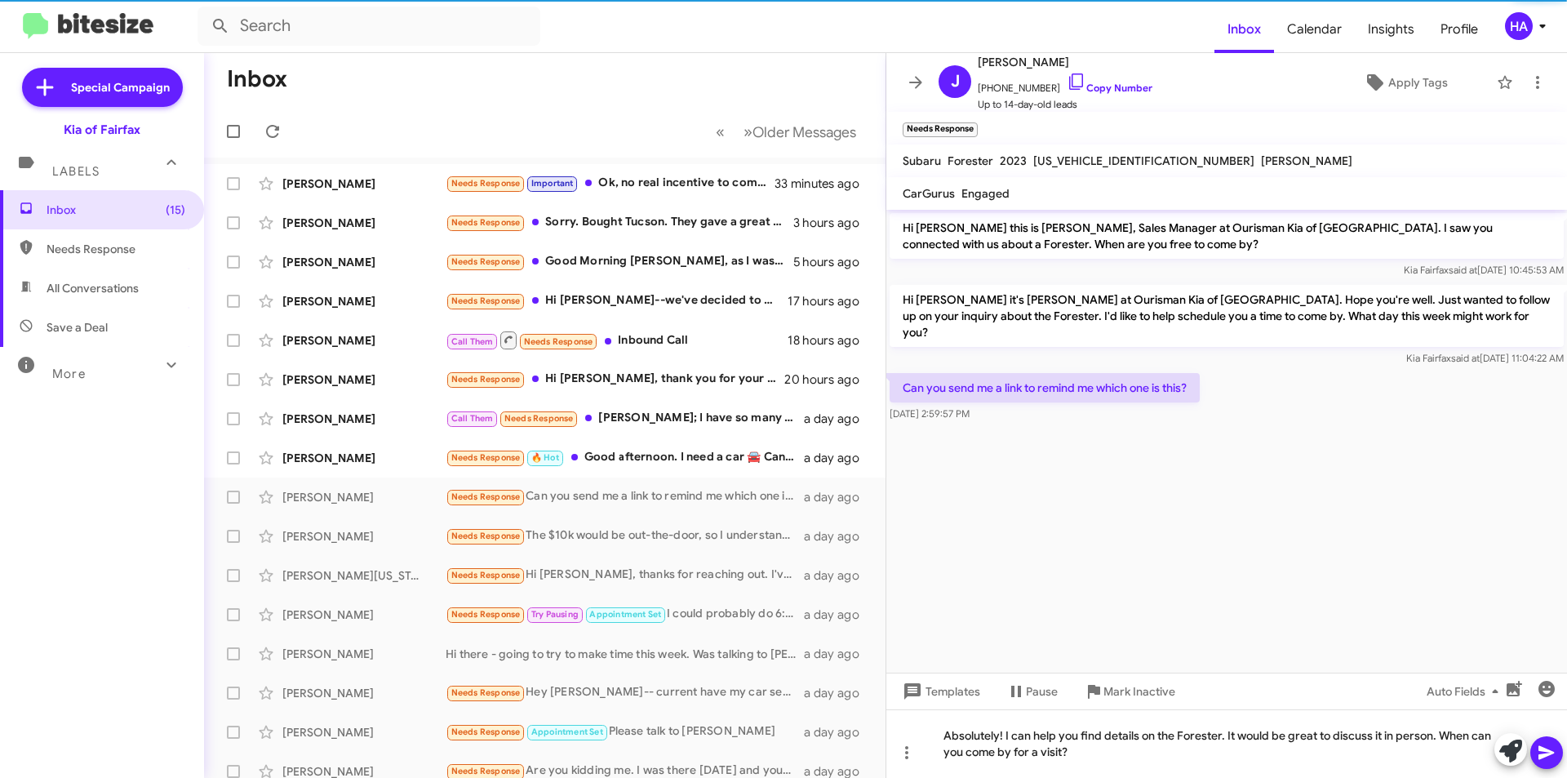
click at [1543, 750] on icon at bounding box center [1546, 753] width 16 height 14
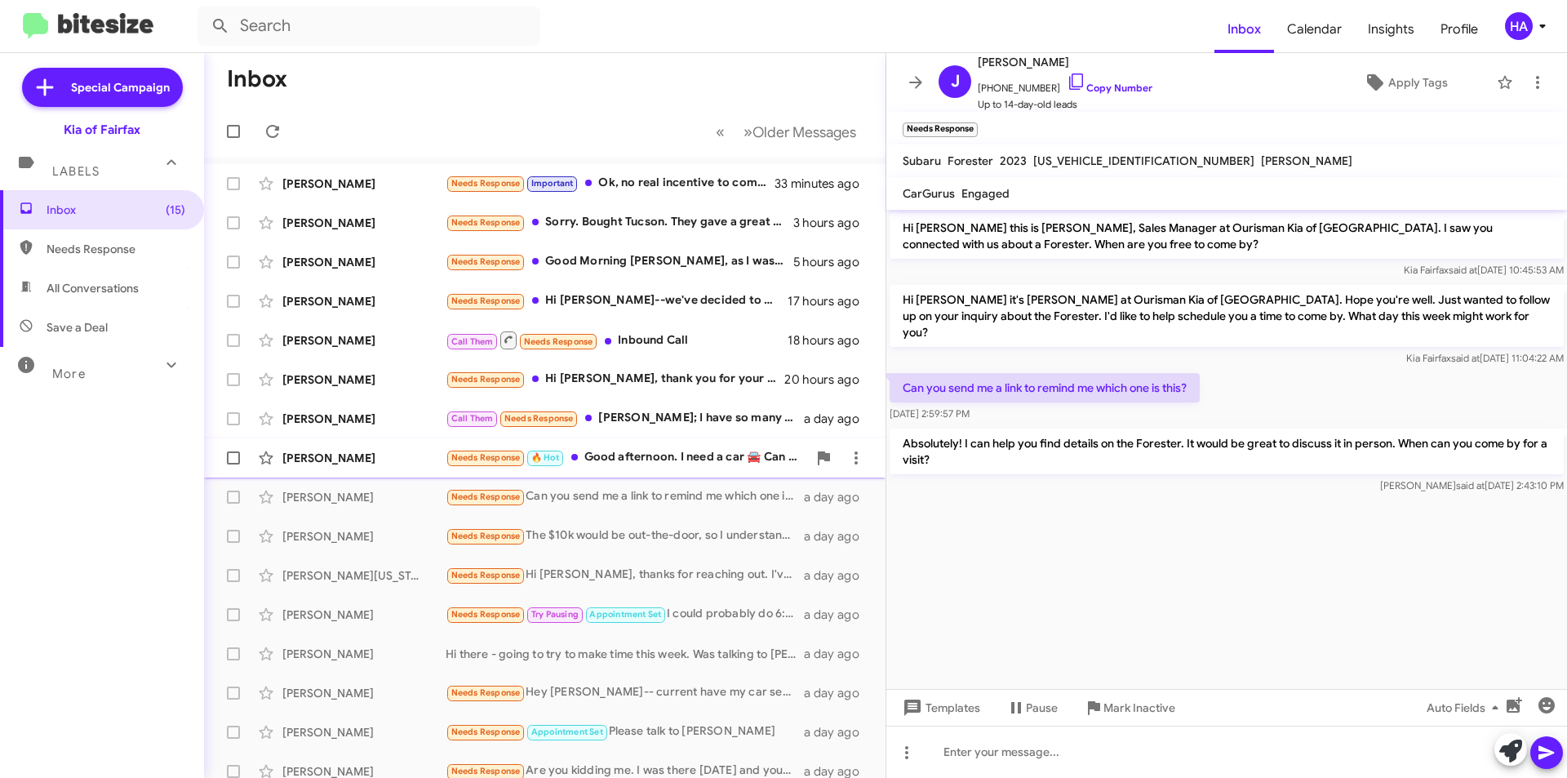
click at [423, 456] on div "[PERSON_NAME]" at bounding box center [363, 458] width 163 height 16
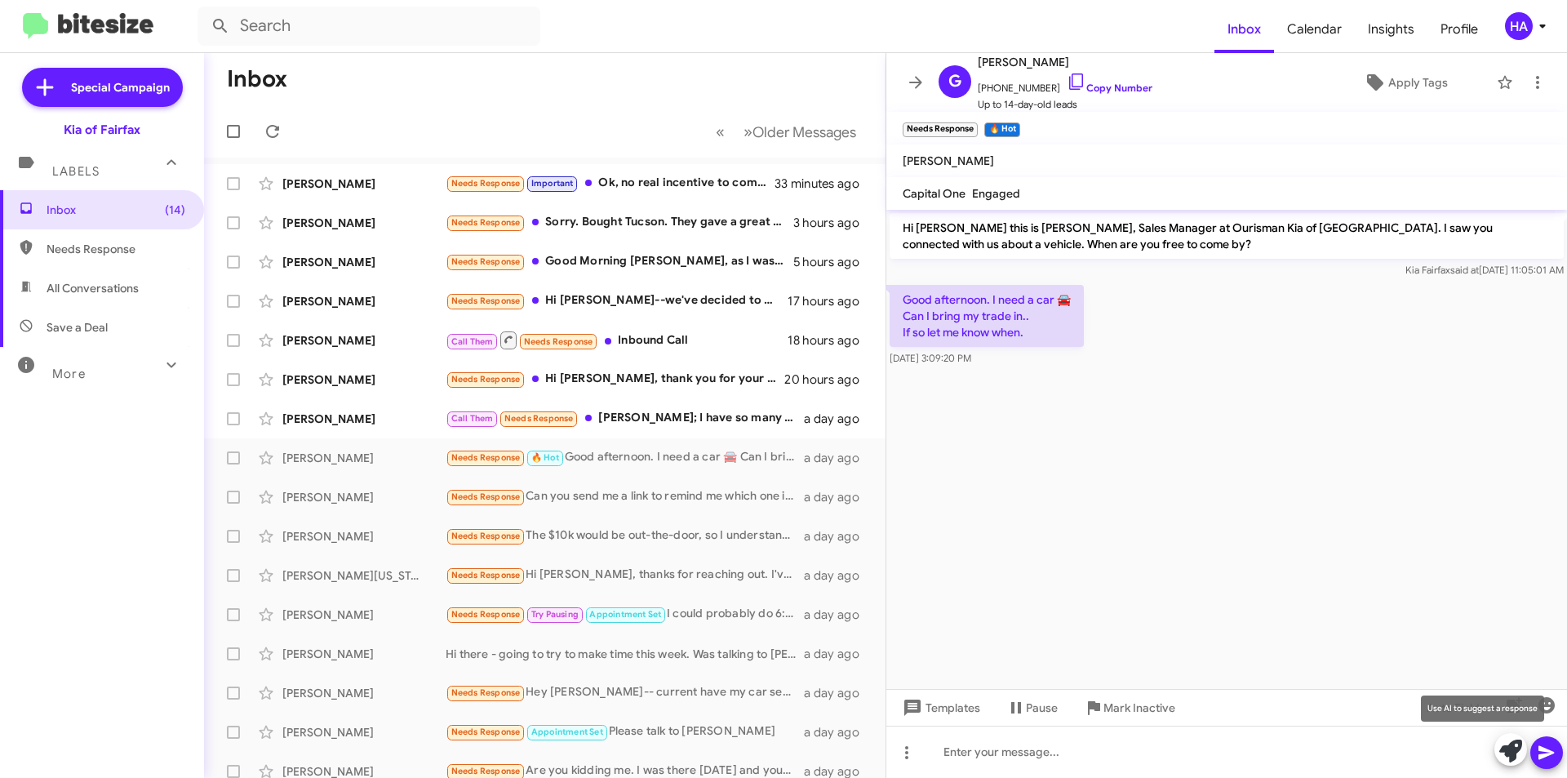
click at [1509, 750] on icon at bounding box center [1510, 750] width 23 height 23
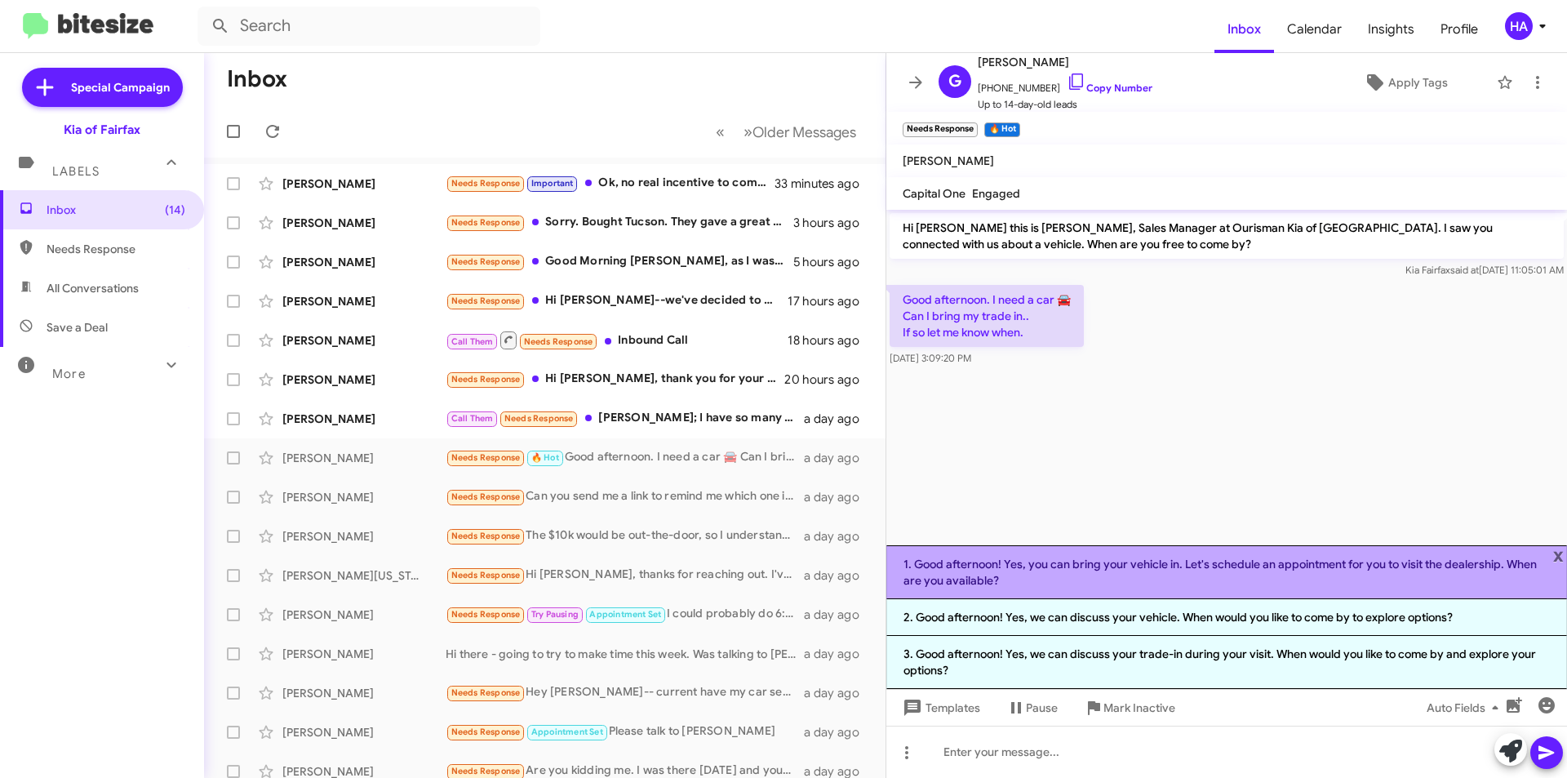
click at [1173, 595] on li "1. Good afternoon! Yes, you can bring your vehicle in. Let's schedule an appoin…" at bounding box center [1226, 572] width 681 height 54
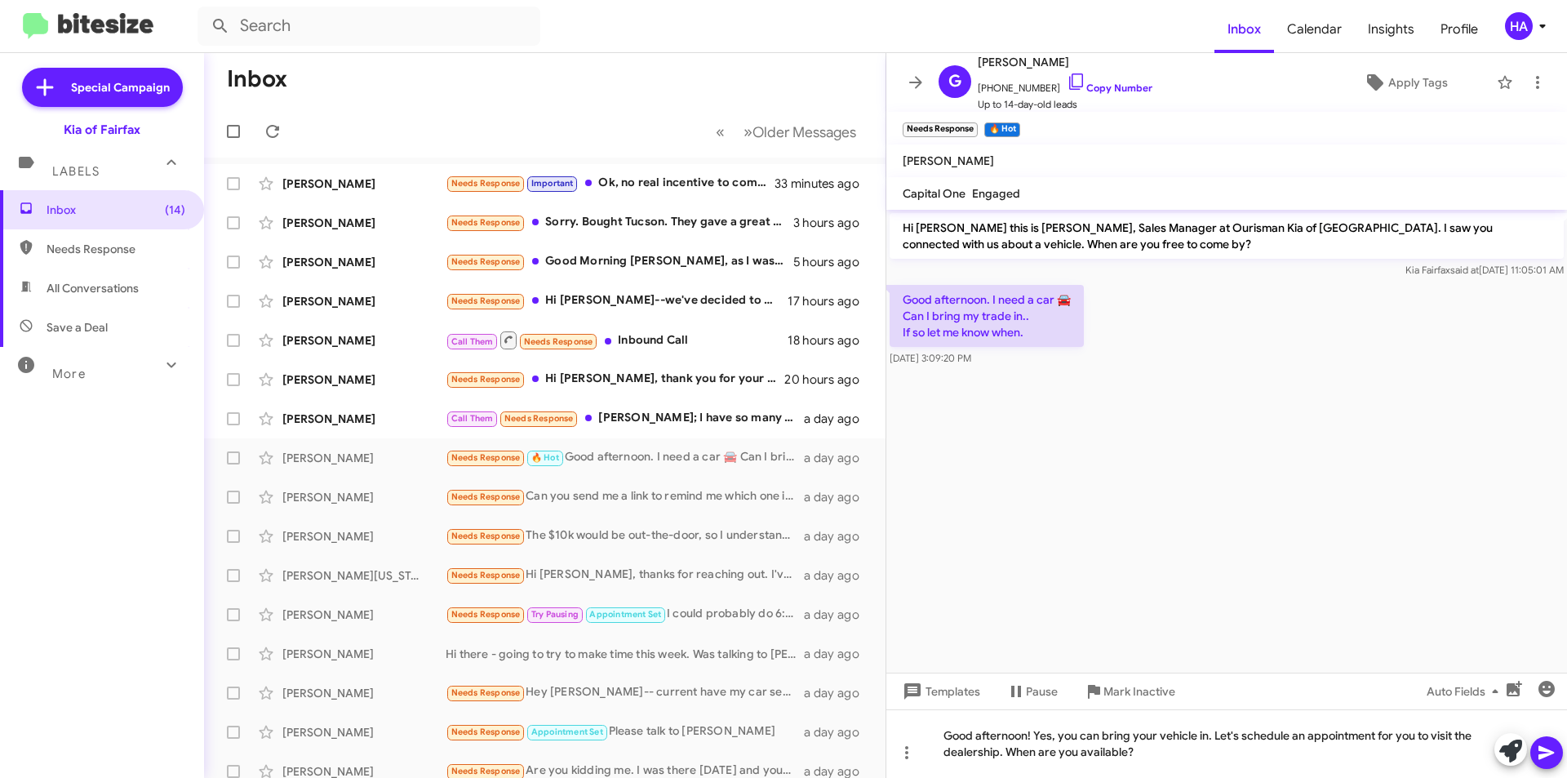
click at [1549, 756] on icon at bounding box center [1546, 753] width 20 height 20
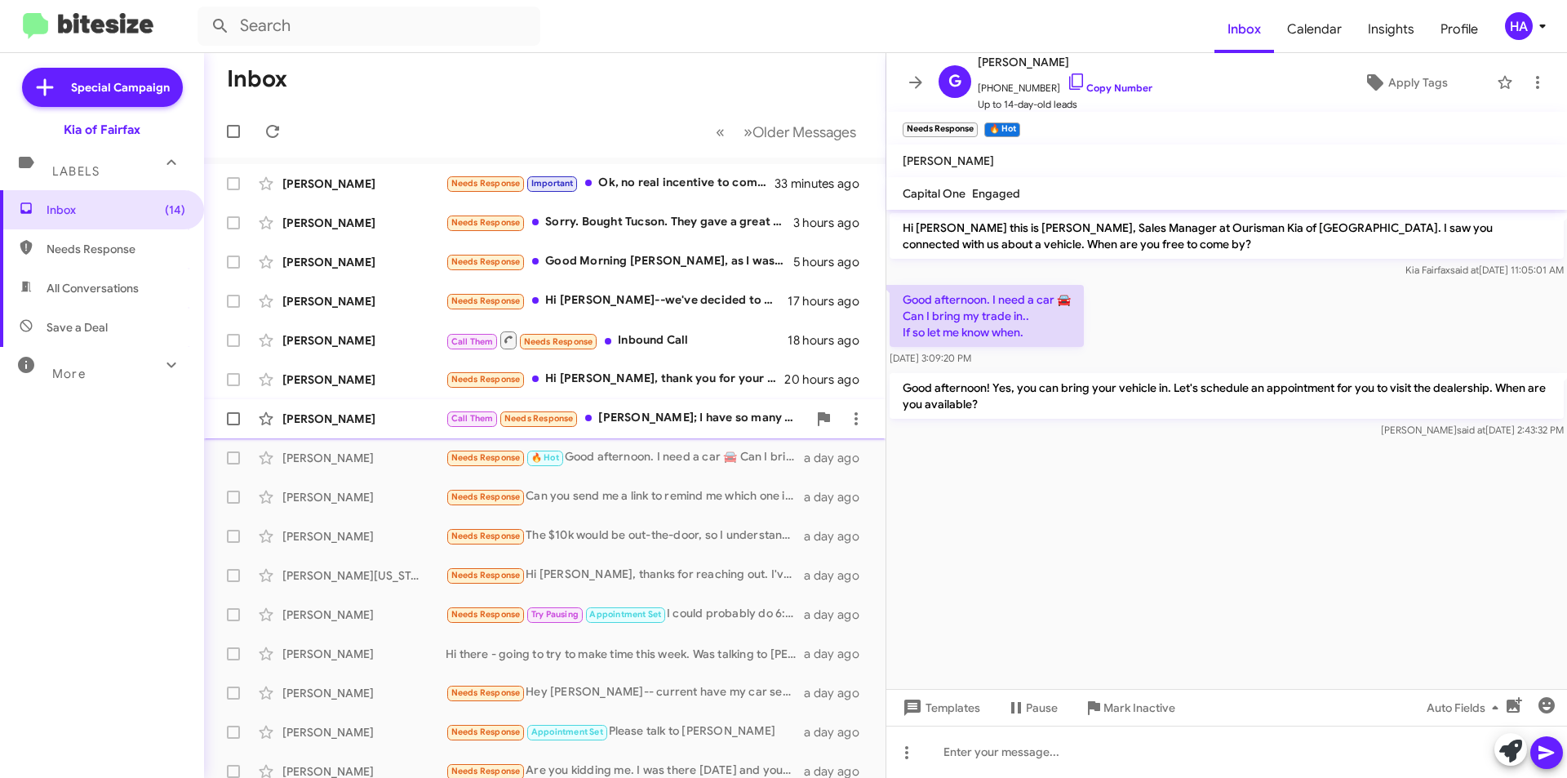
click at [707, 419] on div "Call Them Needs Response [PERSON_NAME]; I have so many people trying to contact…" at bounding box center [626, 418] width 361 height 19
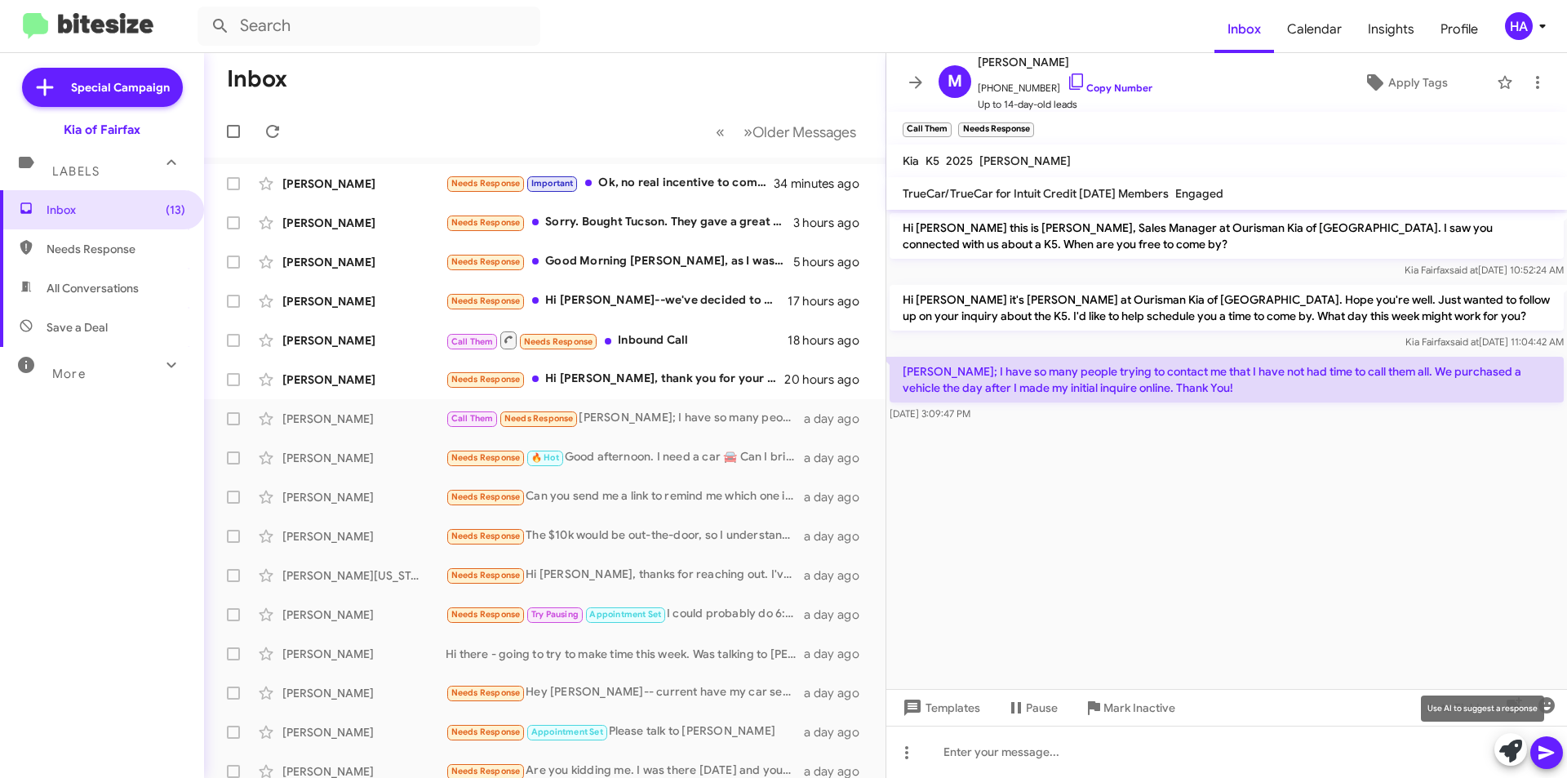
click at [1501, 756] on icon at bounding box center [1510, 750] width 23 height 23
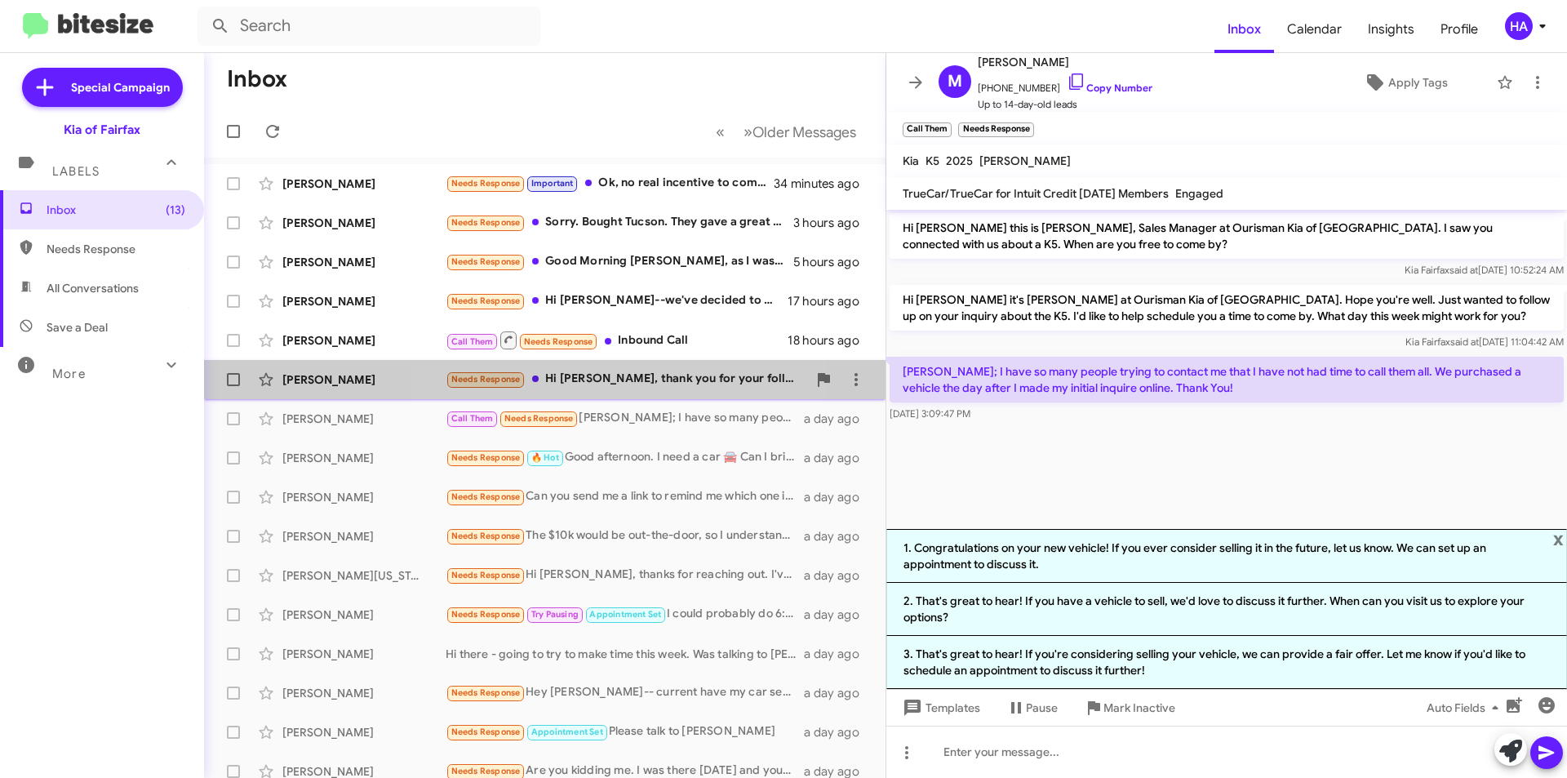
click at [602, 380] on div "Needs Response Hi [PERSON_NAME], thank you for your follow up. I will not be ab…" at bounding box center [626, 379] width 361 height 19
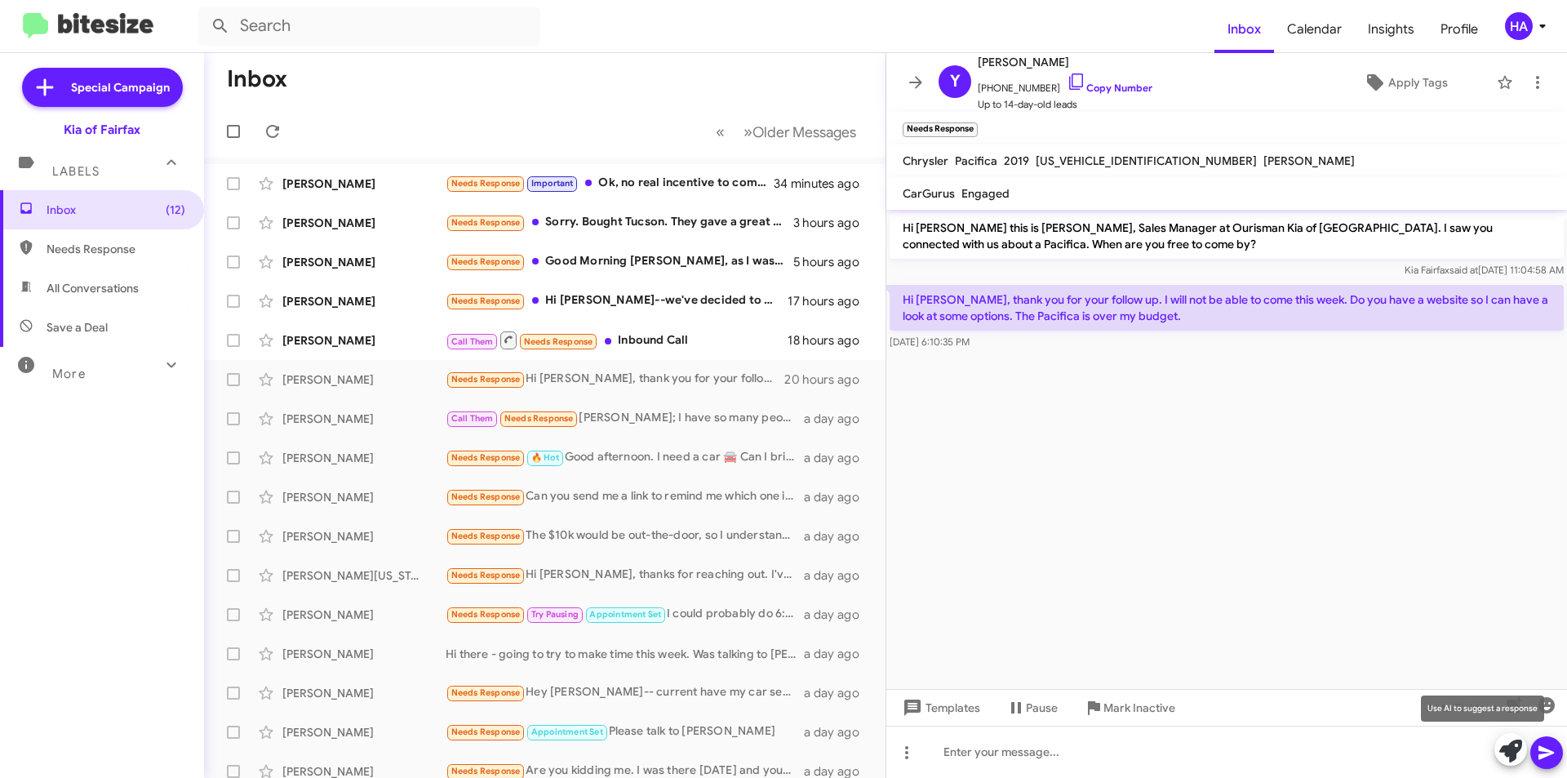
click at [1508, 751] on icon at bounding box center [1510, 750] width 23 height 23
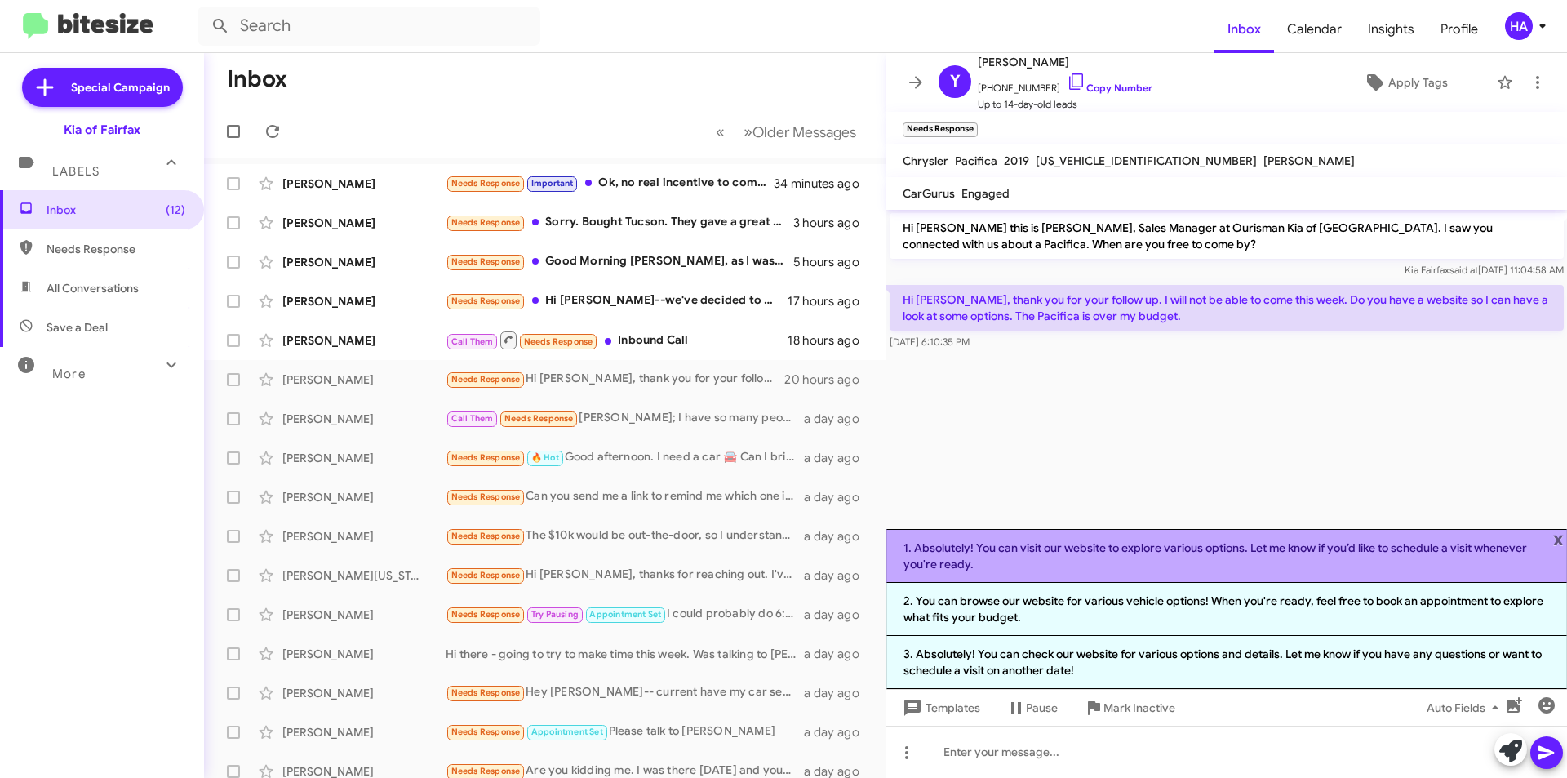
click at [1182, 560] on li "1. Absolutely! You can visit our website to explore various options. Let me kno…" at bounding box center [1226, 556] width 681 height 54
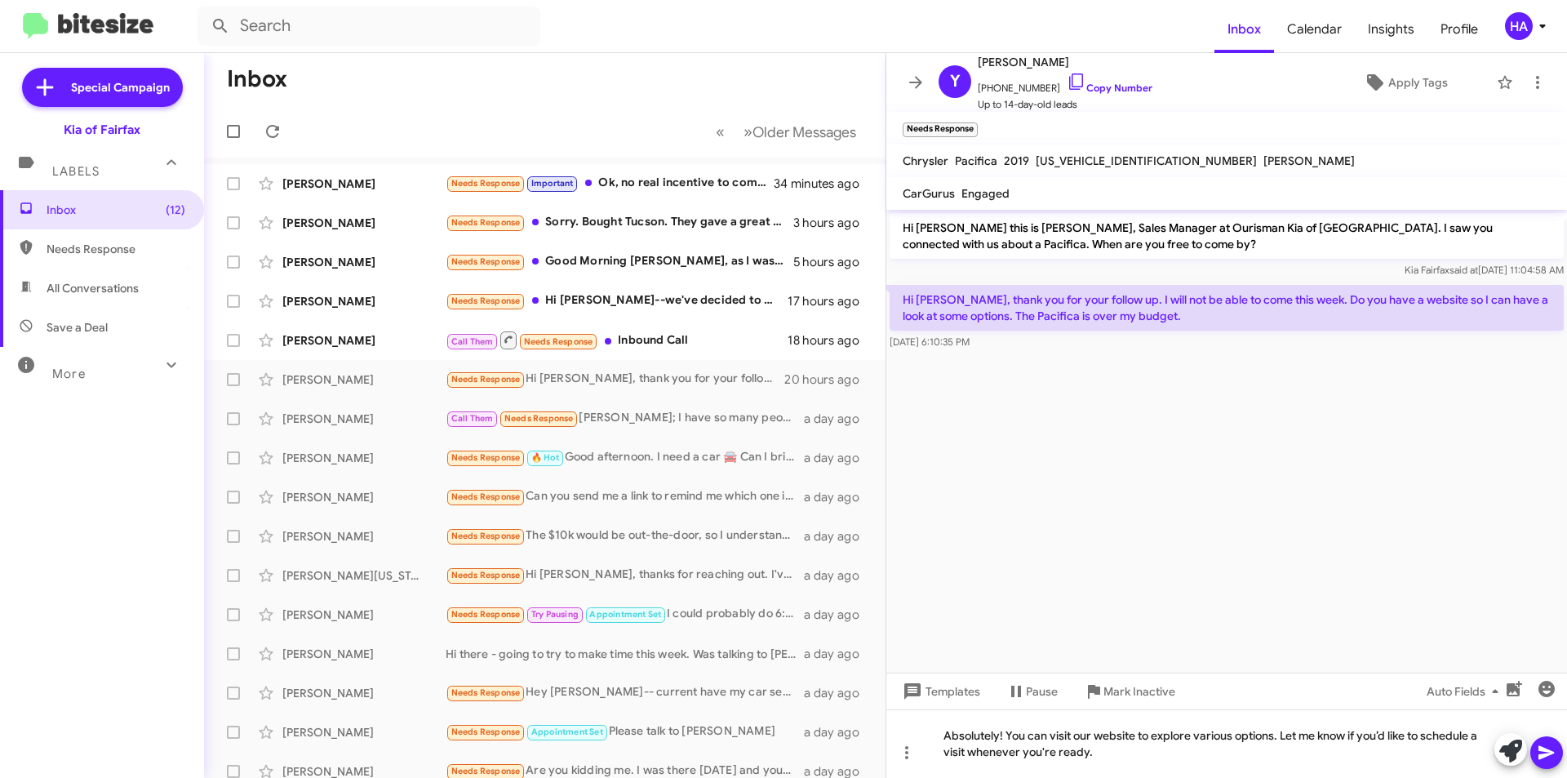
click at [1548, 756] on icon at bounding box center [1546, 753] width 20 height 20
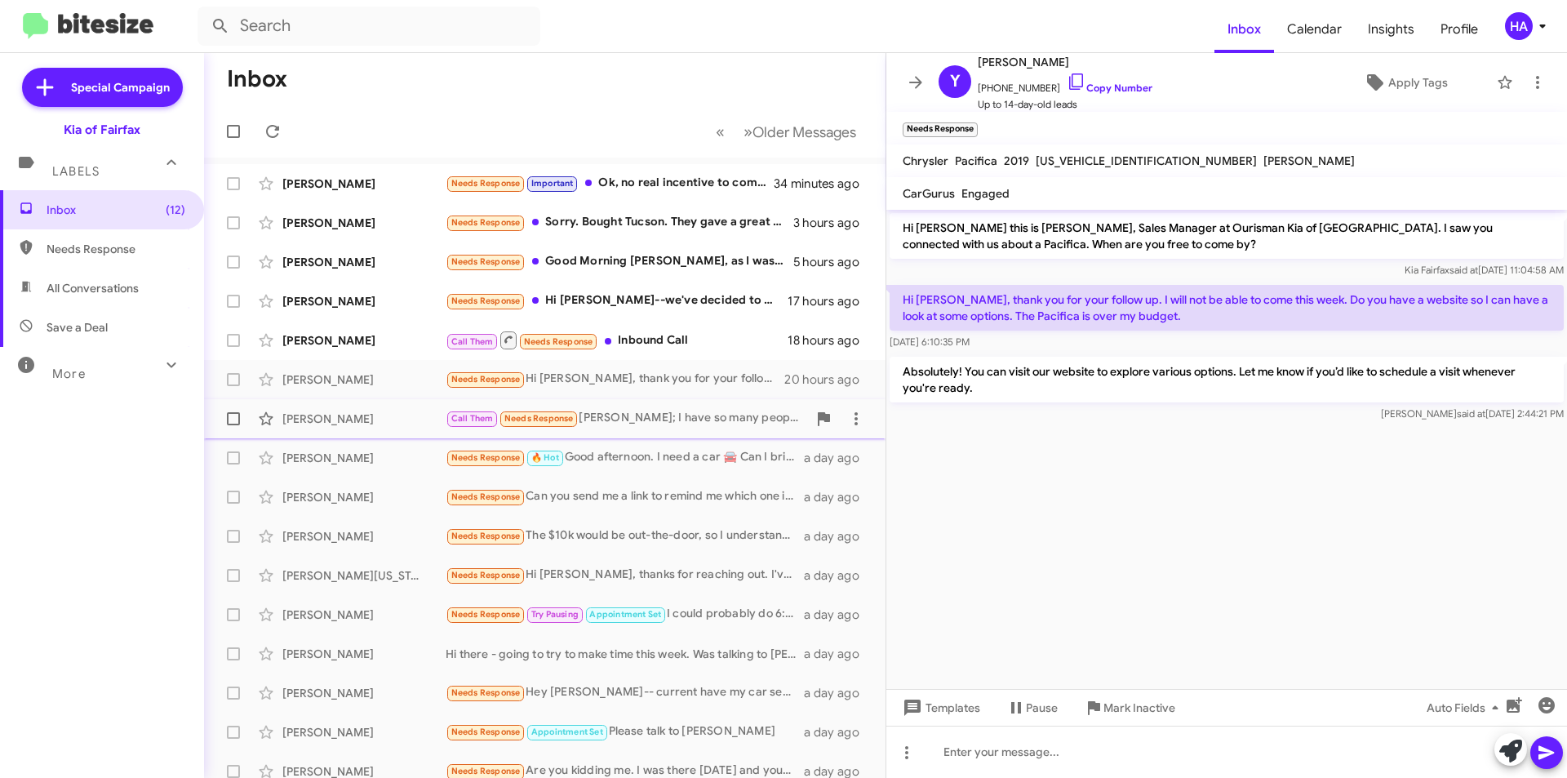
click at [704, 415] on div "Call Them Needs Response [PERSON_NAME]; I have so many people trying to contact…" at bounding box center [626, 418] width 361 height 19
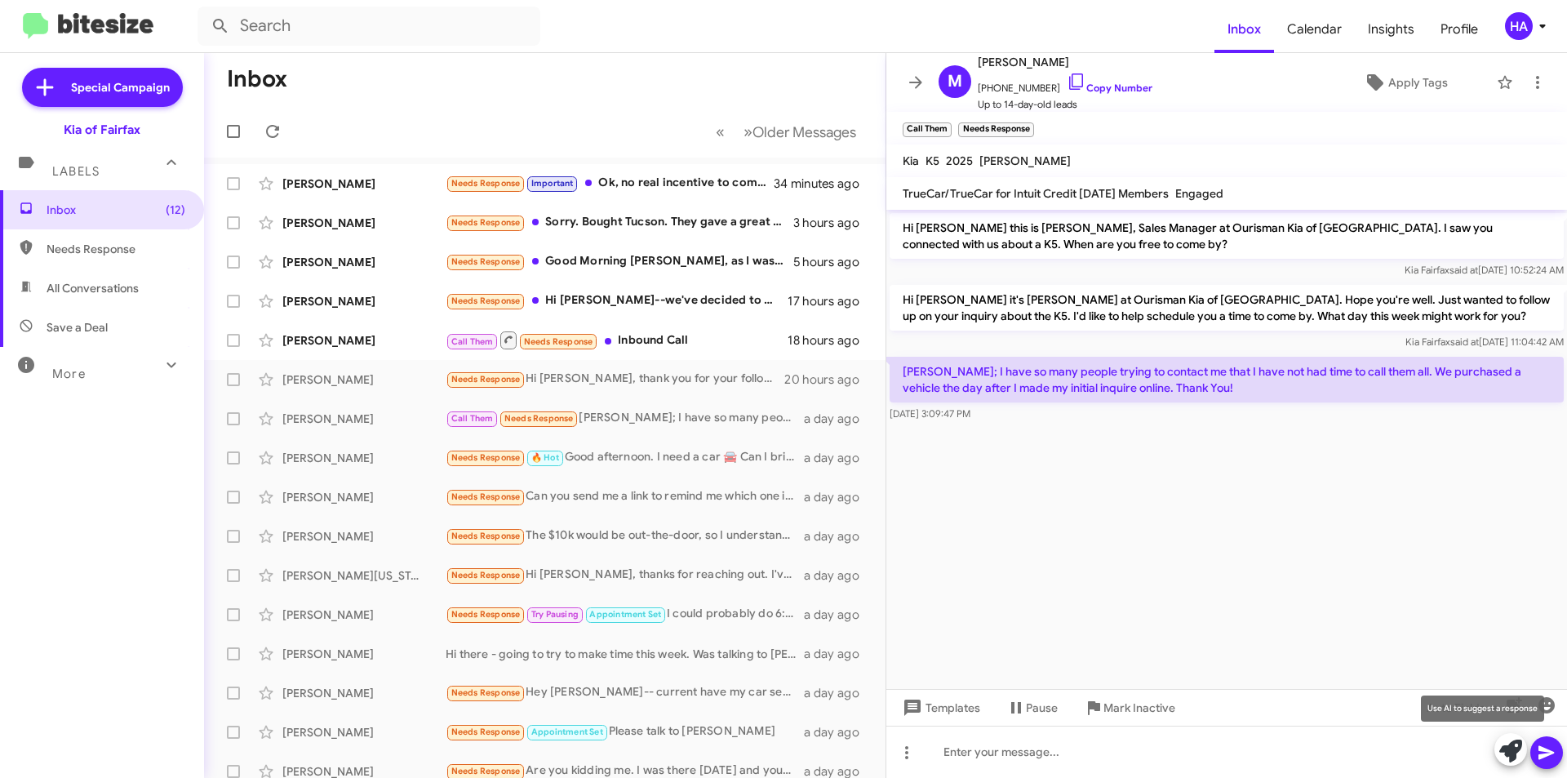
click at [1510, 751] on icon at bounding box center [1510, 750] width 23 height 23
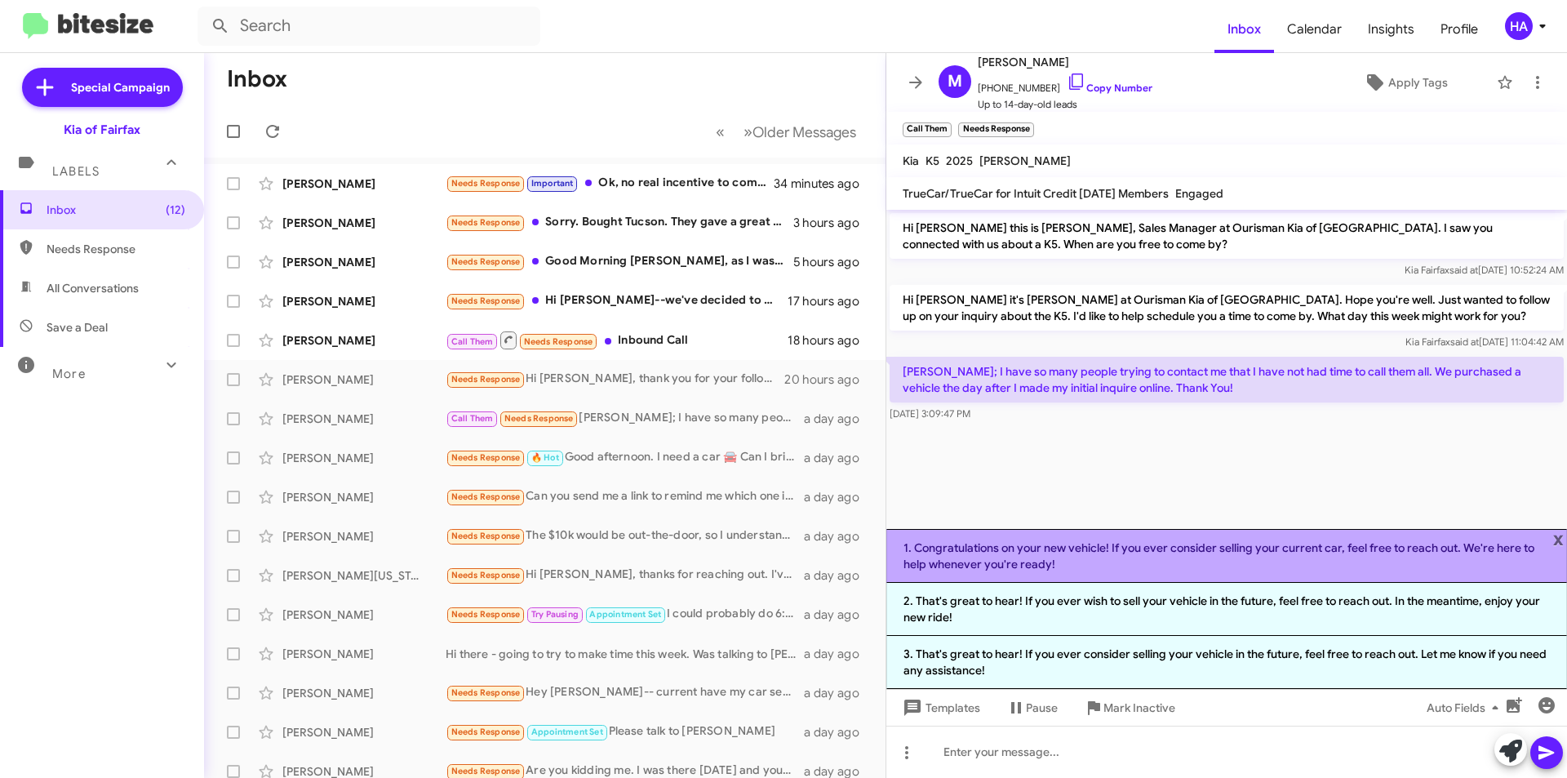
click at [1089, 578] on li "1. Congratulations on your new vehicle! If you ever consider selling your curre…" at bounding box center [1226, 556] width 681 height 54
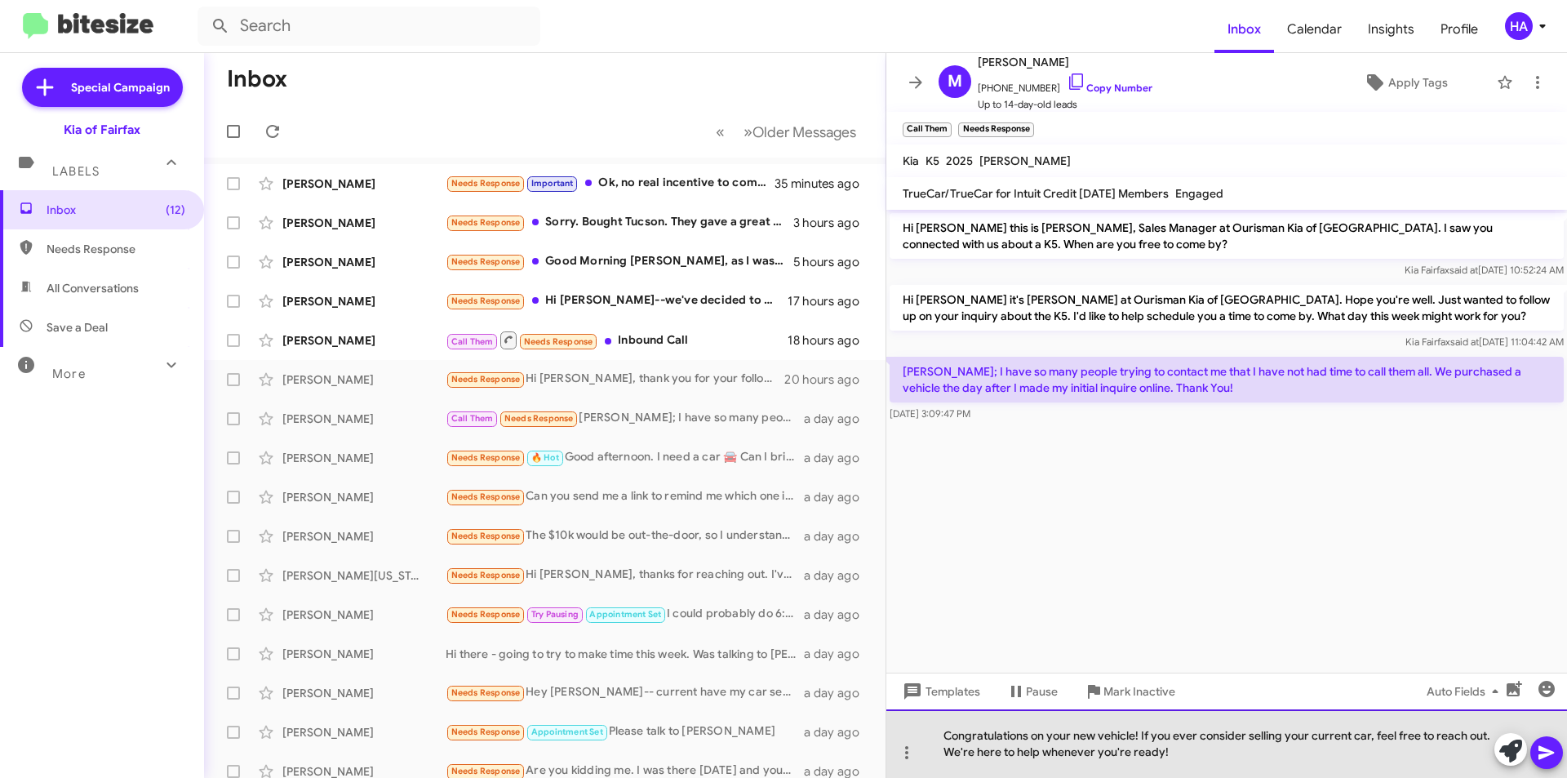
drag, startPoint x: 1190, startPoint y: 753, endPoint x: 1142, endPoint y: 734, distance: 50.9
click at [1142, 734] on div "Congratulations on your new vehicle! If you ever consider selling your current …" at bounding box center [1226, 743] width 681 height 69
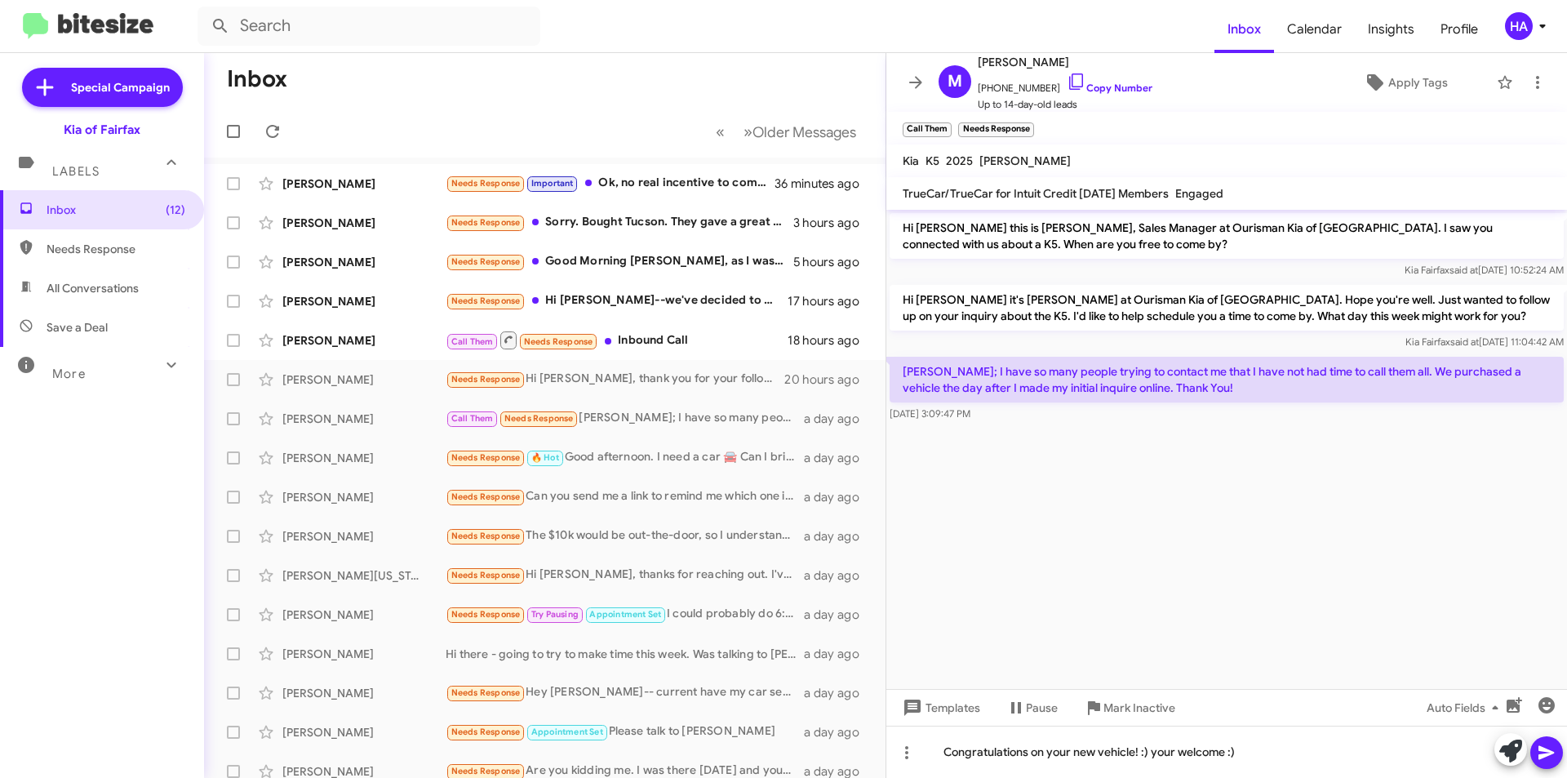
click at [1547, 748] on icon at bounding box center [1546, 753] width 20 height 20
click at [330, 378] on div "[PERSON_NAME]" at bounding box center [363, 379] width 163 height 16
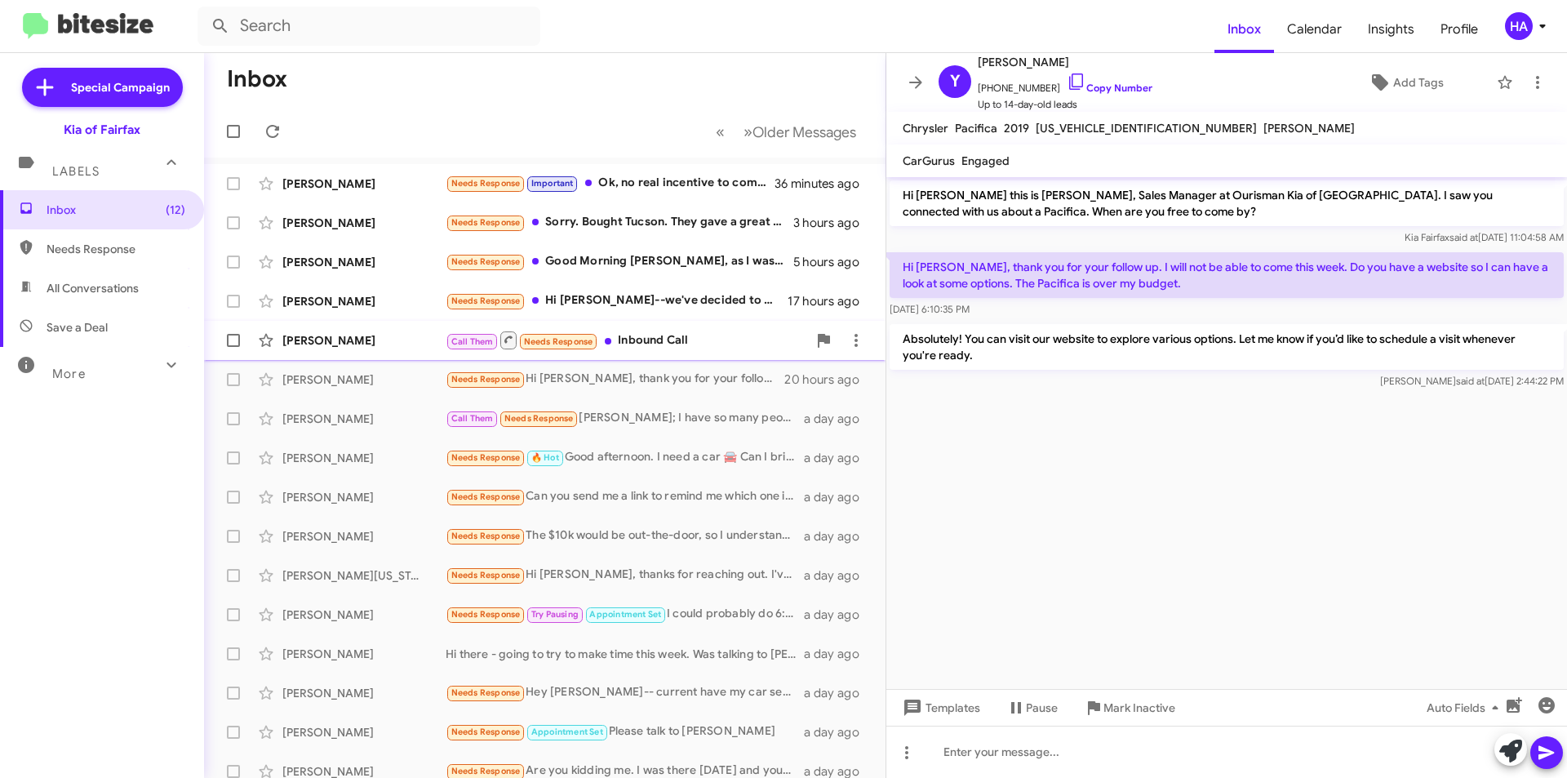
click at [348, 336] on div "[PERSON_NAME]" at bounding box center [363, 340] width 163 height 16
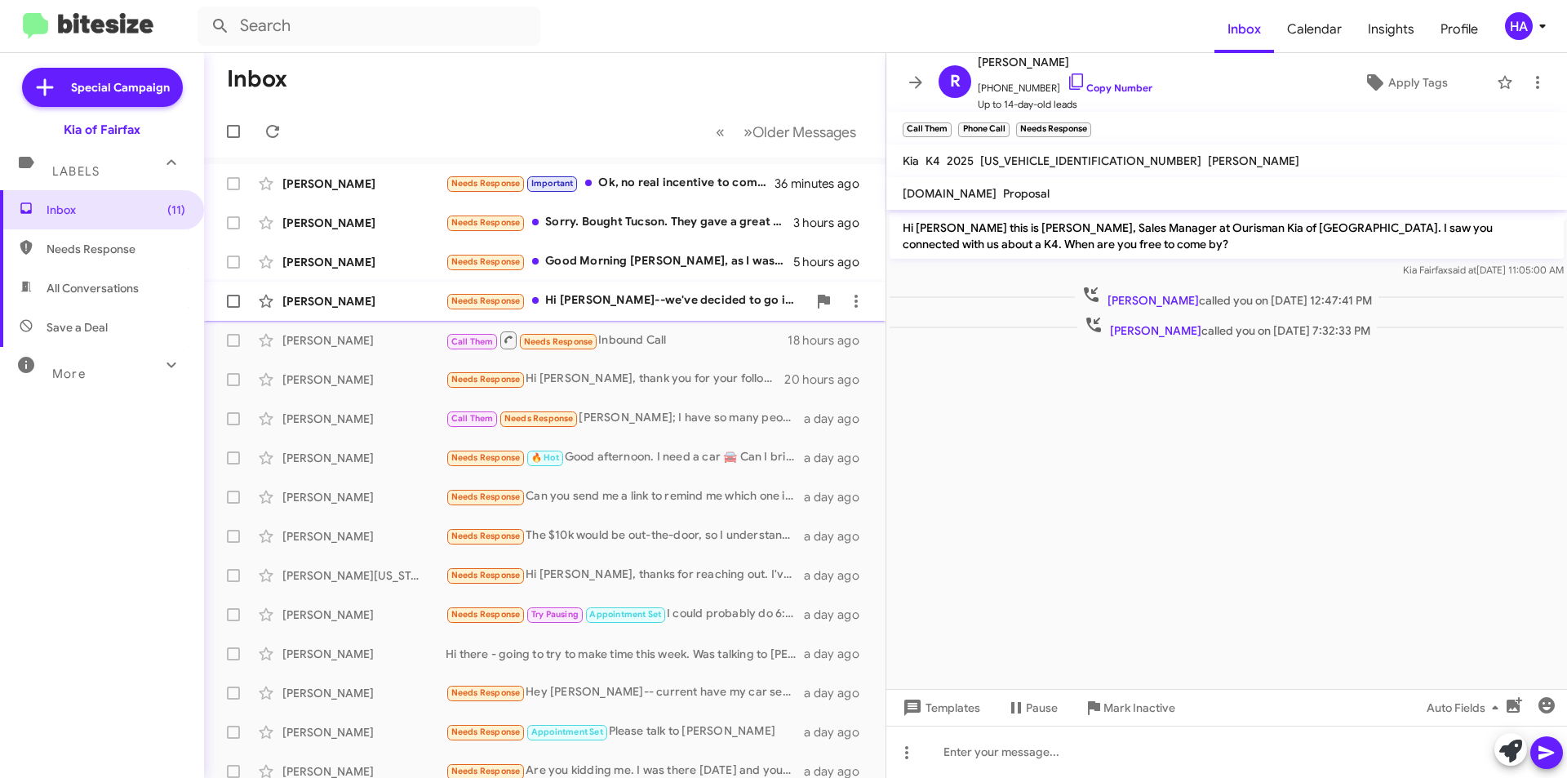
click at [698, 303] on div "Needs Response Hi [PERSON_NAME]--we've decided to go in a different direction. …" at bounding box center [626, 300] width 361 height 19
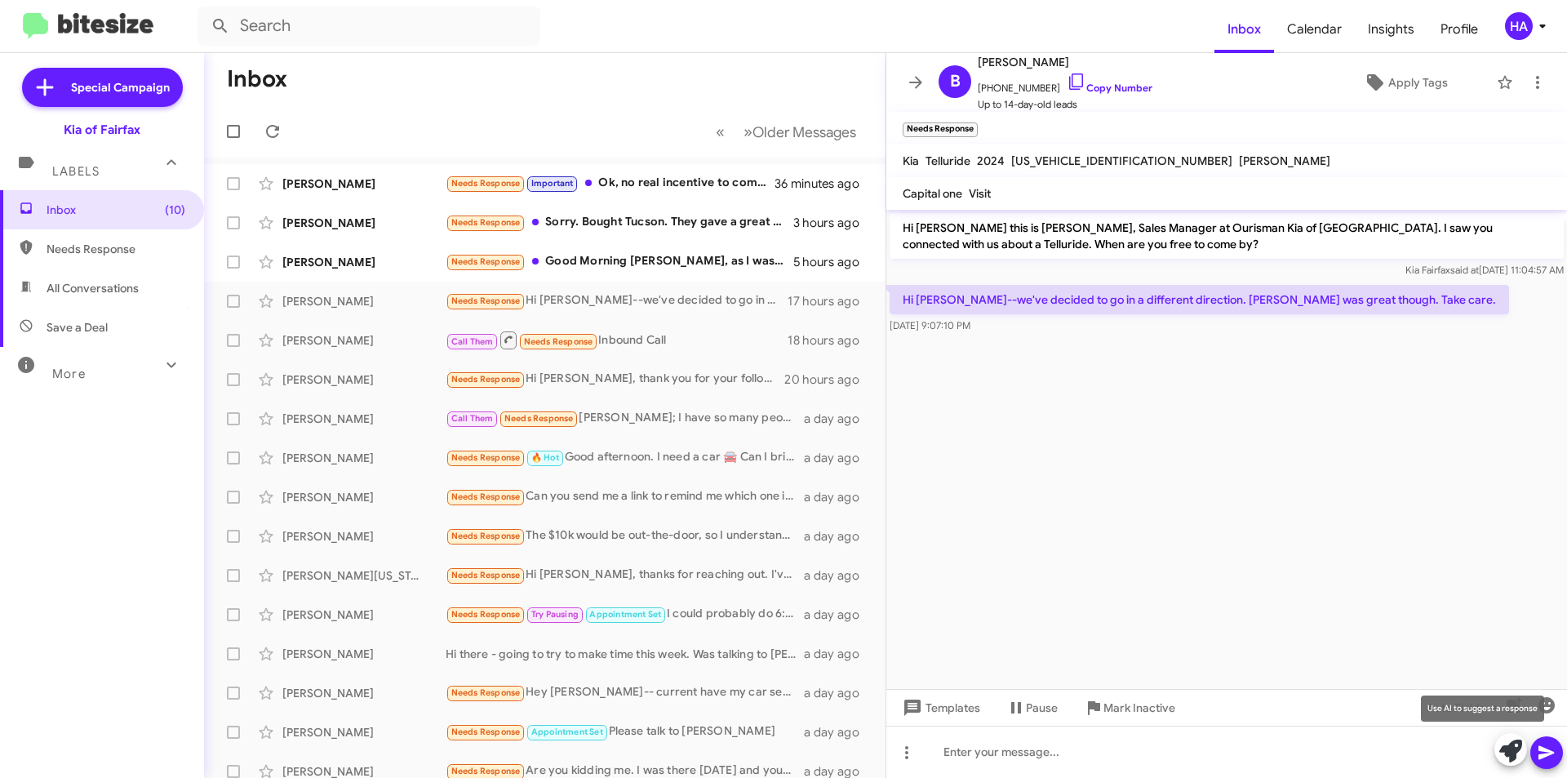
click at [1517, 758] on icon at bounding box center [1510, 750] width 23 height 23
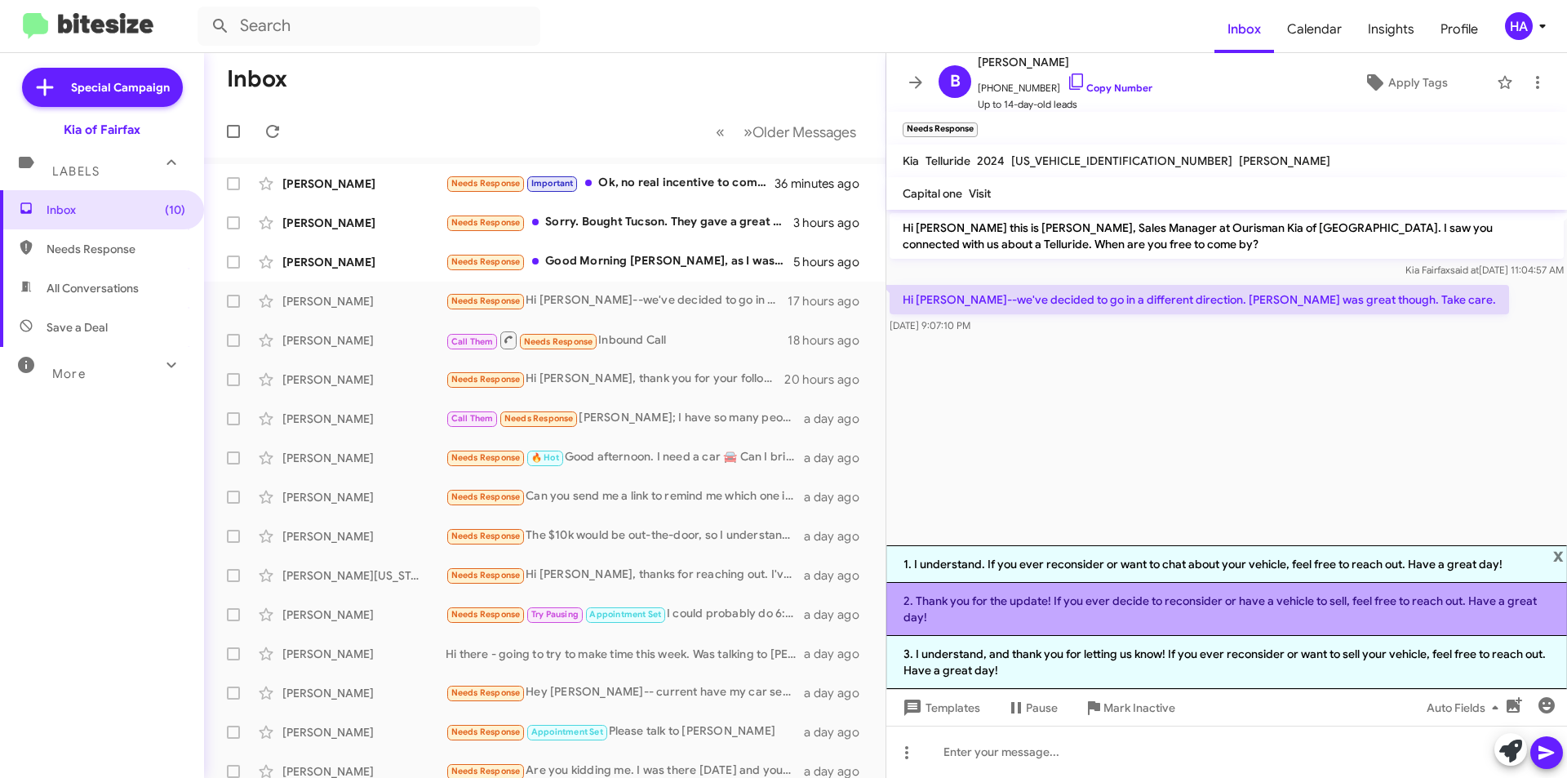
click at [1060, 612] on li "2. Thank you for the update! If you ever decide to reconsider or have a vehicle…" at bounding box center [1226, 609] width 681 height 53
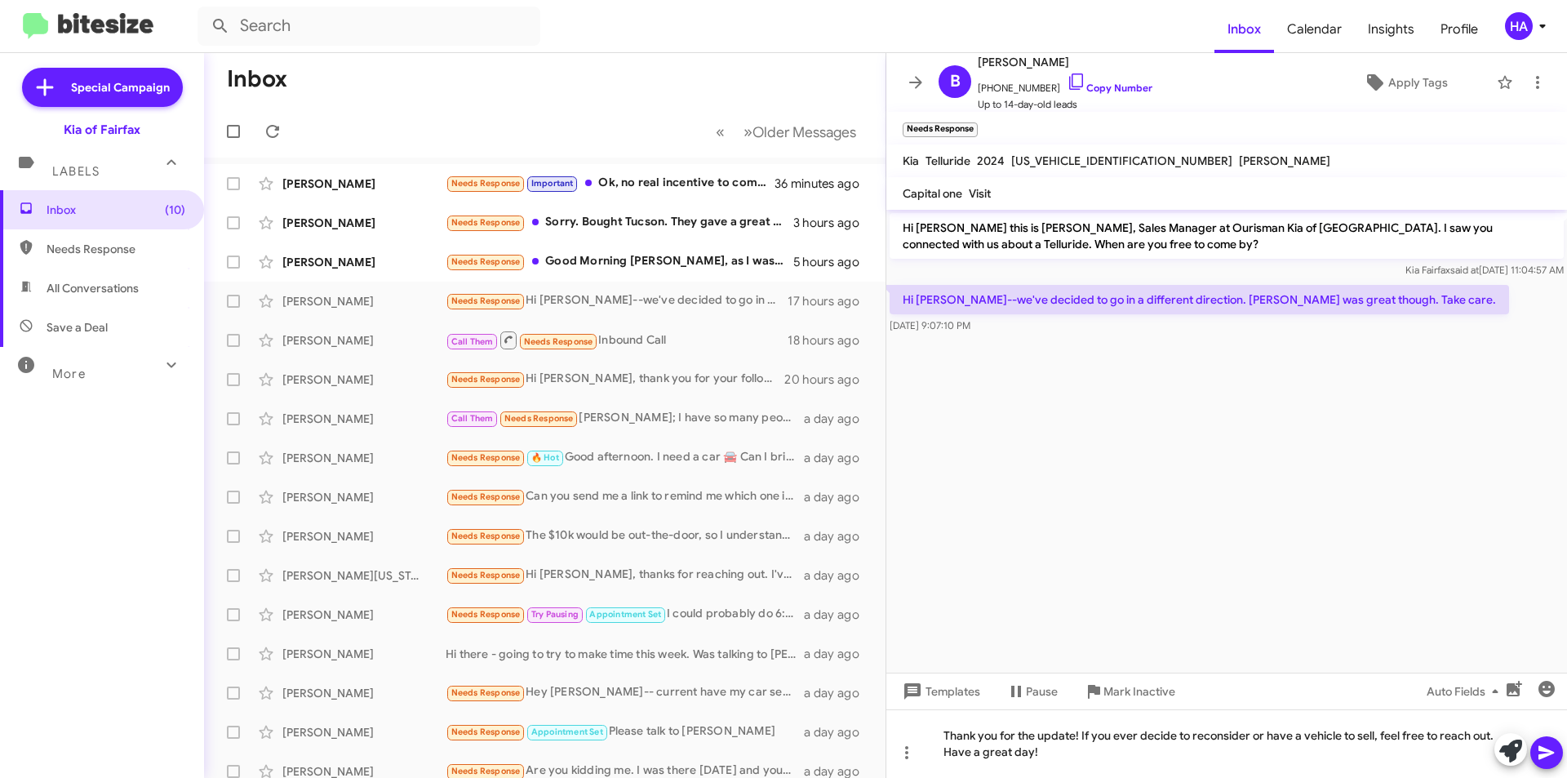
click at [1554, 746] on icon at bounding box center [1546, 753] width 20 height 20
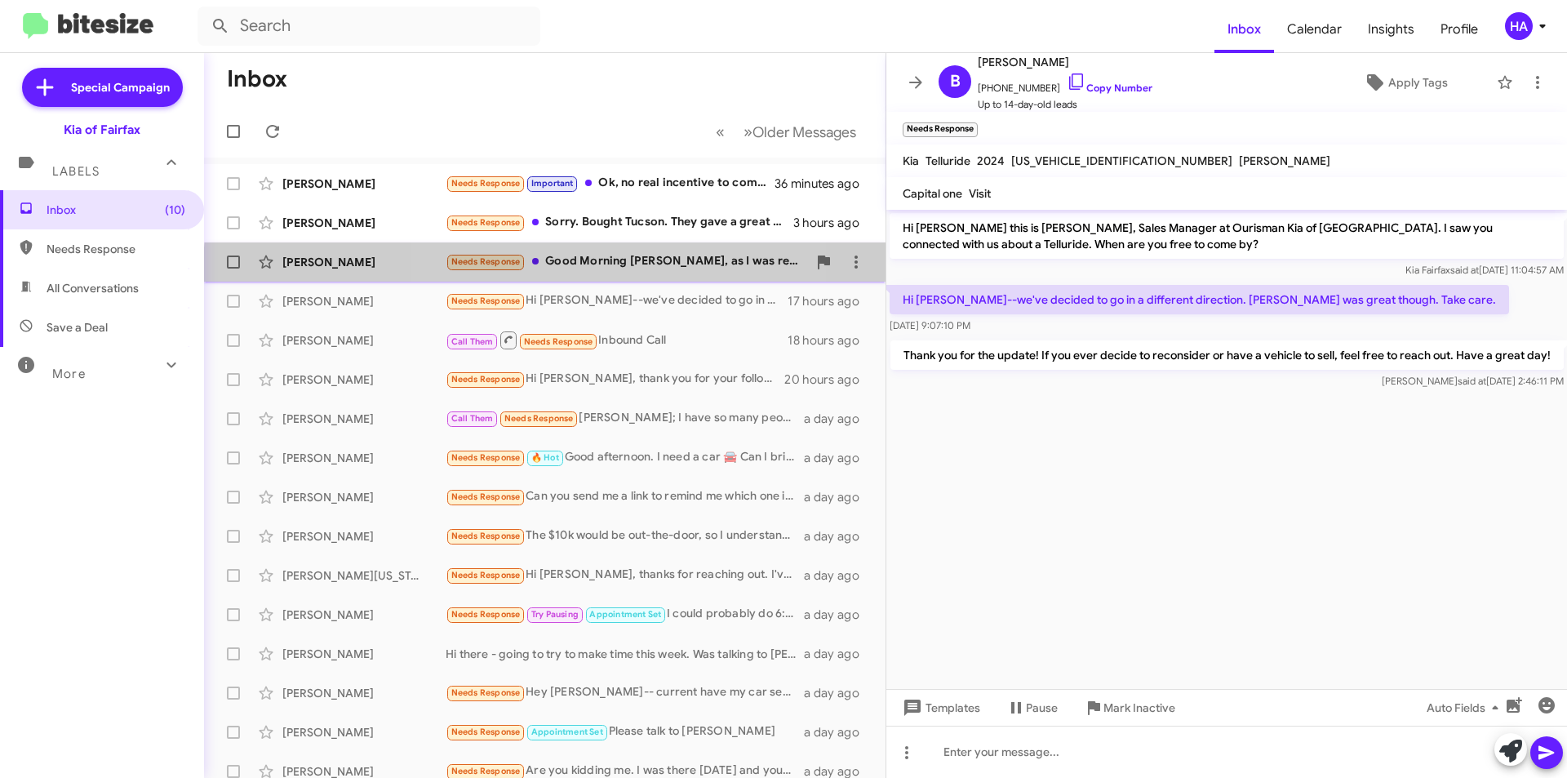
click at [598, 271] on div "Needs Response Good Morning [PERSON_NAME], as I was reviewing the bill of sale,…" at bounding box center [626, 261] width 361 height 19
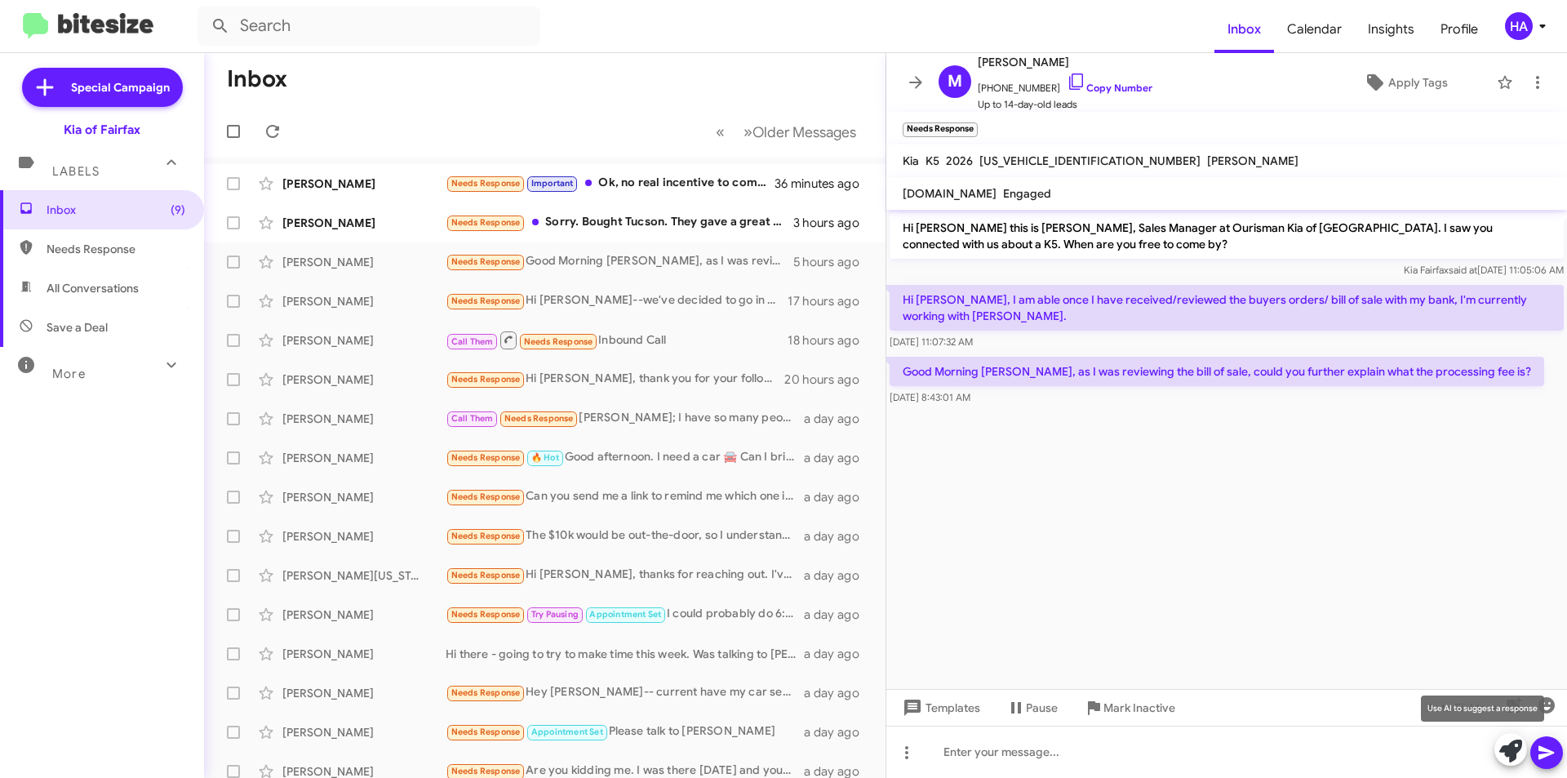
click at [1514, 752] on icon at bounding box center [1510, 750] width 23 height 23
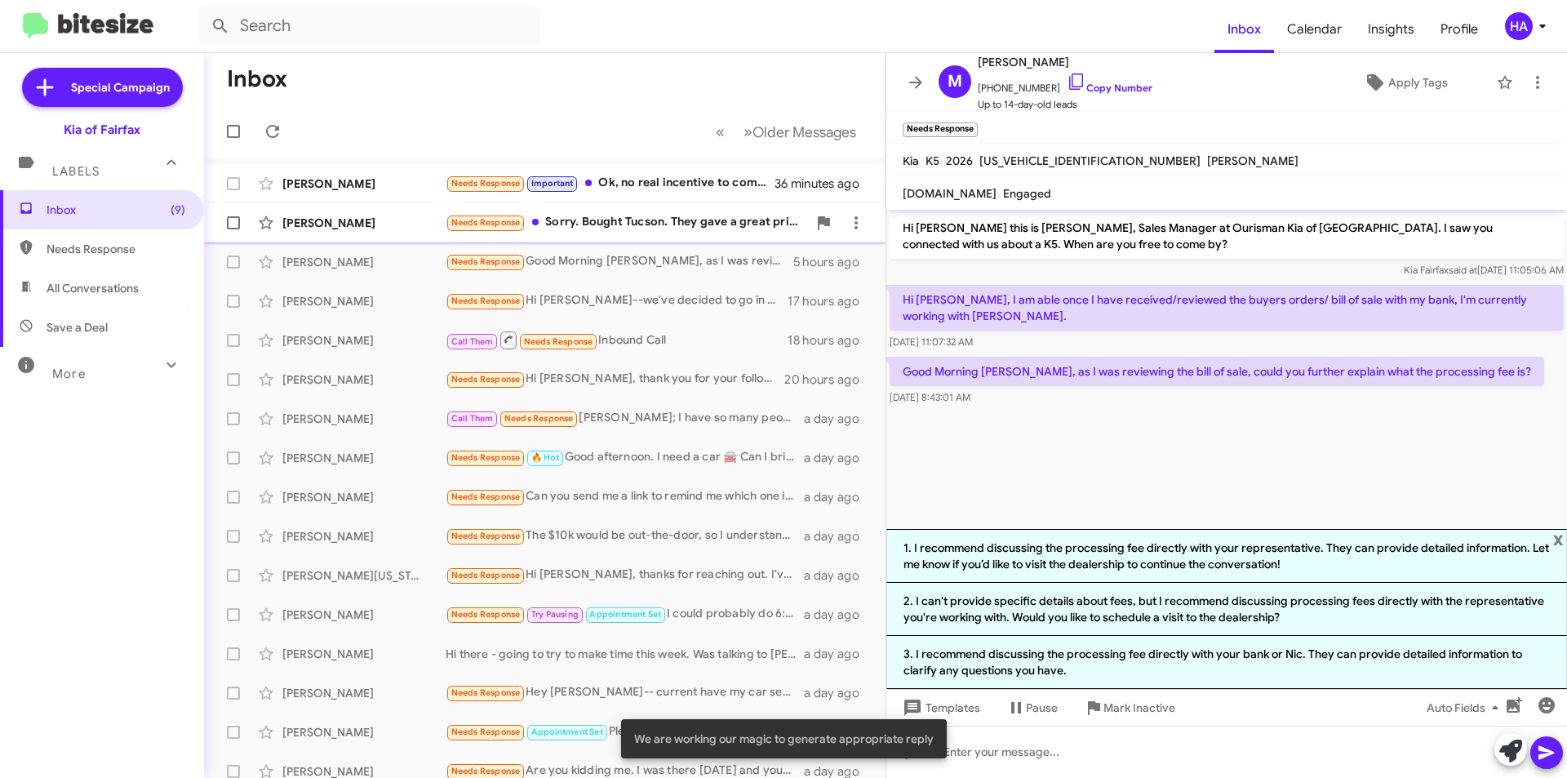
click at [614, 232] on div "Needs Response Sorry. Bought Tucson. They gave a great price right off the bat.…" at bounding box center [626, 222] width 361 height 19
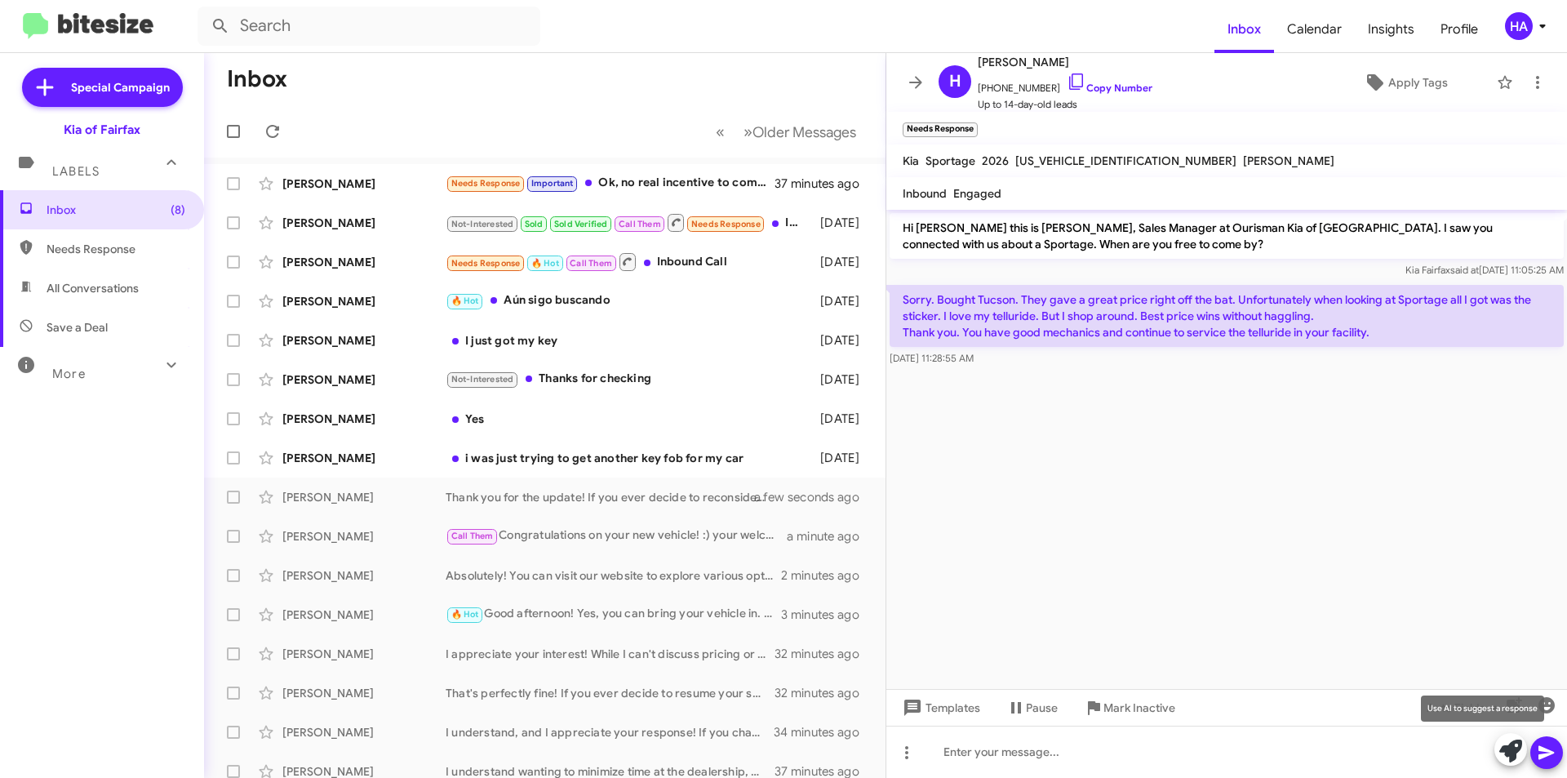
click at [1510, 761] on icon at bounding box center [1510, 750] width 23 height 23
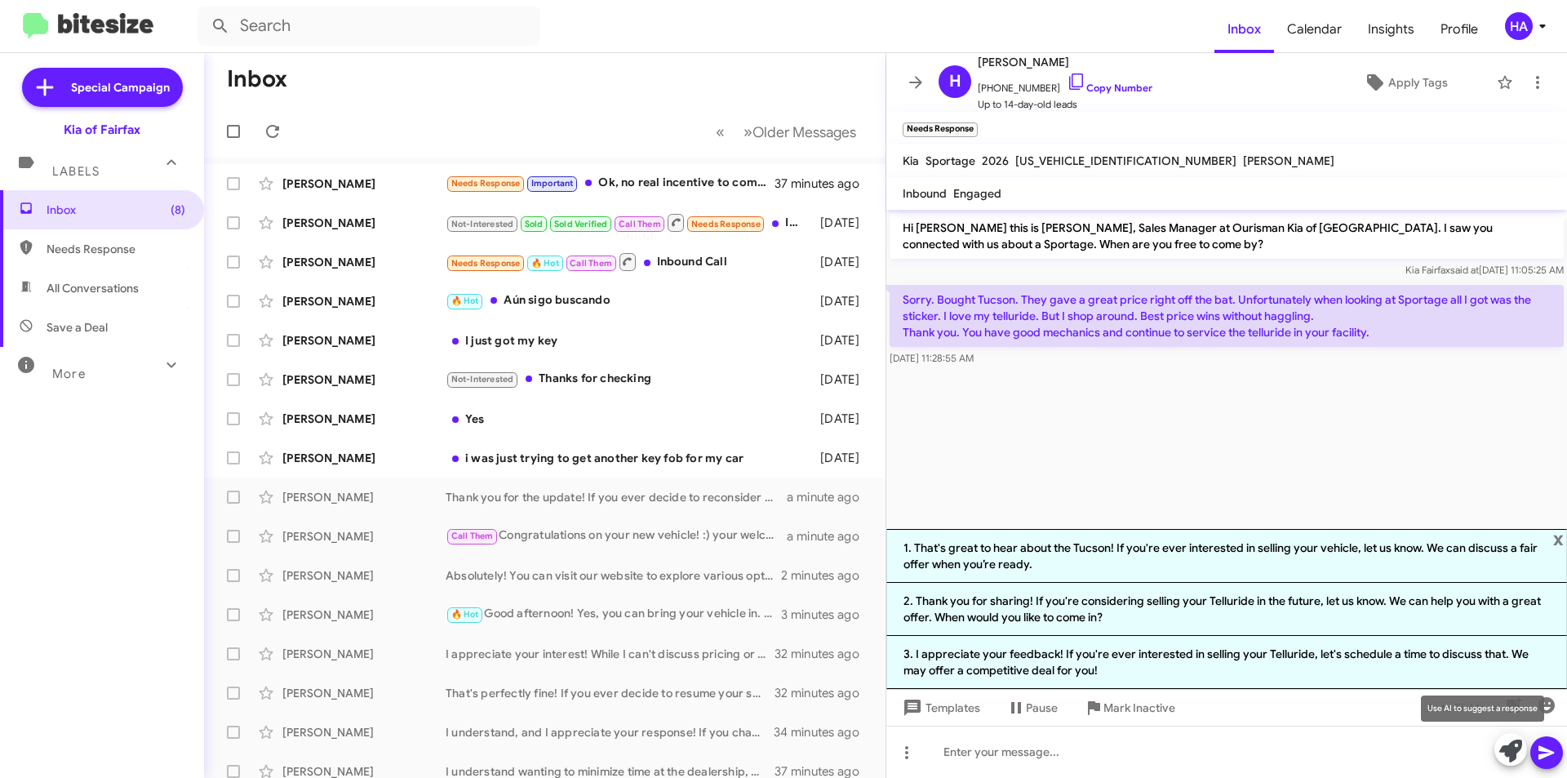
click at [1509, 761] on icon at bounding box center [1510, 750] width 23 height 23
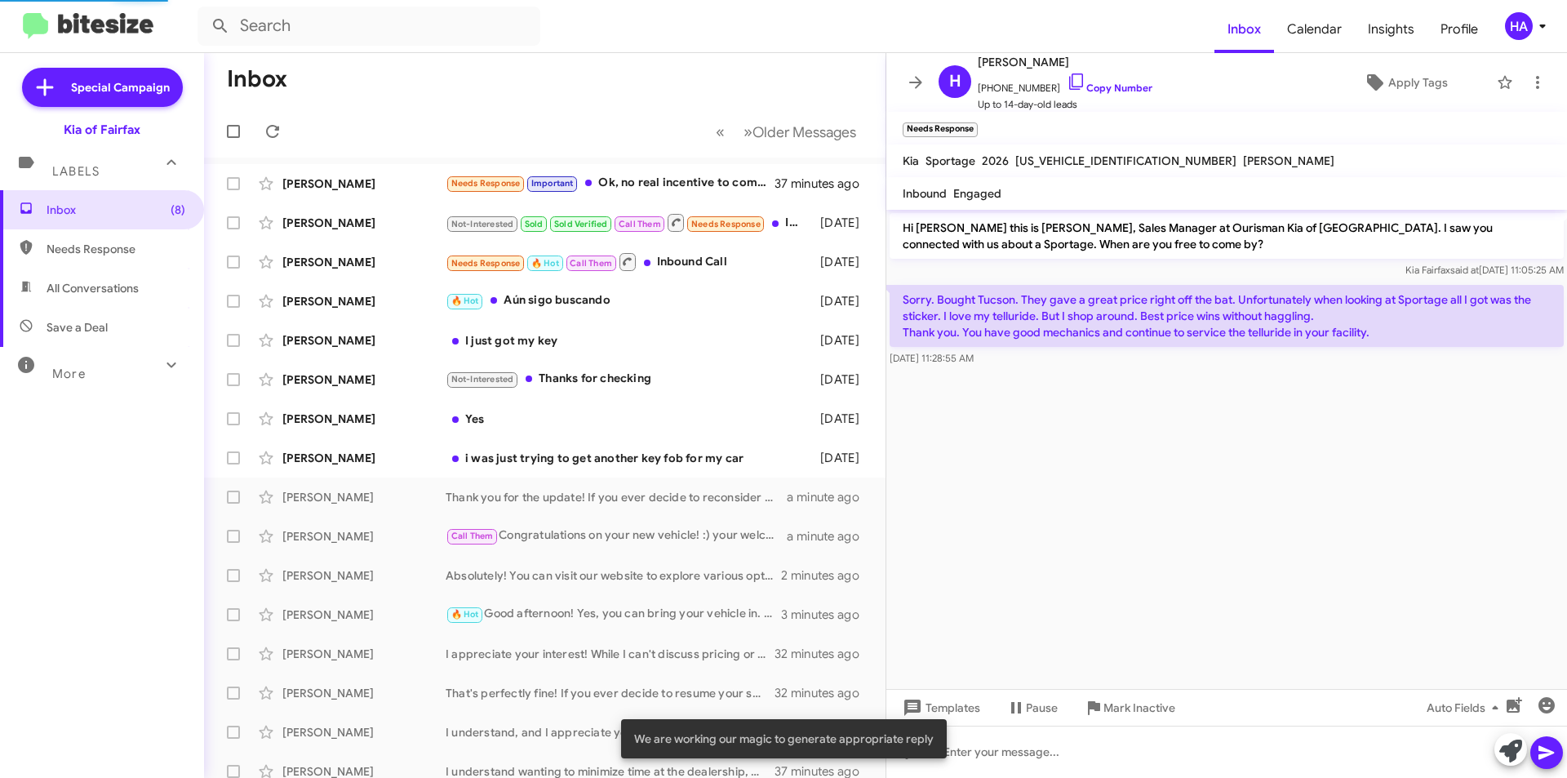
click at [1509, 761] on icon at bounding box center [1510, 750] width 23 height 23
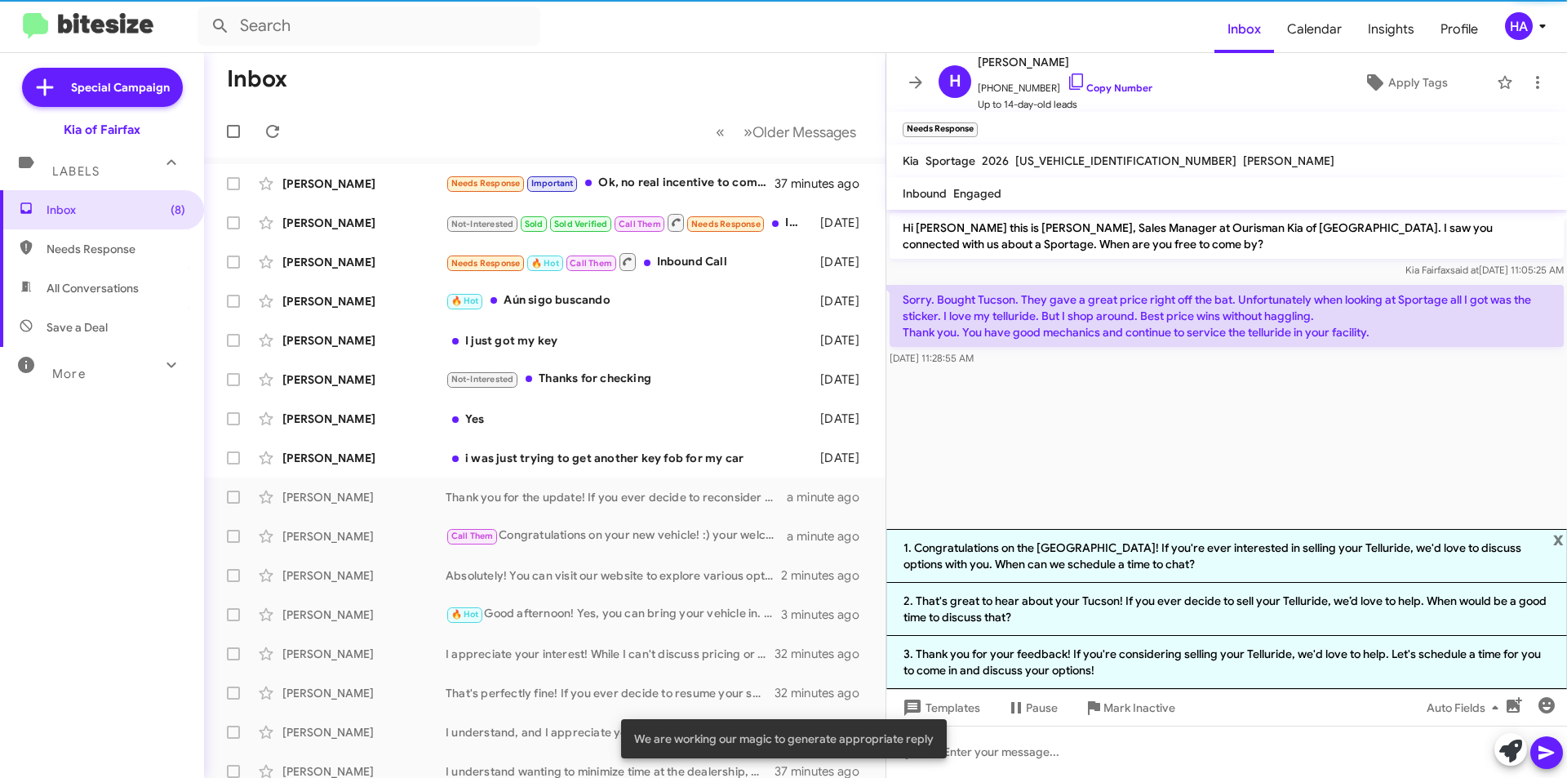
click at [1506, 756] on icon at bounding box center [1510, 750] width 23 height 23
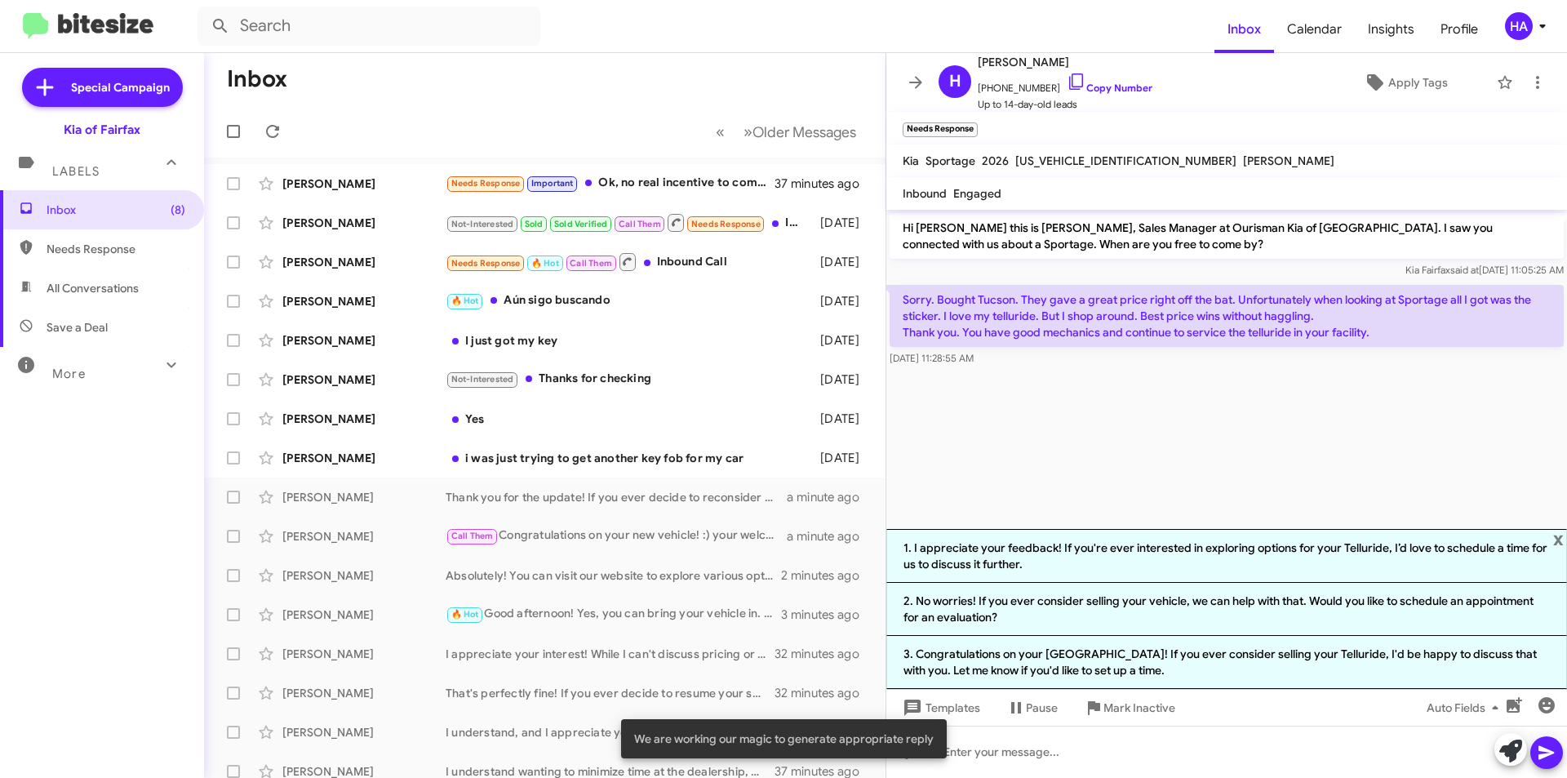
click at [1506, 756] on icon at bounding box center [1510, 750] width 23 height 23
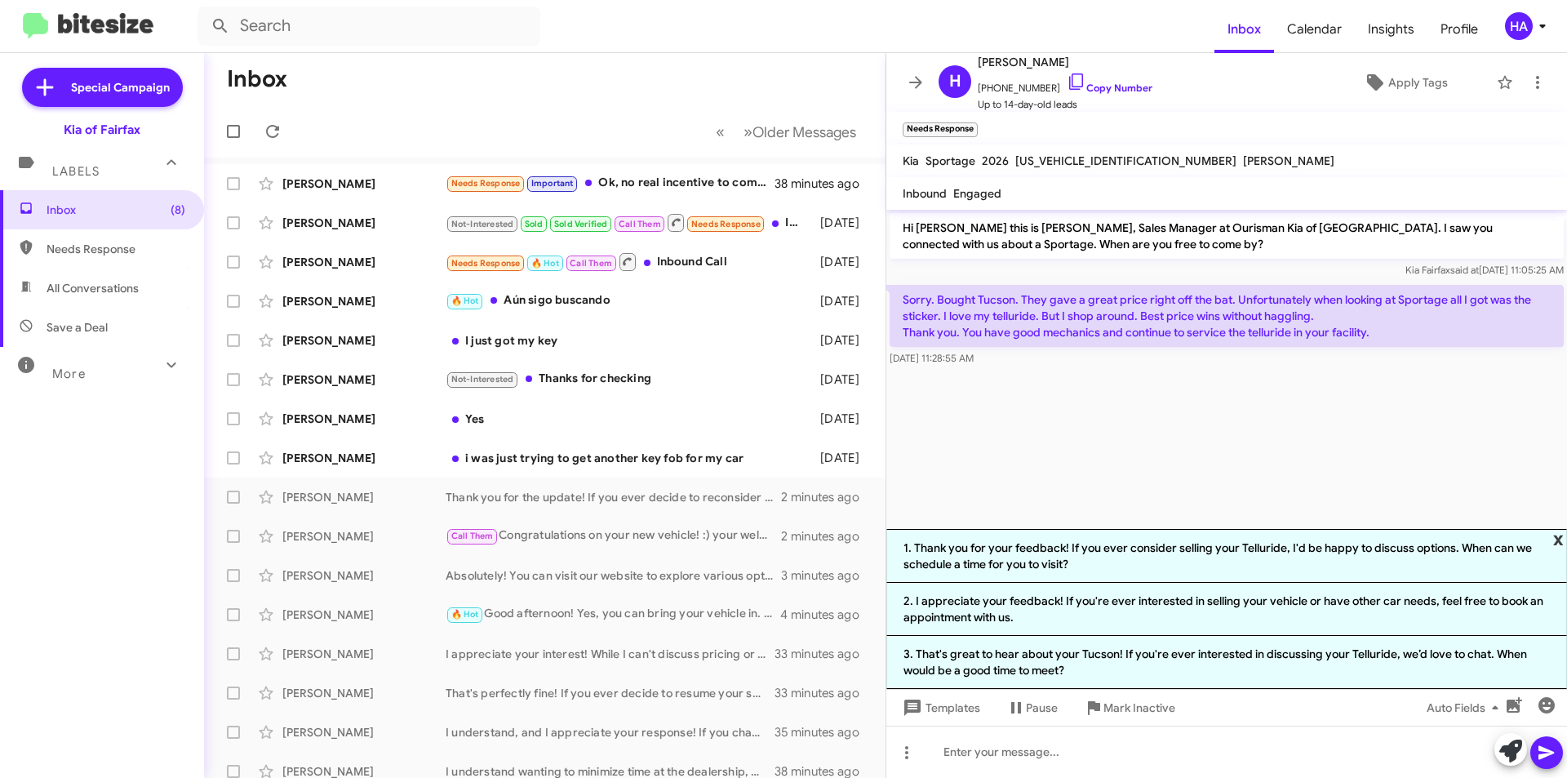
click at [1562, 534] on span "x" at bounding box center [1558, 539] width 11 height 20
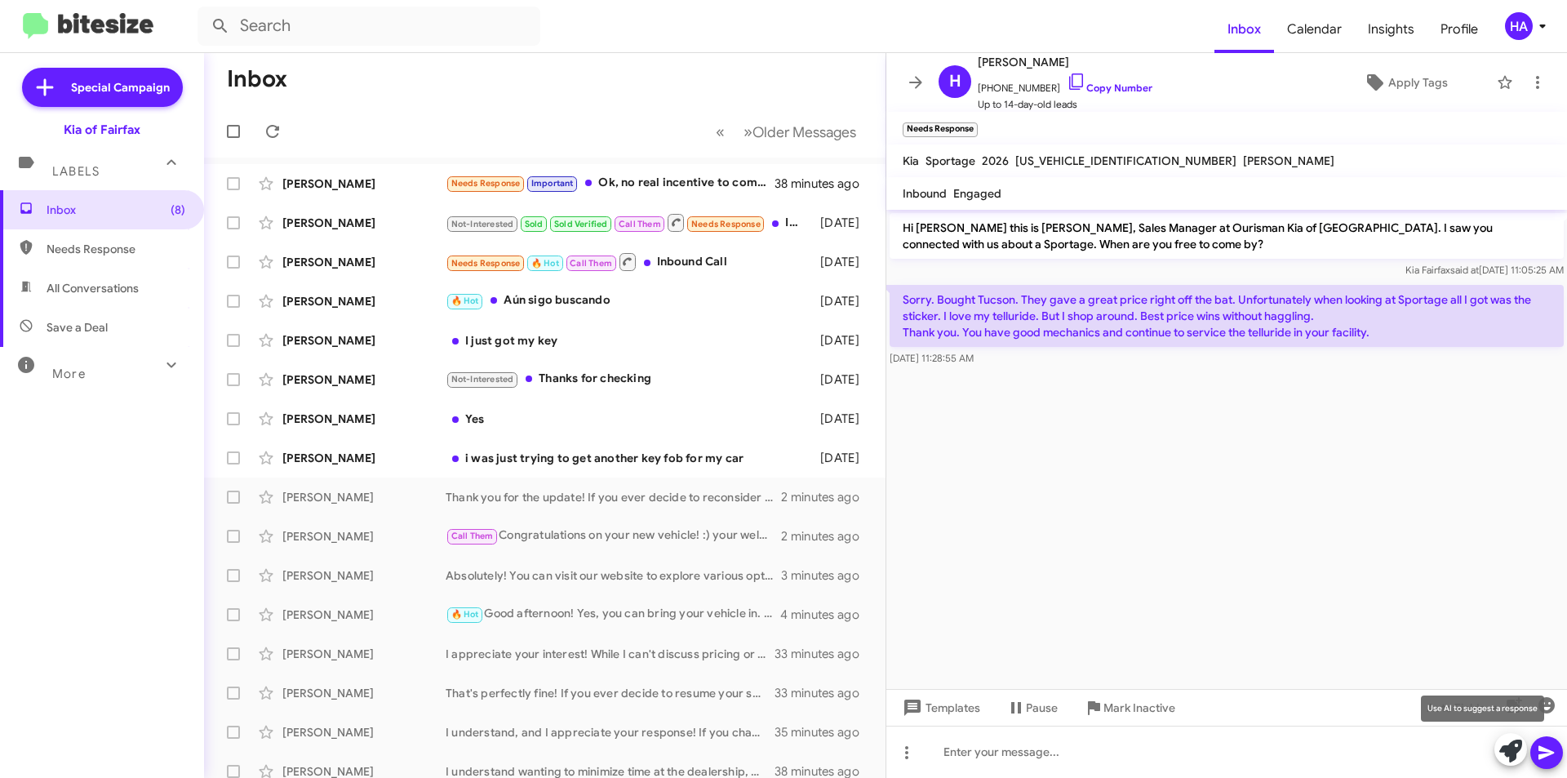
click at [1512, 758] on icon at bounding box center [1510, 750] width 23 height 23
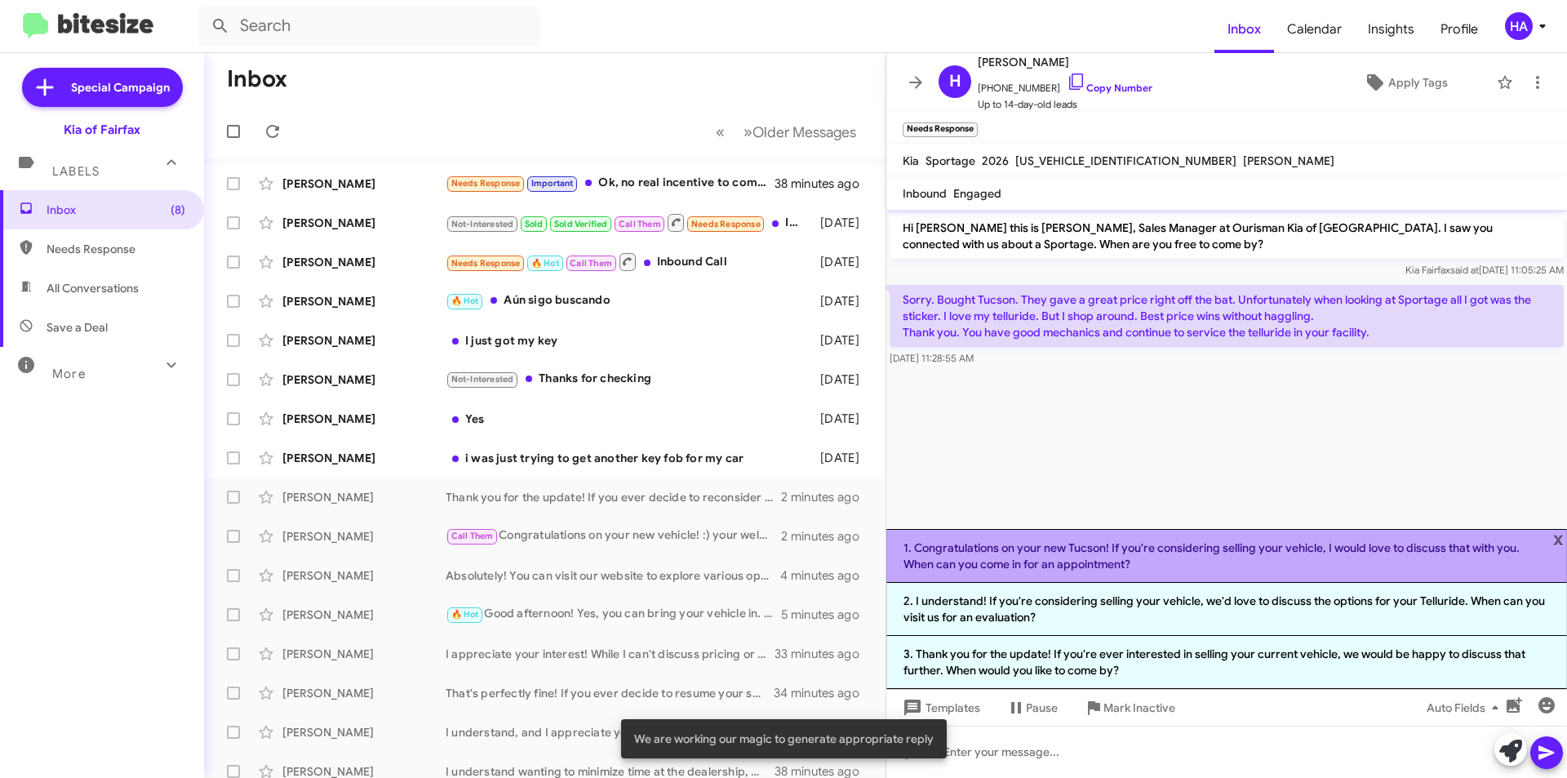
click at [1248, 568] on li "1. Congratulations on your new Tucson! If you're considering selling your vehic…" at bounding box center [1226, 556] width 681 height 54
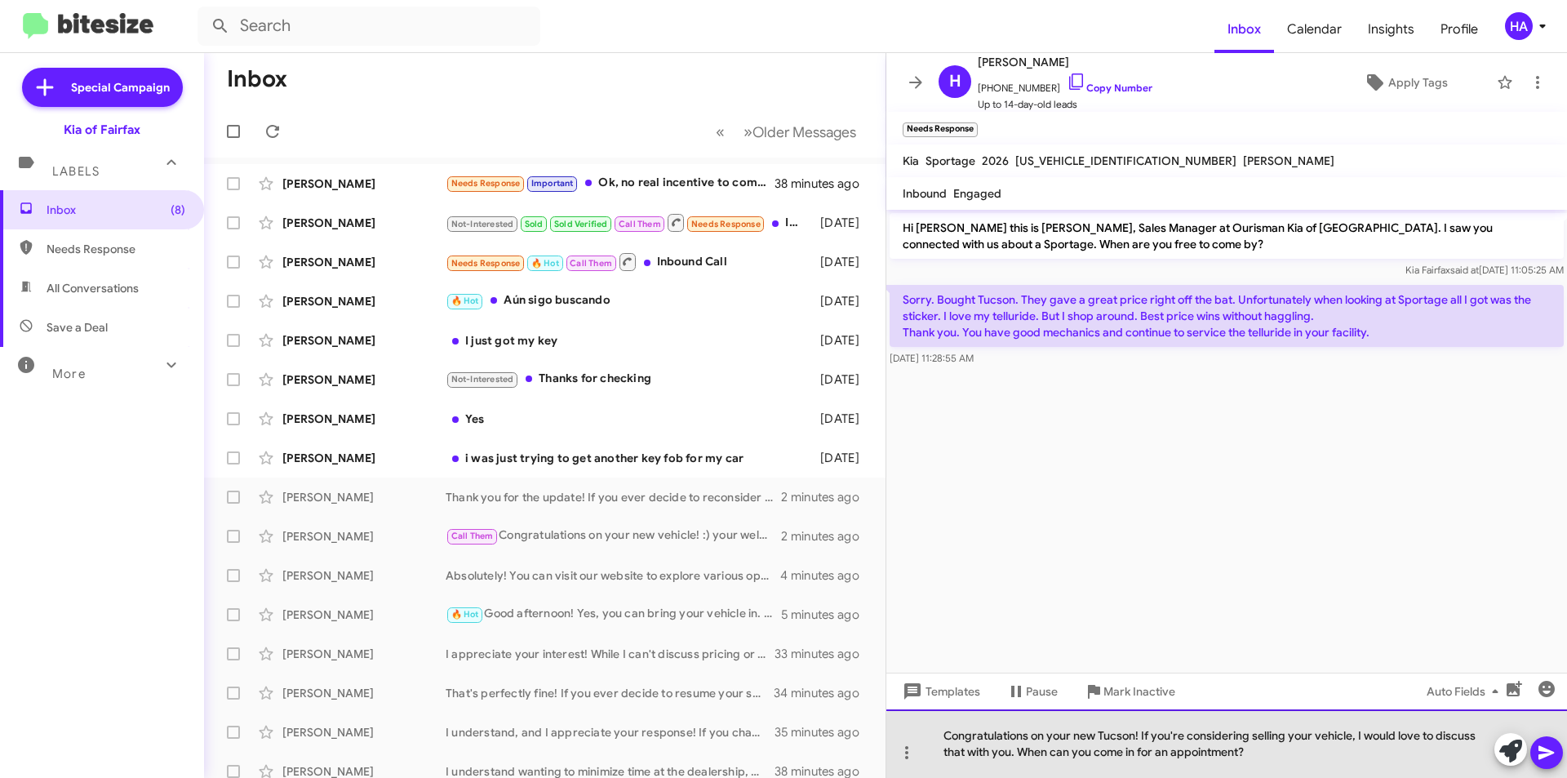
drag, startPoint x: 1262, startPoint y: 756, endPoint x: 1144, endPoint y: 731, distance: 120.8
click at [1144, 731] on div "Congratulations on your new Tucson! If you're considering selling your vehicle,…" at bounding box center [1226, 743] width 681 height 69
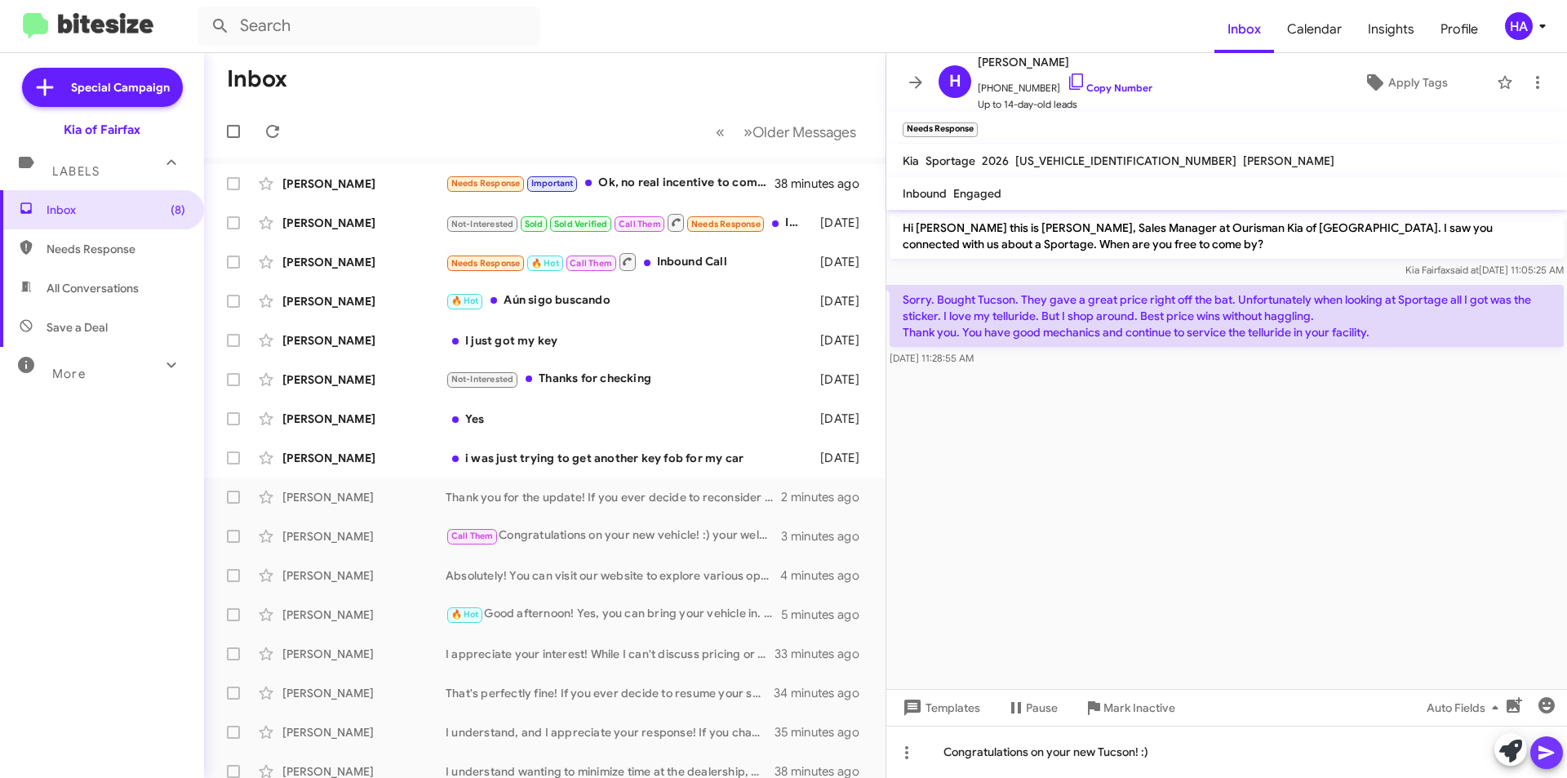
click at [1551, 742] on span at bounding box center [1546, 752] width 20 height 33
click at [601, 459] on div "i was just trying to get another key fob for my car" at bounding box center [626, 458] width 361 height 16
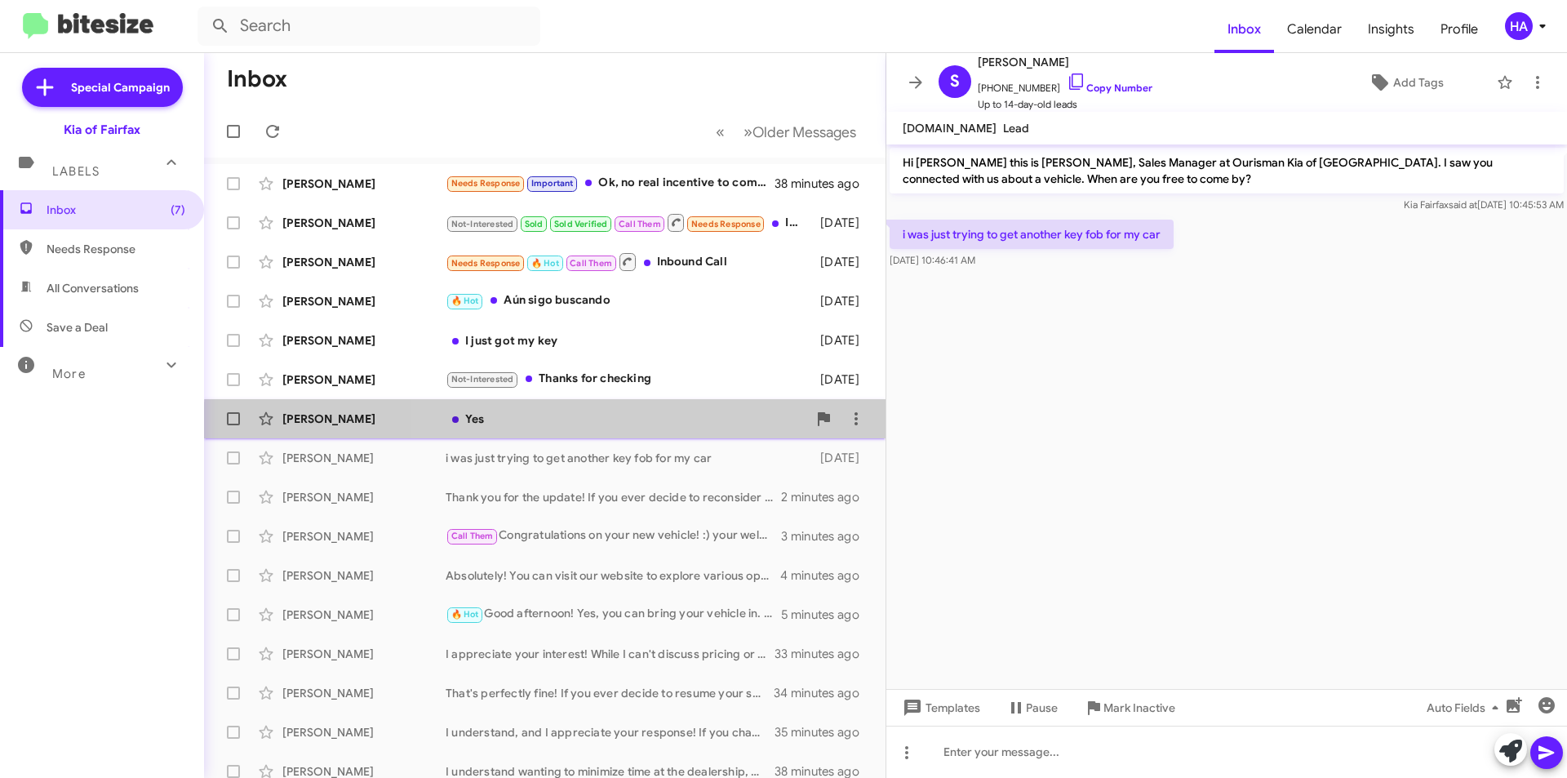
click at [658, 428] on div "[PERSON_NAME] Yes [DATE]" at bounding box center [544, 418] width 655 height 33
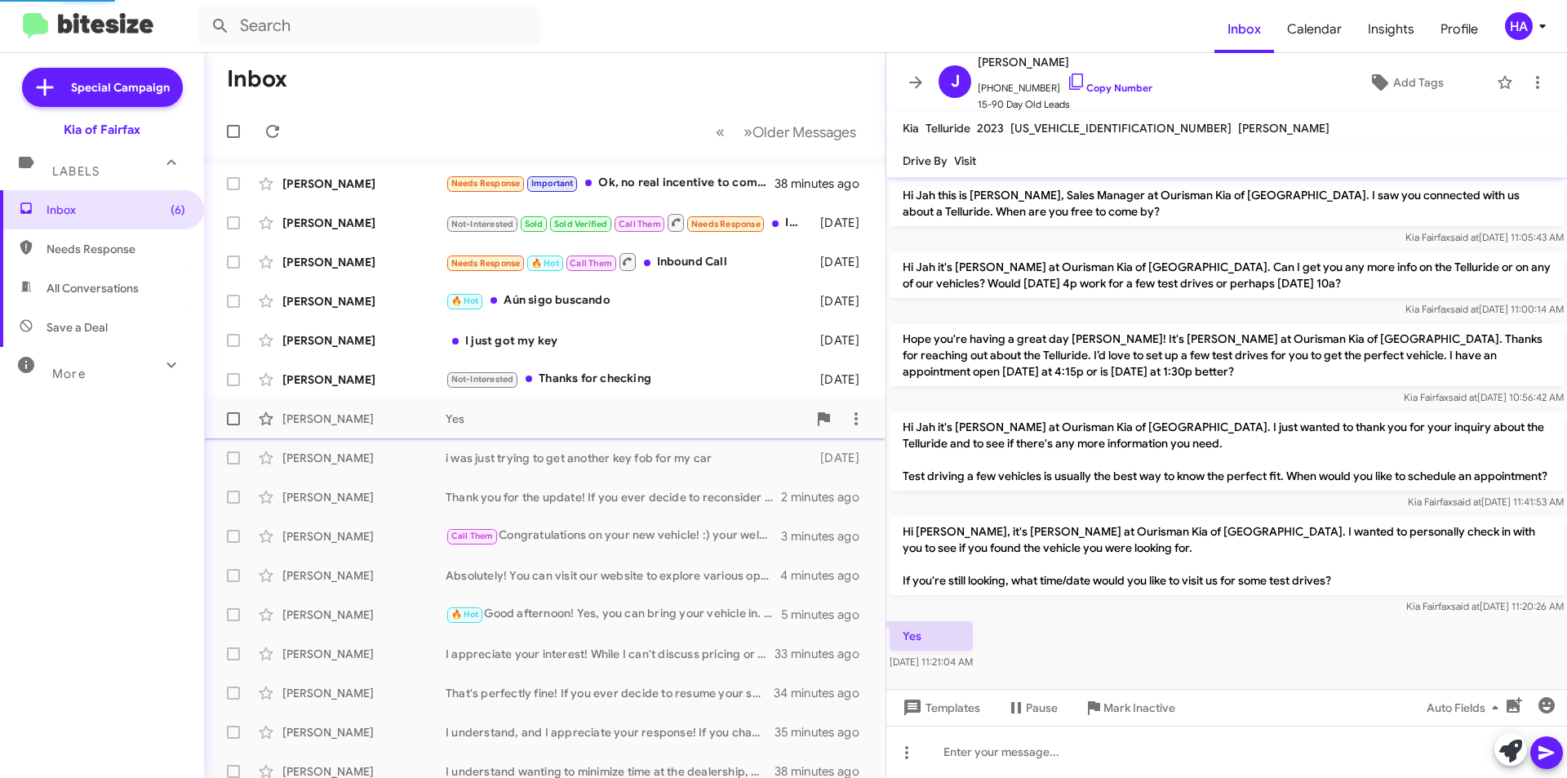
scroll to position [25, 0]
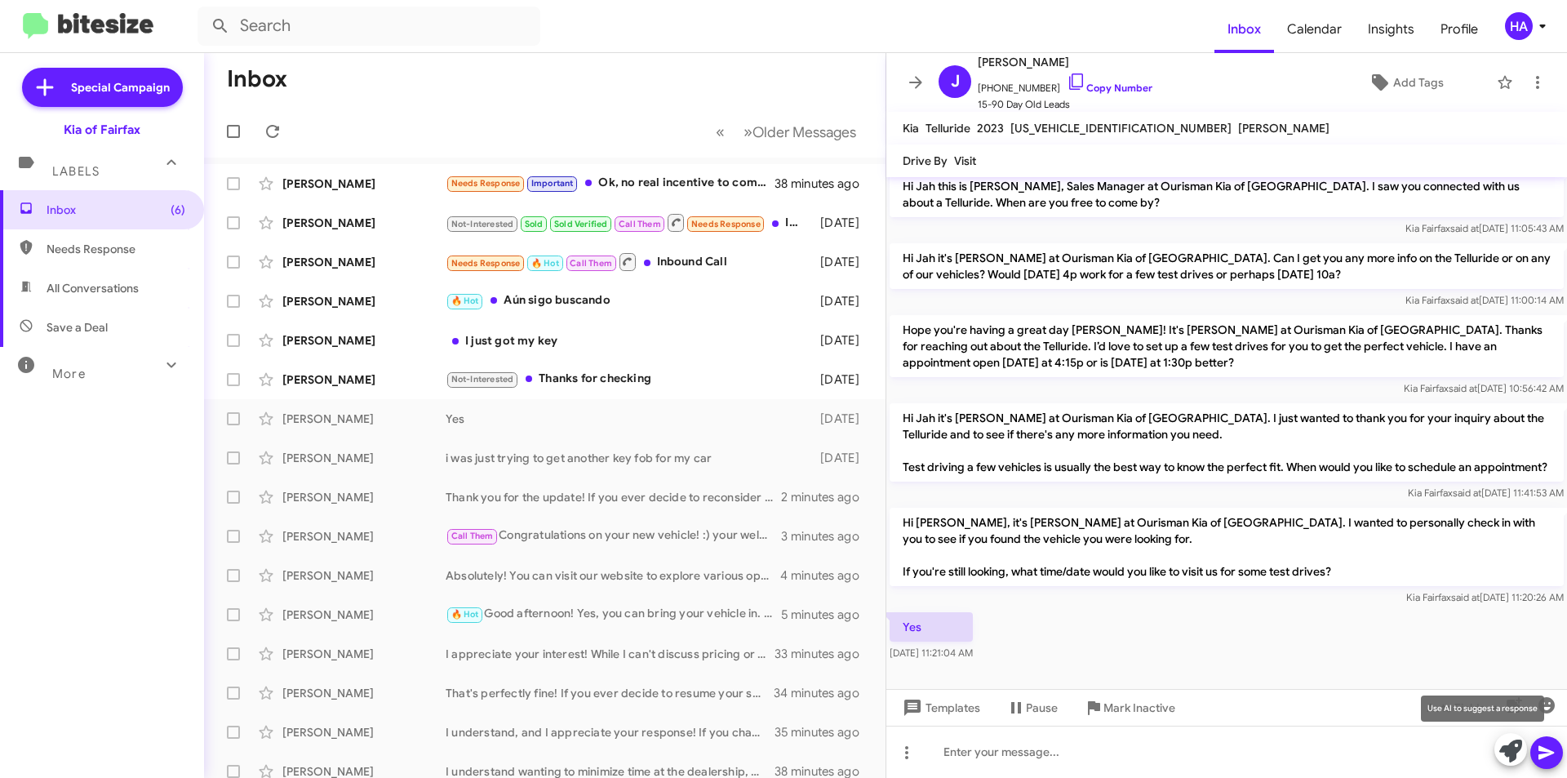
click at [1512, 747] on icon at bounding box center [1510, 750] width 23 height 23
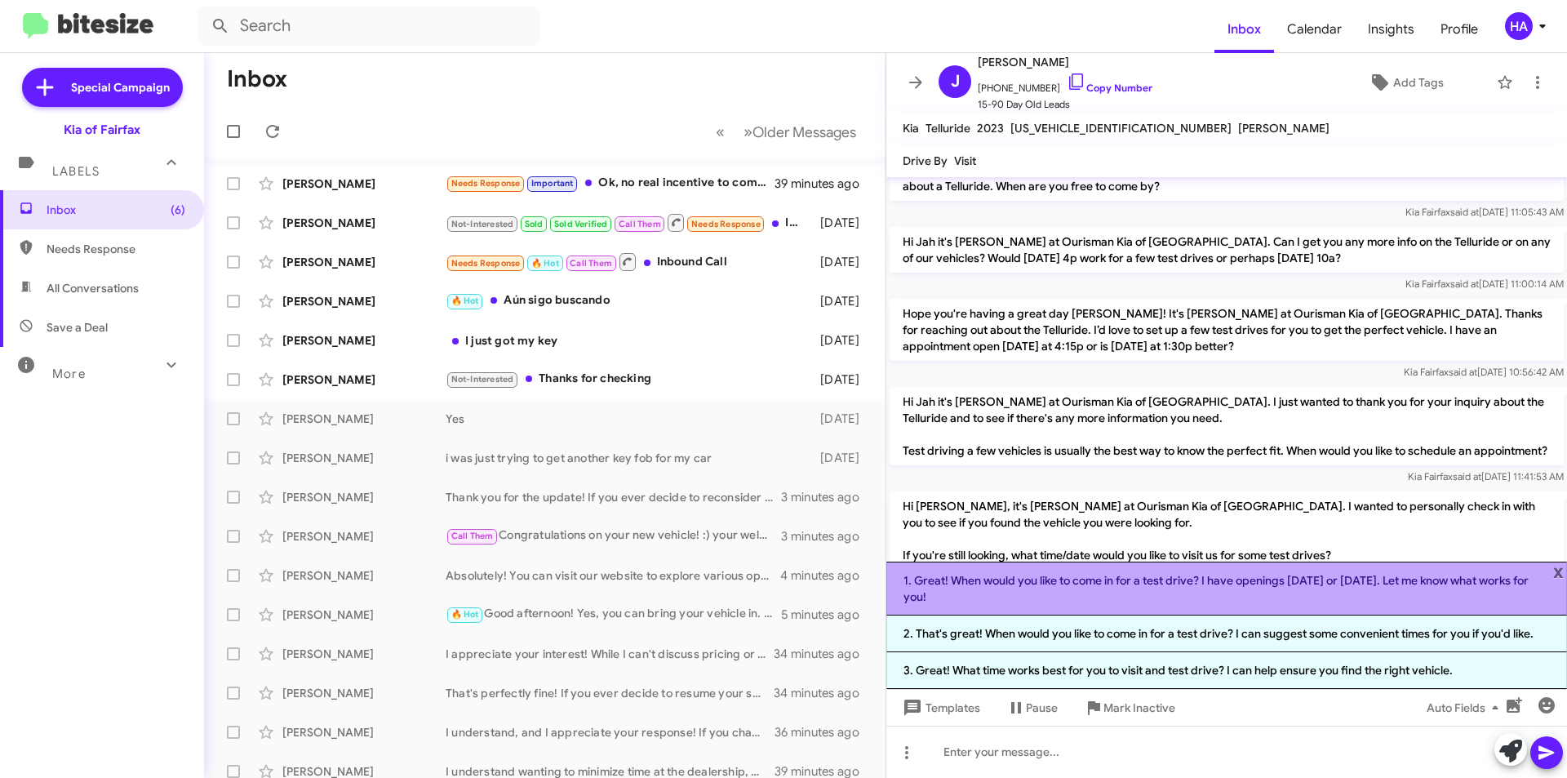
click at [1181, 602] on li "1. Great! When would you like to come in for a test drive? I have openings [DAT…" at bounding box center [1226, 588] width 681 height 54
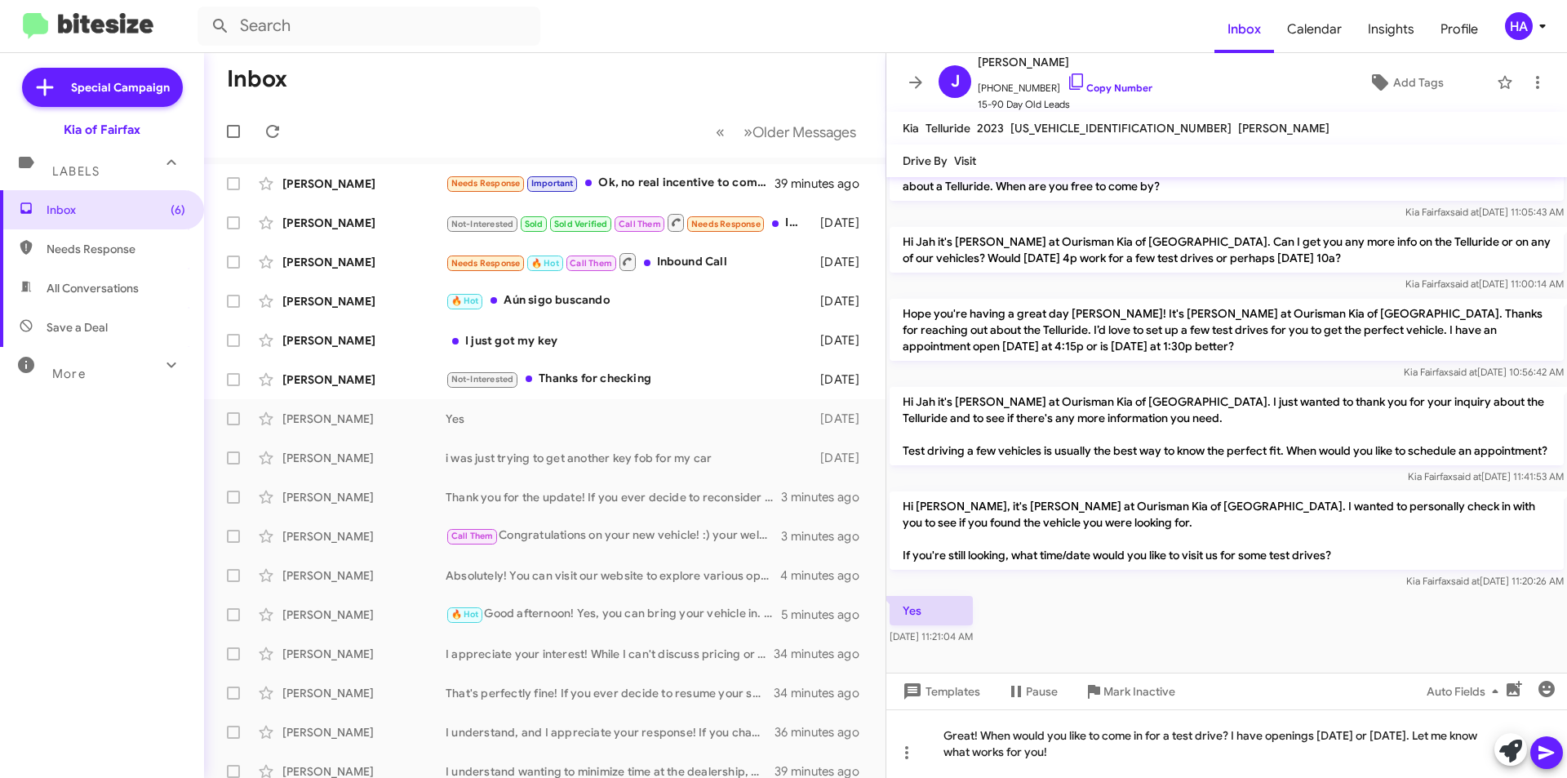
scroll to position [42, 0]
click at [1548, 756] on icon at bounding box center [1546, 753] width 20 height 20
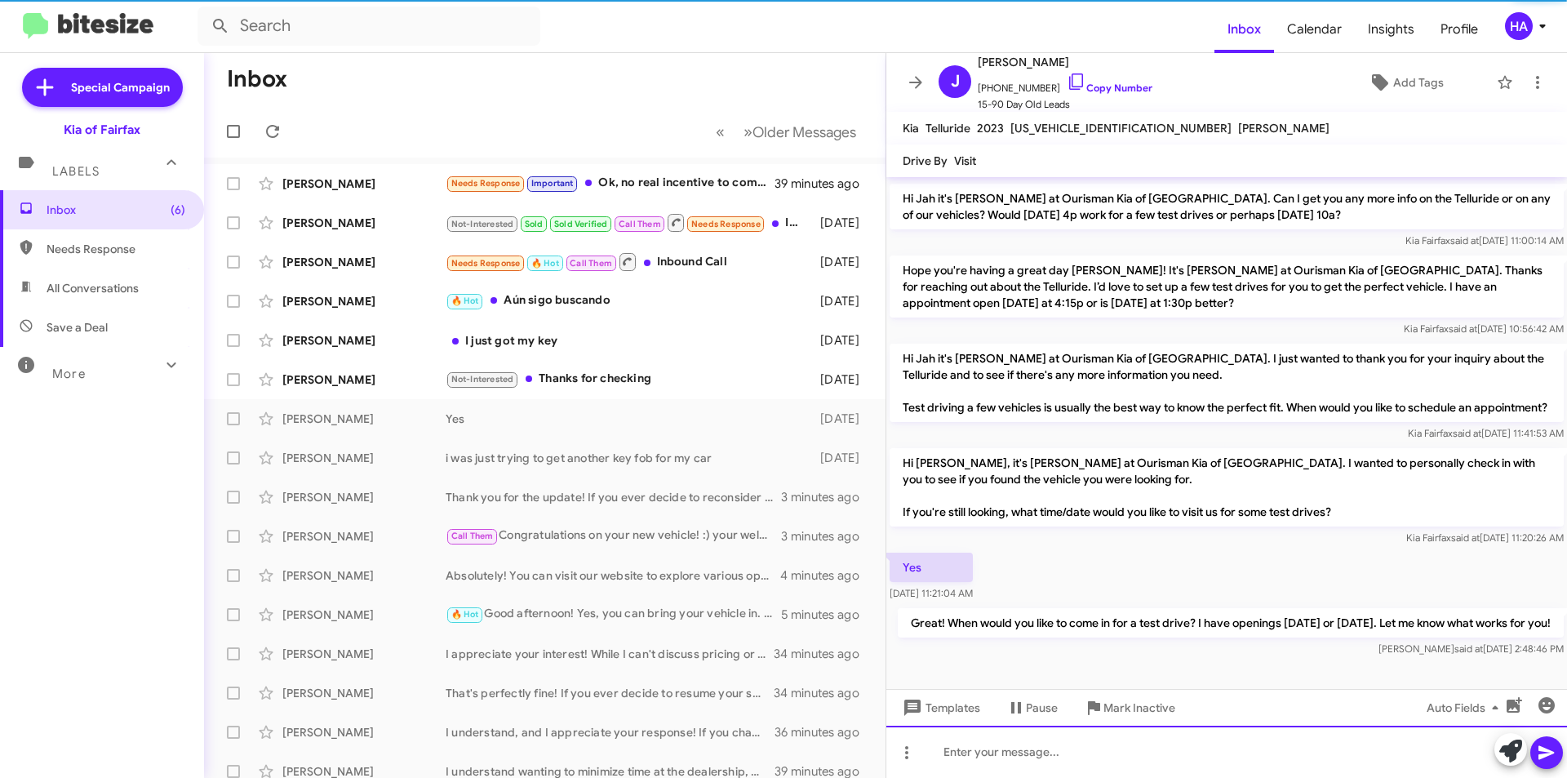
scroll to position [101, 0]
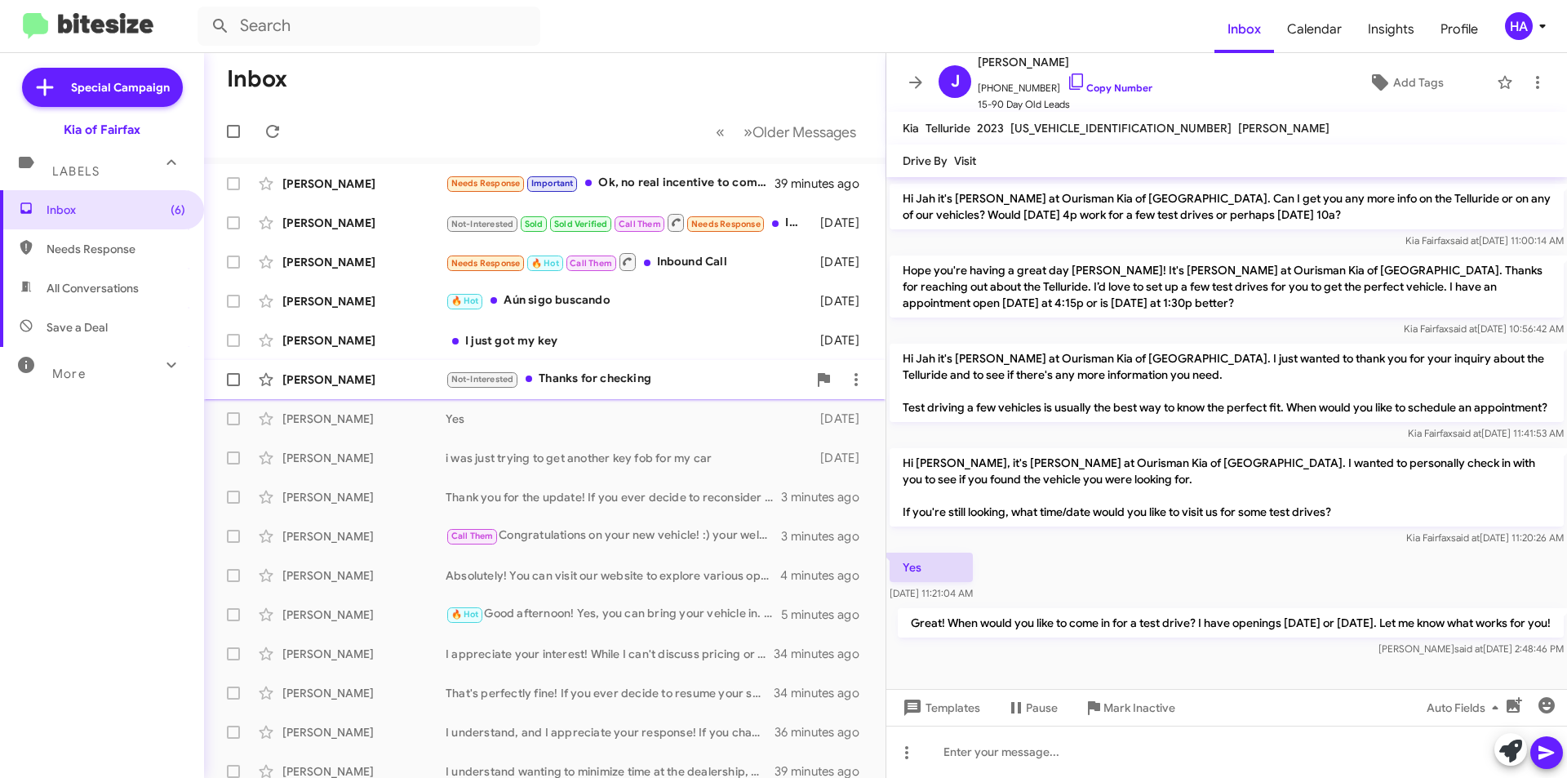
click at [629, 380] on div "Not-Interested Thanks for checking" at bounding box center [626, 379] width 361 height 19
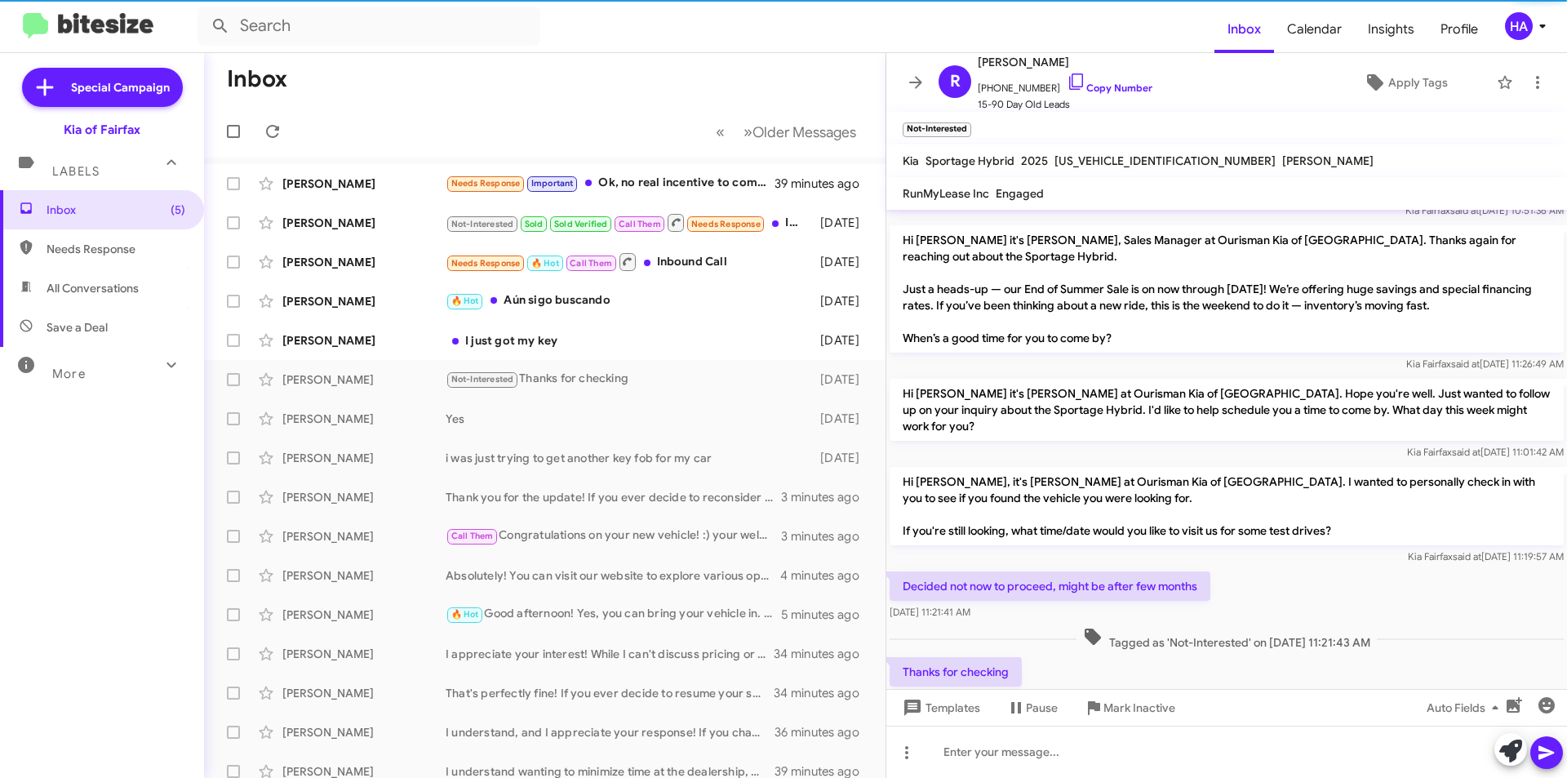
scroll to position [92, 0]
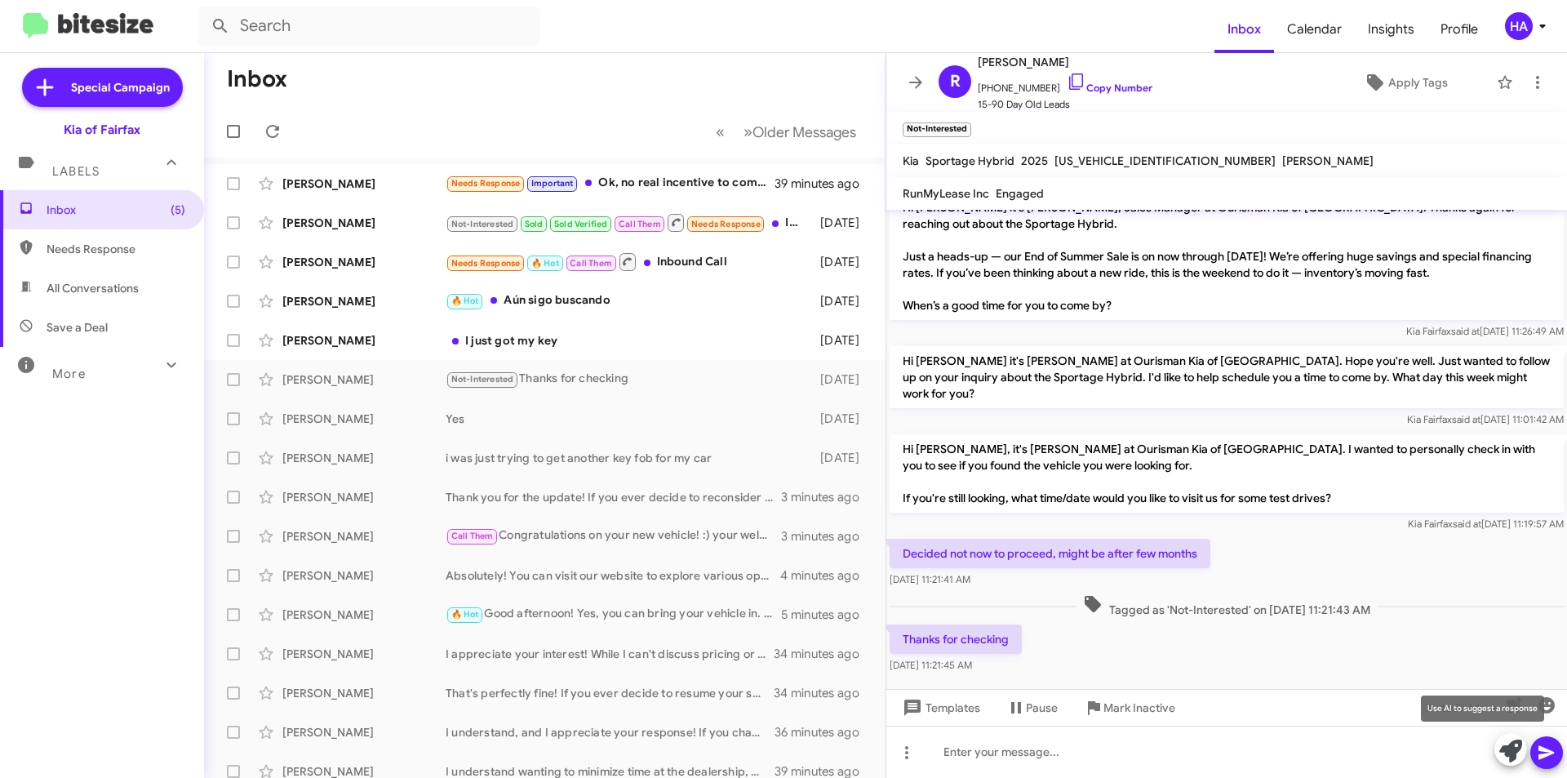
click at [1510, 757] on icon at bounding box center [1510, 750] width 23 height 23
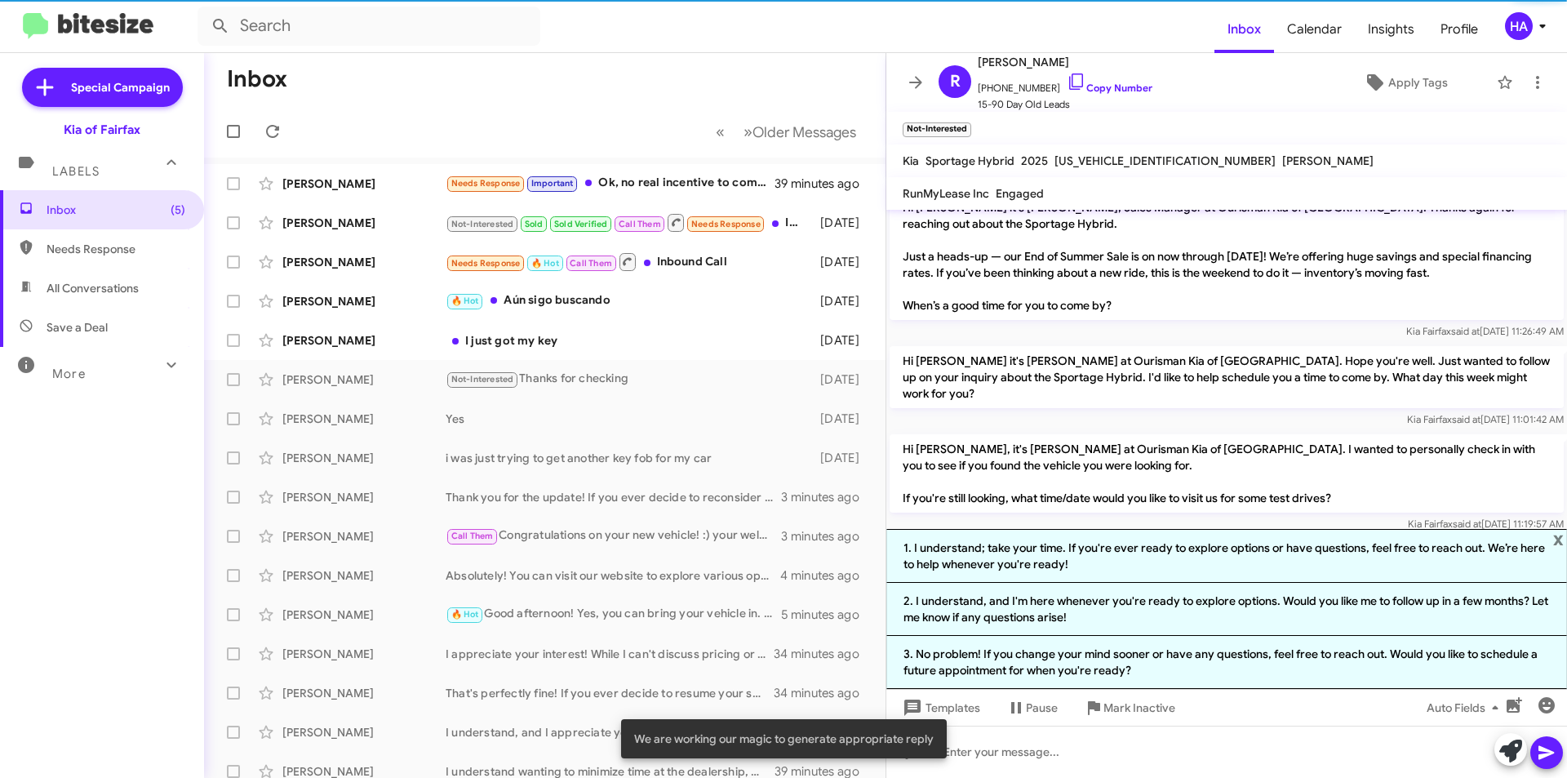
scroll to position [101, 0]
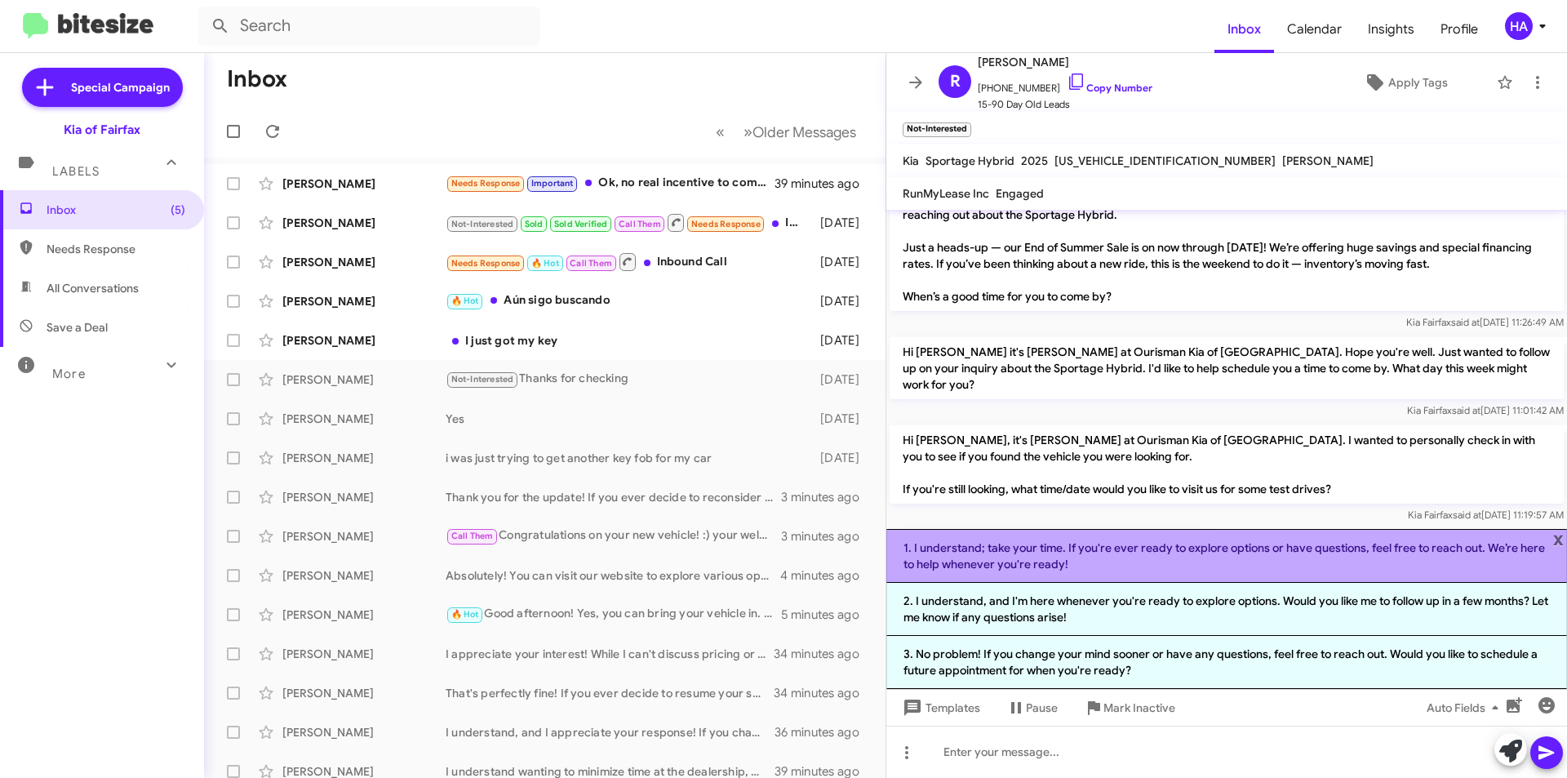
click at [1163, 571] on li "1. I understand; take your time. If you're ever ready to explore options or hav…" at bounding box center [1226, 556] width 681 height 54
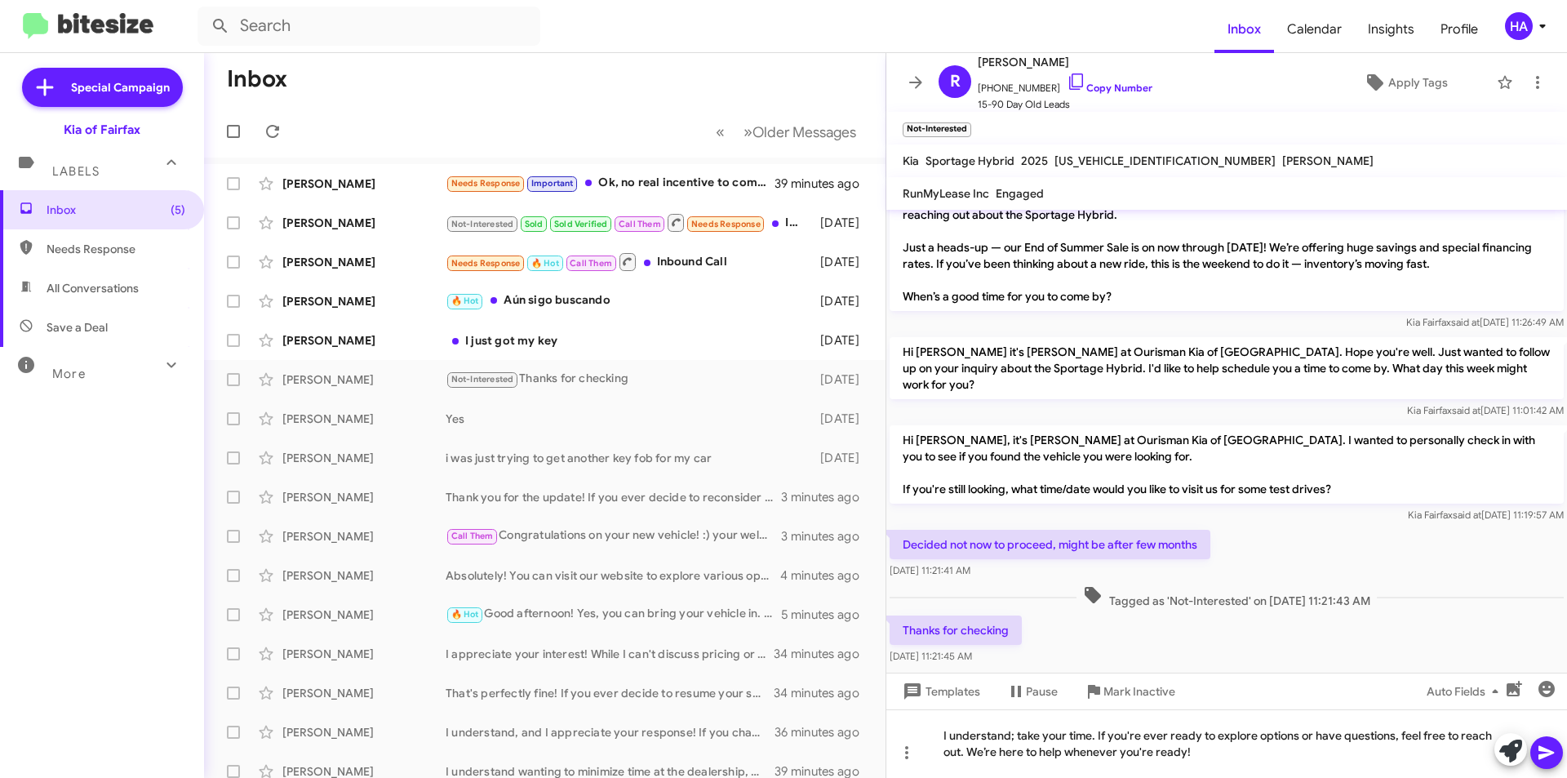
click at [1548, 743] on icon at bounding box center [1546, 753] width 20 height 20
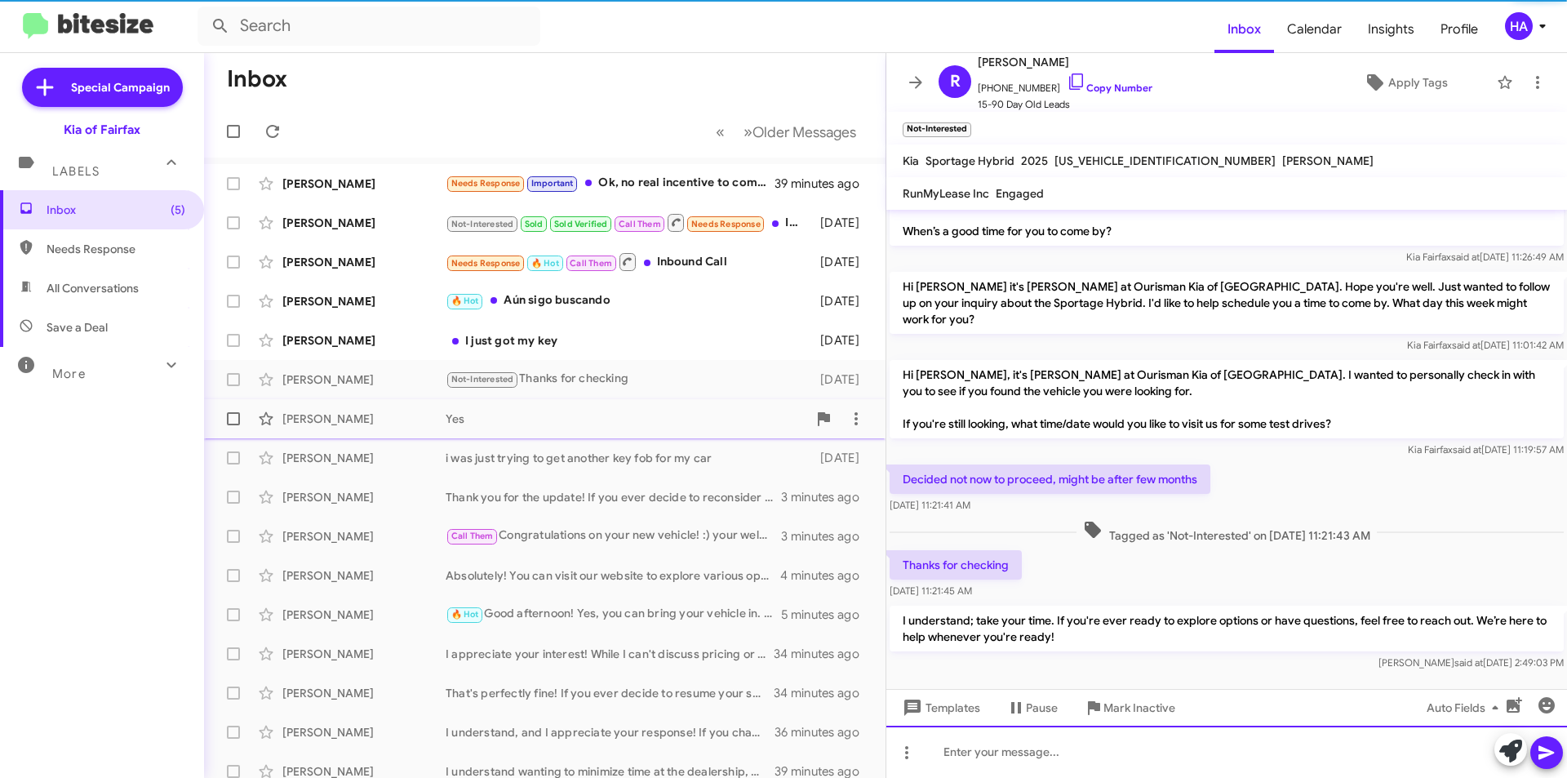
scroll to position [168, 0]
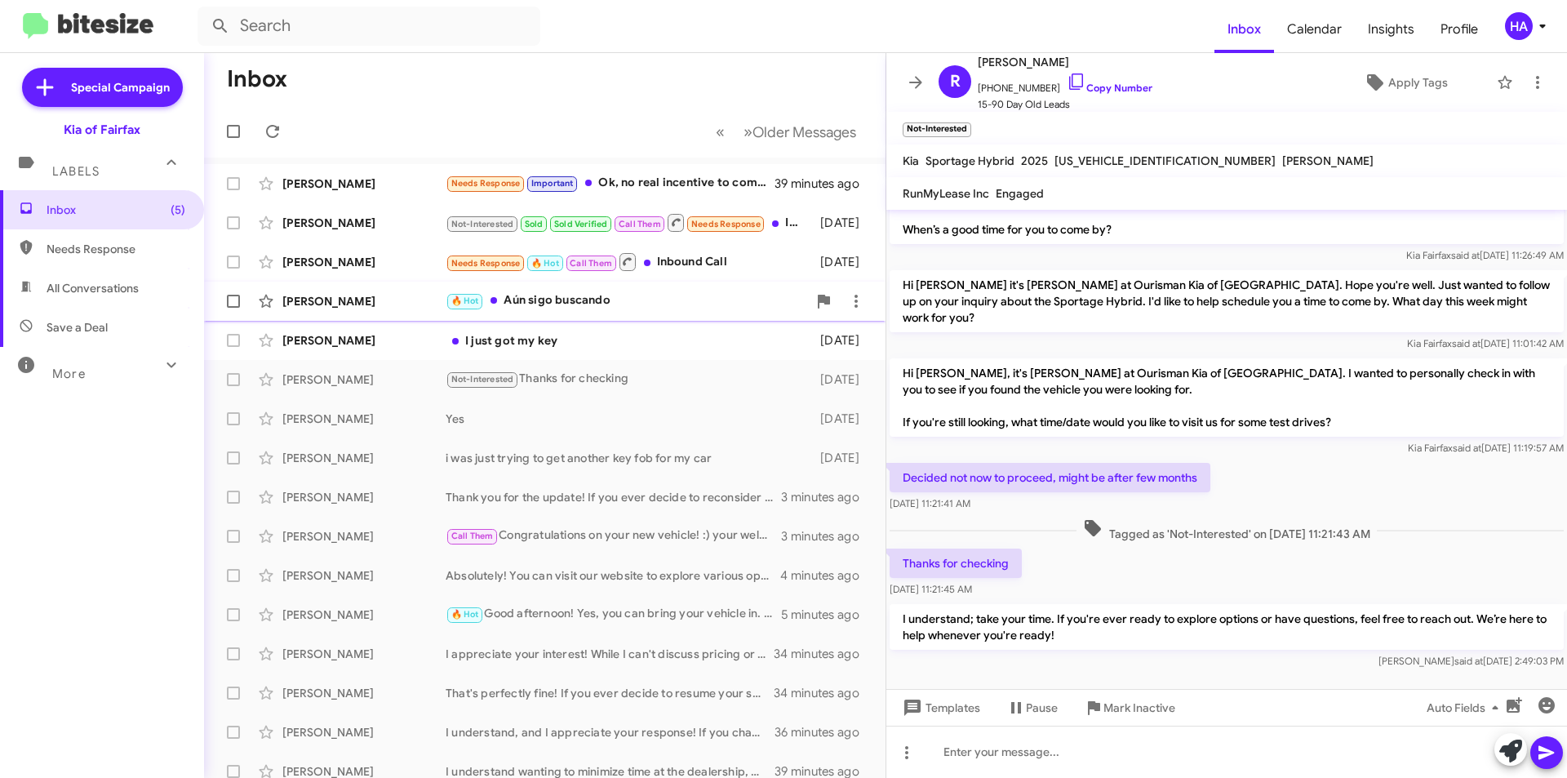
click at [624, 312] on div "[PERSON_NAME] 🔥 Hot Aún sigo buscando [DATE]" at bounding box center [544, 301] width 655 height 33
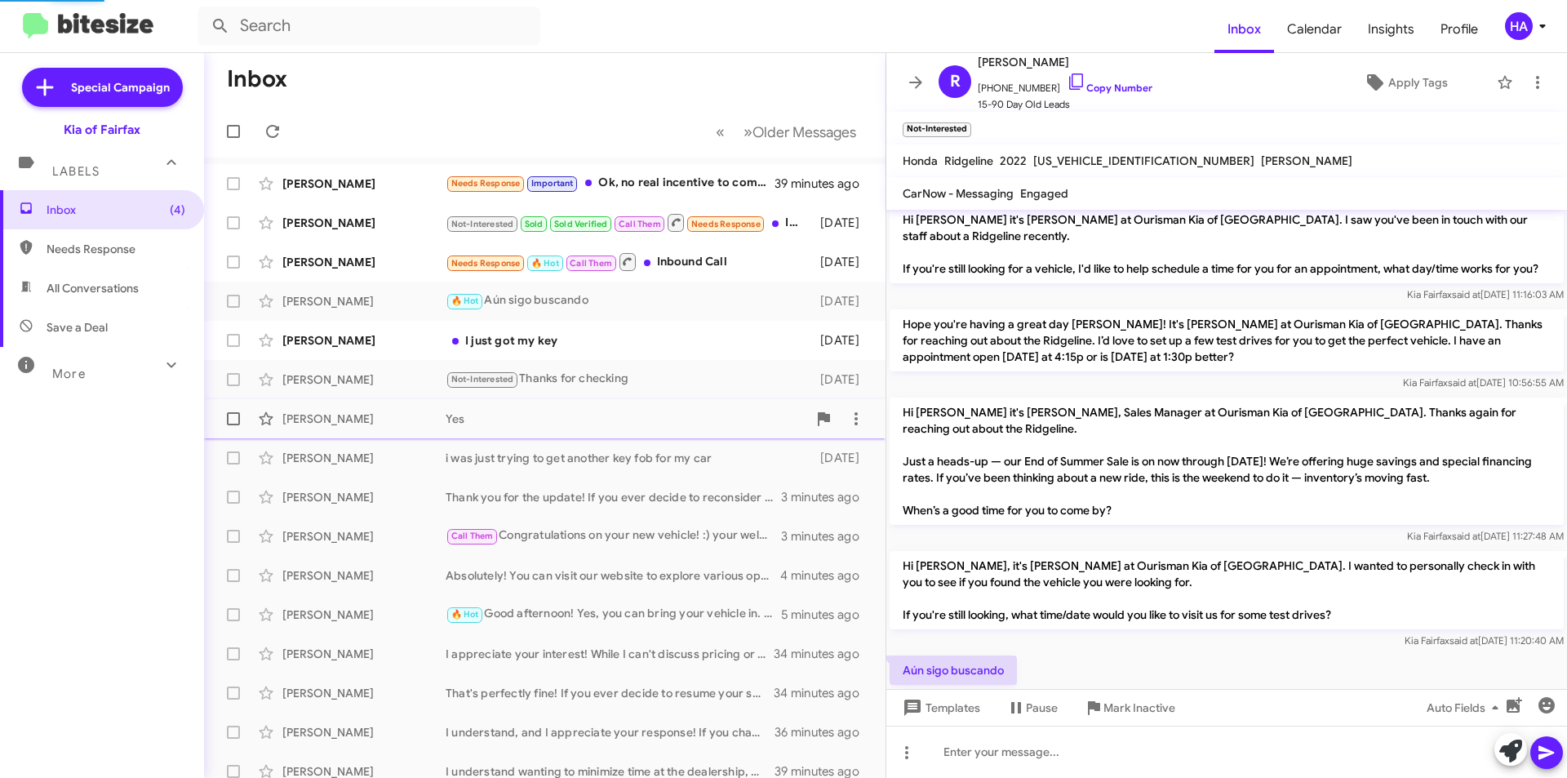
scroll to position [215, 0]
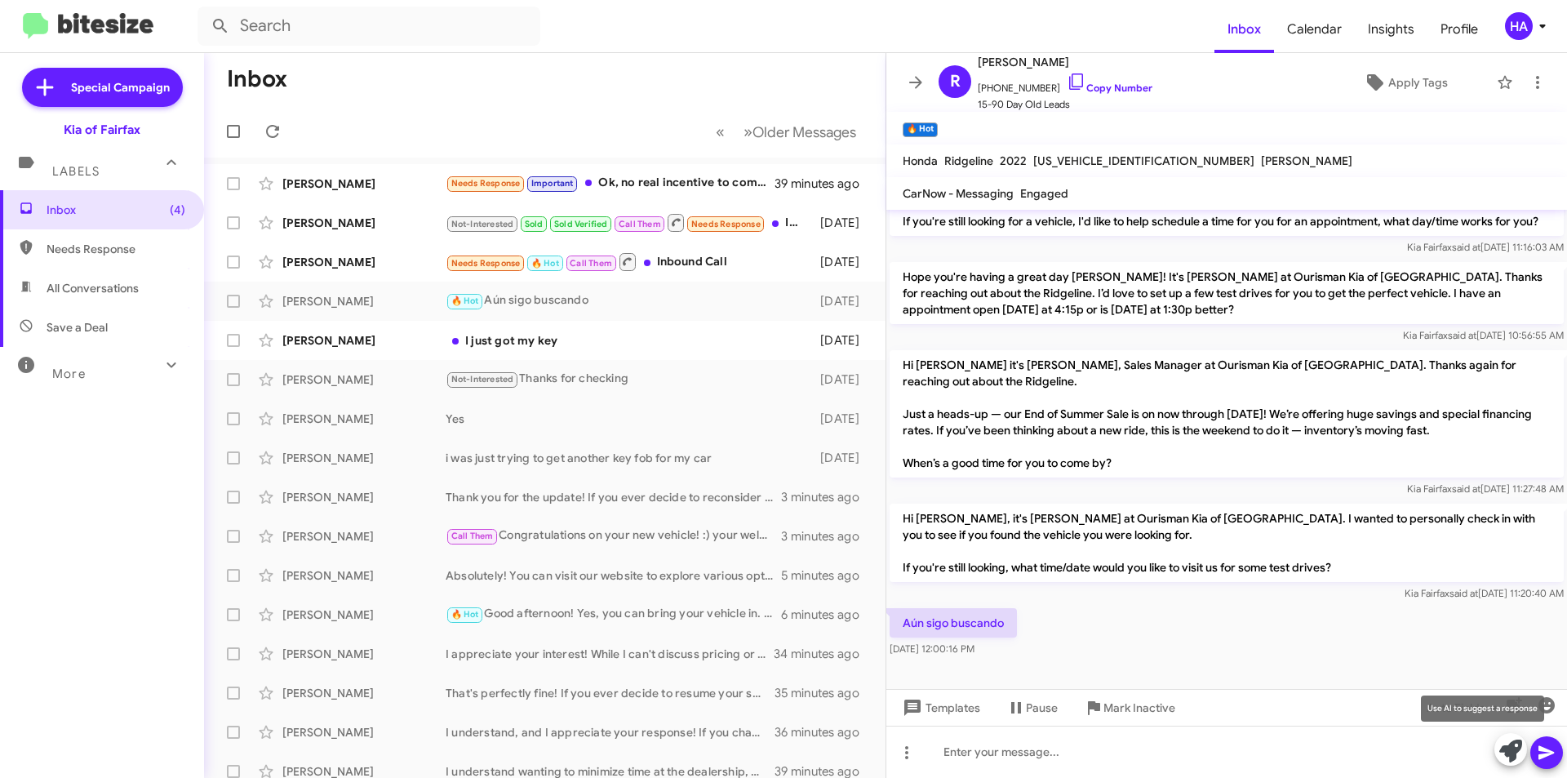
click at [1503, 758] on icon at bounding box center [1510, 750] width 23 height 23
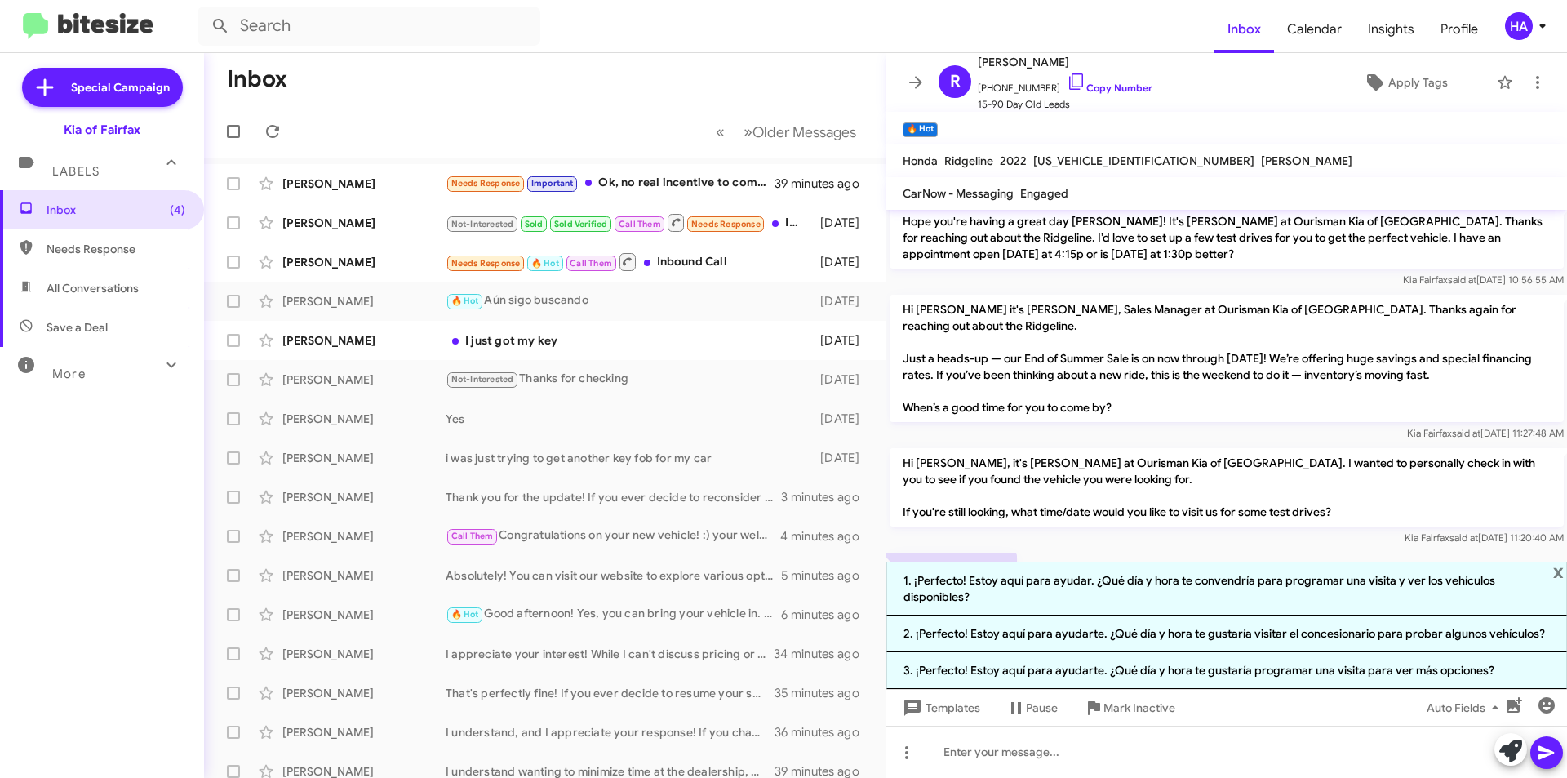
scroll to position [343, 0]
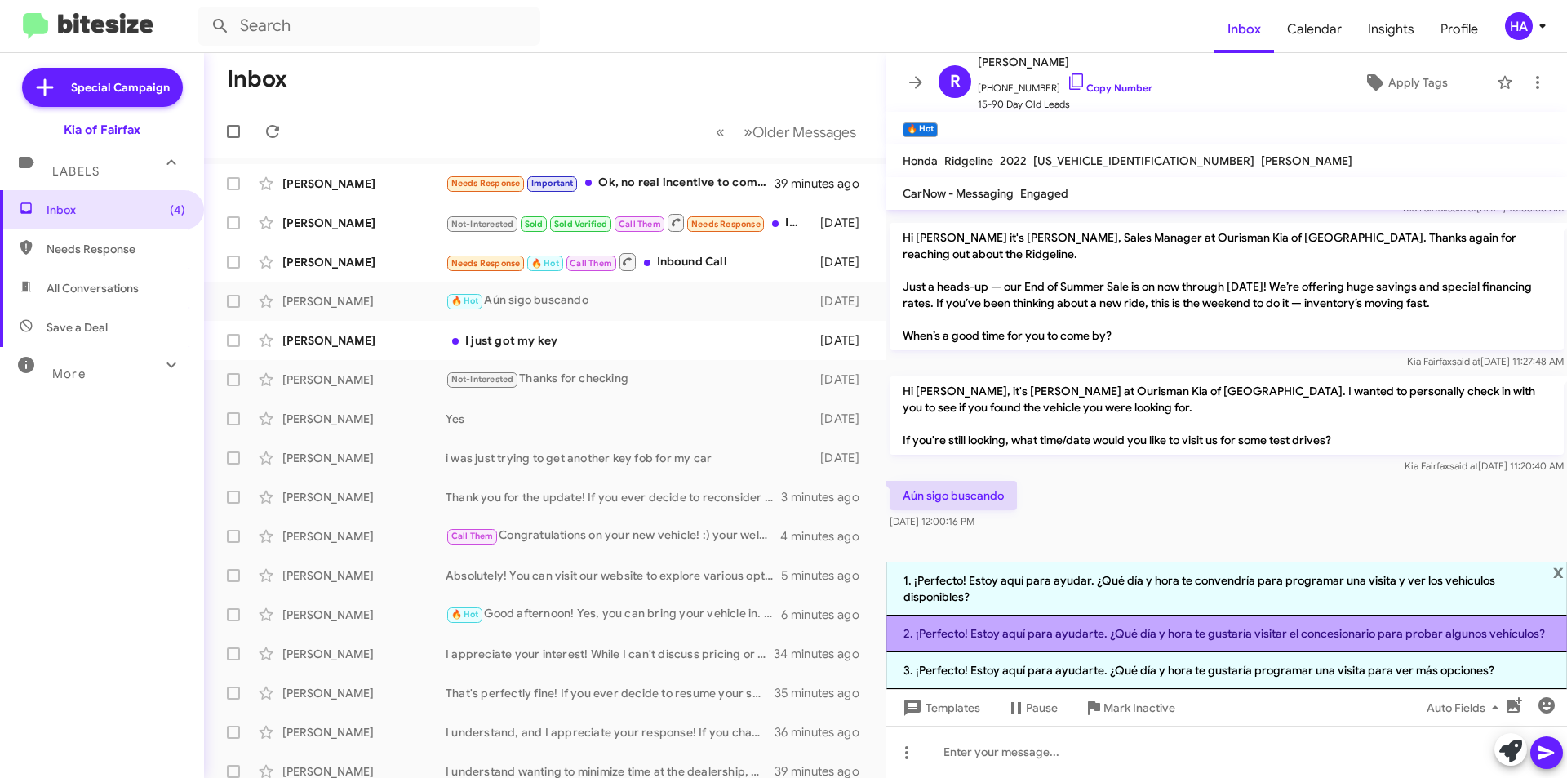
click at [1089, 634] on li "2. ¡Perfecto! Estoy aquí para ayudarte. ¿Qué día y hora te gustaría visitar el …" at bounding box center [1226, 633] width 681 height 37
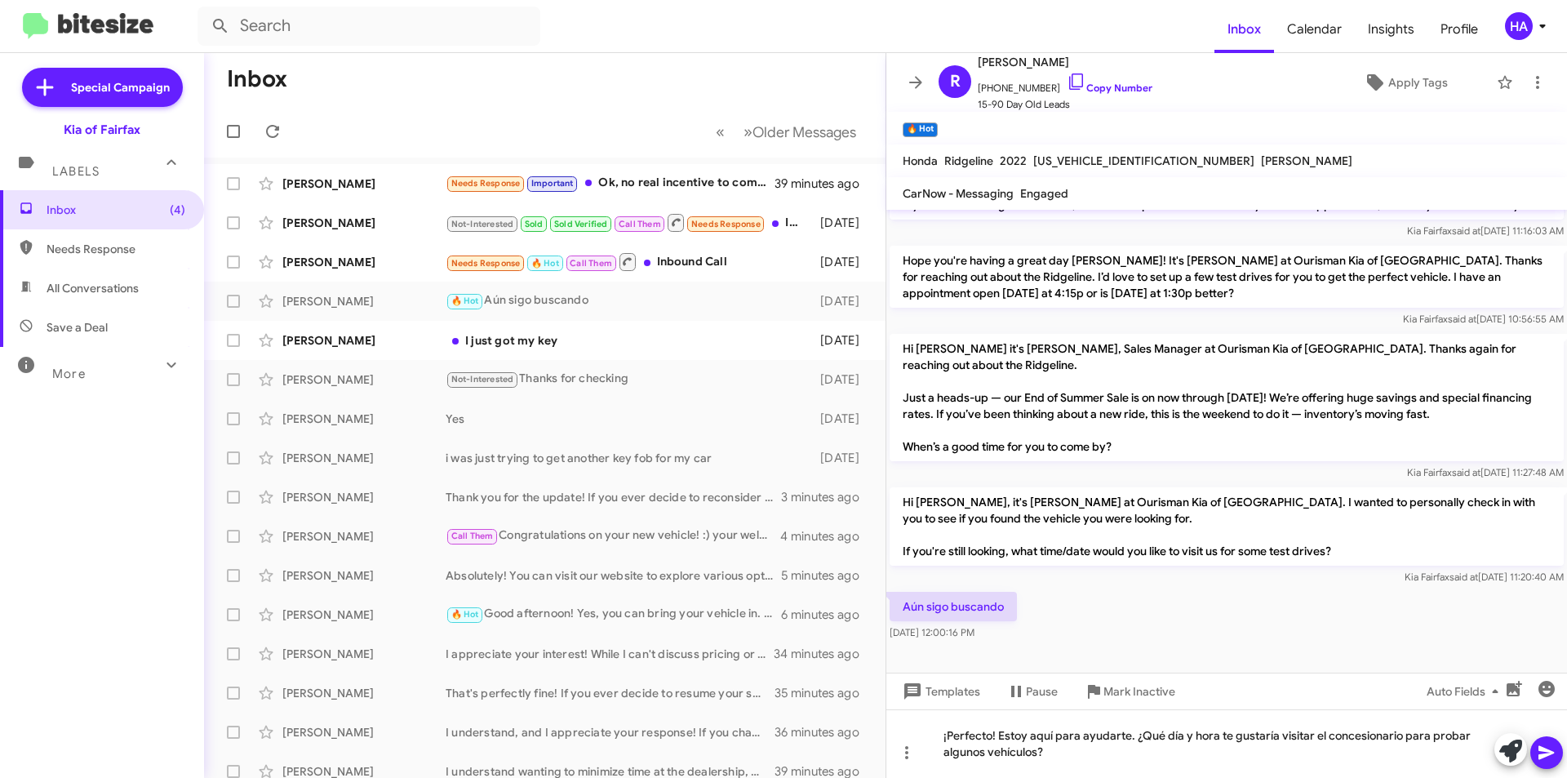
click at [1548, 746] on icon at bounding box center [1546, 753] width 20 height 20
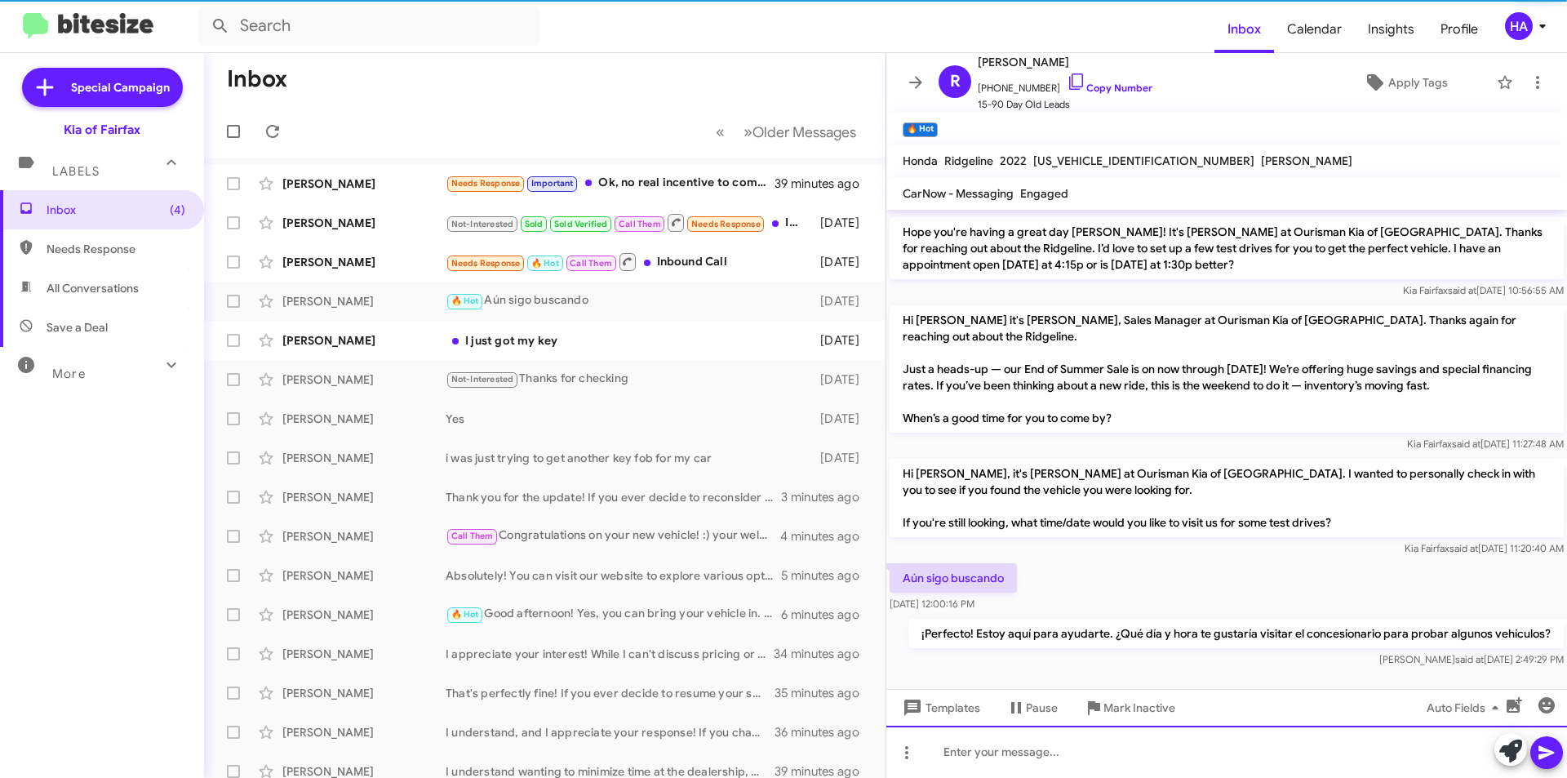
scroll to position [275, 0]
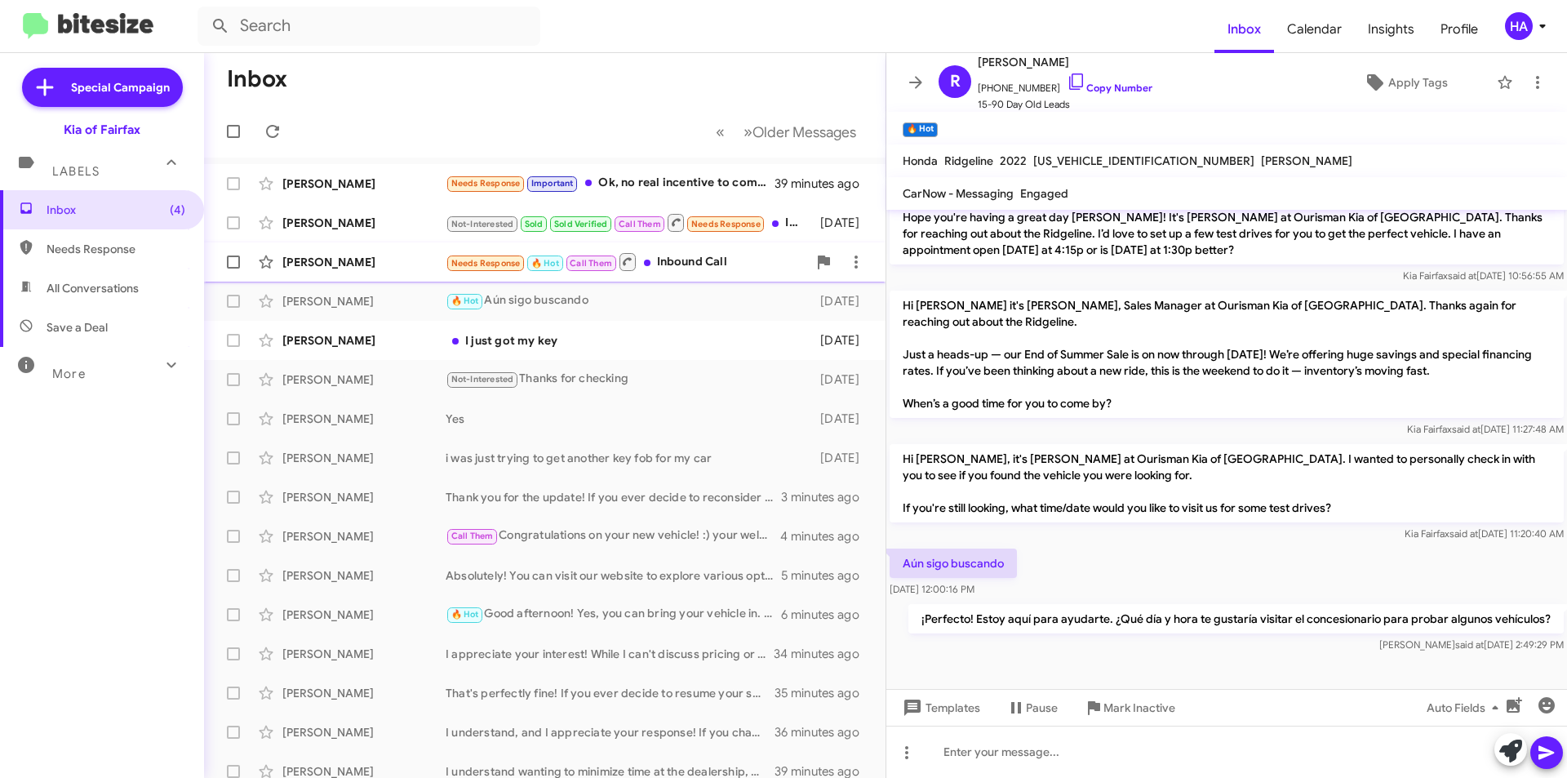
click at [756, 258] on div "Needs Response 🔥 Hot Call Them Inbound Call" at bounding box center [626, 261] width 361 height 20
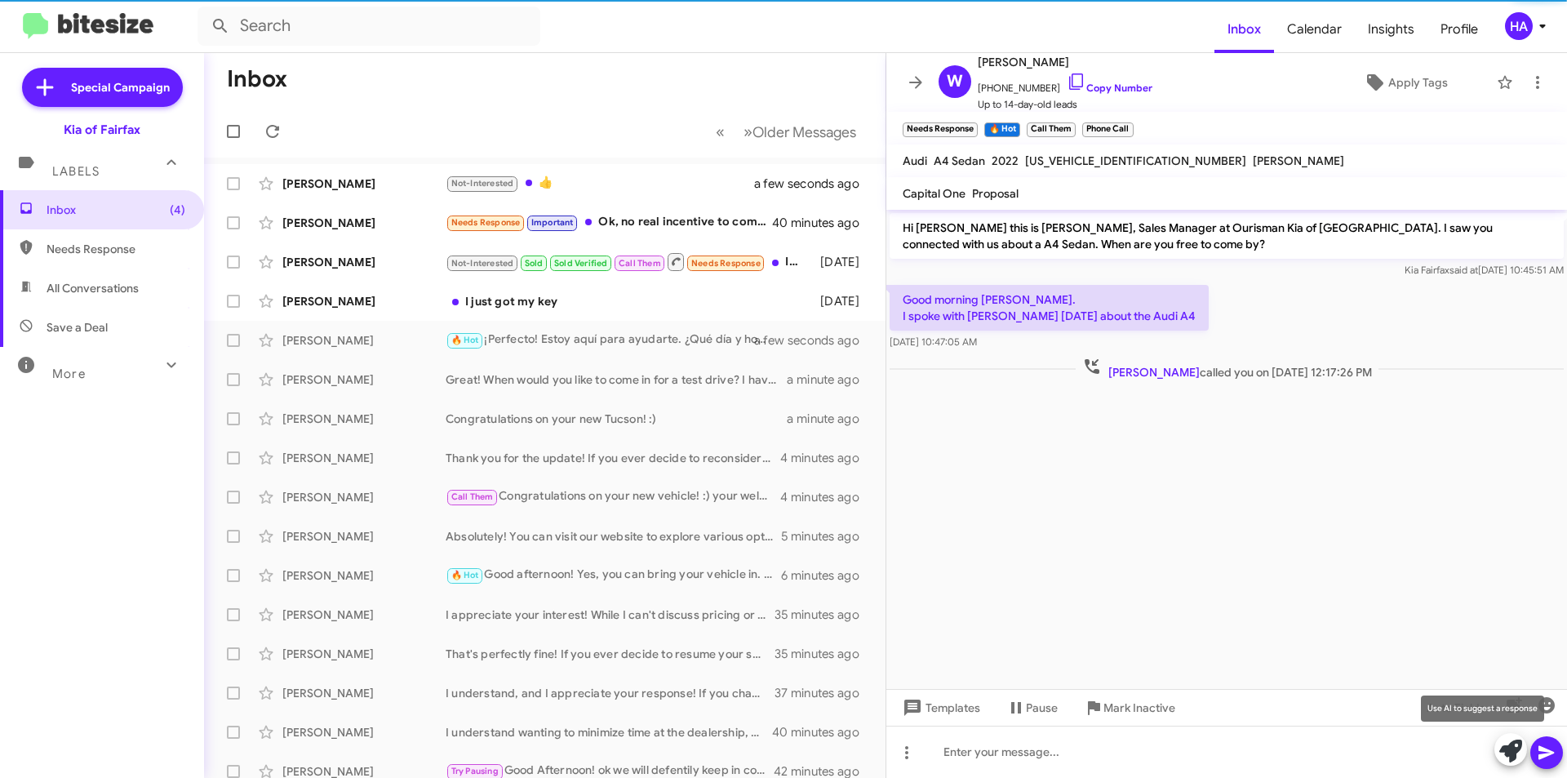
click at [1512, 744] on icon at bounding box center [1510, 750] width 23 height 23
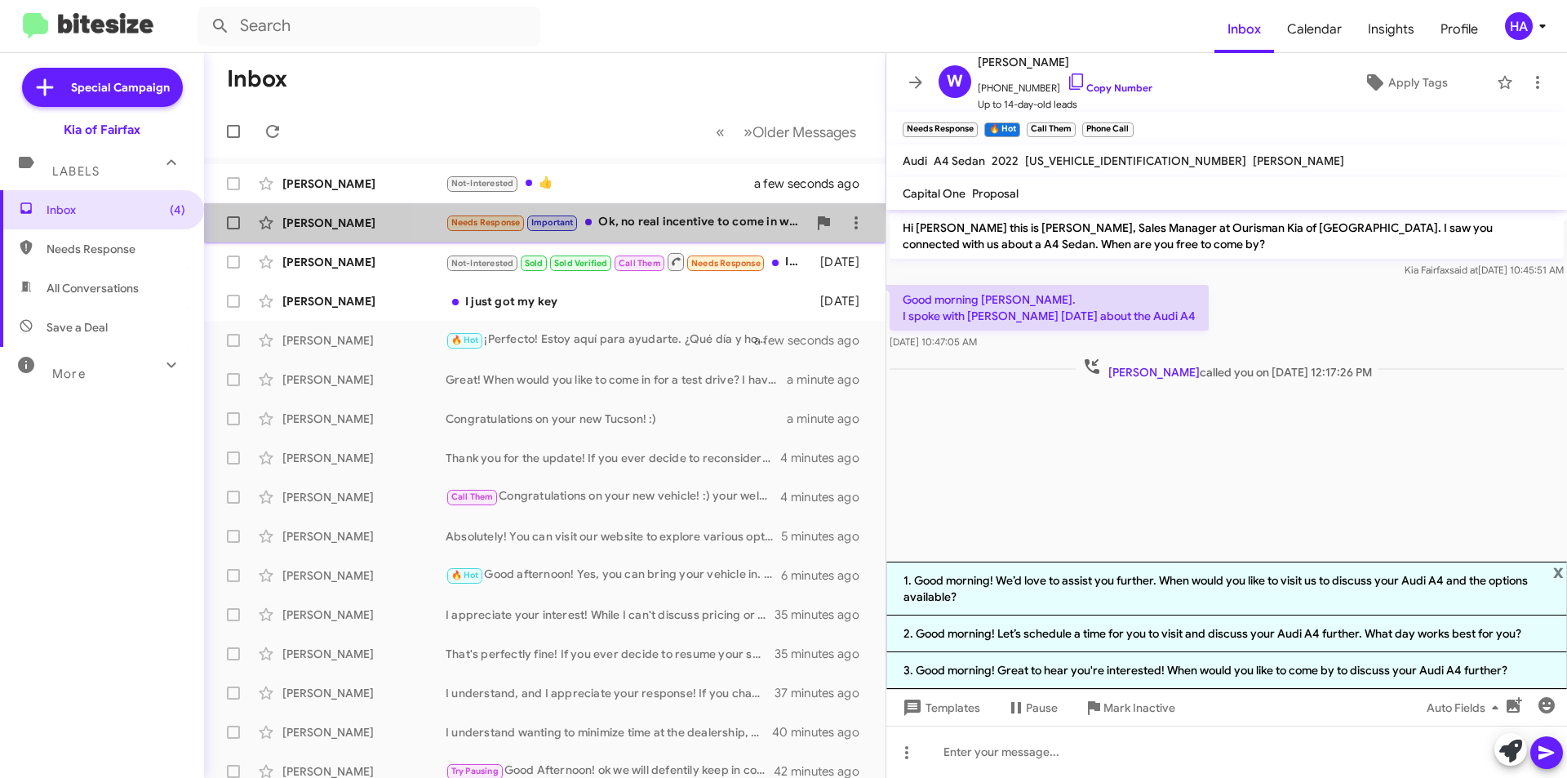
click at [707, 229] on div "Needs Response Important Ok, no real incentive to come in without some indicati…" at bounding box center [626, 222] width 361 height 19
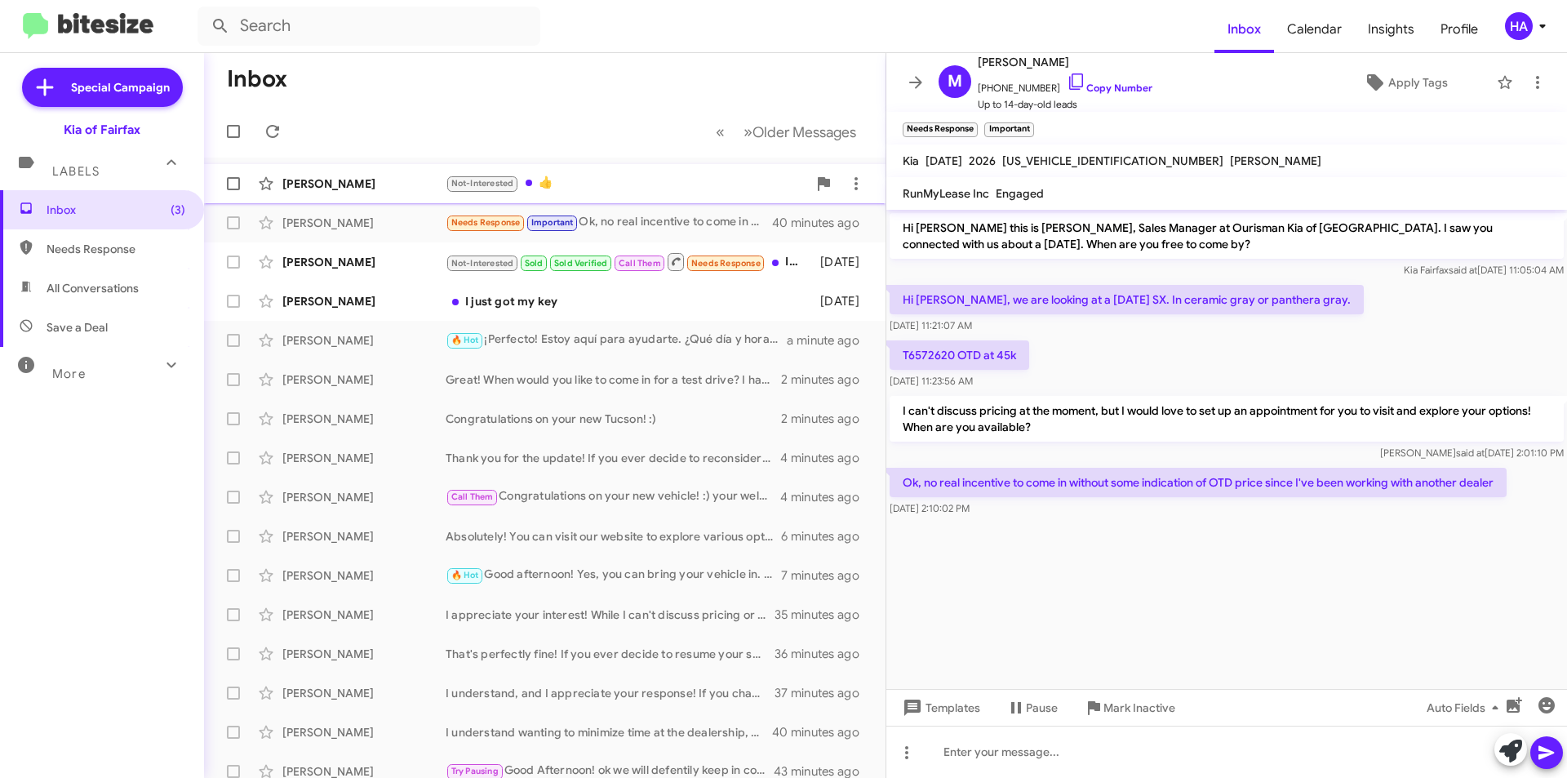
click at [648, 178] on div "Not-Interested 👍" at bounding box center [626, 183] width 361 height 19
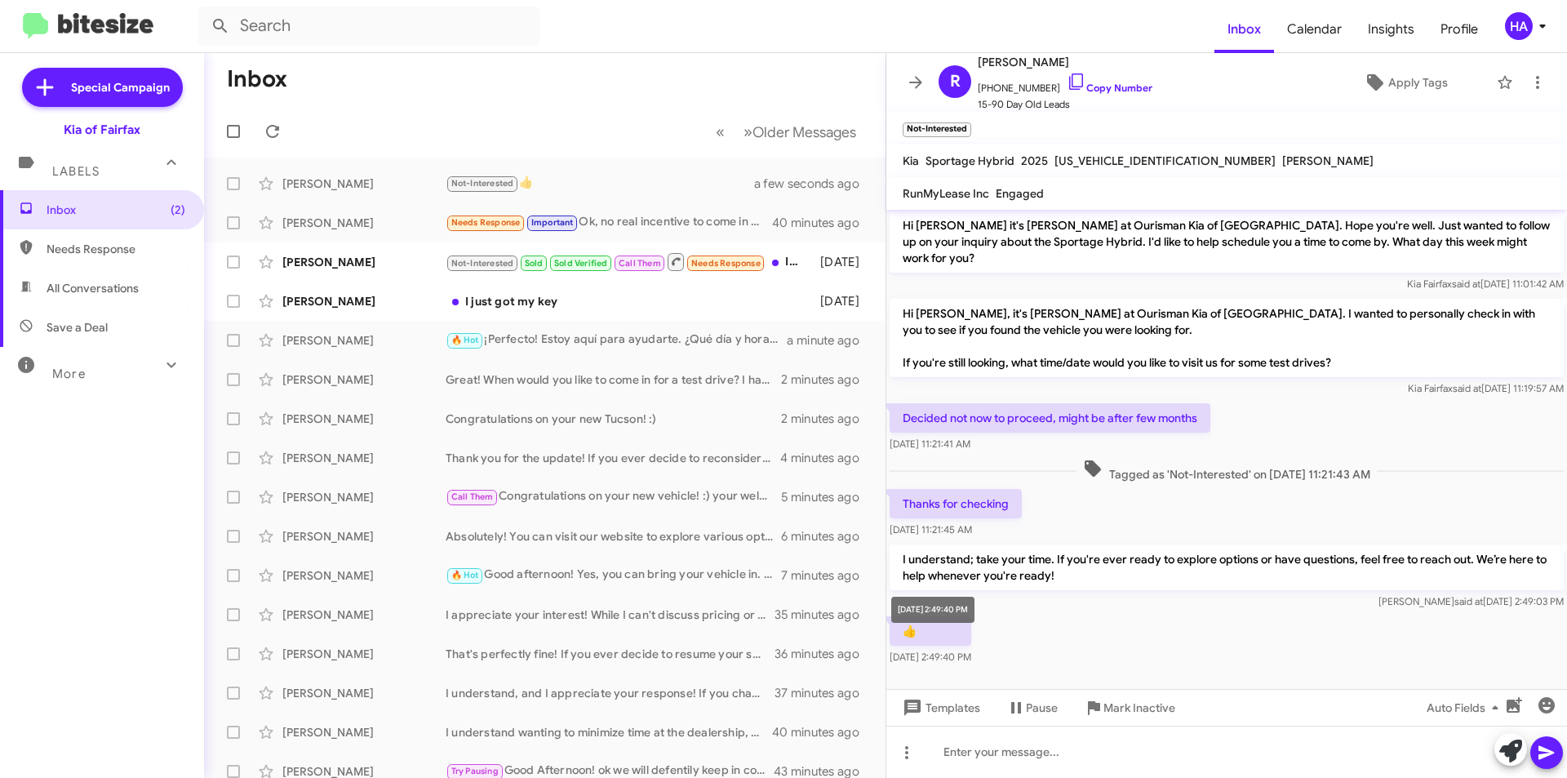
click at [986, 625] on mat-tooltip-component "[DATE] 2:49:40 PM" at bounding box center [933, 609] width 106 height 49
click at [974, 619] on div "[DATE] 2:49:40 PM" at bounding box center [932, 609] width 83 height 26
click at [731, 222] on div "Needs Response Important Ok, no real incentive to come in without some indicati…" at bounding box center [626, 222] width 361 height 19
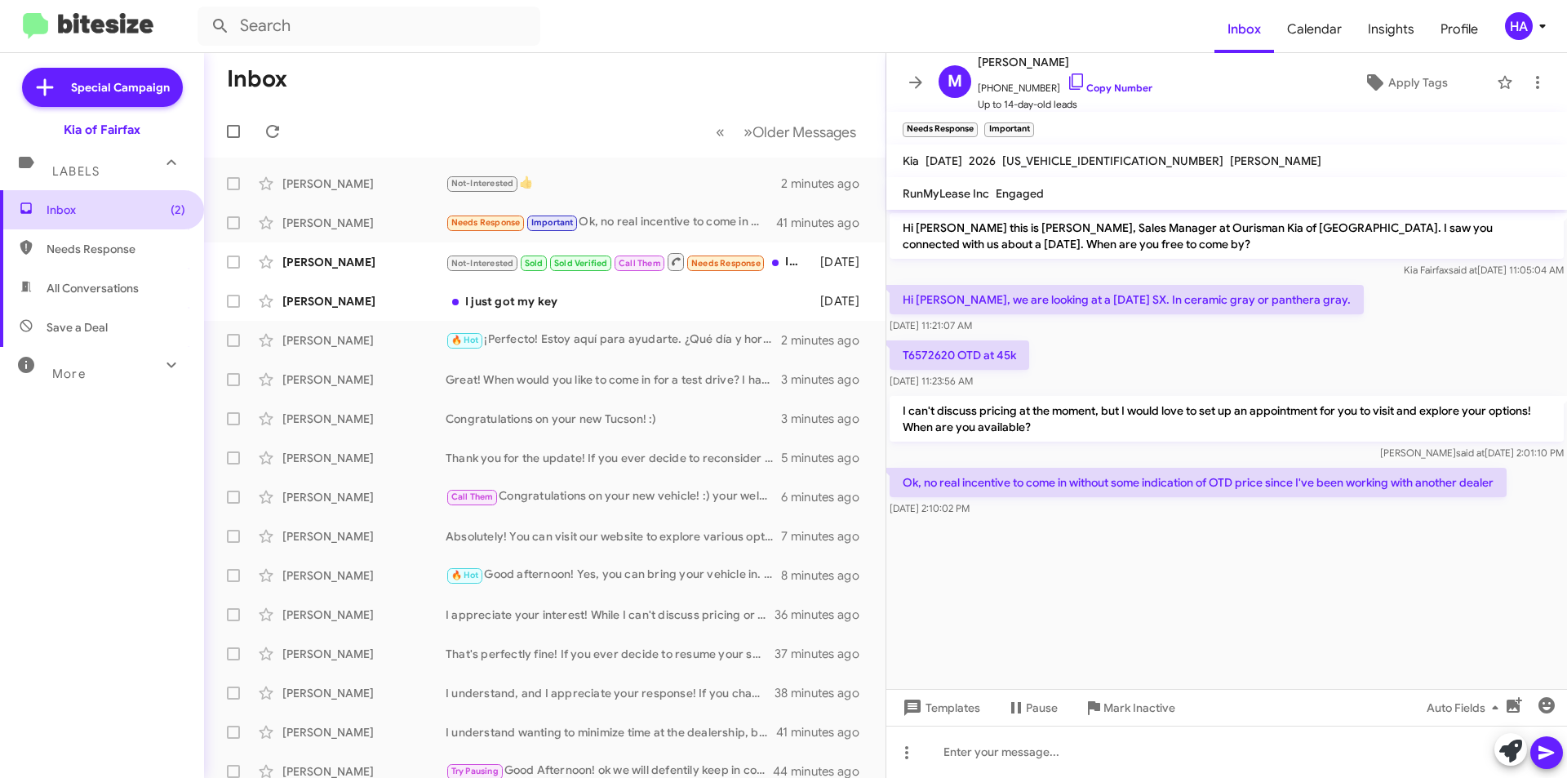
click at [178, 211] on span "Inbox (2)" at bounding box center [102, 209] width 204 height 39
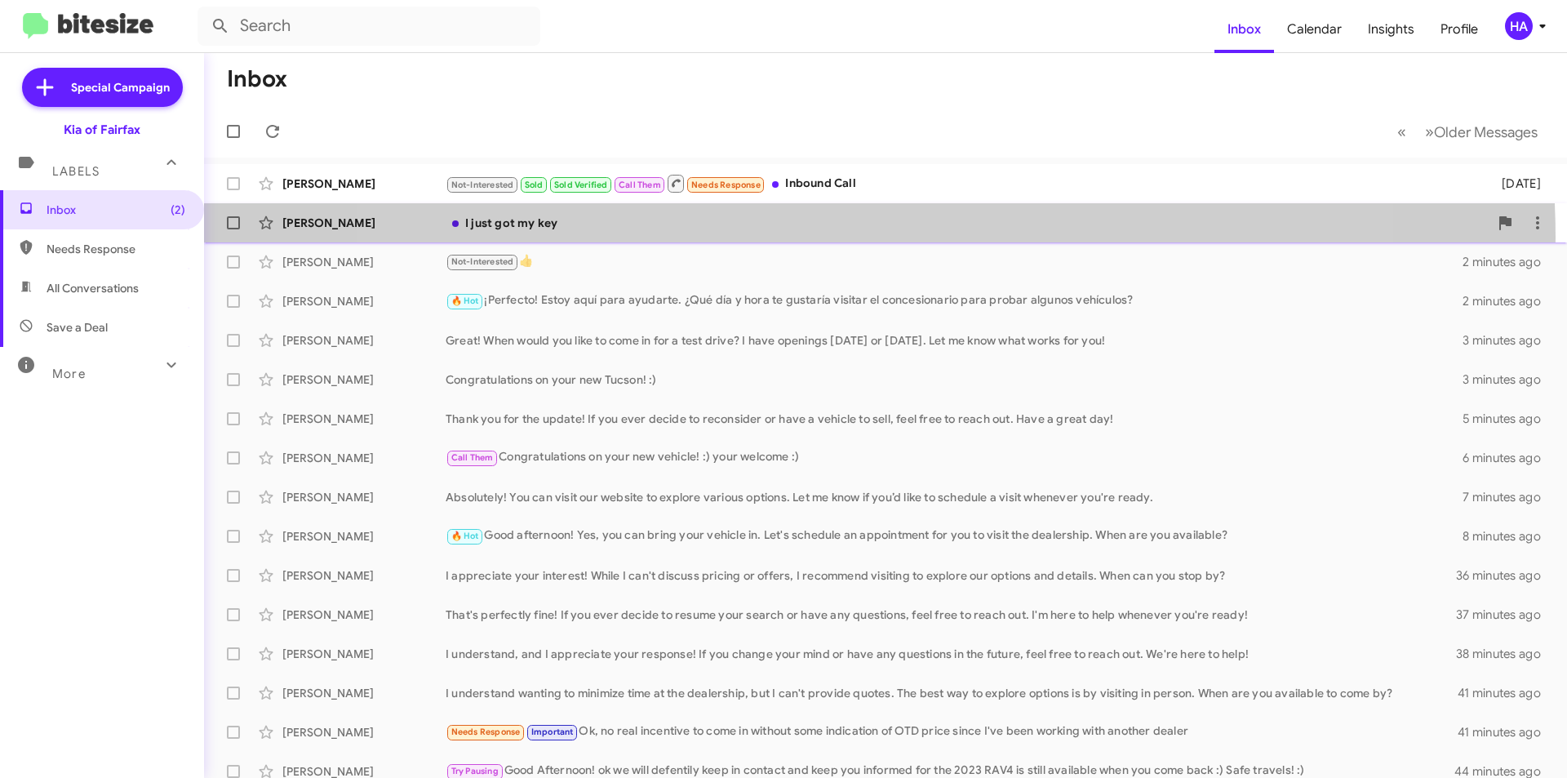
click at [852, 237] on div "[PERSON_NAME] I just got my key [DATE]" at bounding box center [885, 222] width 1337 height 33
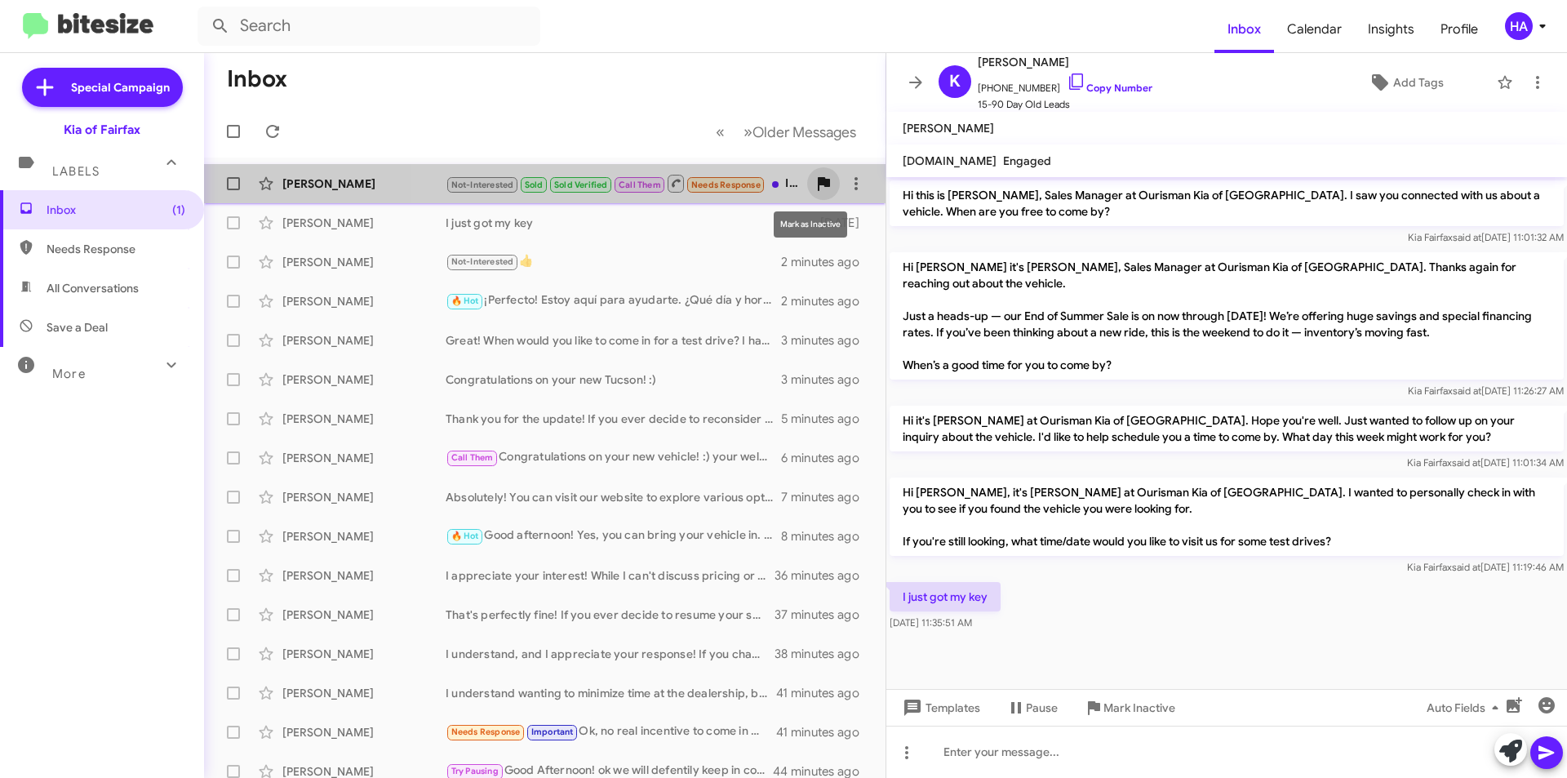
click at [814, 176] on icon at bounding box center [824, 184] width 20 height 20
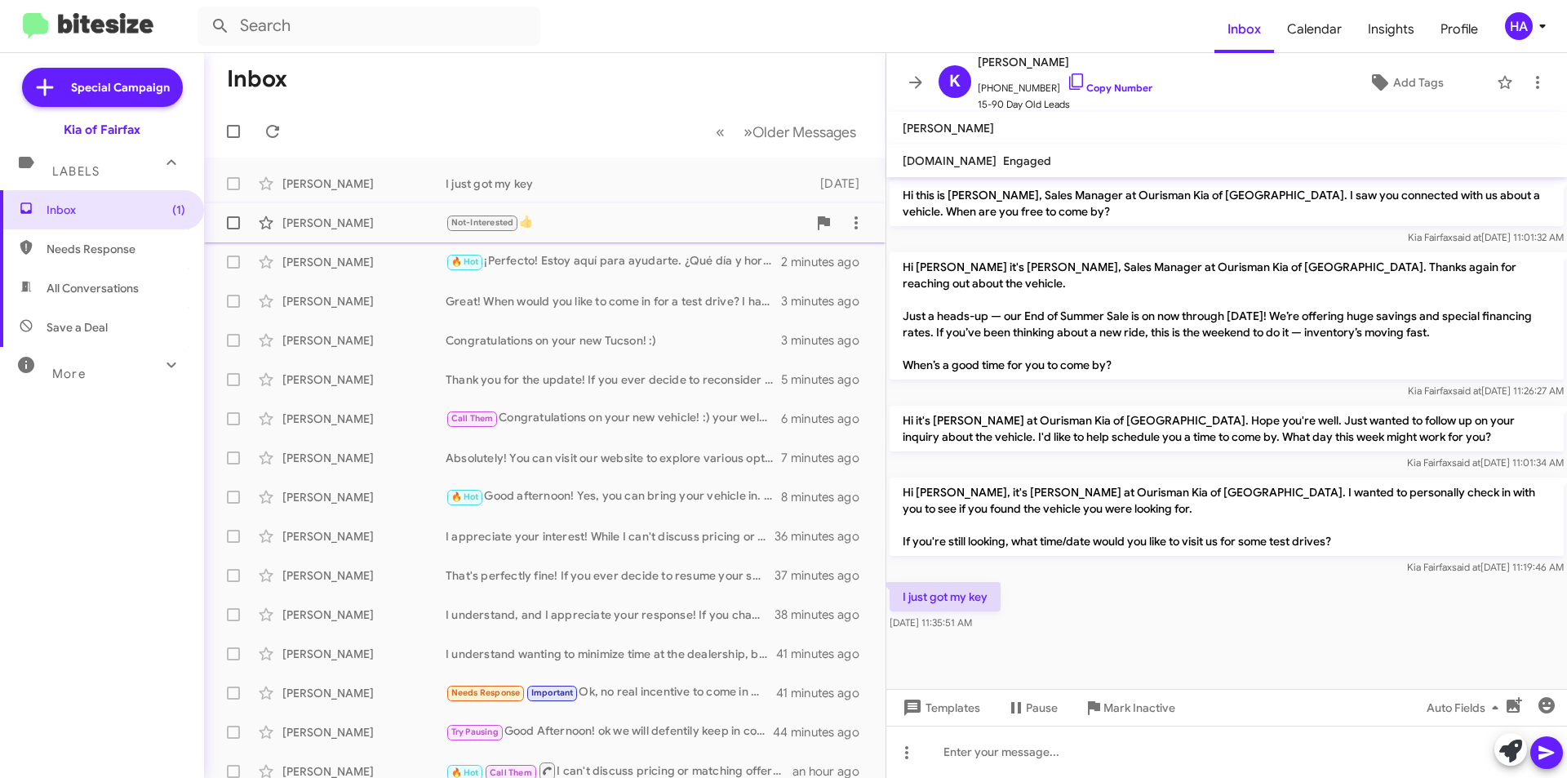
click at [676, 231] on div "Not-Interested 👍" at bounding box center [626, 222] width 361 height 19
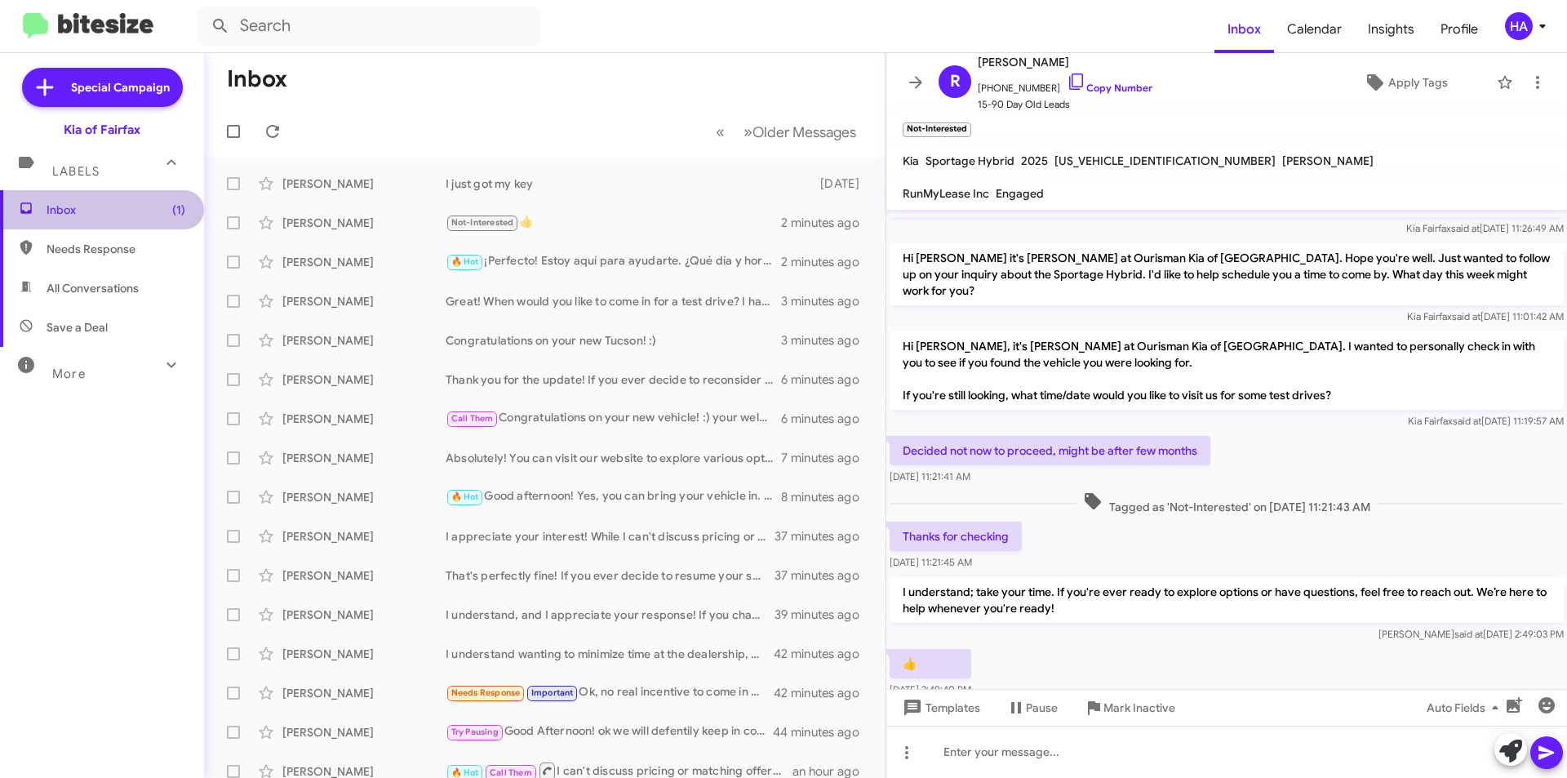
click at [172, 212] on span "(1)" at bounding box center [178, 210] width 13 height 16
